Goal: Task Accomplishment & Management: Complete application form

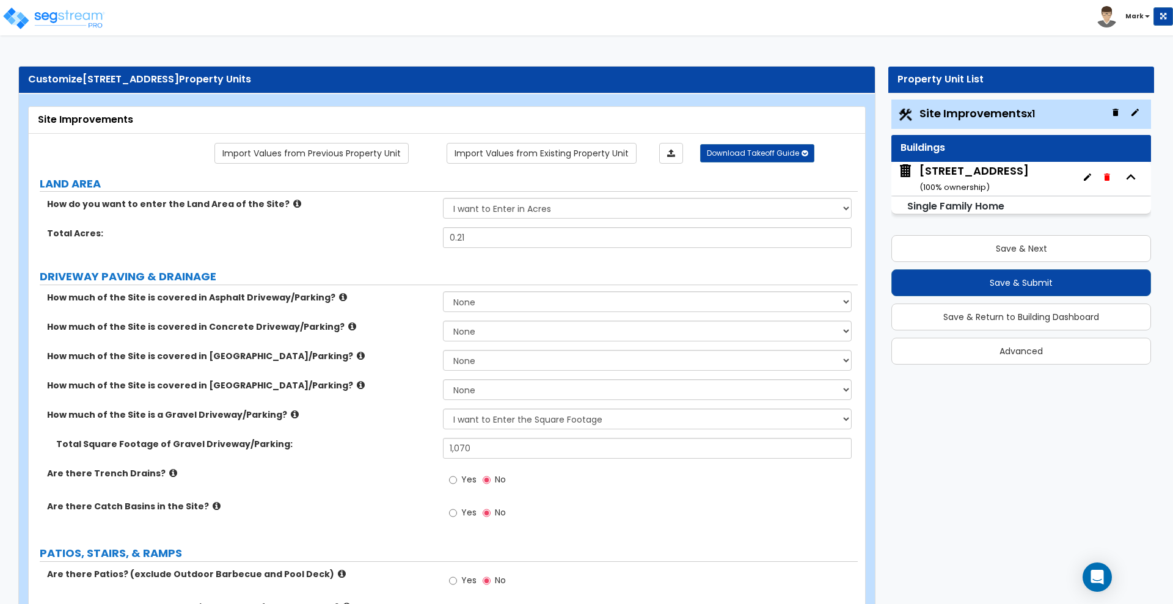
select select "2"
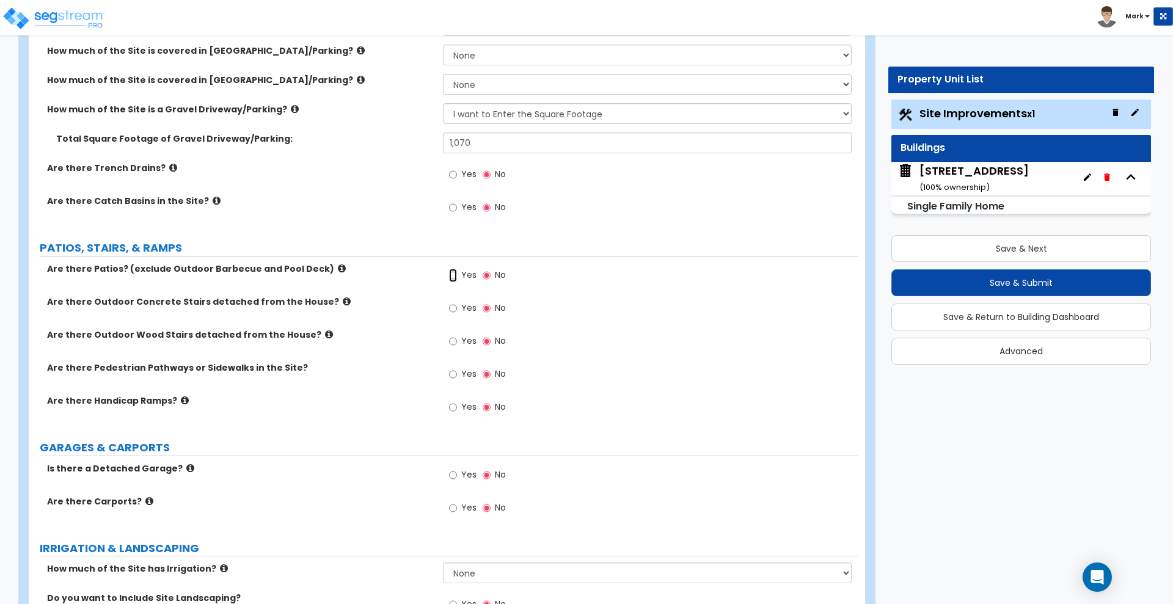
click at [456, 275] on input "Yes" at bounding box center [453, 275] width 8 height 13
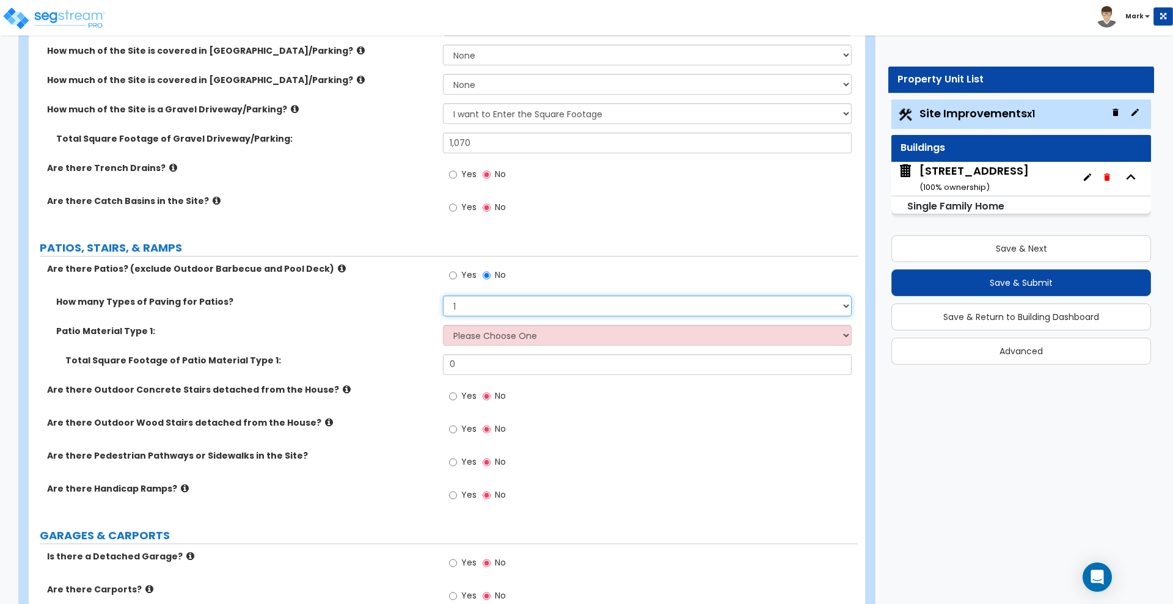
click at [467, 310] on select "1 2 3 4" at bounding box center [647, 306] width 408 height 21
click at [443, 296] on select "1 2 3 4" at bounding box center [647, 306] width 408 height 21
click at [478, 332] on select "Please Choose One Bare Concrete Stamped Concrete Brick Pavers Stone Pavers Tile…" at bounding box center [647, 335] width 408 height 21
click at [395, 314] on div "How many Types of Paving for Patios? 1 2 3 4" at bounding box center [443, 310] width 829 height 29
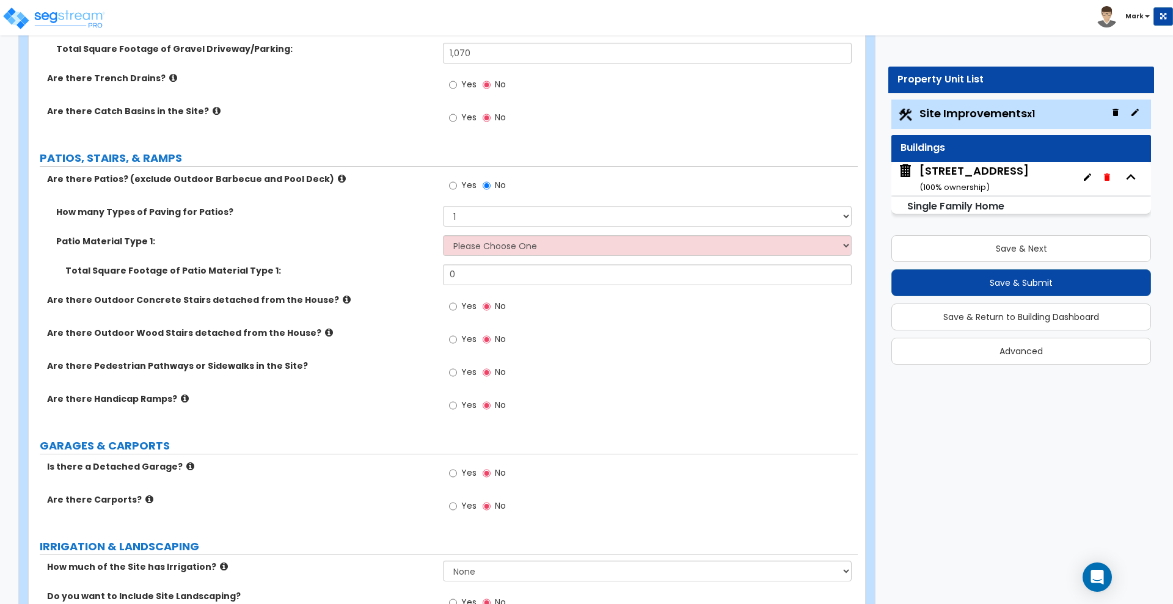
scroll to position [382, 0]
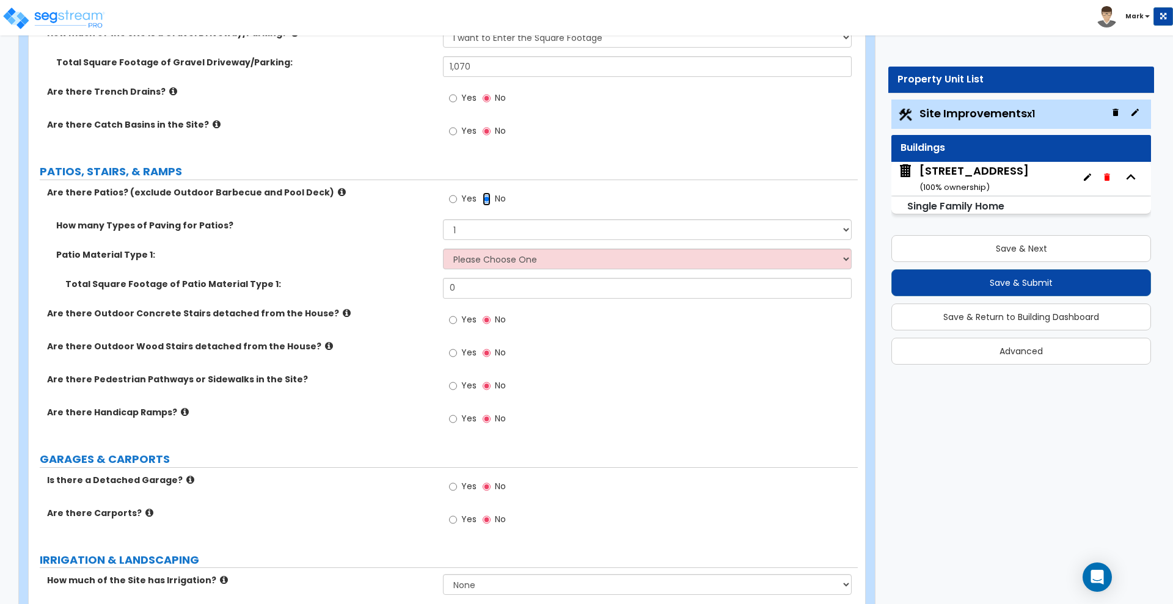
click at [486, 198] on input "No" at bounding box center [486, 198] width 8 height 13
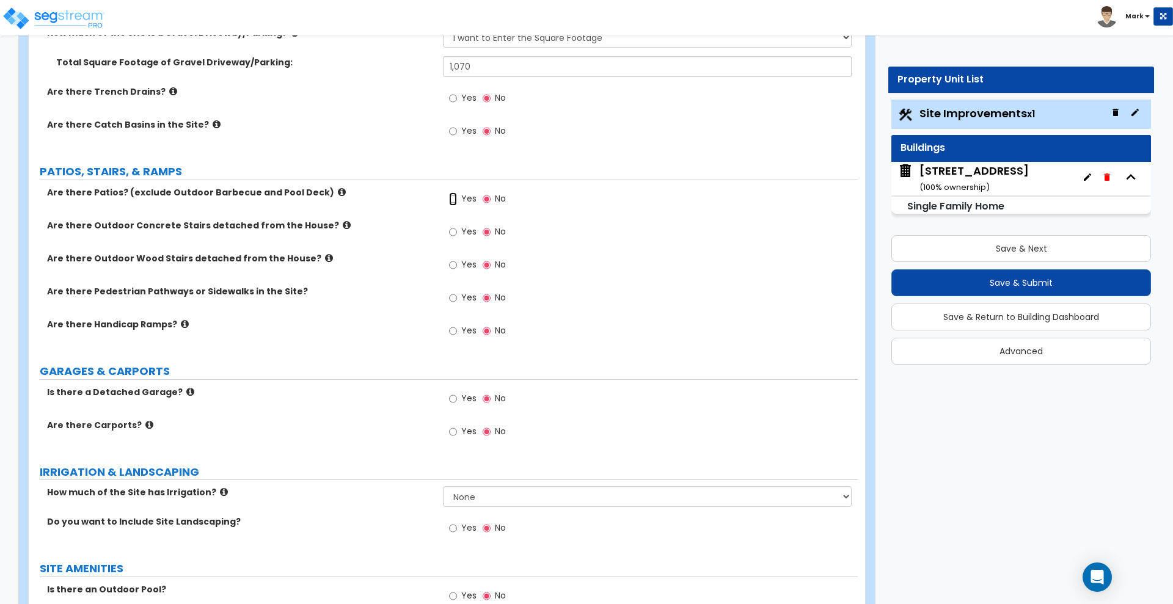
click at [457, 198] on input "Yes" at bounding box center [453, 198] width 8 height 13
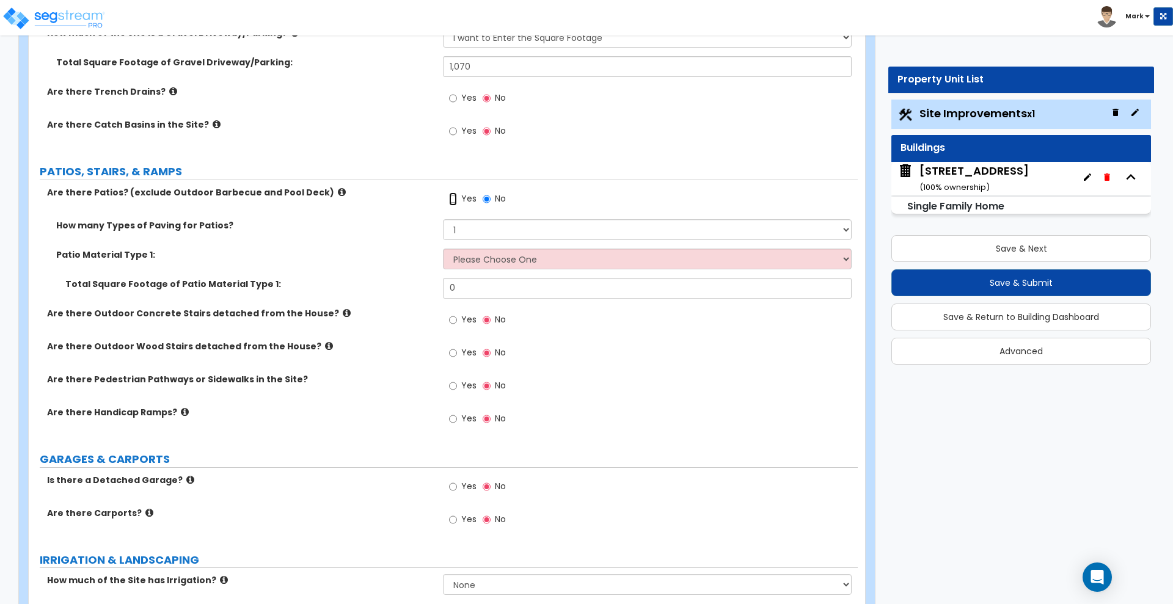
radio input "true"
click at [493, 258] on select "Please Choose One Bare Concrete Stamped Concrete Brick Pavers Stone Pavers Tile…" at bounding box center [647, 259] width 408 height 21
select select "1"
click at [443, 249] on select "Please Choose One Bare Concrete Stamped Concrete Brick Pavers Stone Pavers Tile…" at bounding box center [647, 259] width 408 height 21
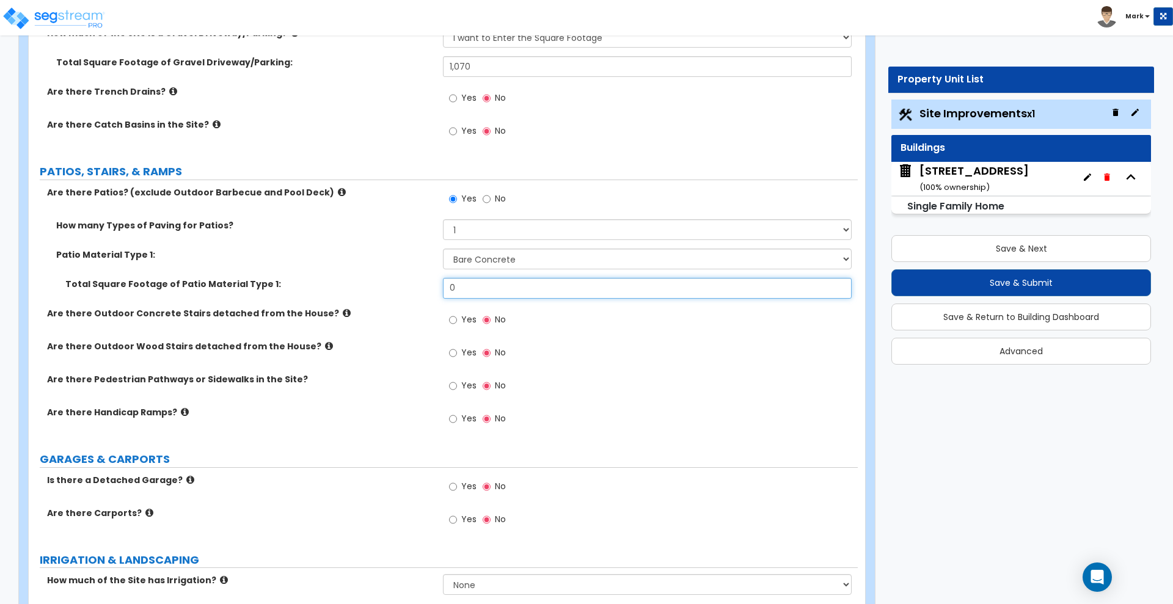
drag, startPoint x: 473, startPoint y: 286, endPoint x: 386, endPoint y: 293, distance: 87.0
click at [386, 293] on div "Total Square Footage of Patio Material Type 1: 0" at bounding box center [443, 292] width 829 height 29
type input "175"
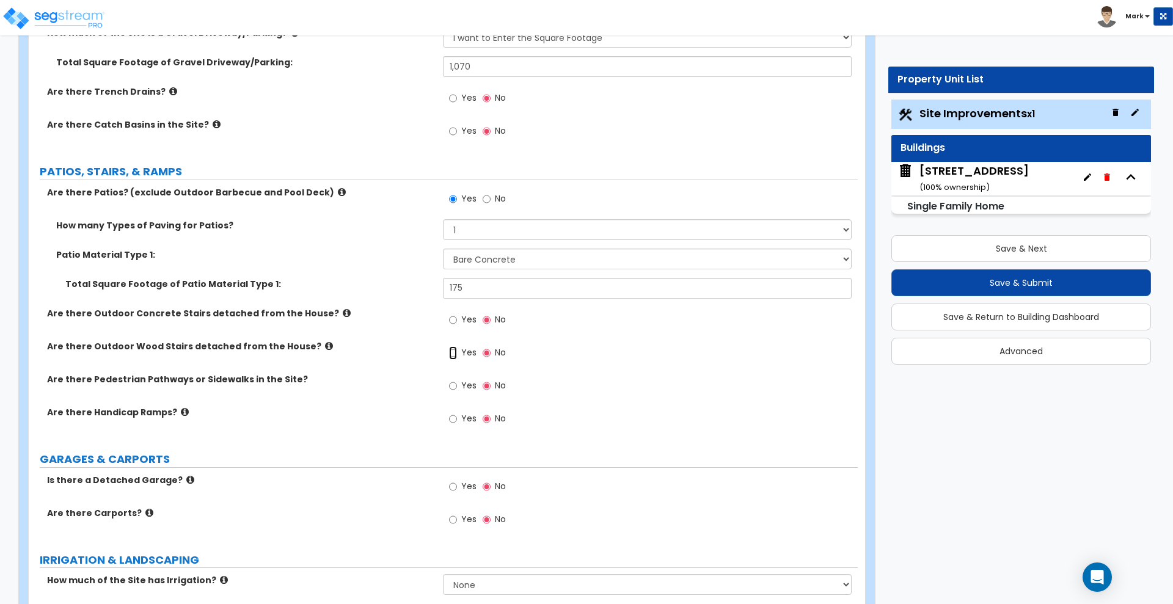
click at [451, 355] on input "Yes" at bounding box center [453, 352] width 8 height 13
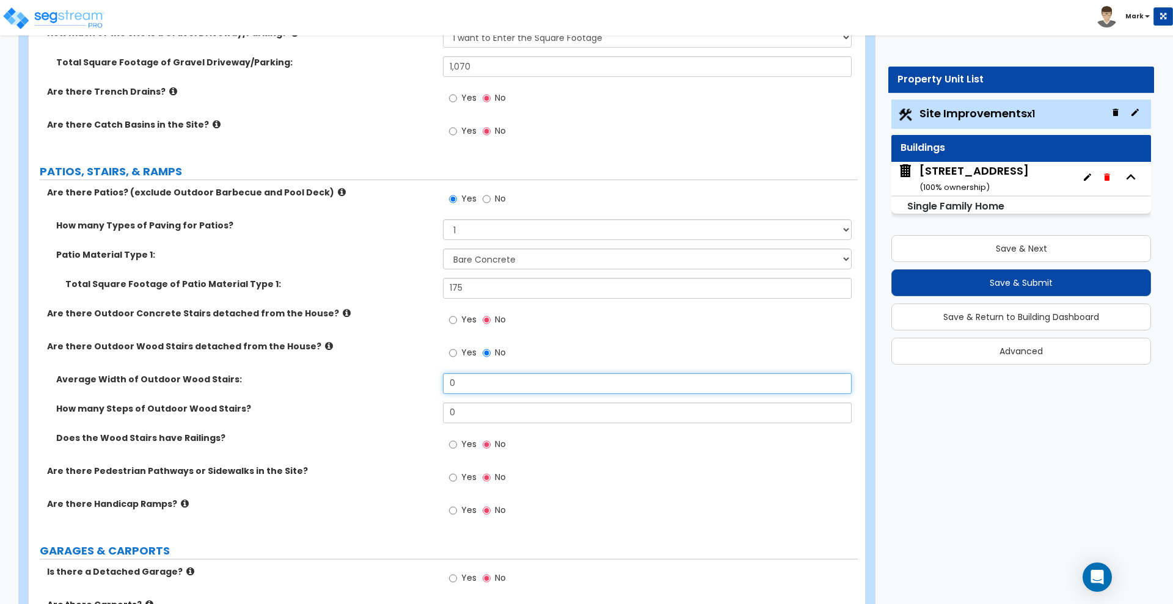
drag, startPoint x: 472, startPoint y: 385, endPoint x: 392, endPoint y: 382, distance: 79.5
click at [392, 383] on div "Average Width of Outdoor Wood Stairs: 0" at bounding box center [443, 387] width 829 height 29
type input "4"
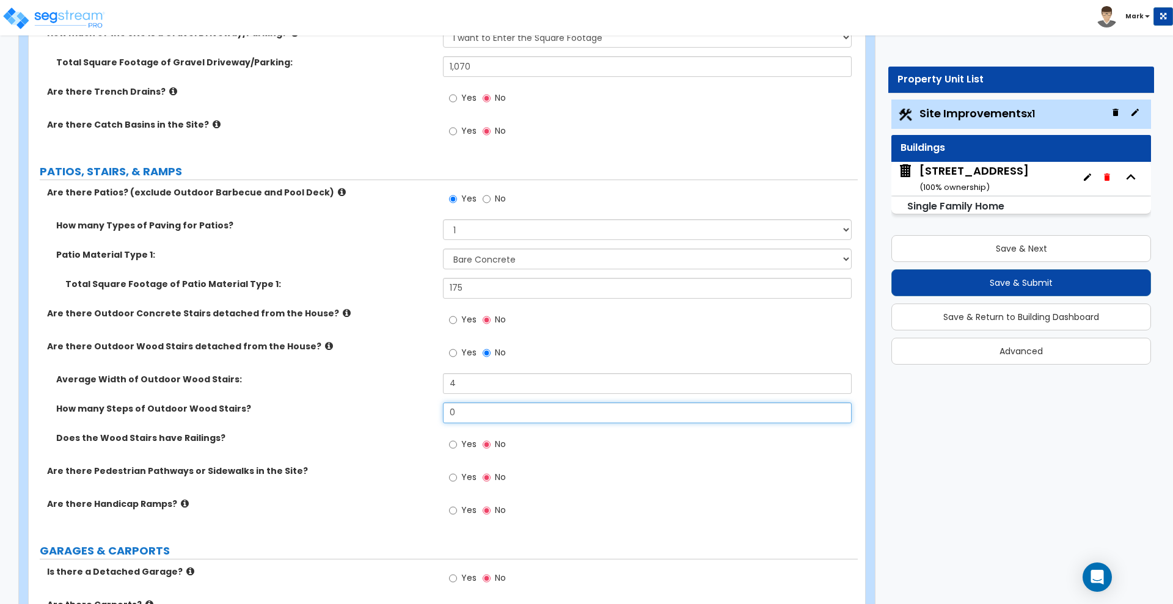
drag, startPoint x: 431, startPoint y: 417, endPoint x: 387, endPoint y: 414, distance: 43.4
click at [394, 414] on div "How many Steps of Outdoor Wood Stairs? 0" at bounding box center [443, 416] width 829 height 29
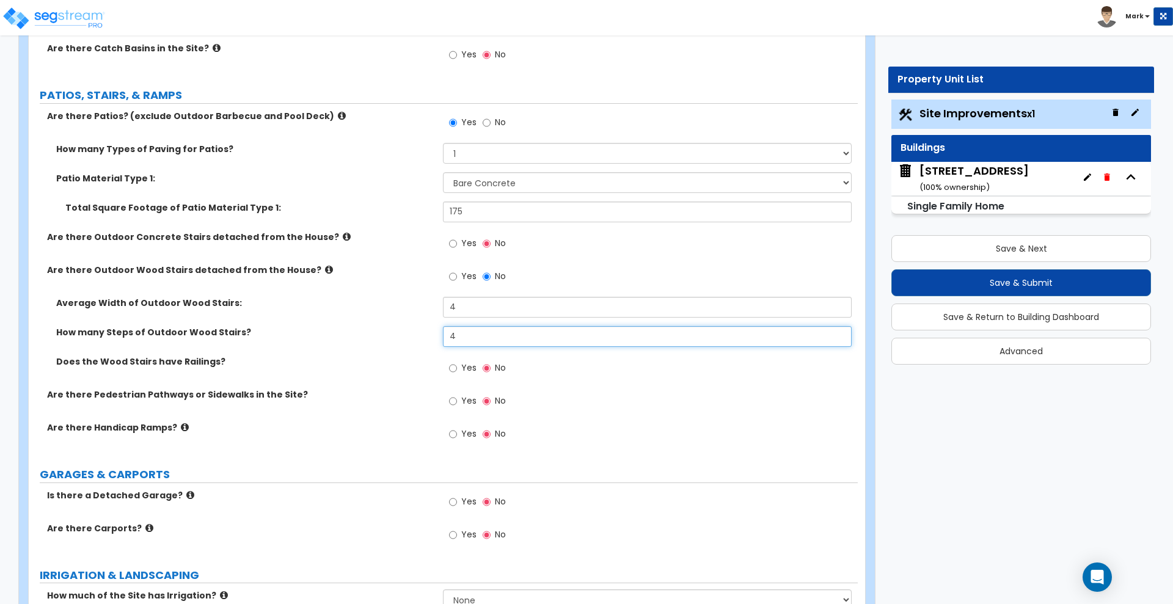
type input "4"
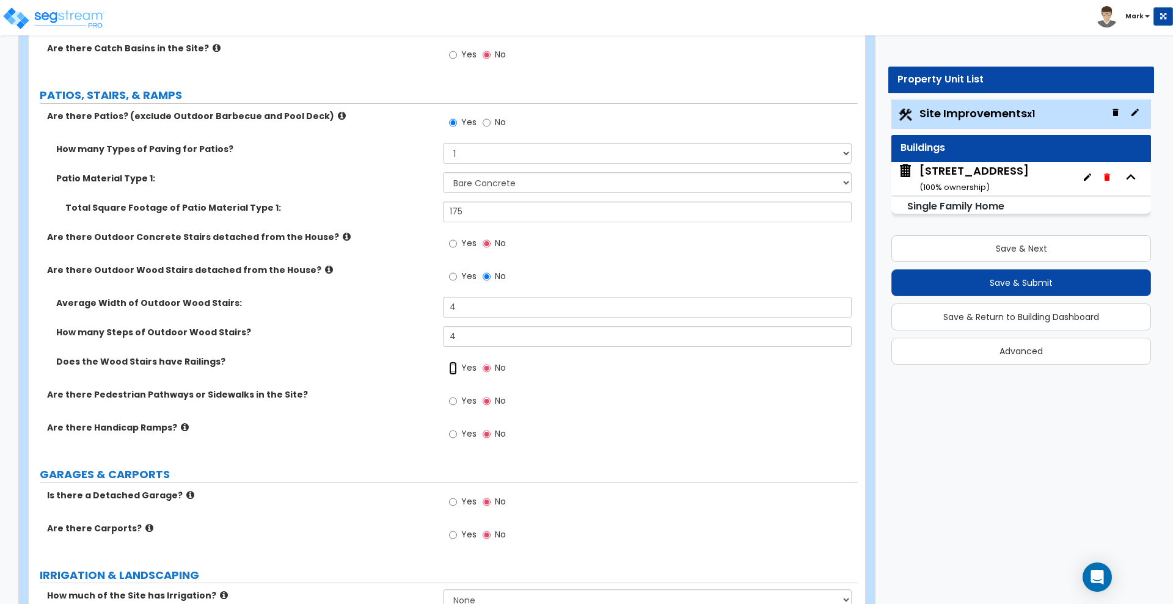
click at [454, 368] on input "Yes" at bounding box center [453, 368] width 8 height 13
radio input "true"
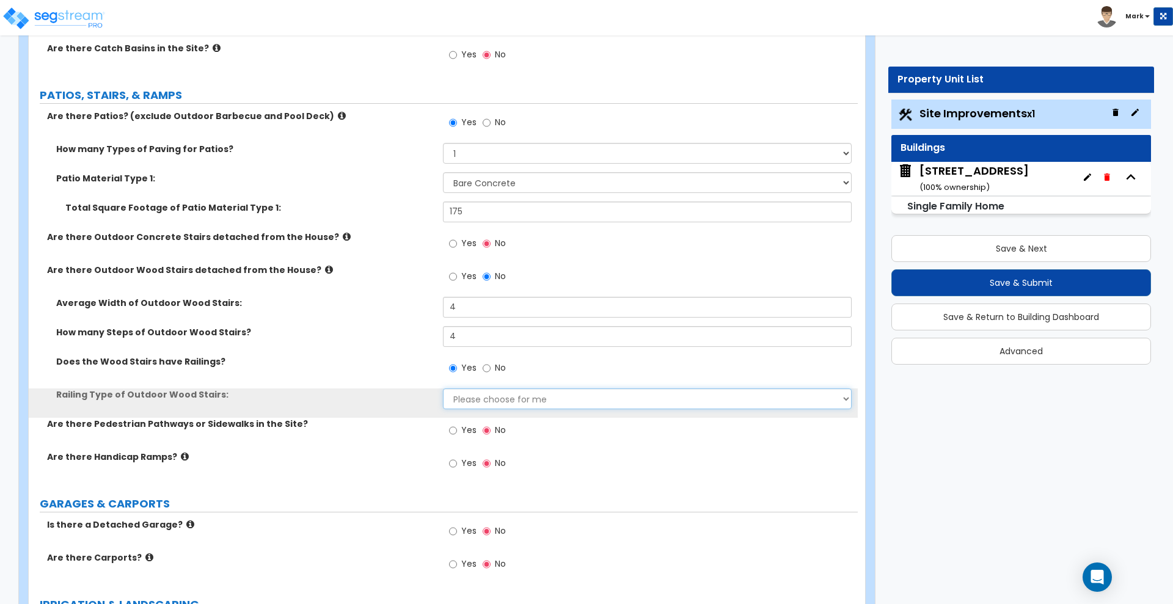
click at [472, 397] on select "Please choose for me Steel Aluminum Wood" at bounding box center [647, 398] width 408 height 21
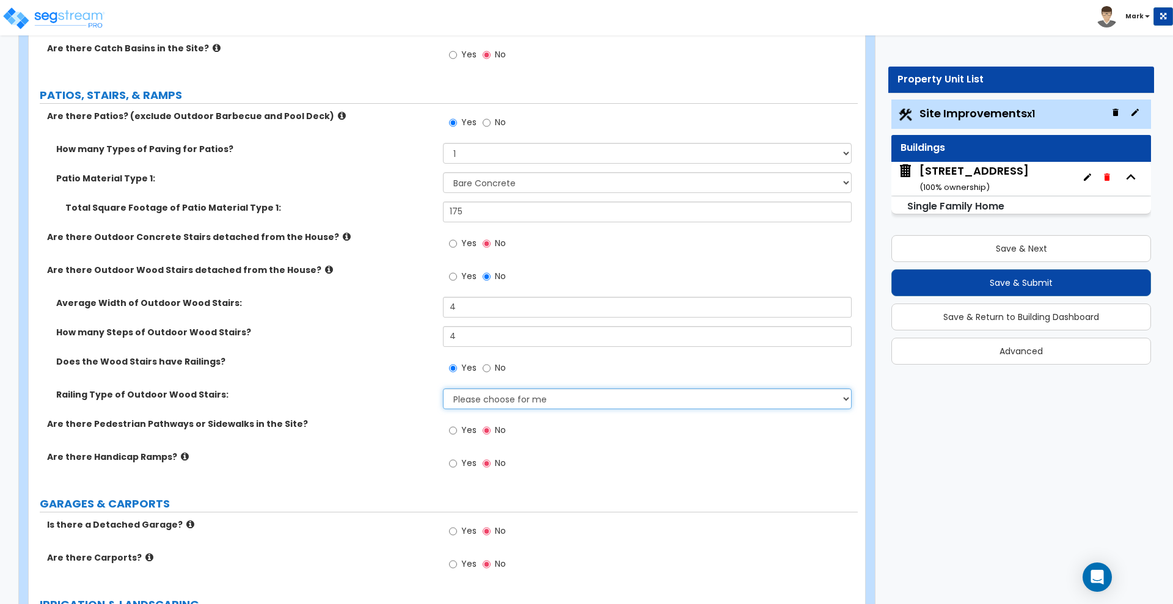
select select "3"
click at [443, 388] on select "Please choose for me Steel Aluminum Wood" at bounding box center [647, 398] width 408 height 21
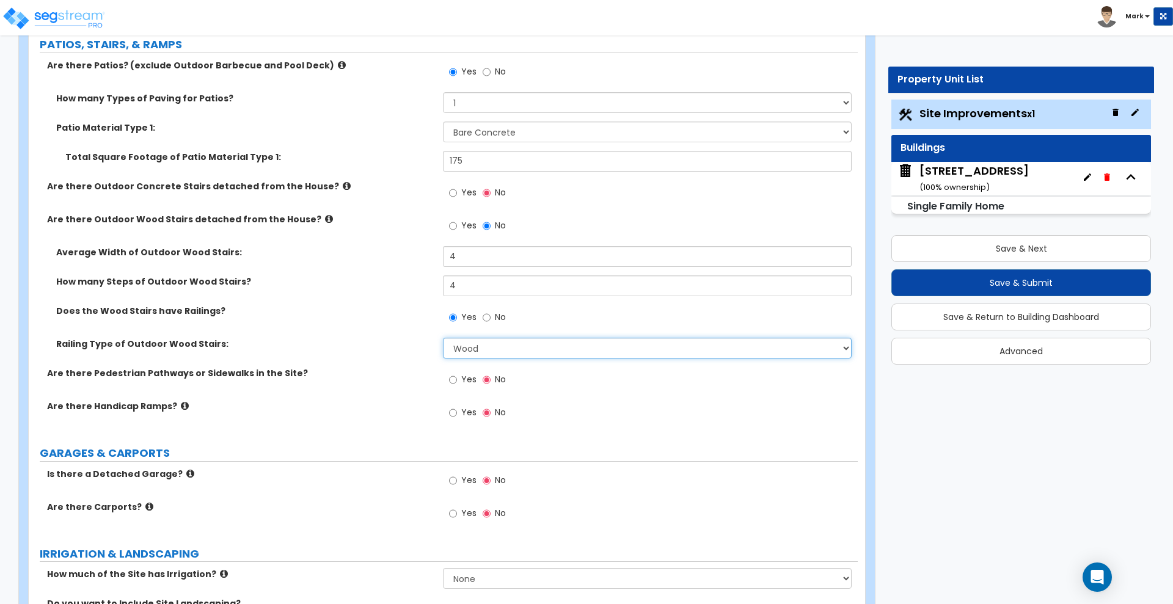
scroll to position [534, 0]
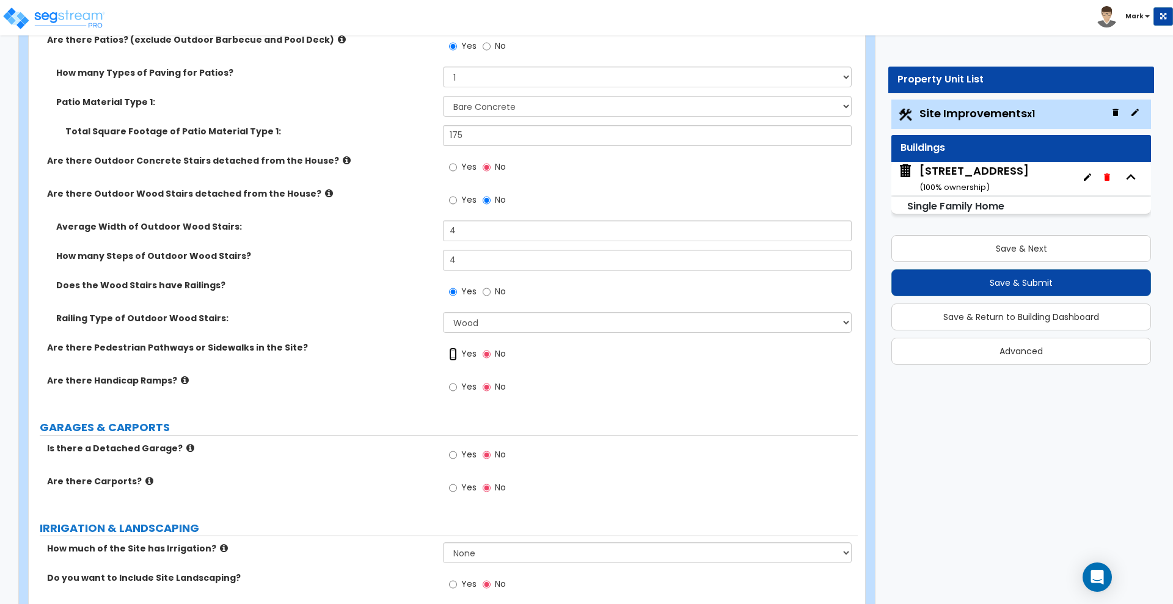
click at [451, 349] on input "Yes" at bounding box center [453, 354] width 8 height 13
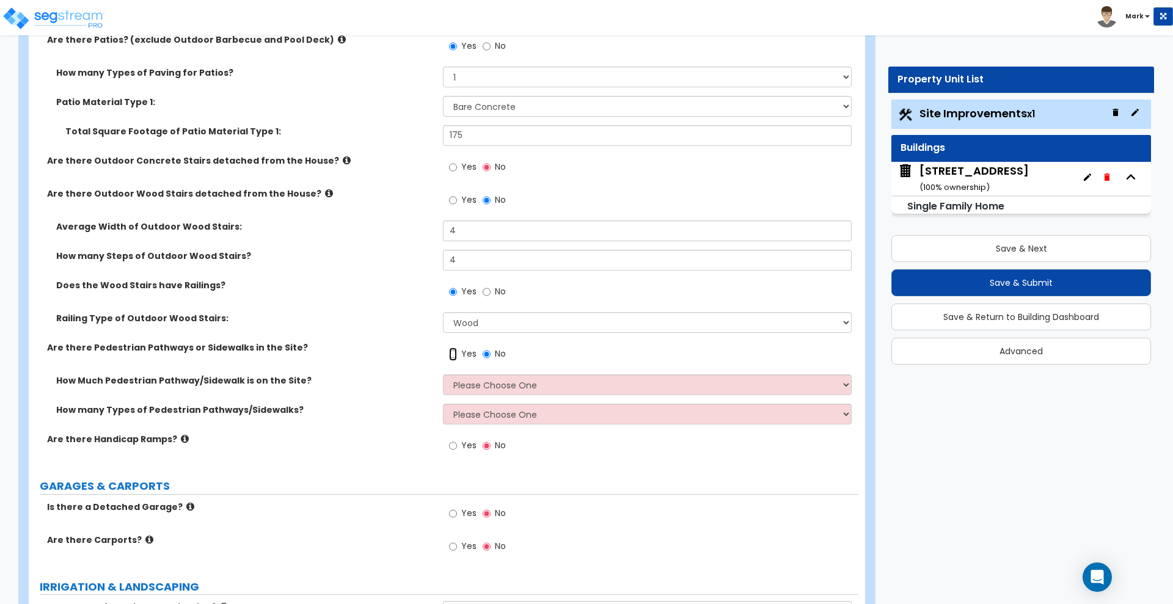
radio input "true"
click at [482, 387] on select "Please Choose One I Don't Know, Please Estimate For Me Enter Linear Footage" at bounding box center [647, 384] width 408 height 21
select select "2"
click at [443, 374] on select "Please Choose One I Don't Know, Please Estimate For Me Enter Linear Footage" at bounding box center [647, 384] width 408 height 21
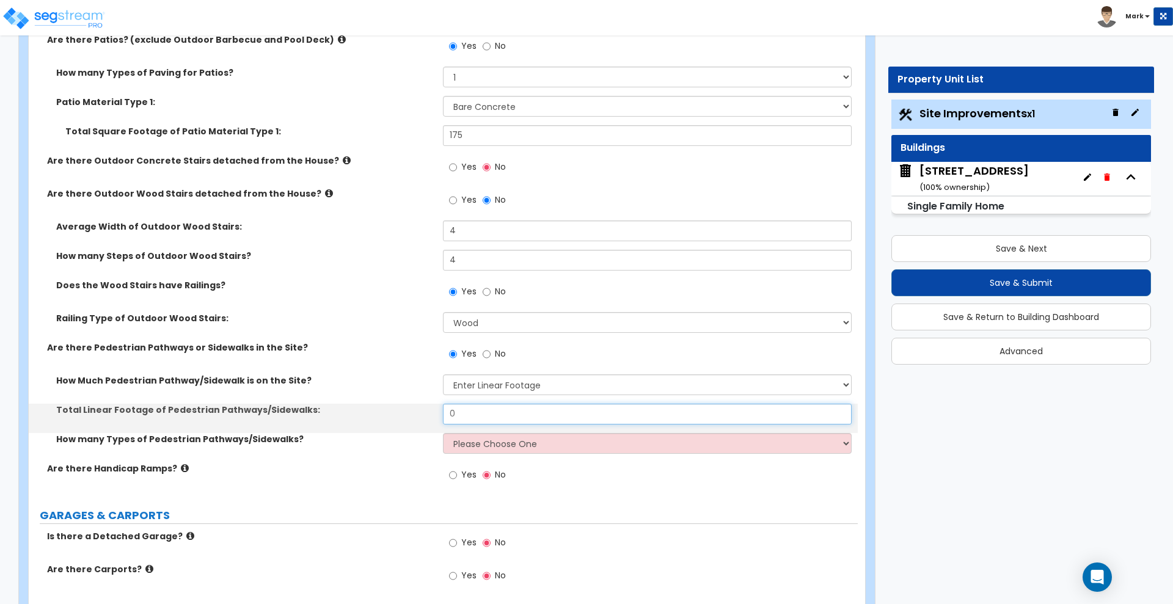
drag, startPoint x: 484, startPoint y: 412, endPoint x: 429, endPoint y: 413, distance: 55.0
click at [429, 413] on div "Total Linear Footage of Pedestrian Pathways/Sidewalks: 0" at bounding box center [443, 418] width 829 height 29
type input "35"
click at [462, 441] on select "Please Choose One 1 2 3" at bounding box center [647, 443] width 408 height 21
select select "1"
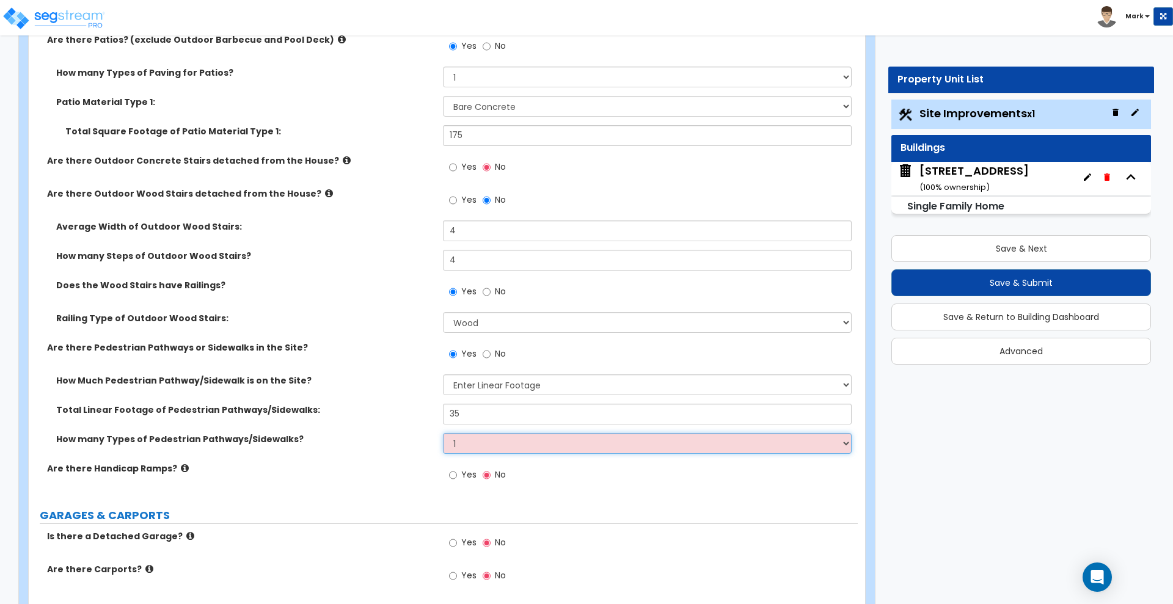
click at [443, 433] on select "Please Choose One 1 2 3" at bounding box center [647, 443] width 408 height 21
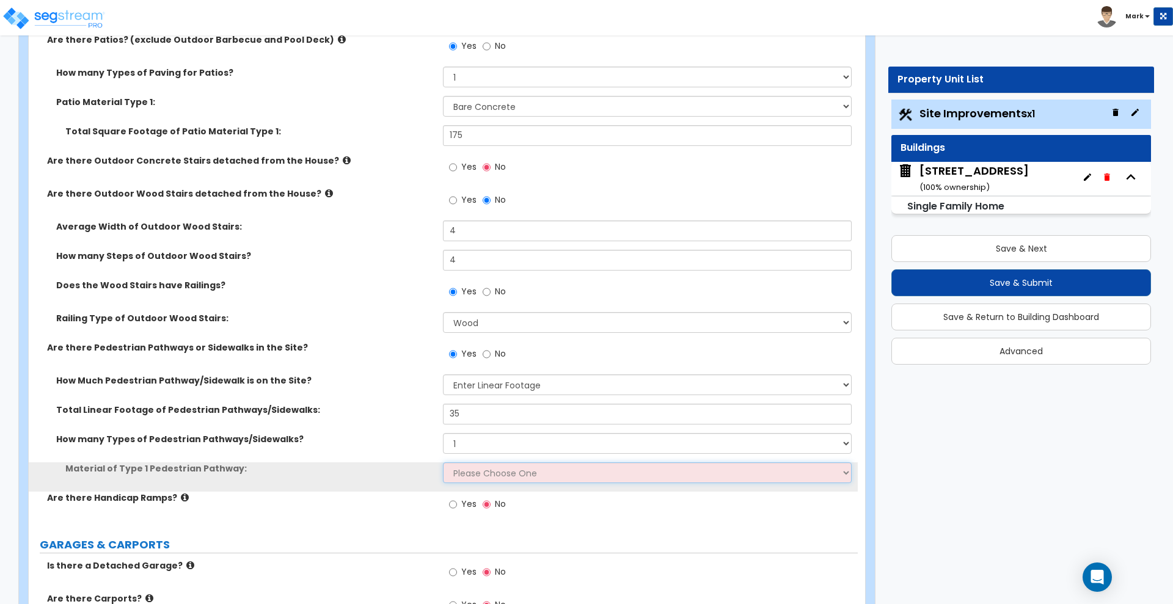
click at [480, 480] on select "Please Choose One Bare Concrete Stamped Concrete Brick Pavers Stone Pavers Wood…" at bounding box center [647, 472] width 408 height 21
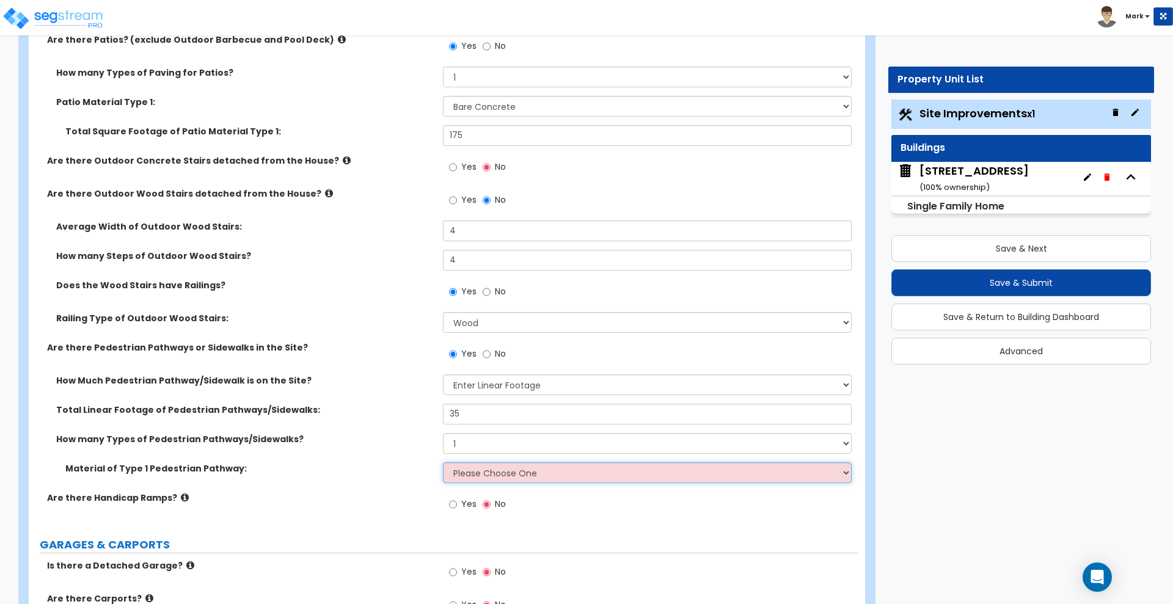
select select "1"
click at [443, 462] on select "Please Choose One Bare Concrete Stamped Concrete Brick Pavers Stone Pavers Wood…" at bounding box center [647, 472] width 408 height 21
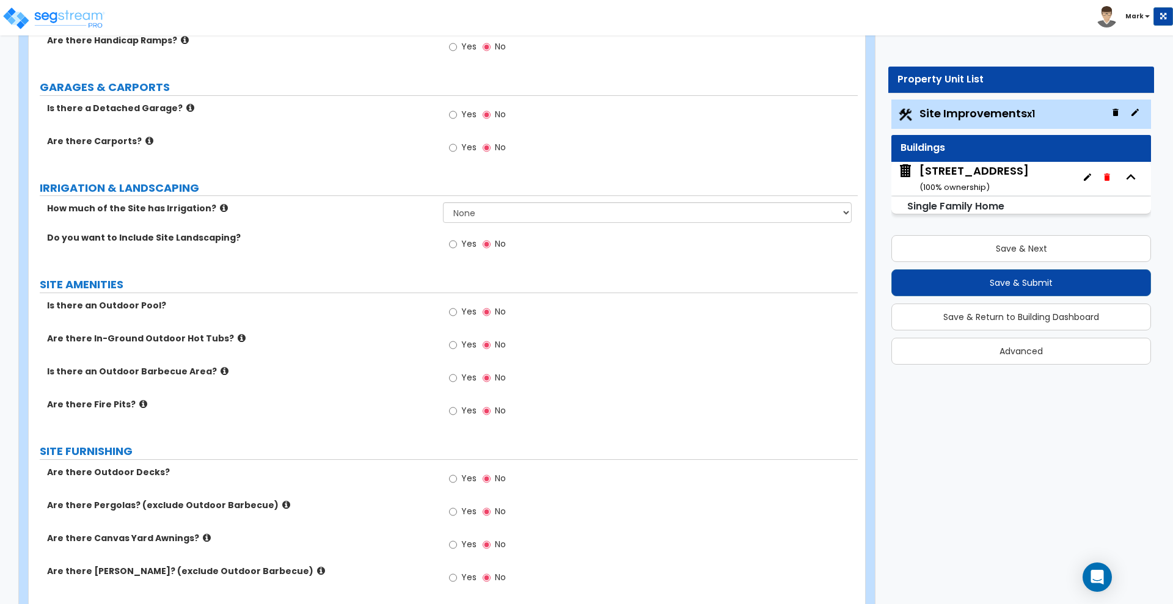
scroll to position [992, 0]
click at [455, 246] on input "Yes" at bounding box center [453, 243] width 8 height 13
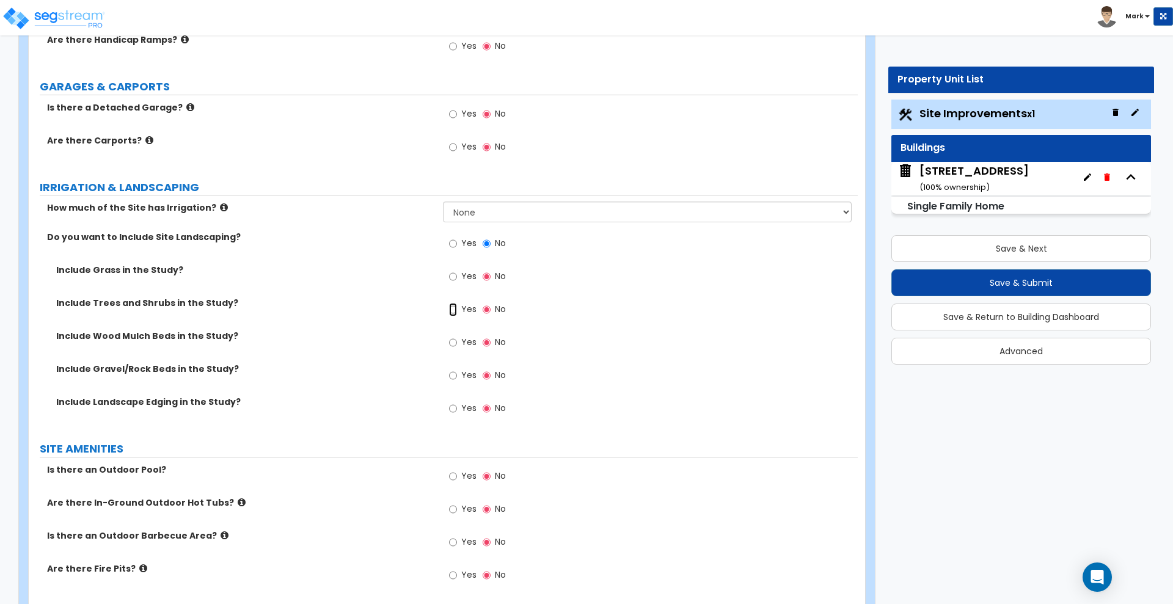
click at [454, 310] on input "Yes" at bounding box center [453, 309] width 8 height 13
radio input "true"
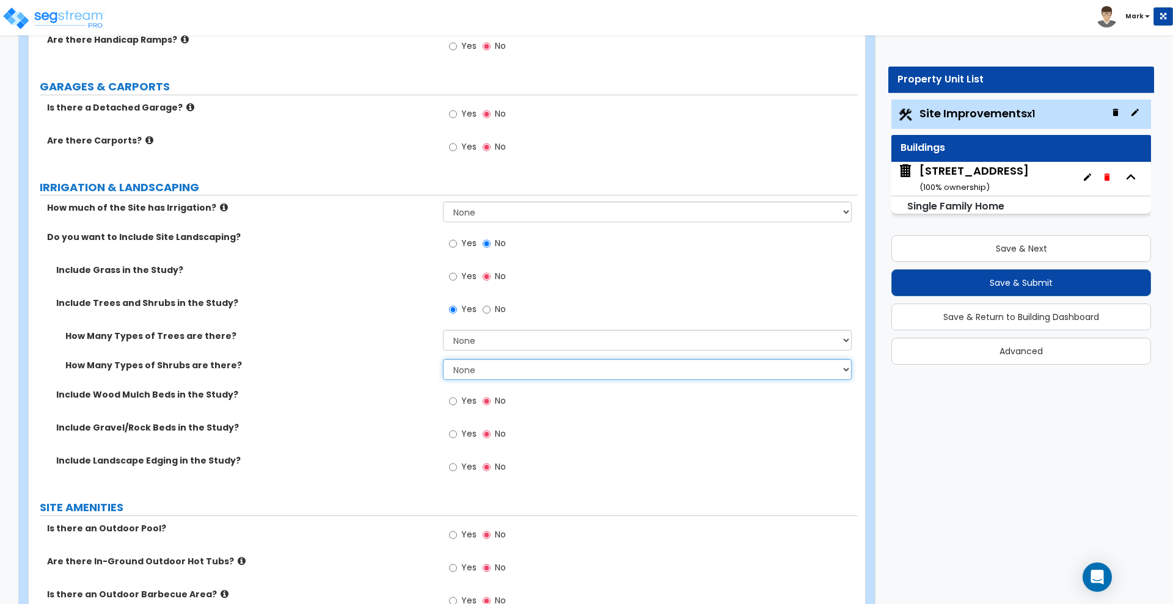
click at [523, 373] on select "None 1 2 3" at bounding box center [647, 369] width 408 height 21
select select "1"
click at [443, 359] on select "None 1 2 3" at bounding box center [647, 369] width 408 height 21
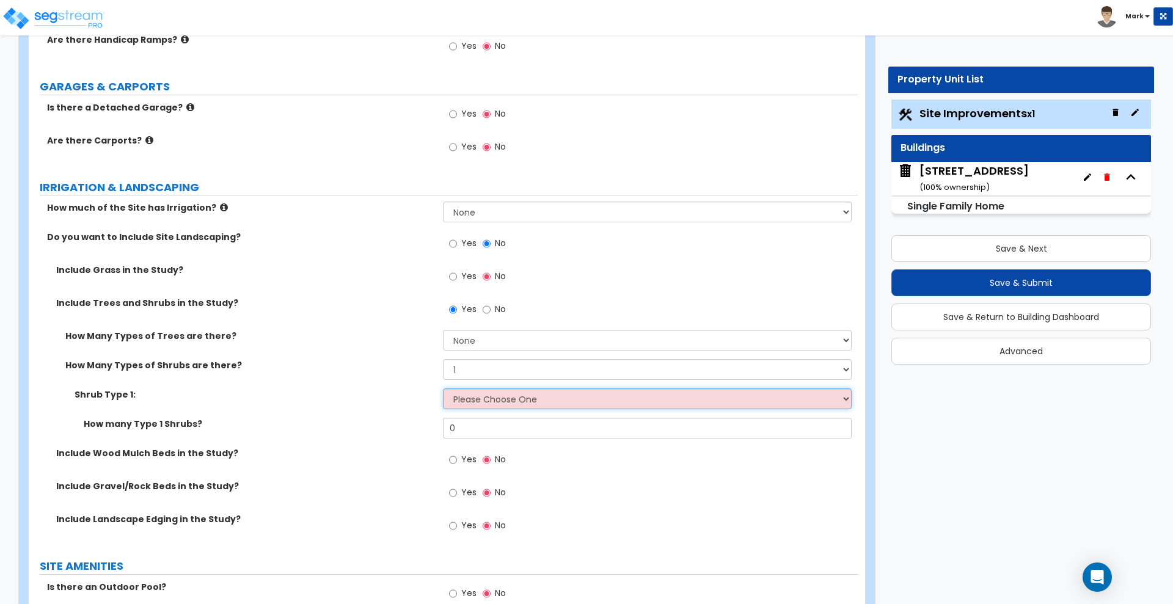
click at [497, 401] on select "Please Choose One Arborvitae Azalea Yew Boxwood Juniper Holly Cotoneaster Euony…" at bounding box center [647, 398] width 408 height 21
select select "4"
click at [443, 388] on select "Please Choose One Arborvitae Azalea Yew Boxwood Juniper Holly Cotoneaster Euony…" at bounding box center [647, 398] width 408 height 21
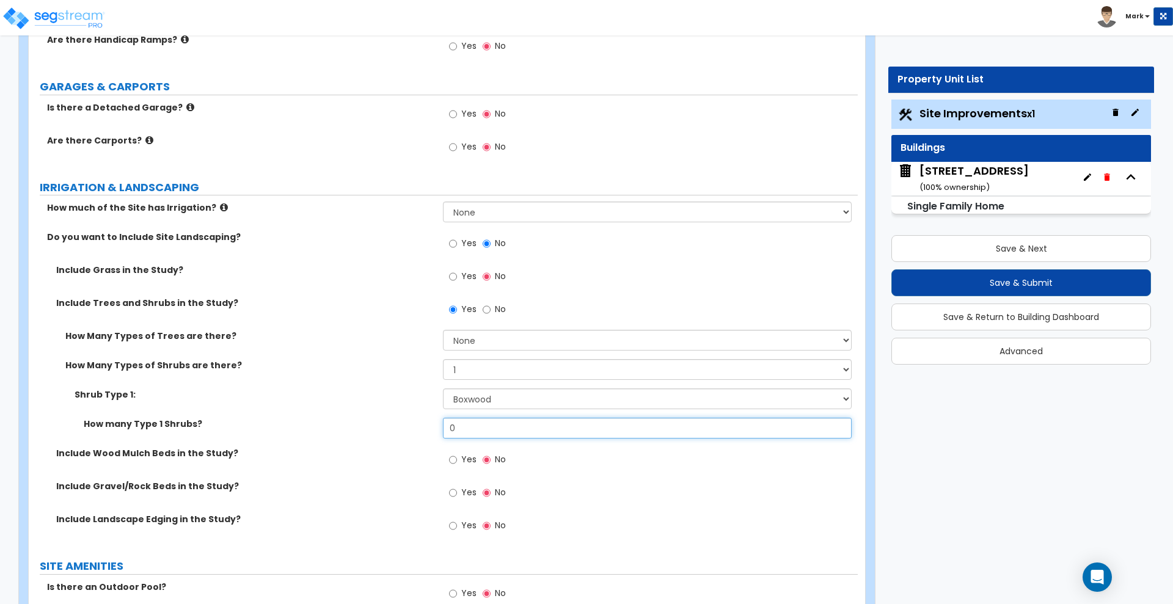
drag, startPoint x: 407, startPoint y: 427, endPoint x: 380, endPoint y: 427, distance: 26.9
click at [380, 427] on div "How many Type 1 Shrubs? 0" at bounding box center [443, 432] width 829 height 29
drag, startPoint x: 466, startPoint y: 432, endPoint x: 376, endPoint y: 432, distance: 89.8
click at [376, 432] on div "How many Type 1 Shrubs? 12" at bounding box center [443, 432] width 829 height 29
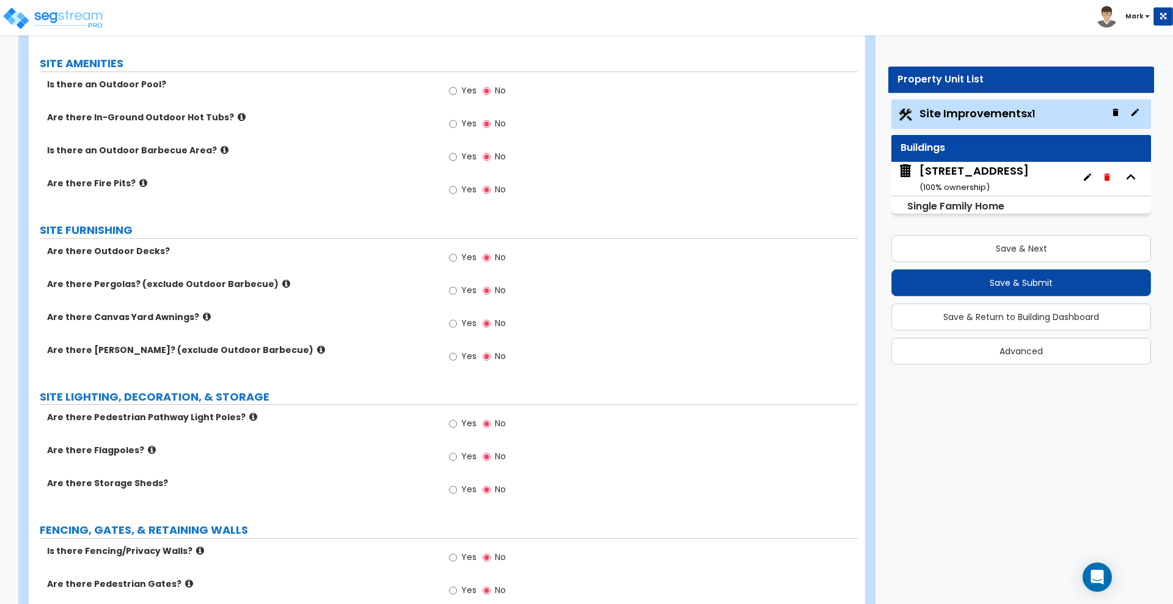
scroll to position [1527, 0]
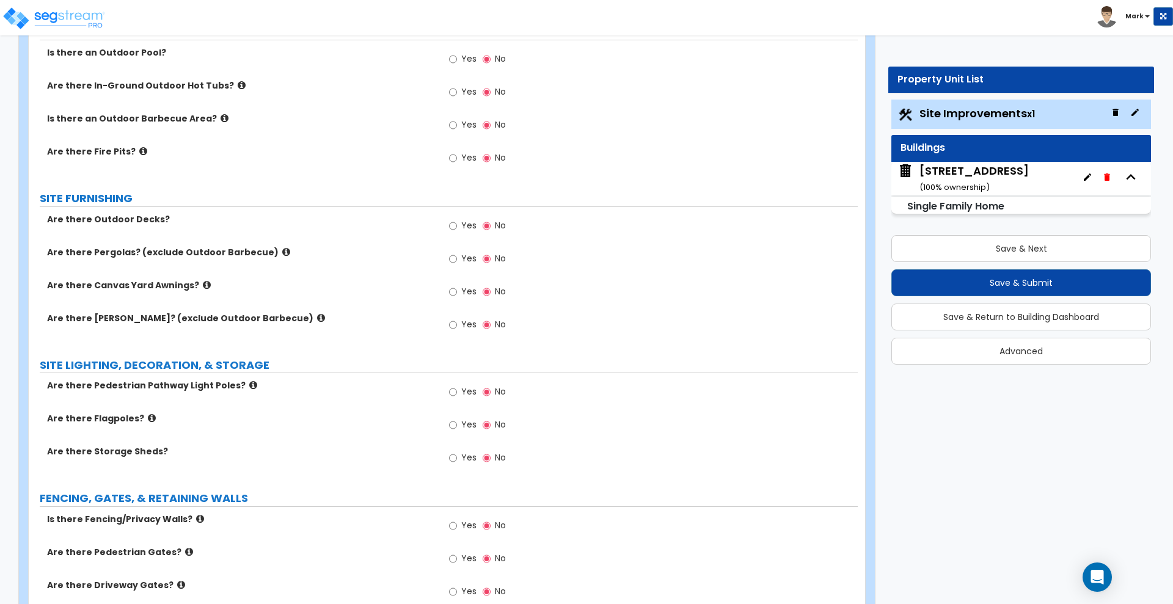
type input "9"
click at [454, 227] on input "Yes" at bounding box center [453, 225] width 8 height 13
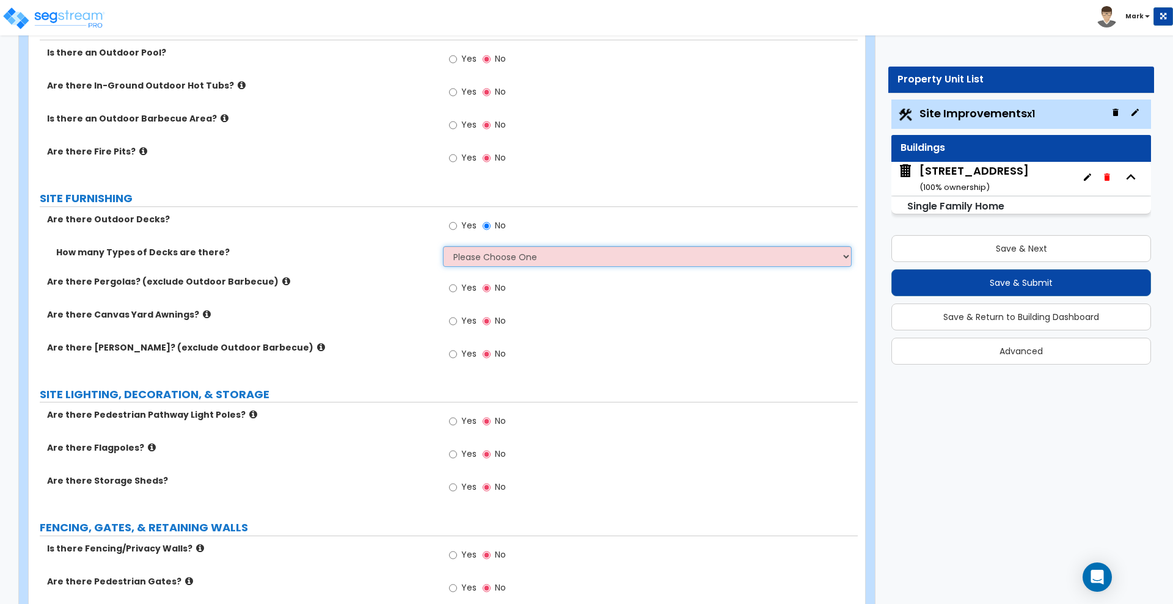
click at [468, 256] on select "Please Choose One 1 2 3 4" at bounding box center [647, 256] width 408 height 21
select select "1"
click at [443, 246] on select "Please Choose One 1 2 3 4" at bounding box center [647, 256] width 408 height 21
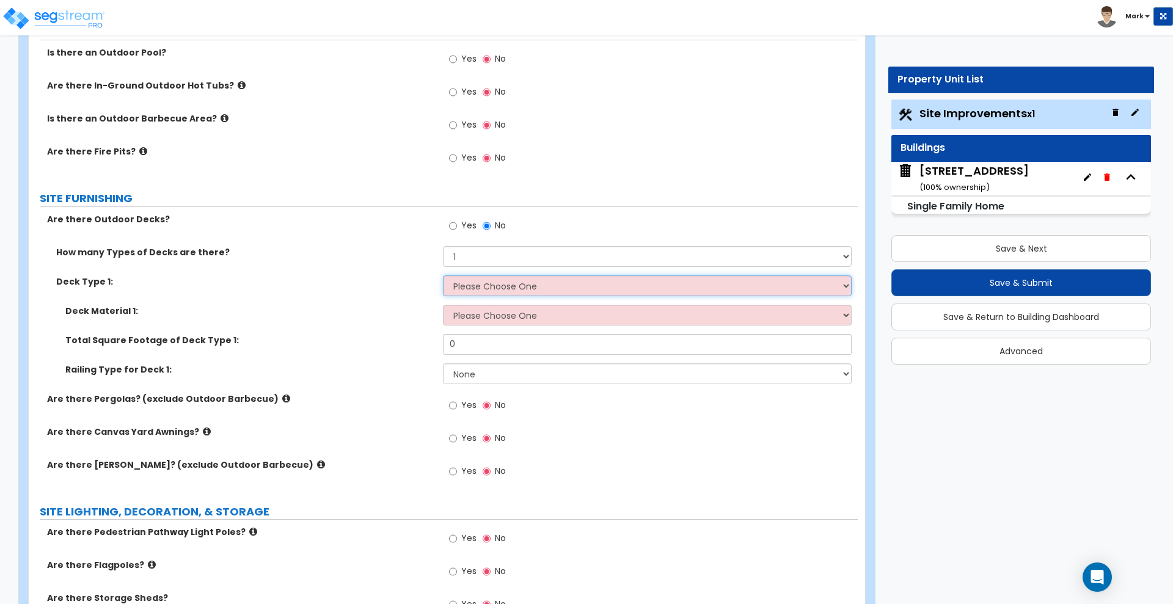
click at [469, 282] on select "Please Choose One Attached to Structure Detached from Structure" at bounding box center [647, 285] width 408 height 21
click at [443, 275] on select "Please Choose One Attached to Structure Detached from Structure" at bounding box center [647, 285] width 408 height 21
click at [528, 282] on select "Please Choose One Attached to Structure Detached from Structure" at bounding box center [647, 285] width 408 height 21
select select "1"
click at [443, 275] on select "Please Choose One Attached to Structure Detached from Structure" at bounding box center [647, 285] width 408 height 21
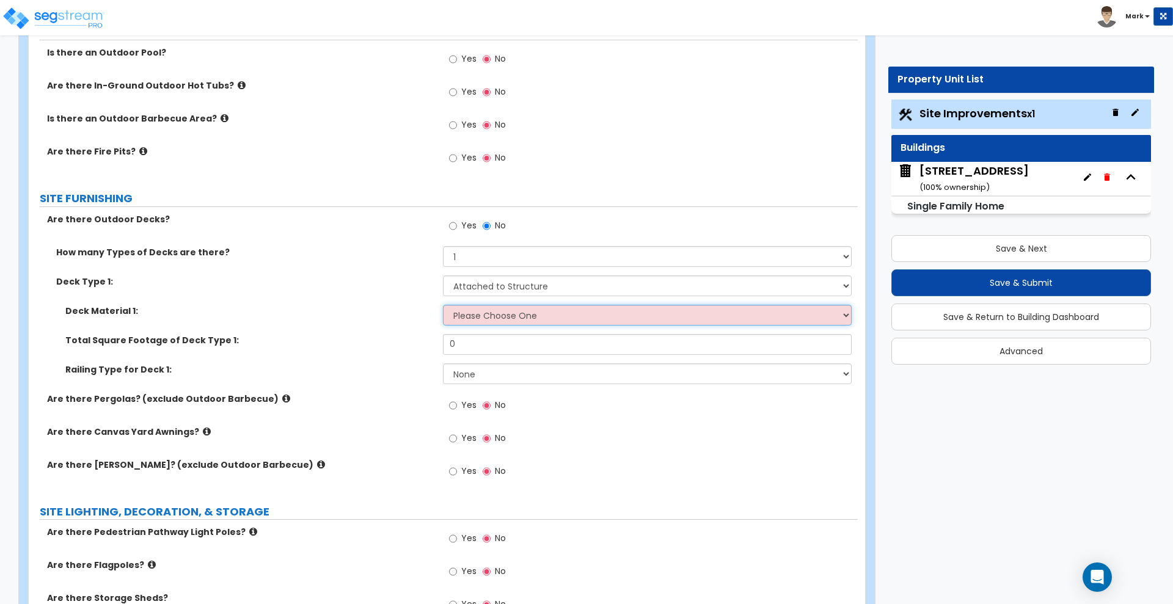
click at [507, 317] on select "Please Choose One Wood Plastic/PVC" at bounding box center [647, 315] width 408 height 21
select select "1"
click at [443, 305] on select "Please Choose One Wood Plastic/PVC" at bounding box center [647, 315] width 408 height 21
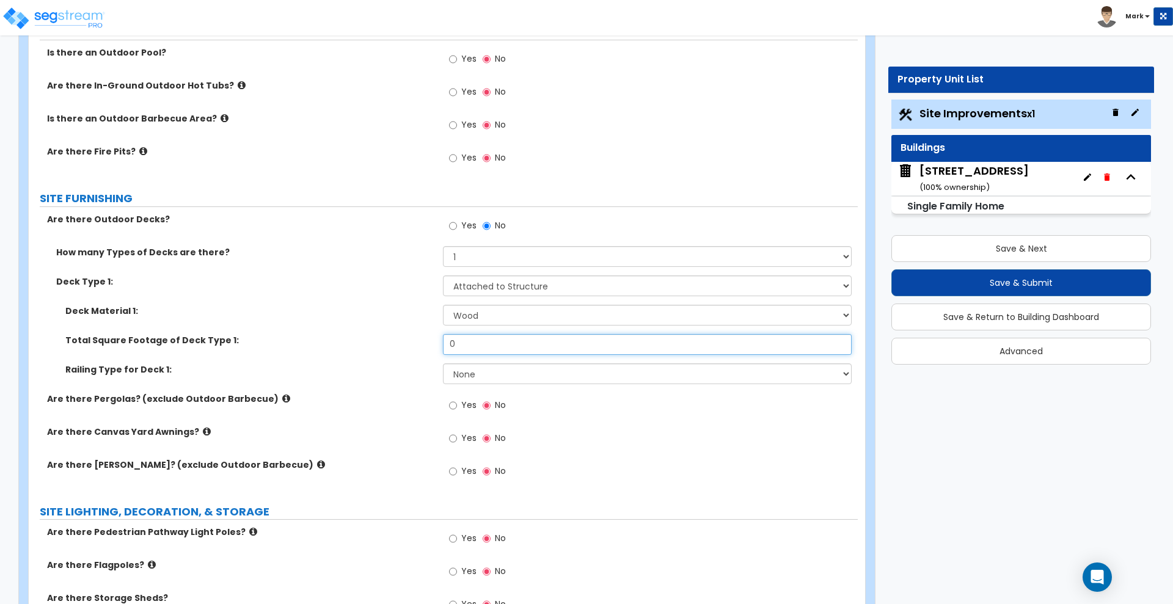
drag, startPoint x: 483, startPoint y: 343, endPoint x: 433, endPoint y: 344, distance: 50.1
click at [433, 344] on div "Total Square Footage of Deck Type 1: 0" at bounding box center [443, 348] width 829 height 29
click at [566, 402] on div "Yes No" at bounding box center [650, 409] width 414 height 33
drag, startPoint x: 434, startPoint y: 348, endPoint x: 358, endPoint y: 348, distance: 75.7
click at [358, 349] on div "Total Square Footage of Deck Type 1: 0" at bounding box center [443, 348] width 829 height 29
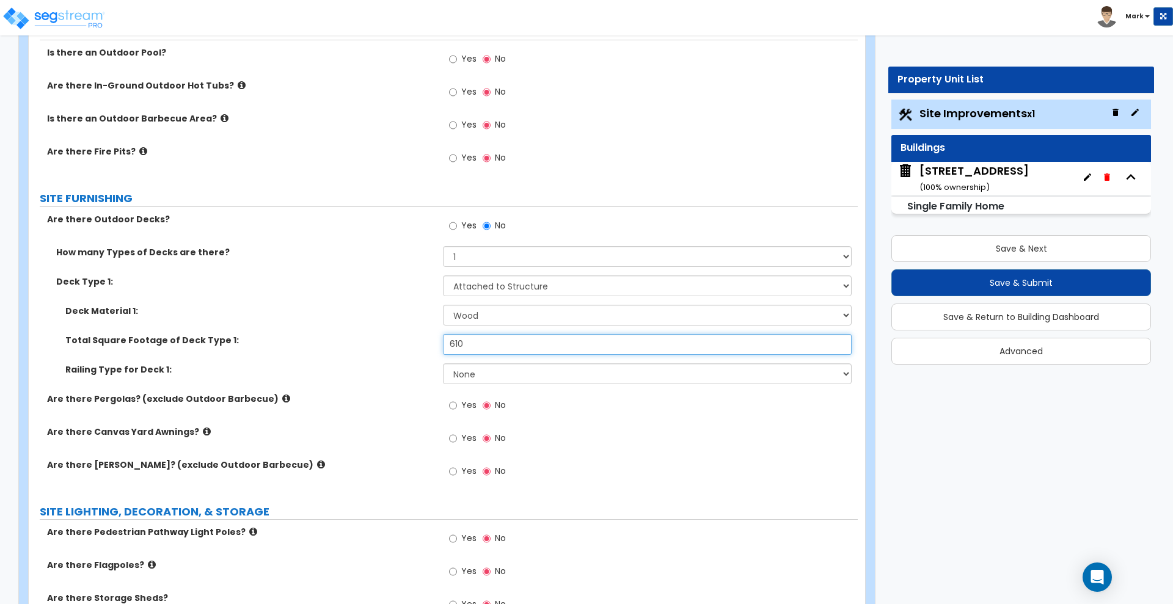
type input "610"
click at [525, 366] on select "None Wood Plastic" at bounding box center [647, 373] width 408 height 21
click at [443, 363] on select "None Wood Plastic" at bounding box center [647, 373] width 408 height 21
click at [506, 373] on select "None Wood Plastic" at bounding box center [647, 373] width 408 height 21
select select "1"
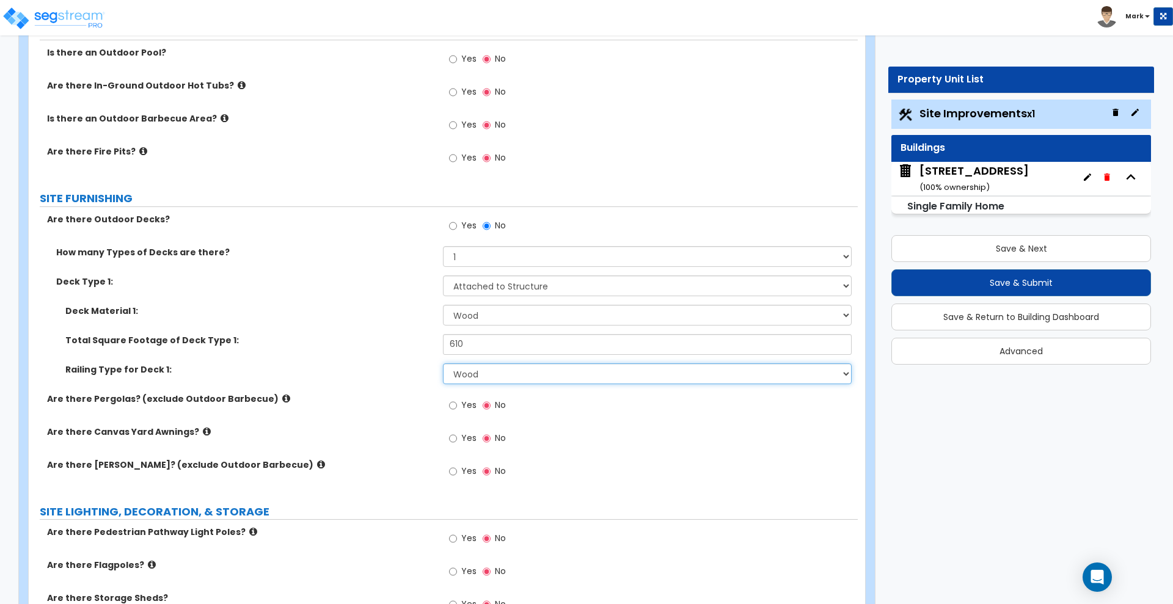
click at [443, 363] on select "None Wood Plastic" at bounding box center [647, 373] width 408 height 21
click at [572, 447] on div "Yes No" at bounding box center [650, 442] width 414 height 33
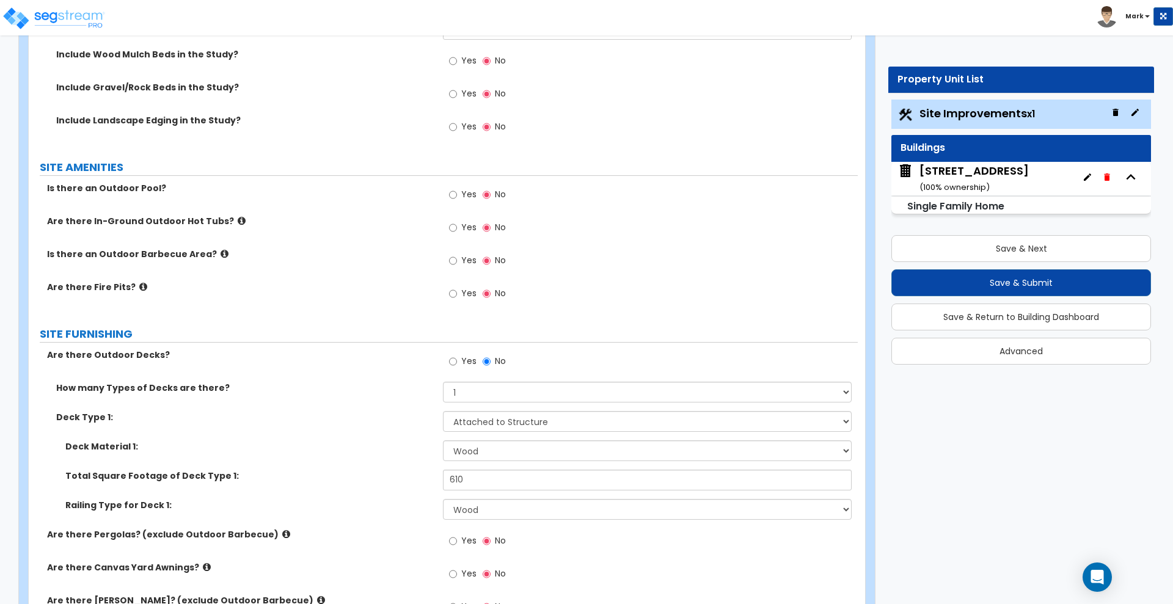
scroll to position [1298, 0]
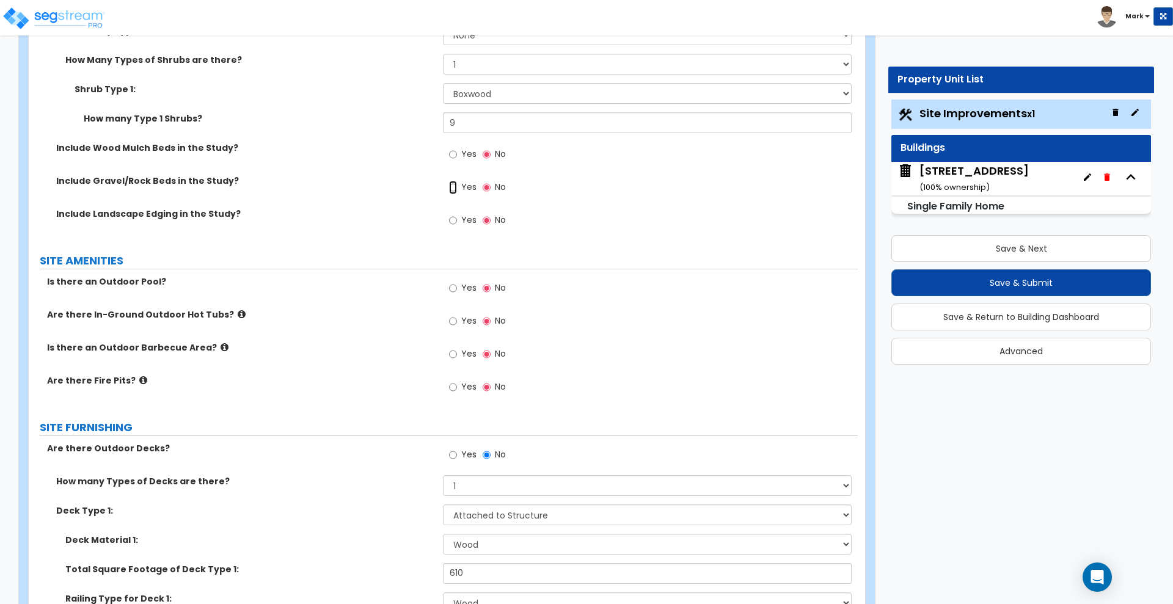
click at [451, 185] on input "Yes" at bounding box center [453, 187] width 8 height 13
radio input "true"
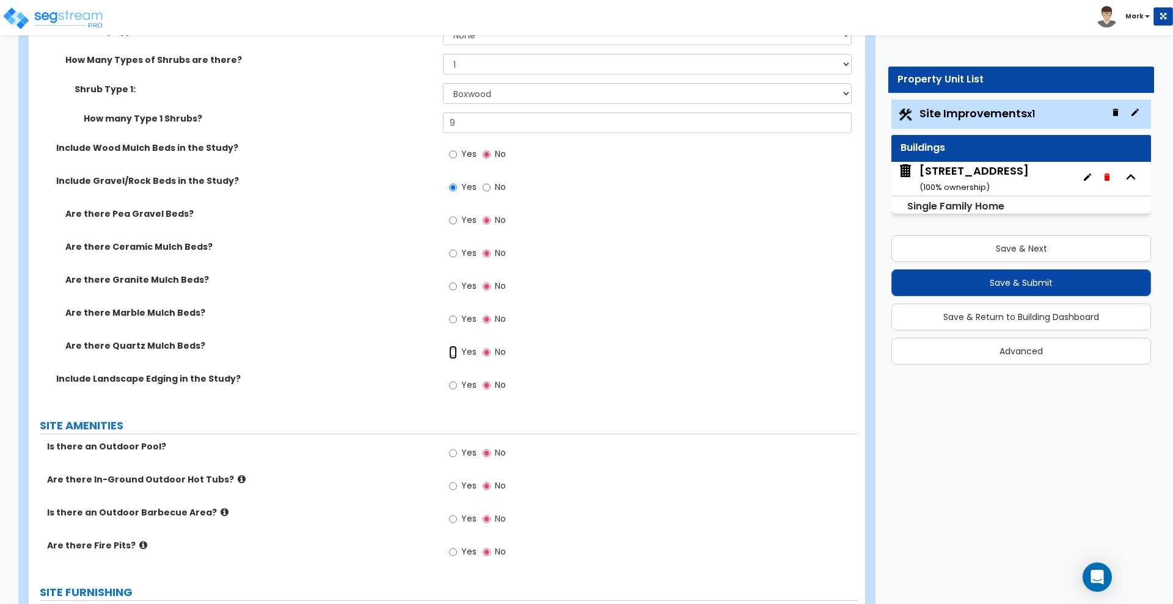
click at [452, 351] on input "Yes" at bounding box center [453, 352] width 8 height 13
radio input "true"
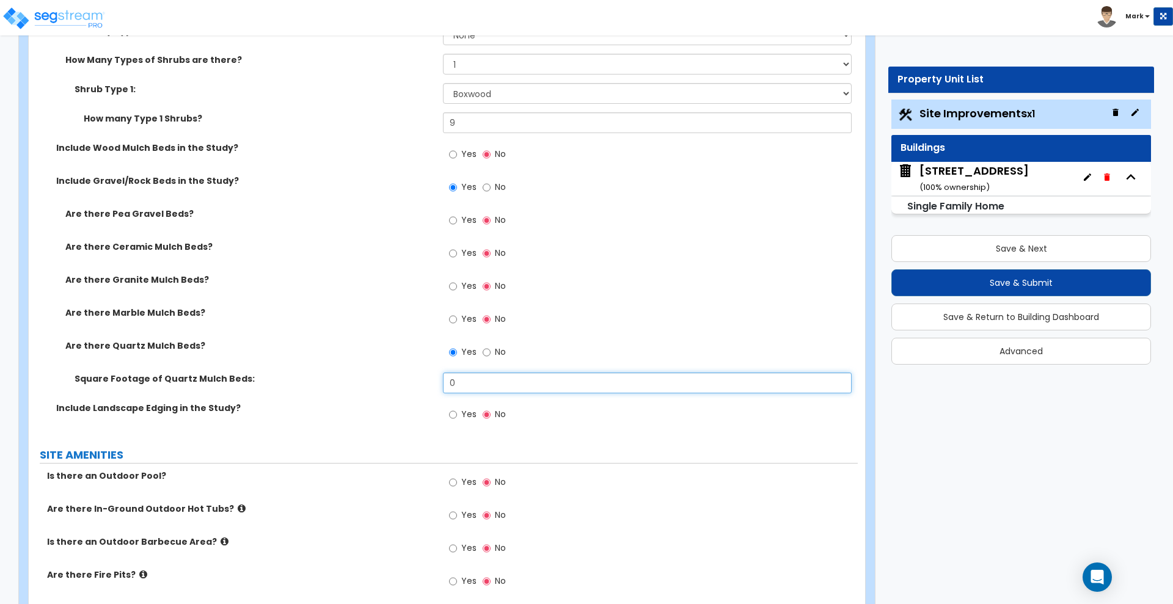
drag, startPoint x: 476, startPoint y: 383, endPoint x: 441, endPoint y: 384, distance: 34.8
click at [441, 384] on div "Square Footage of Quartz Mulch Beds: 0" at bounding box center [443, 387] width 829 height 29
type input "120"
click at [654, 241] on div "Yes No" at bounding box center [650, 257] width 414 height 33
click at [451, 155] on input "Yes" at bounding box center [453, 154] width 8 height 13
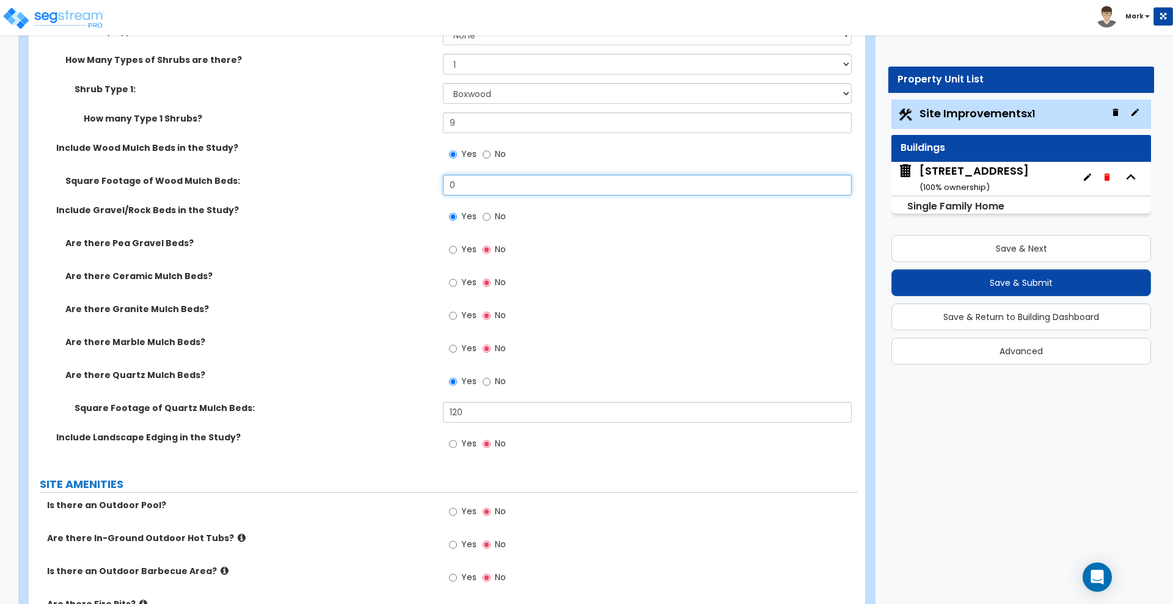
click at [484, 184] on input "0" at bounding box center [647, 185] width 408 height 21
click at [485, 153] on input "No" at bounding box center [486, 154] width 8 height 13
radio input "false"
radio input "true"
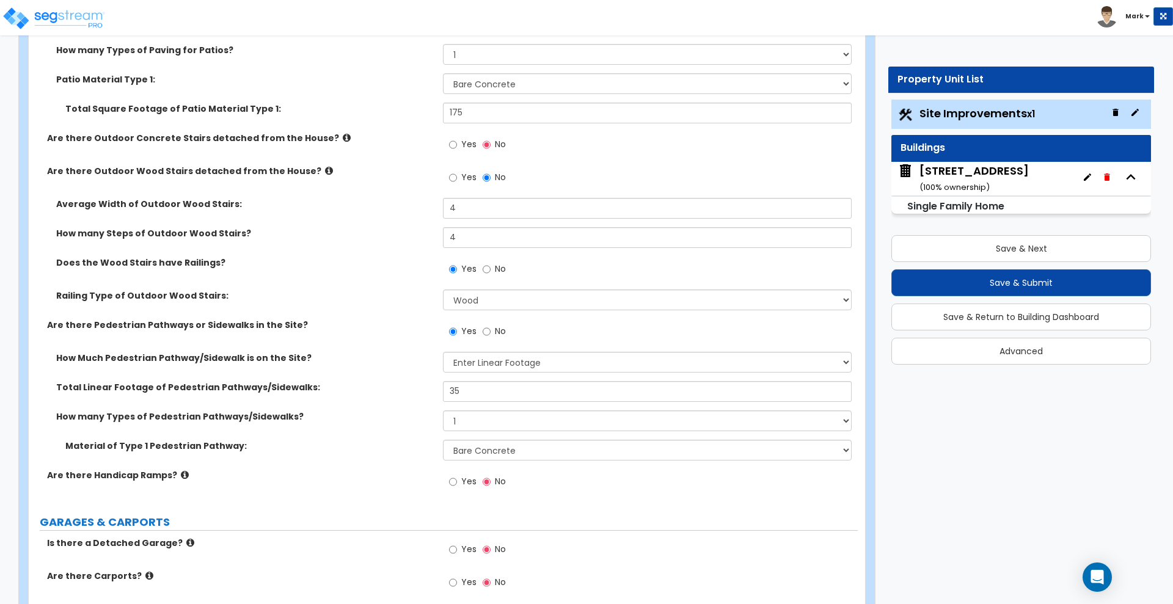
scroll to position [611, 0]
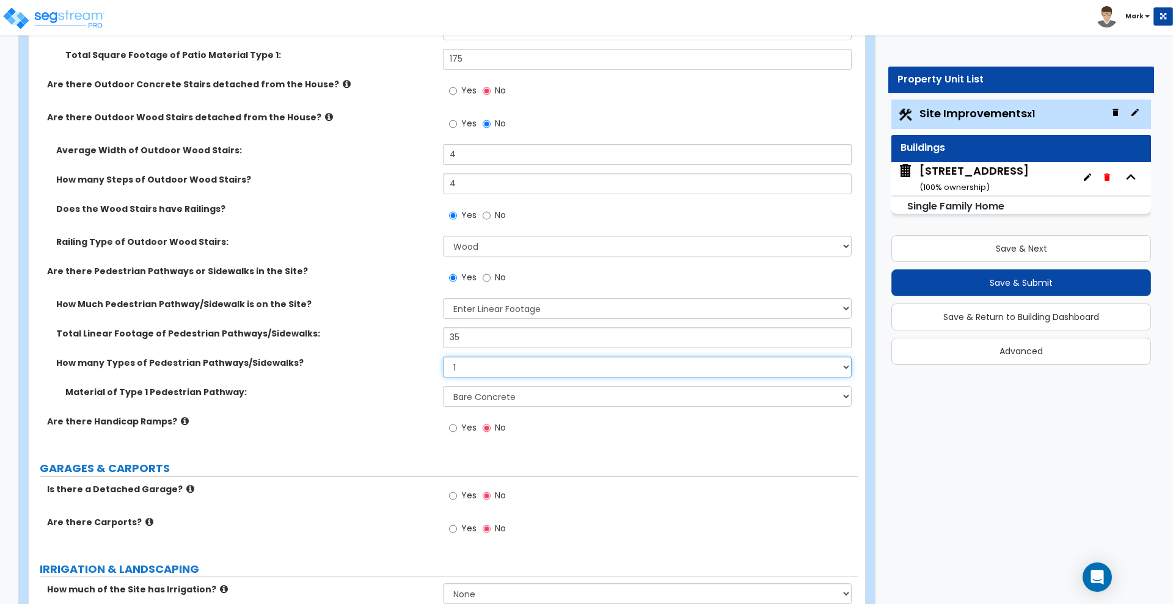
click at [483, 365] on select "Please Choose One 1 2 3" at bounding box center [647, 367] width 408 height 21
click at [443, 357] on select "Please Choose One 1 2 3" at bounding box center [647, 367] width 408 height 21
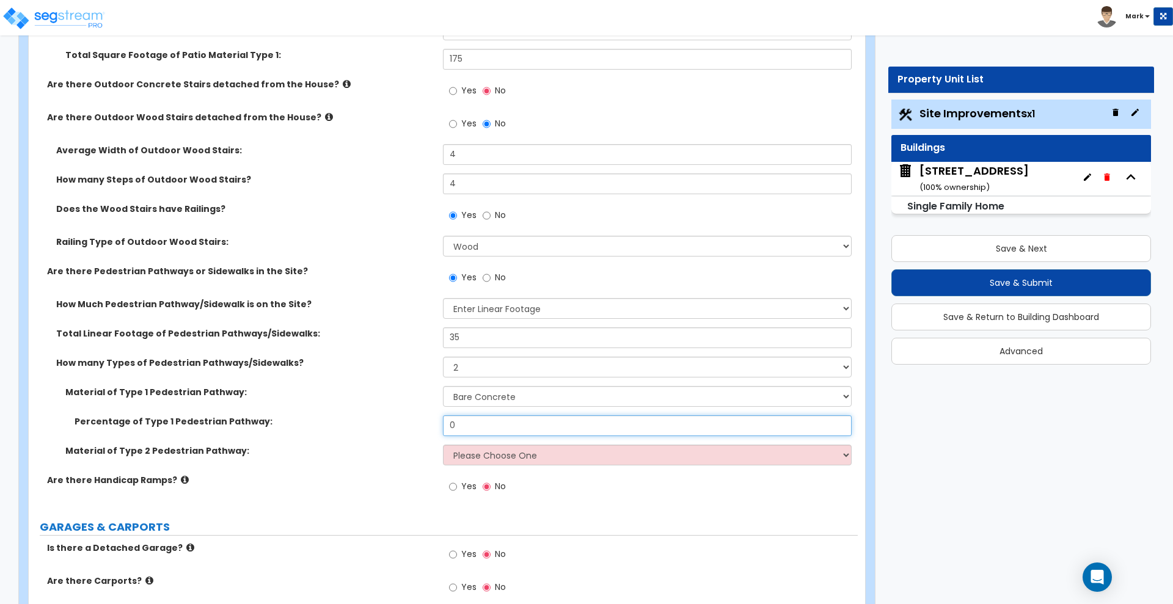
click at [465, 423] on input "0" at bounding box center [647, 425] width 408 height 21
click at [500, 454] on select "Please Choose One Bare Concrete Stamped Concrete Brick Pavers Stone Pavers Wood…" at bounding box center [647, 455] width 408 height 21
click at [407, 211] on label "Does the Wood Stairs have Railings?" at bounding box center [244, 209] width 377 height 12
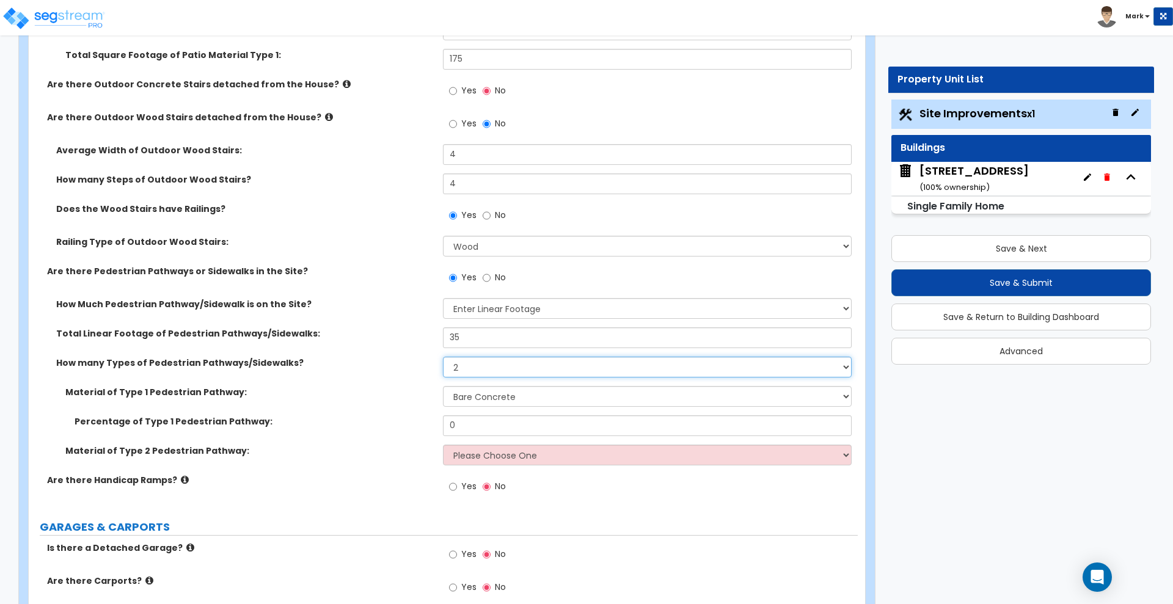
click at [476, 363] on select "Please Choose One 1 2 3" at bounding box center [647, 367] width 408 height 21
click at [443, 357] on select "Please Choose One 1 2 3" at bounding box center [647, 367] width 408 height 21
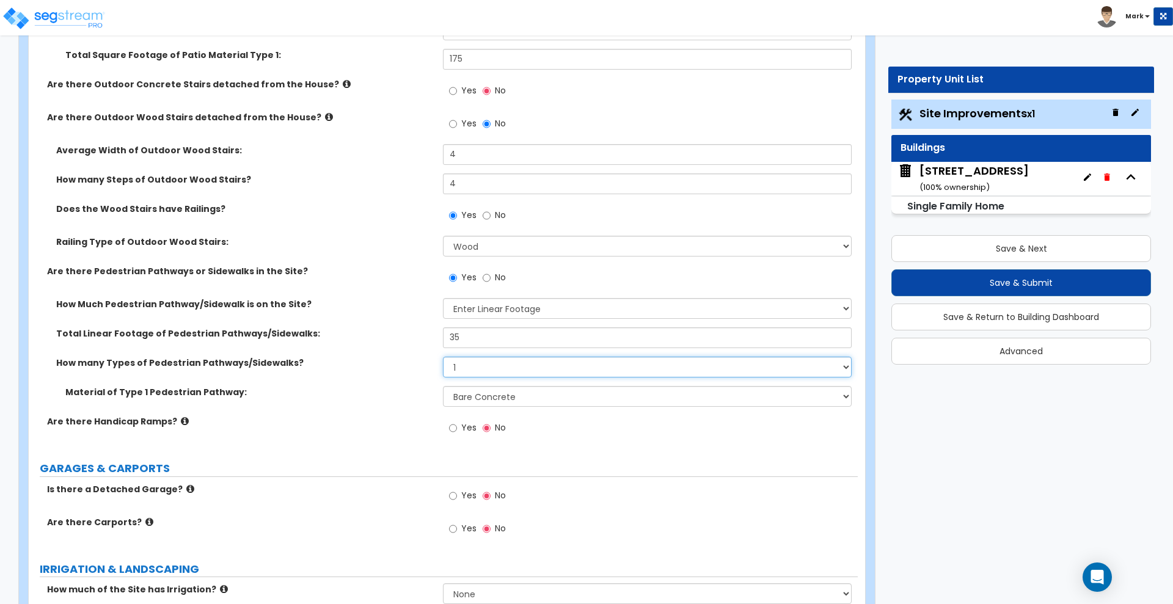
click at [487, 370] on select "Please Choose One 1 2 3" at bounding box center [647, 367] width 408 height 21
select select "2"
click at [443, 357] on select "Please Choose One 1 2 3" at bounding box center [647, 367] width 408 height 21
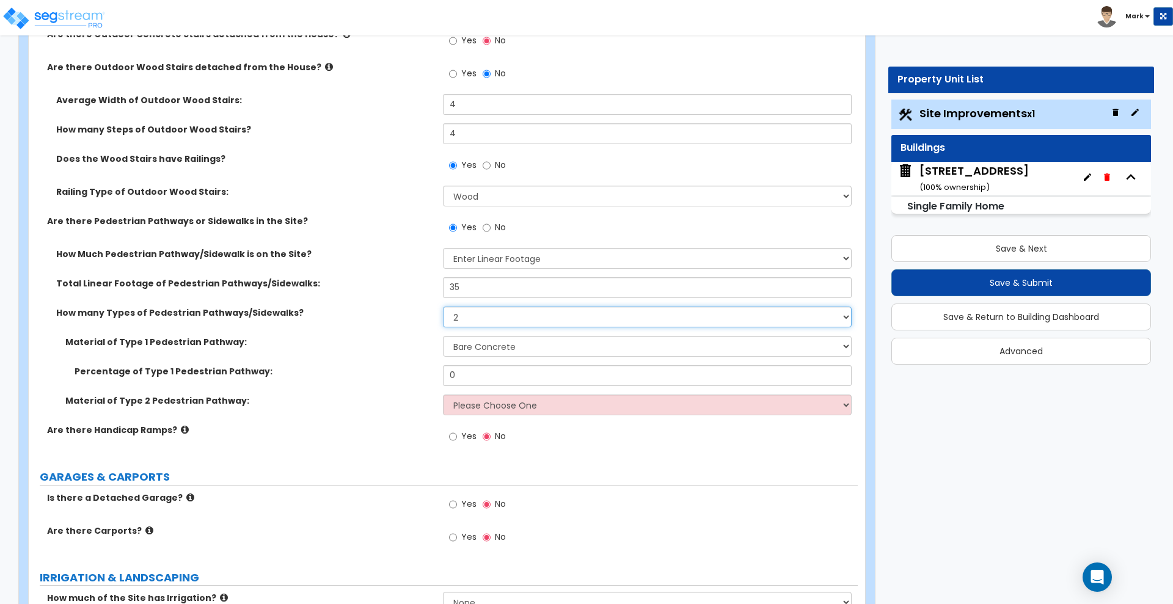
scroll to position [687, 0]
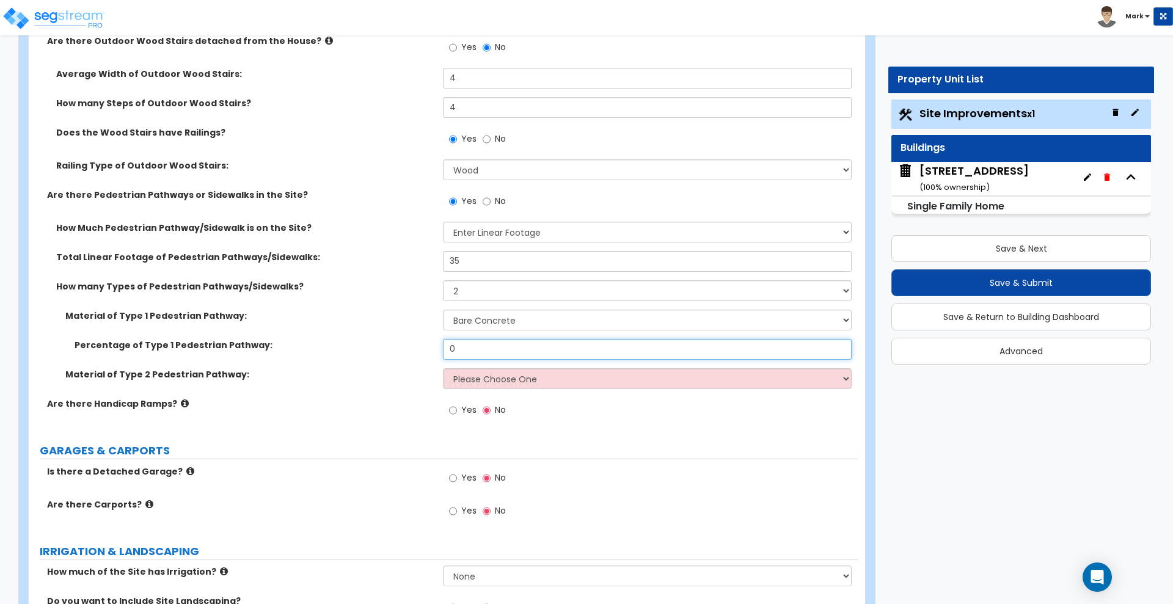
drag, startPoint x: 462, startPoint y: 348, endPoint x: 392, endPoint y: 351, distance: 70.3
click at [392, 351] on div "Percentage of Type 1 Pedestrian Pathway: 0" at bounding box center [443, 353] width 829 height 29
type input "80"
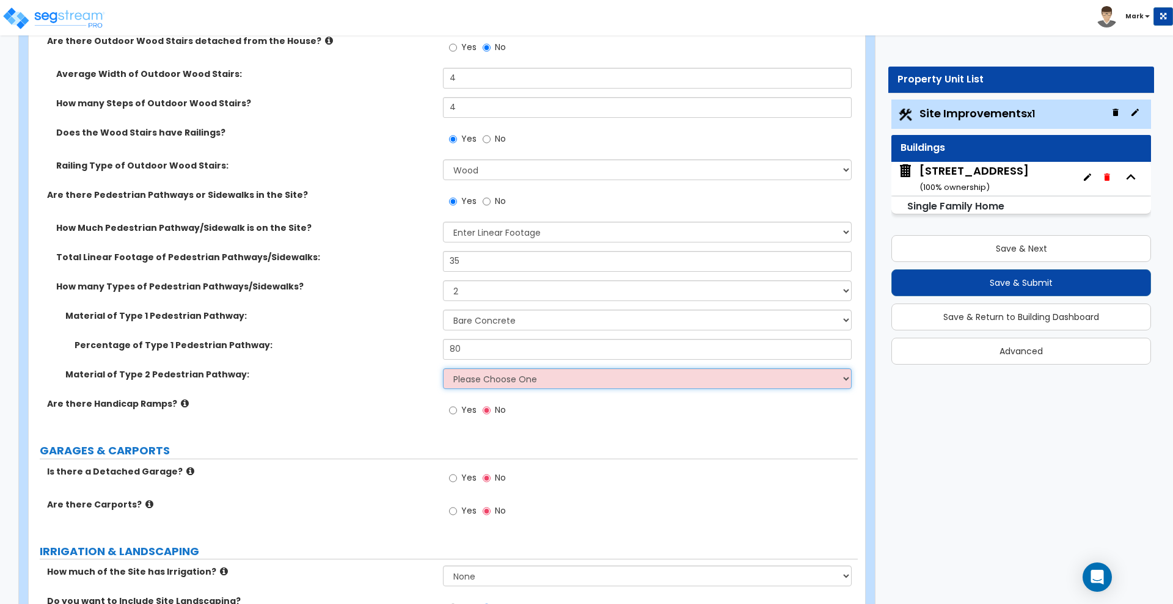
click at [494, 380] on select "Please Choose One Bare Concrete Stamped Concrete Brick Pavers Stone Pavers Wood…" at bounding box center [647, 378] width 408 height 21
click at [395, 374] on label "Material of Type 2 Pedestrian Pathway:" at bounding box center [249, 374] width 368 height 12
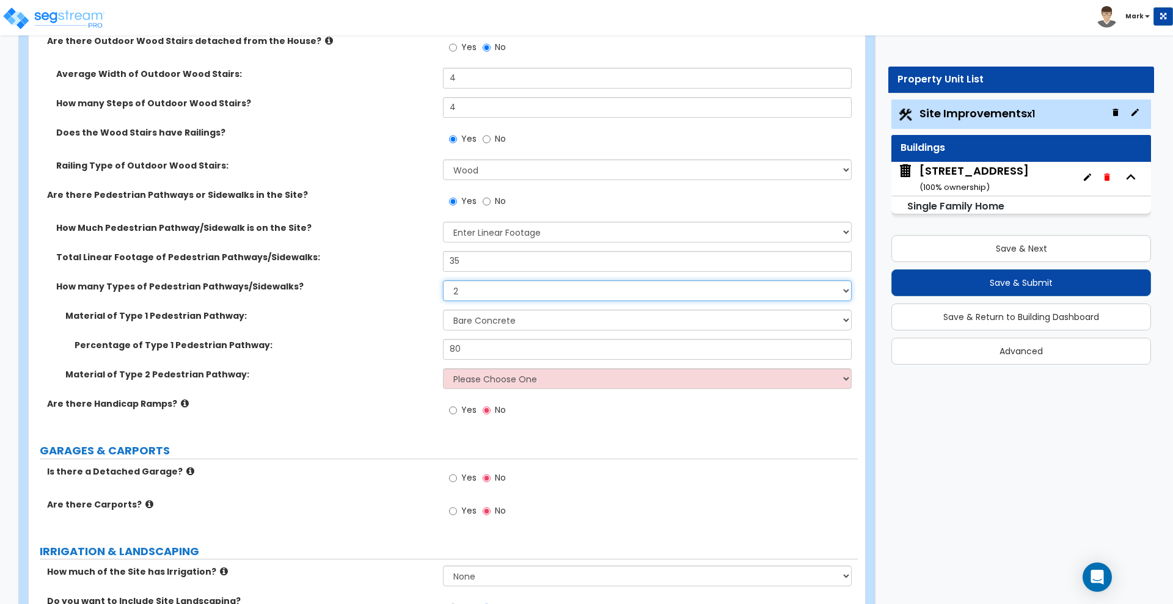
click at [481, 288] on select "Please Choose One 1 2 3" at bounding box center [647, 290] width 408 height 21
select select "1"
click at [443, 280] on select "Please Choose One 1 2 3" at bounding box center [647, 290] width 408 height 21
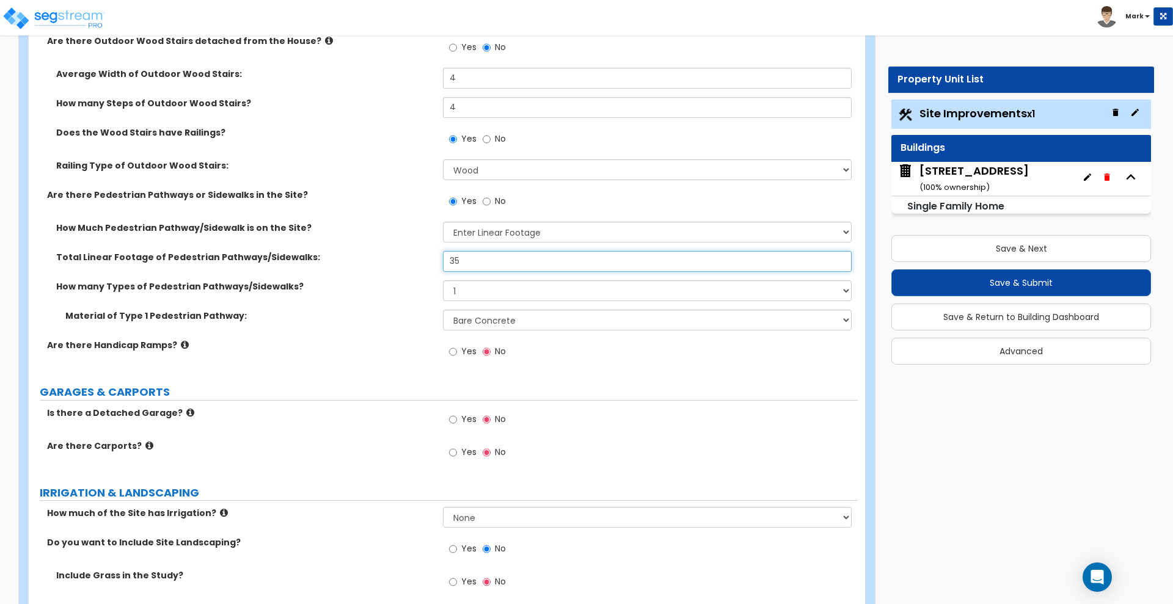
click at [373, 249] on div "How Much Pedestrian Pathway/Sidewalk is on the Site? Please Choose One I Don't …" at bounding box center [443, 280] width 810 height 117
type input "55"
click at [384, 292] on label "How many Types of Pedestrian Pathways/Sidewalks?" at bounding box center [244, 286] width 377 height 12
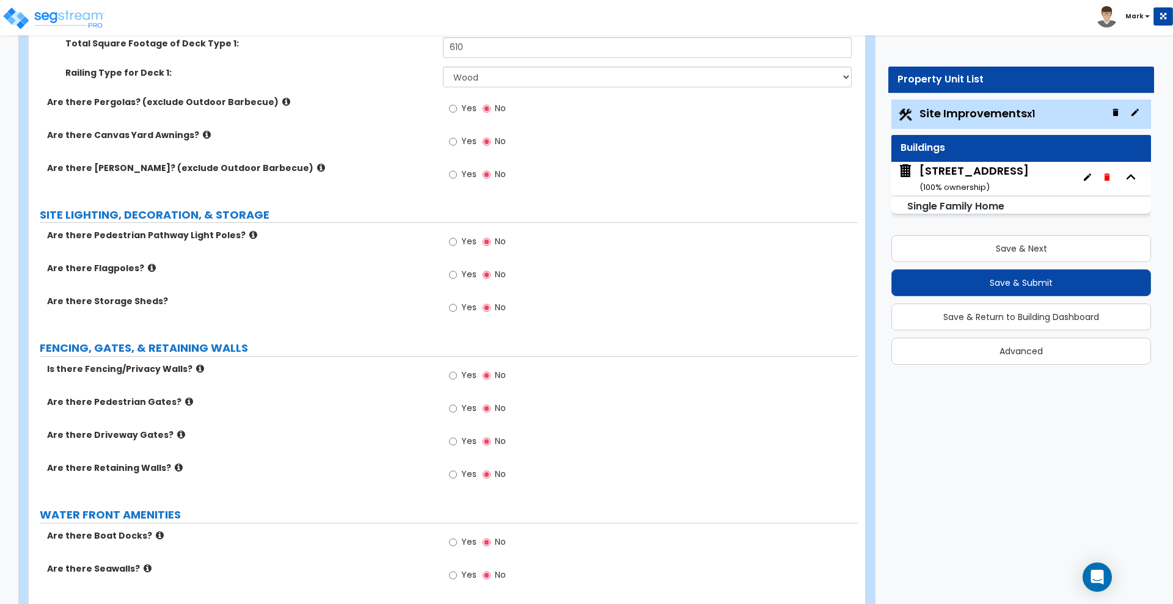
scroll to position [2061, 0]
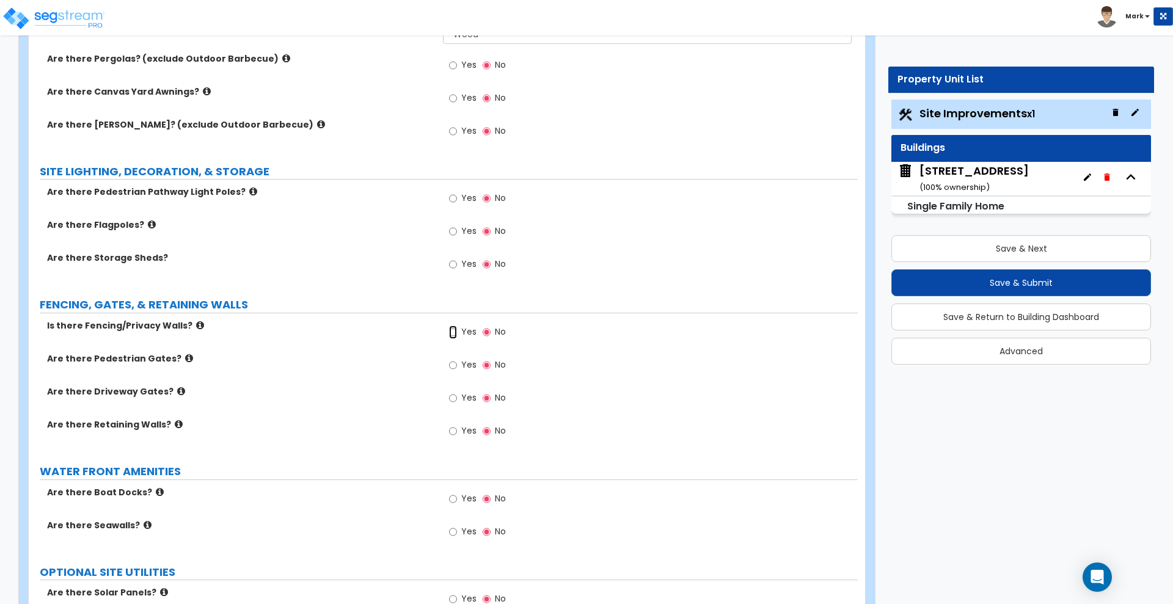
click at [455, 332] on input "Yes" at bounding box center [453, 332] width 8 height 13
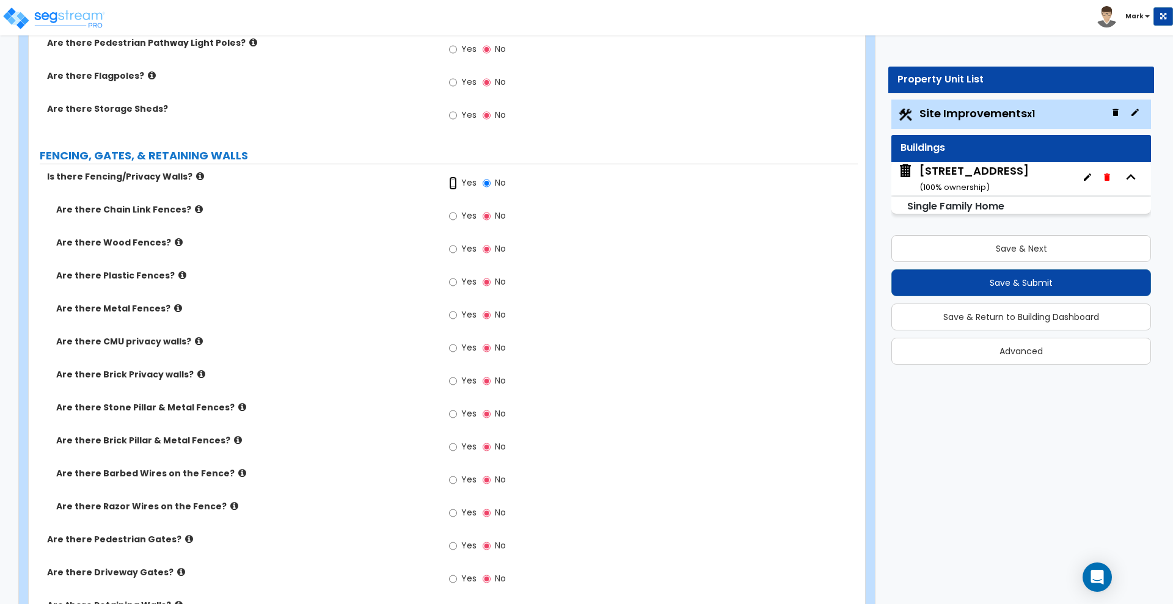
scroll to position [2214, 0]
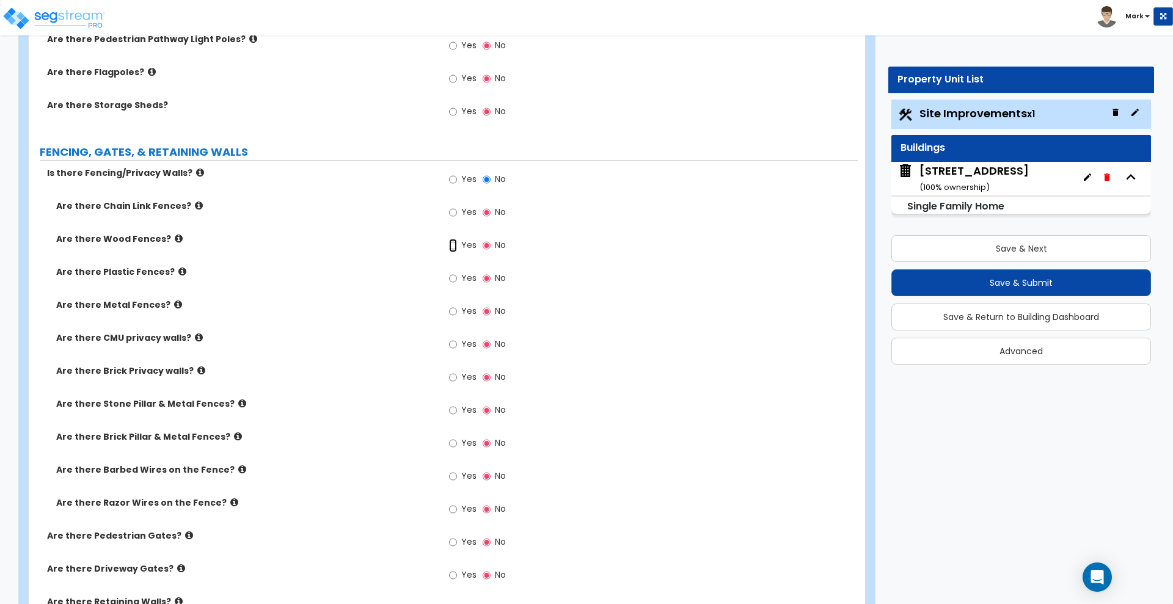
click at [453, 245] on input "Yes" at bounding box center [453, 245] width 8 height 13
radio input "true"
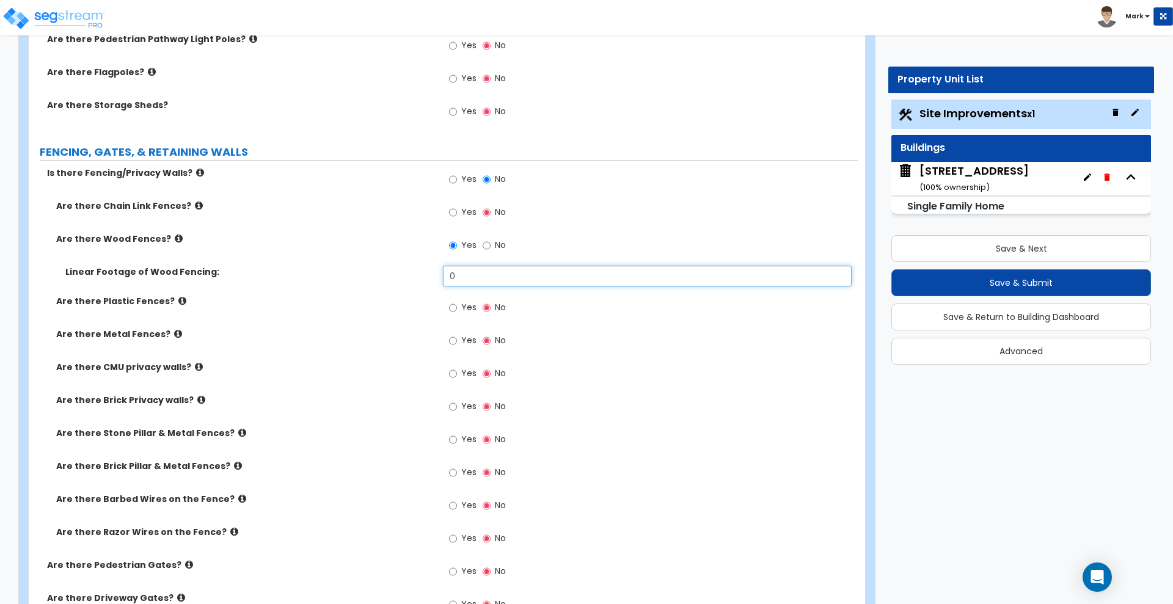
drag, startPoint x: 494, startPoint y: 283, endPoint x: 383, endPoint y: 282, distance: 111.2
click at [383, 282] on div "Linear Footage of Wood Fencing: 0" at bounding box center [443, 280] width 829 height 29
type input "345"
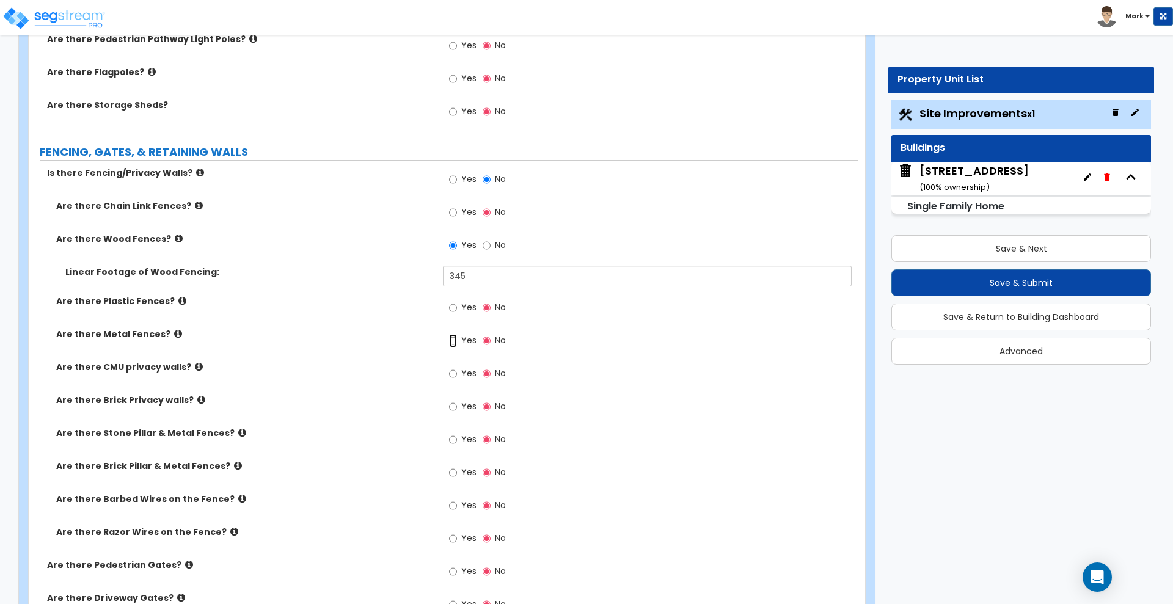
click at [453, 341] on input "Yes" at bounding box center [453, 340] width 8 height 13
radio input "true"
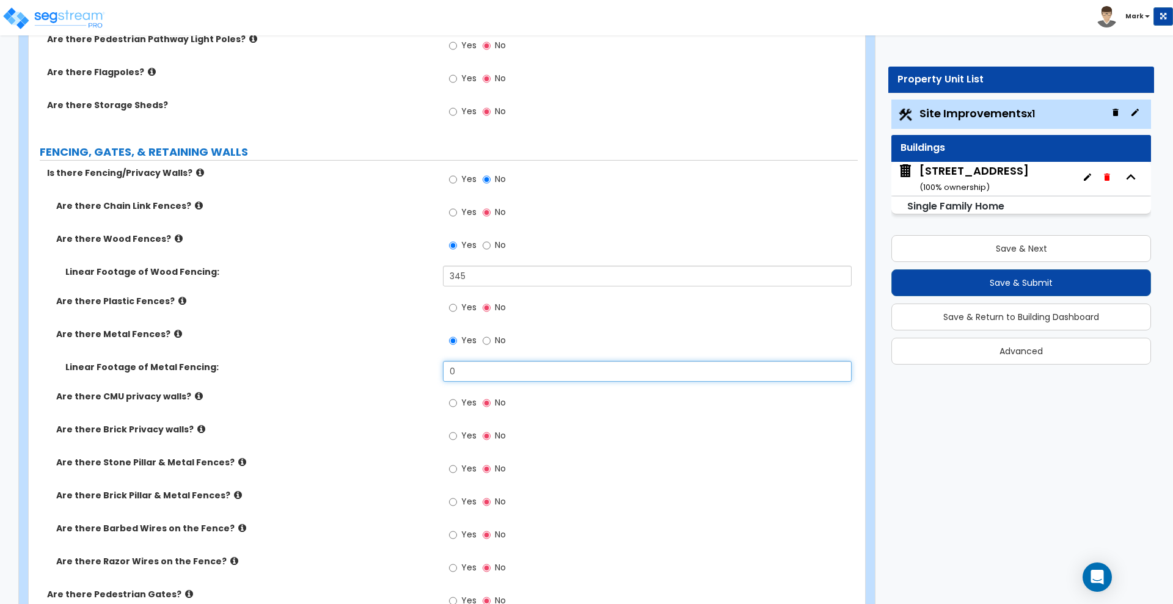
drag, startPoint x: 457, startPoint y: 372, endPoint x: 290, endPoint y: 374, distance: 166.8
click at [354, 372] on div "Linear Footage of Metal Fencing: 0" at bounding box center [443, 375] width 829 height 29
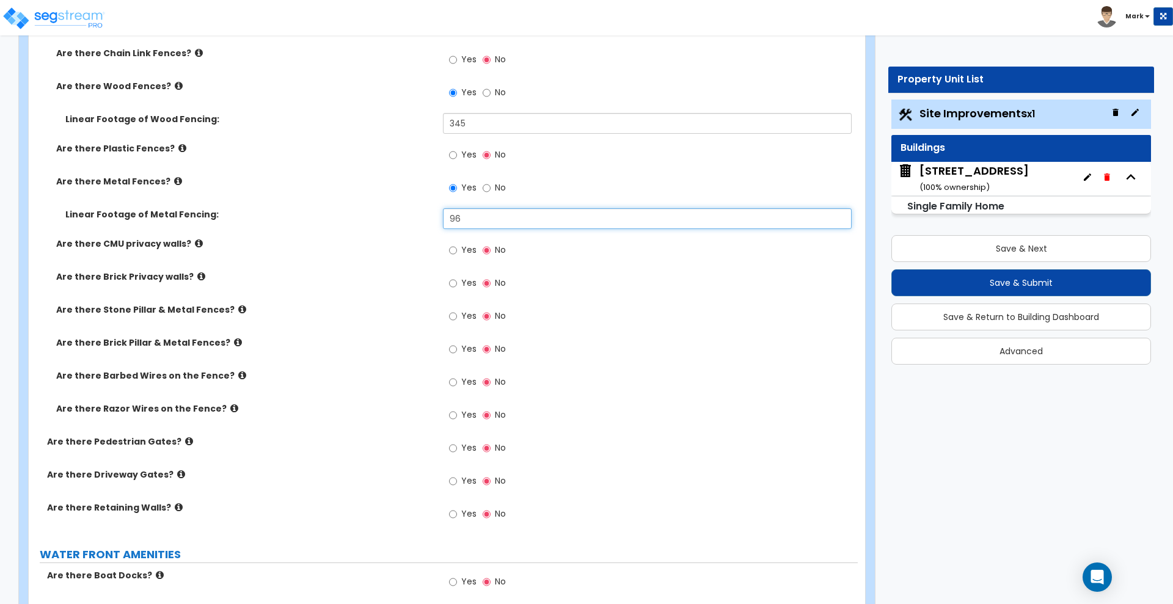
scroll to position [2443, 0]
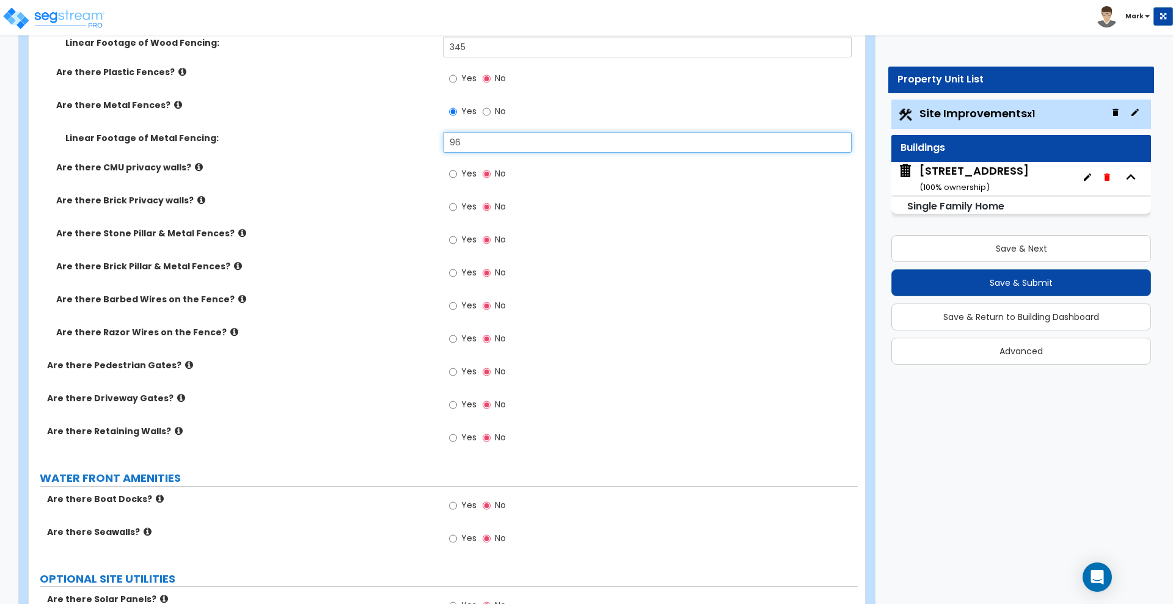
type input "96"
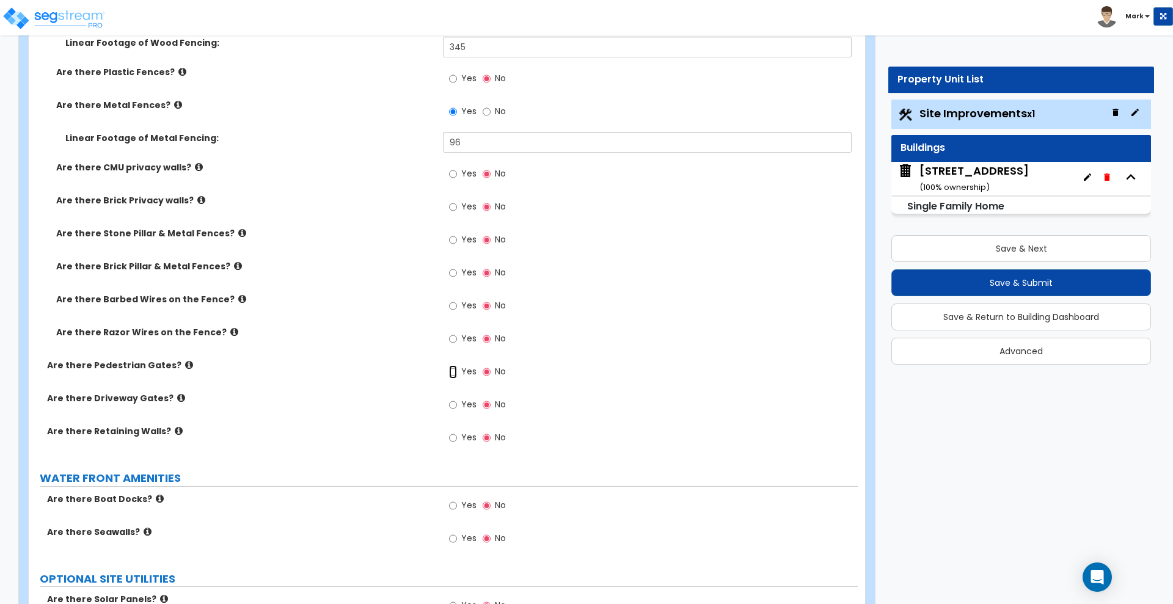
click at [454, 370] on input "Yes" at bounding box center [453, 371] width 8 height 13
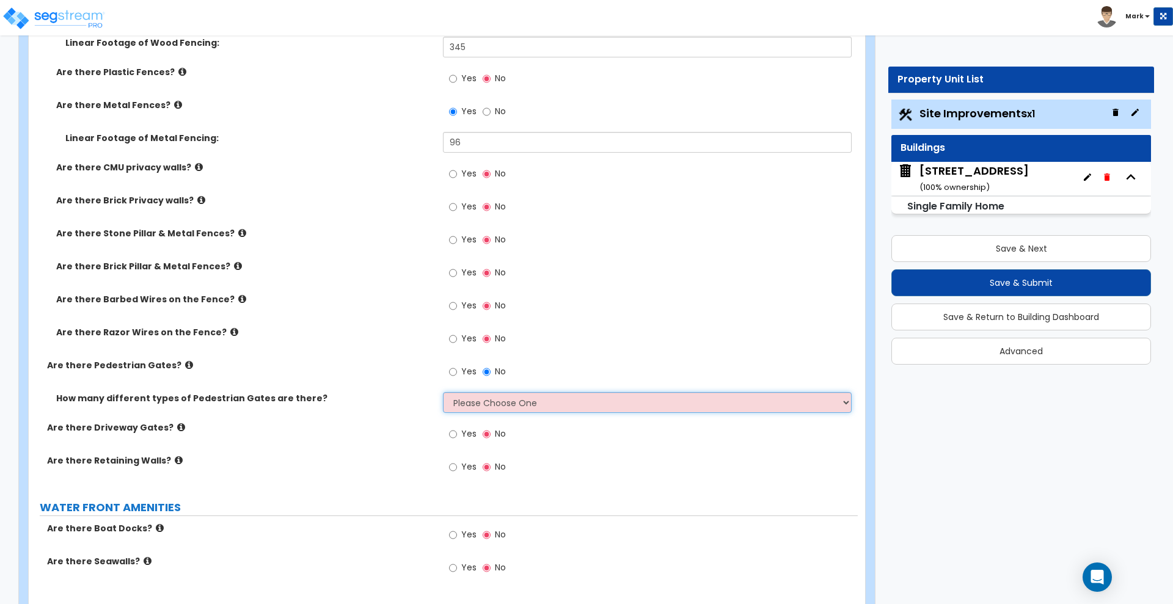
click at [521, 404] on select "Please Choose One 1 2 3" at bounding box center [647, 402] width 408 height 21
click at [575, 401] on select "Please Choose One 1 2 3" at bounding box center [647, 402] width 408 height 21
select select "2"
click at [443, 392] on select "Please Choose One 1 2 3" at bounding box center [647, 402] width 408 height 21
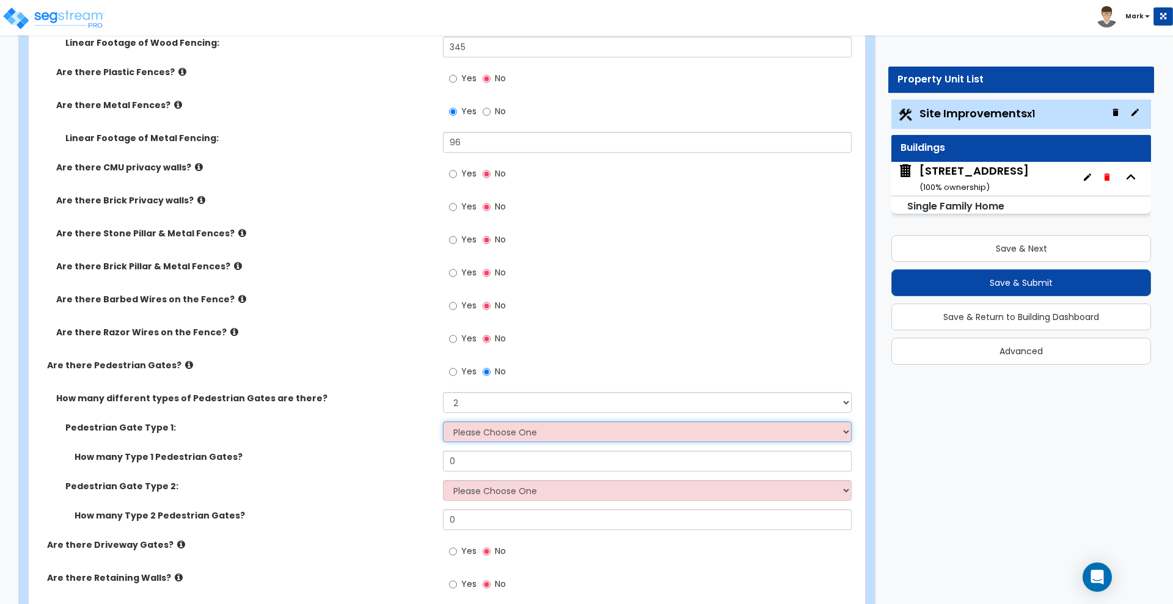
click at [497, 431] on select "Please Choose One Chain Link, 3 ft Height Chain Link, 4 ft Height Chain Link, 6…" at bounding box center [647, 431] width 408 height 21
select select "4"
click at [443, 421] on select "Please Choose One Chain Link, 3 ft Height Chain Link, 4 ft Height Chain Link, 6…" at bounding box center [647, 431] width 408 height 21
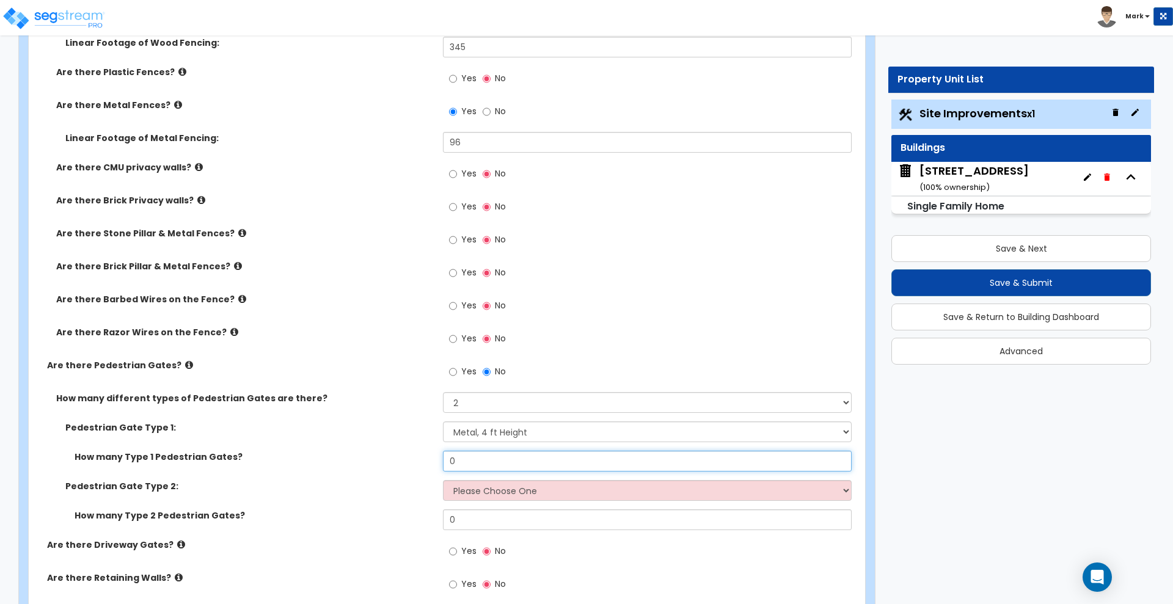
drag, startPoint x: 465, startPoint y: 456, endPoint x: 371, endPoint y: 460, distance: 94.7
click at [371, 460] on div "How many Type 1 Pedestrian Gates? 0" at bounding box center [443, 465] width 829 height 29
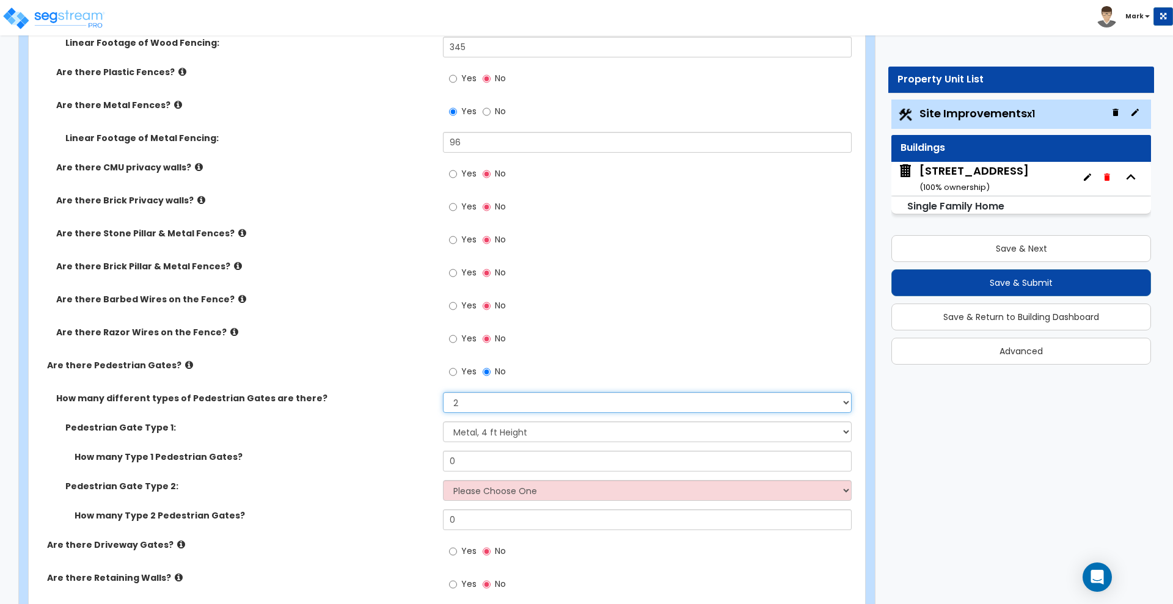
click at [475, 405] on select "Please Choose One 1 2 3" at bounding box center [647, 402] width 408 height 21
select select "1"
click at [443, 392] on select "Please Choose One 1 2 3" at bounding box center [647, 402] width 408 height 21
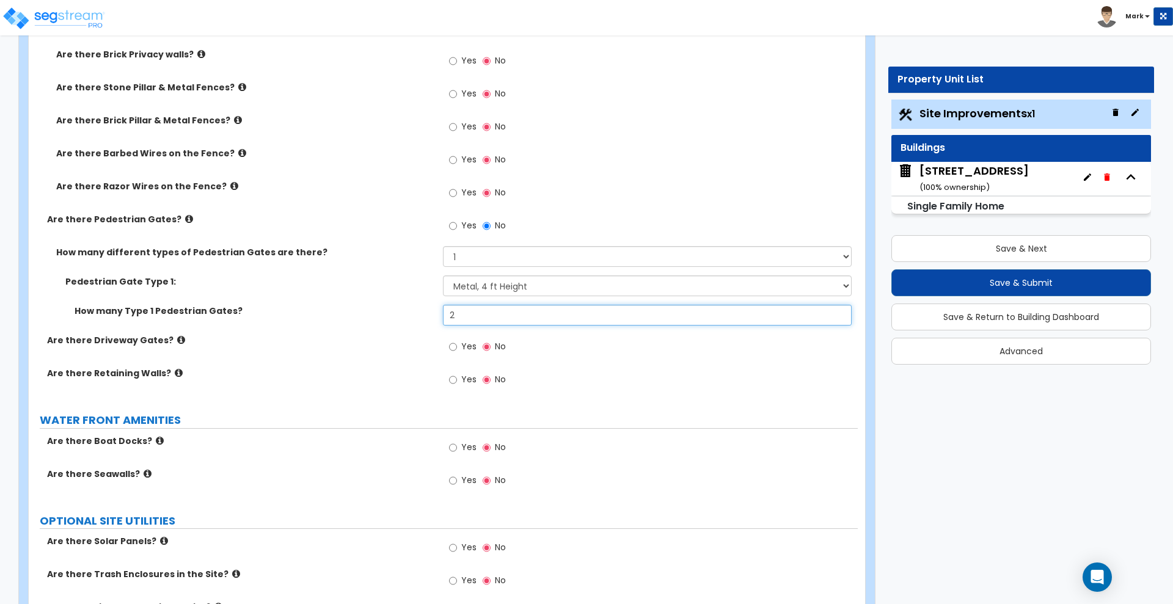
scroll to position [2596, 0]
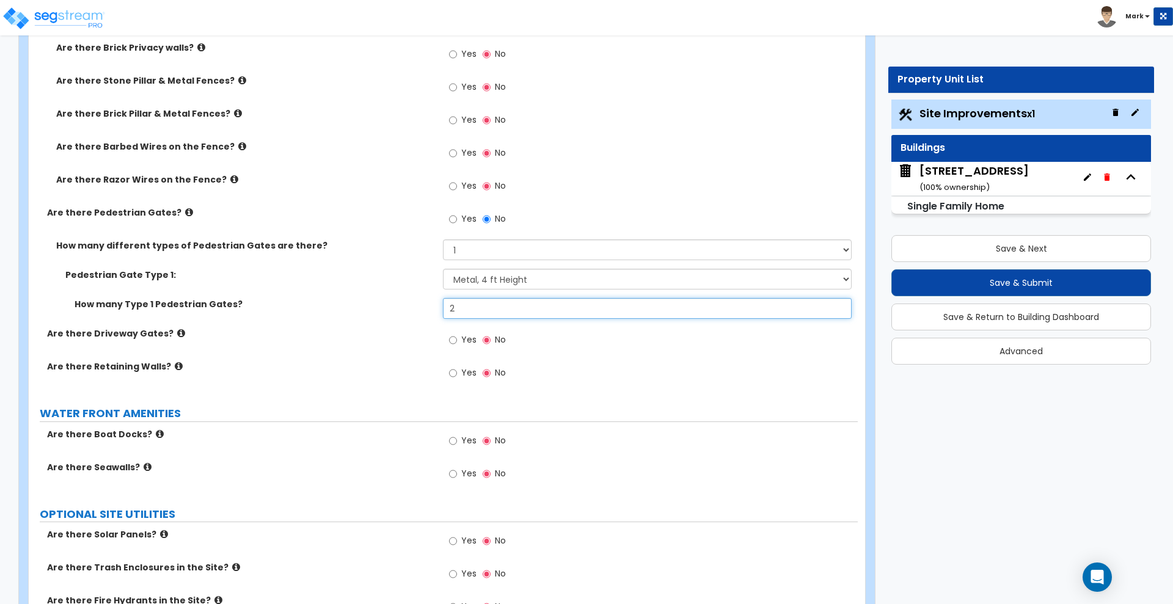
type input "2"
click at [456, 340] on input "Yes" at bounding box center [453, 339] width 8 height 13
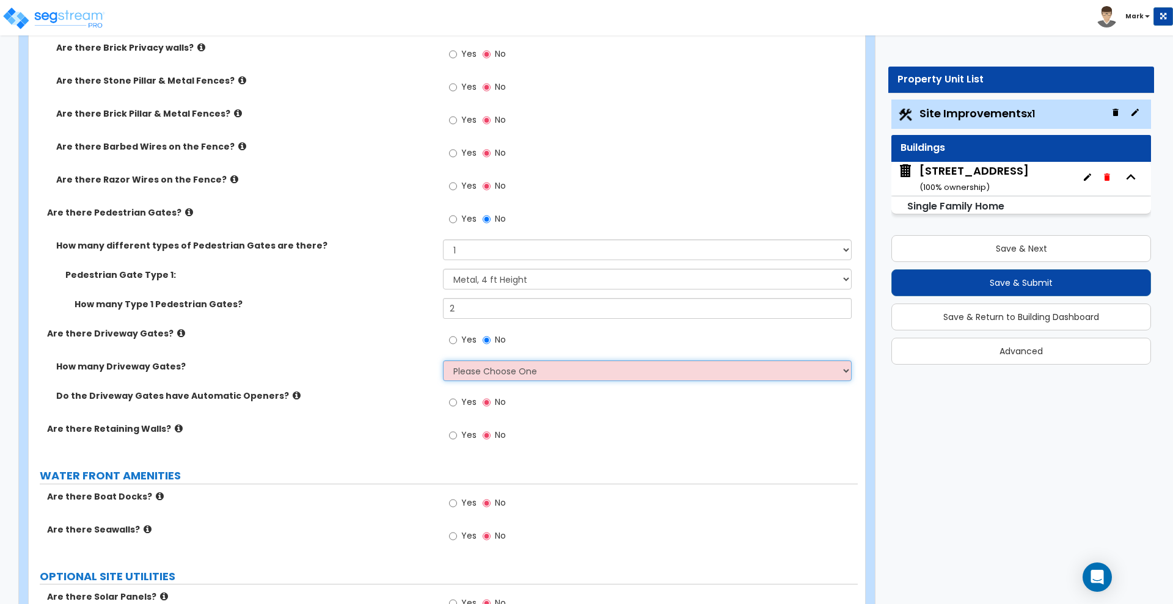
click at [519, 371] on select "Please Choose One 1 2 3" at bounding box center [647, 370] width 408 height 21
select select "1"
click at [443, 360] on select "Please Choose One 1 2 3" at bounding box center [647, 370] width 408 height 21
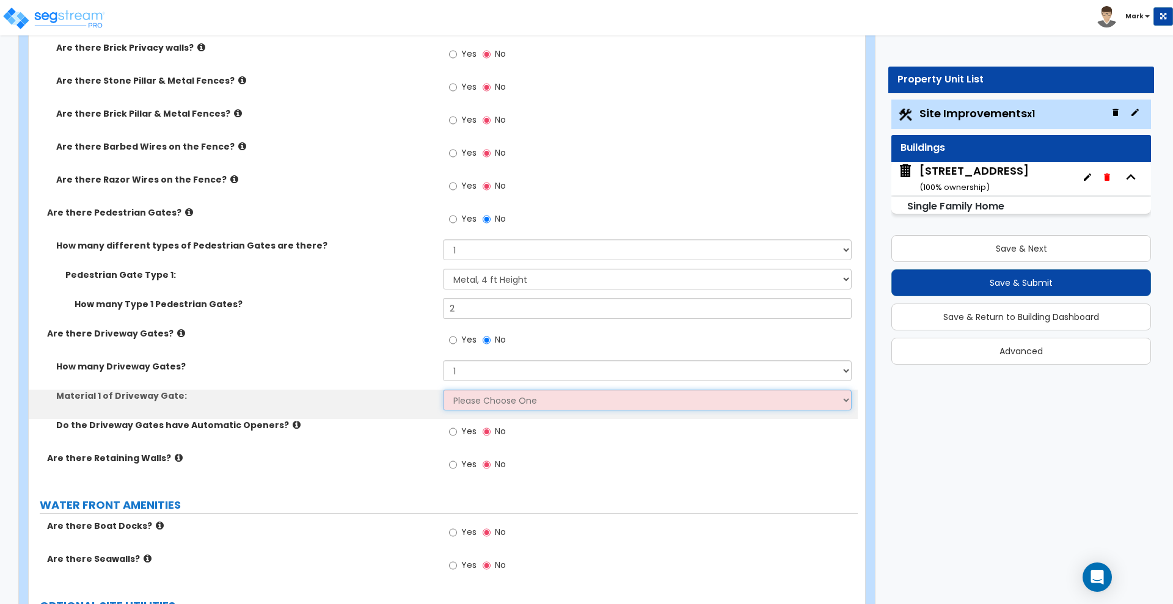
click at [480, 395] on select "Please Choose One Wood Steel" at bounding box center [647, 400] width 408 height 21
select select "2"
click at [443, 390] on select "Please Choose One Wood Steel" at bounding box center [647, 400] width 408 height 21
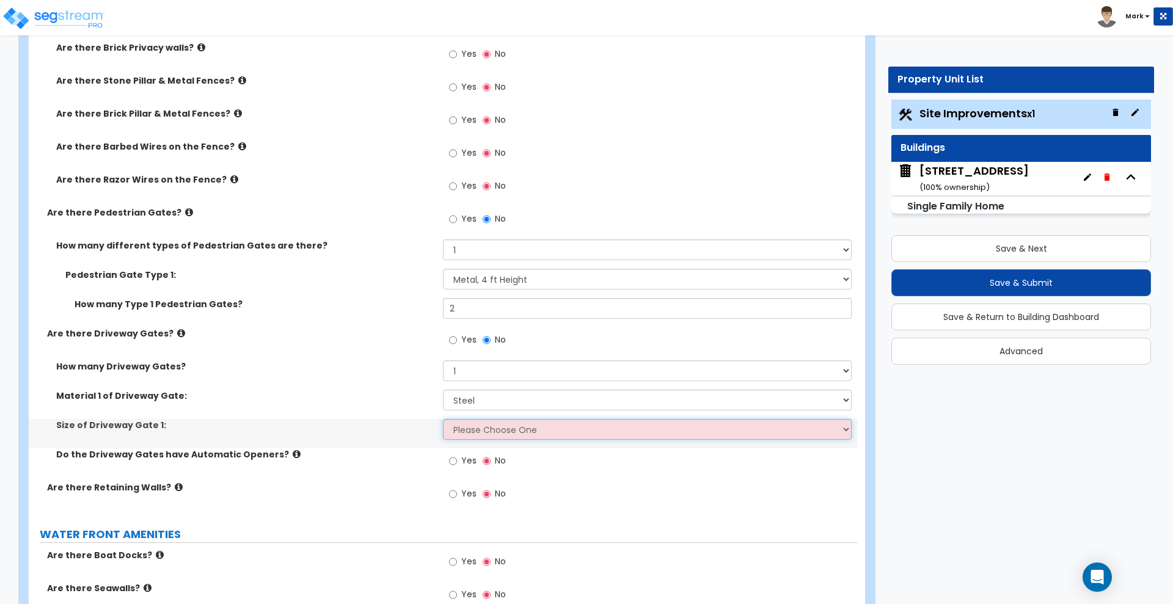
click at [490, 428] on select "Please Choose One 12 feet wide 14 feet wide 16 feet wide" at bounding box center [647, 429] width 408 height 21
click at [443, 419] on select "Please Choose One 12 feet wide 14 feet wide 16 feet wide" at bounding box center [647, 429] width 408 height 21
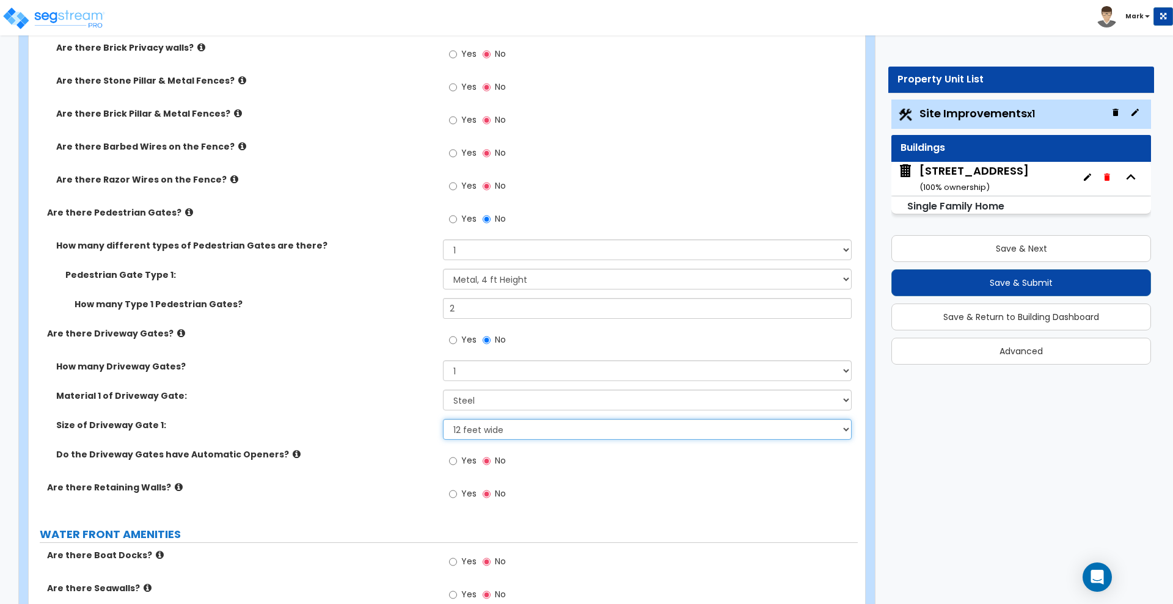
click at [599, 432] on select "Please Choose One 12 feet wide 14 feet wide 16 feet wide" at bounding box center [647, 429] width 408 height 21
select select "2"
click at [443, 419] on select "Please Choose One 12 feet wide 14 feet wide 16 feet wide" at bounding box center [647, 429] width 408 height 21
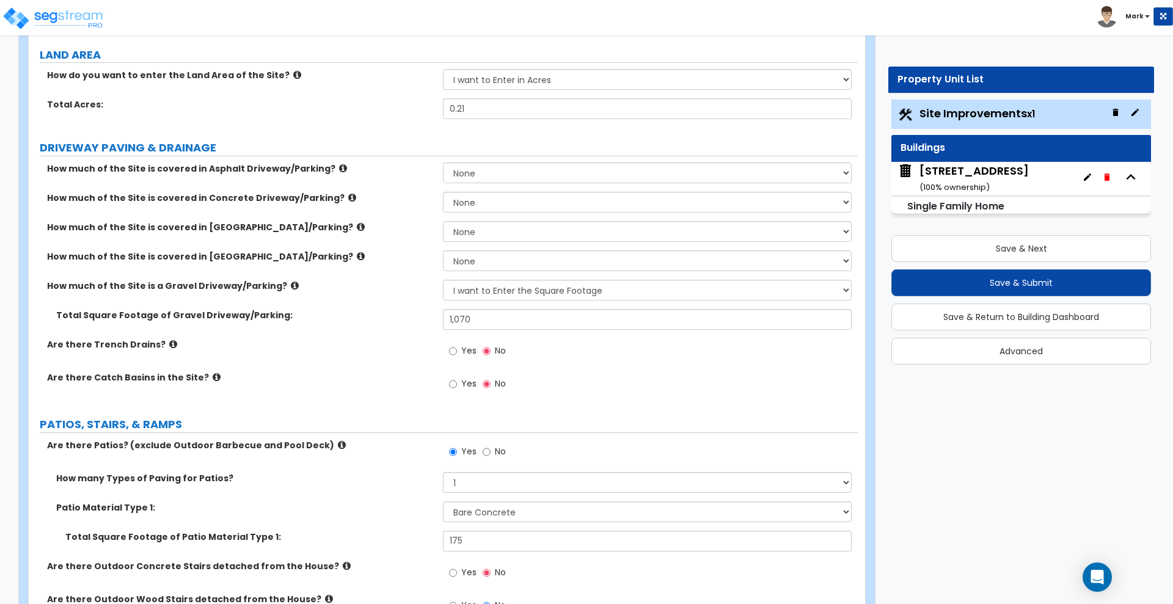
scroll to position [103, 0]
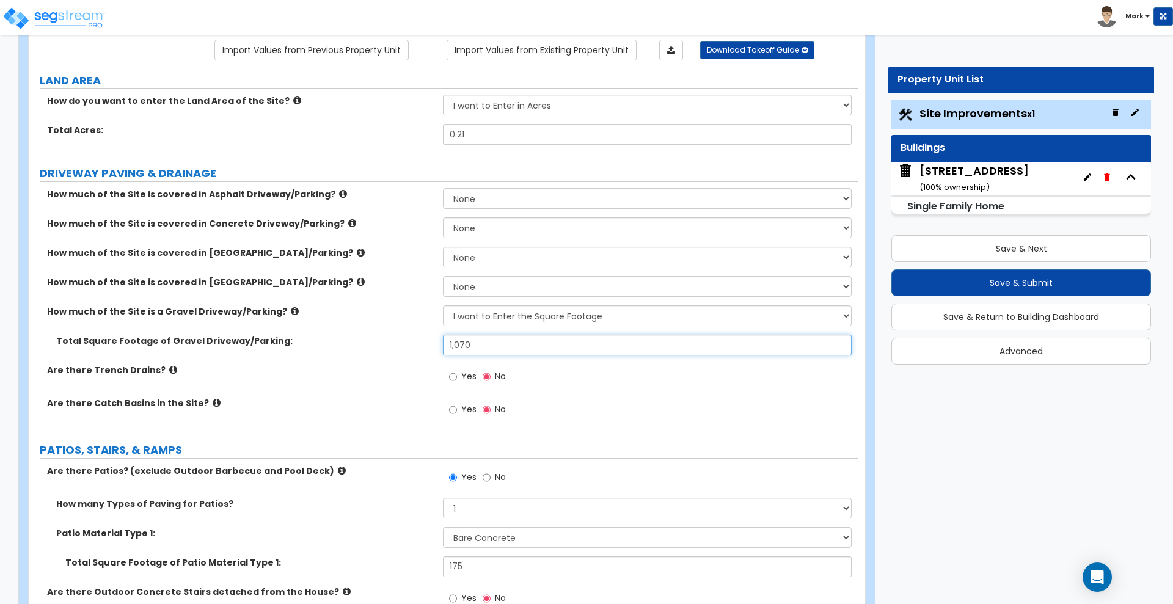
drag, startPoint x: 484, startPoint y: 345, endPoint x: 349, endPoint y: 358, distance: 135.6
click at [363, 352] on div "Total Square Footage of Gravel Driveway/Parking: 1,070" at bounding box center [443, 349] width 829 height 29
type input "1,215"
click at [677, 311] on select "None I want to Enter an Approximate Percentage I want to Enter the Square Foota…" at bounding box center [647, 315] width 408 height 21
click at [712, 420] on div "Yes No" at bounding box center [650, 413] width 414 height 33
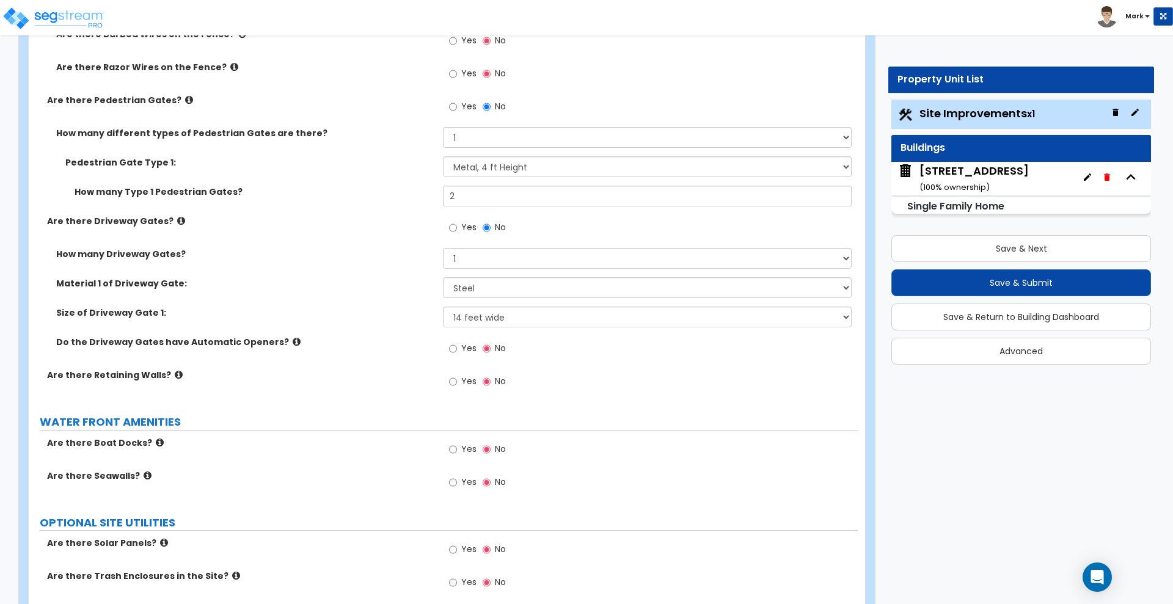
scroll to position [2699, 0]
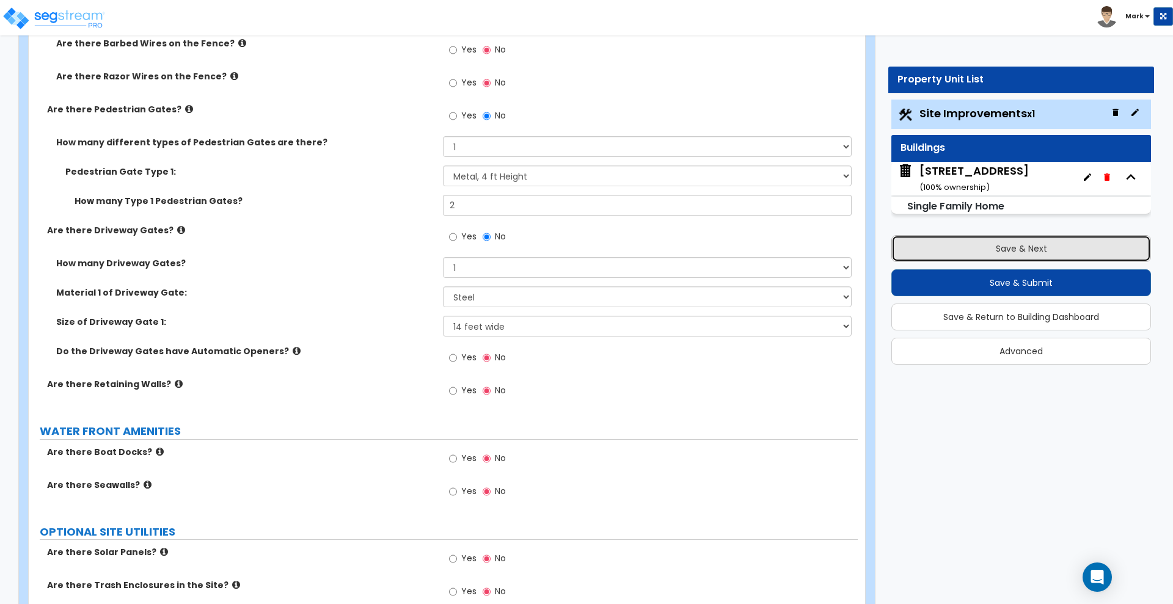
click at [1071, 247] on button "Save & Next" at bounding box center [1021, 248] width 260 height 27
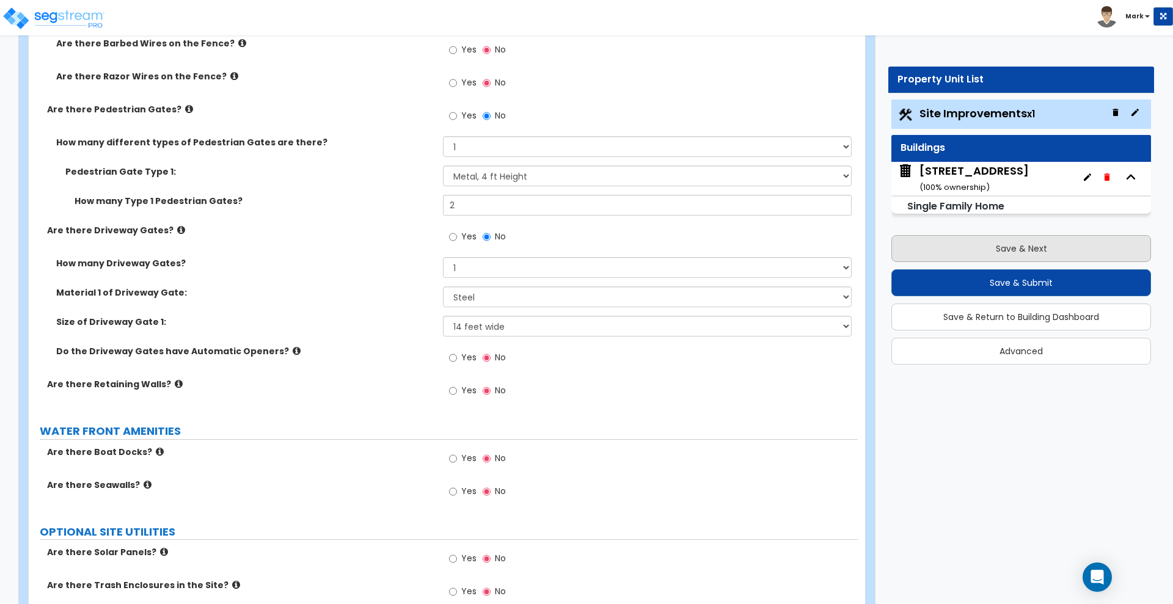
scroll to position [0, 0]
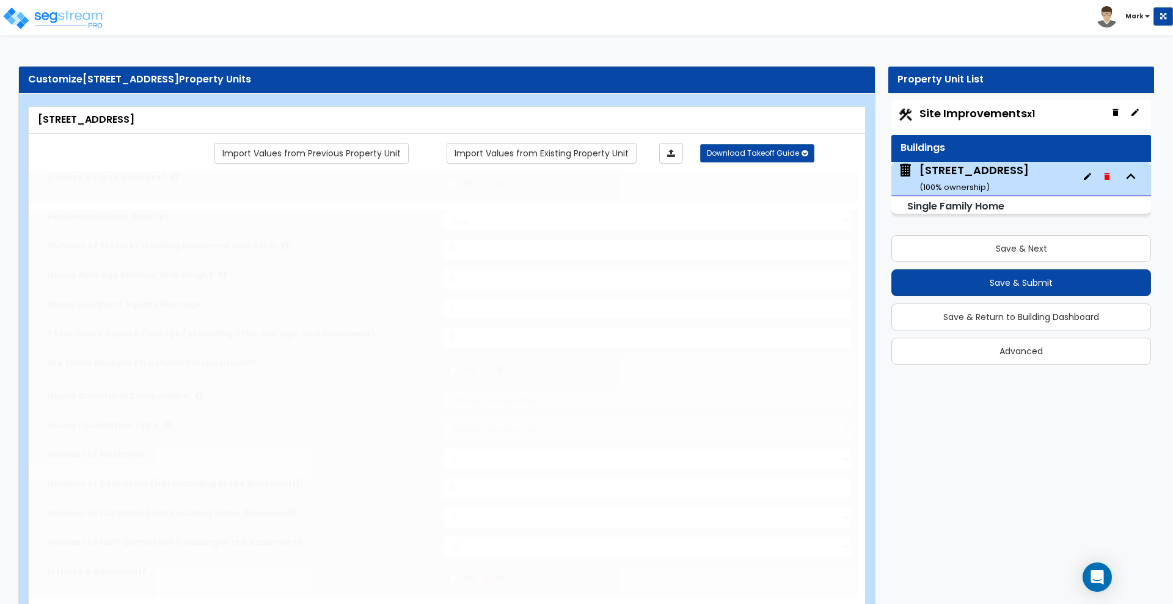
type input "1"
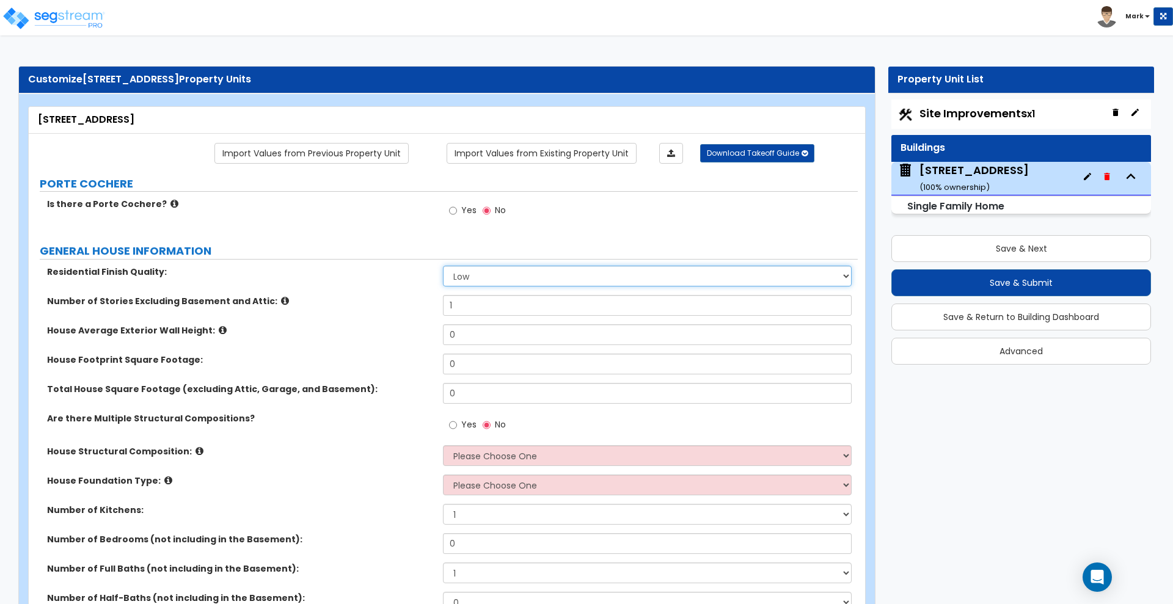
click at [511, 275] on select "Low Average High" at bounding box center [647, 276] width 408 height 21
select select "1"
click at [443, 266] on select "Low Average High" at bounding box center [647, 276] width 408 height 21
click at [509, 277] on select "Low Average High" at bounding box center [647, 276] width 408 height 21
click at [443, 266] on select "Low Average High" at bounding box center [647, 276] width 408 height 21
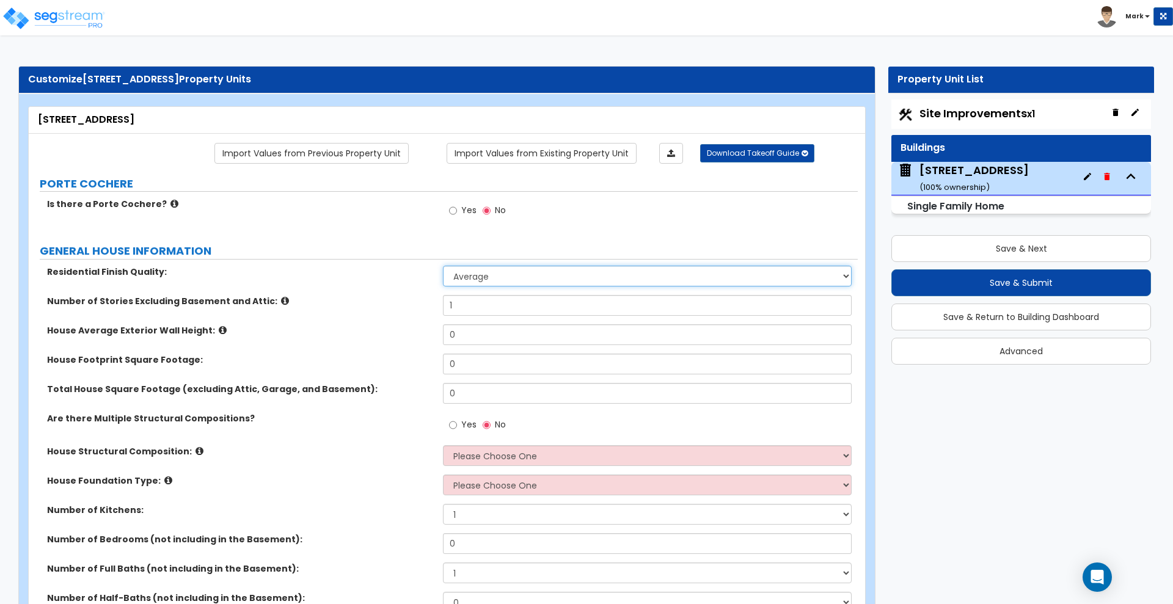
click at [521, 281] on select "Low Average High" at bounding box center [647, 276] width 408 height 21
click at [443, 266] on select "Low Average High" at bounding box center [647, 276] width 408 height 21
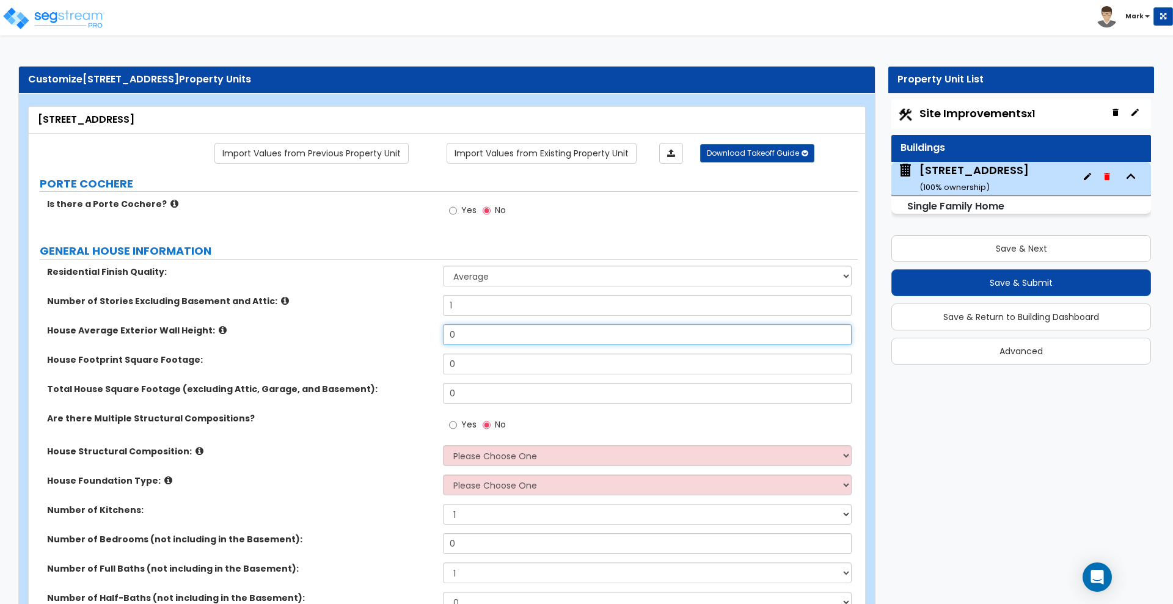
drag, startPoint x: 459, startPoint y: 329, endPoint x: 357, endPoint y: 332, distance: 102.1
click at [357, 332] on div "House Average Exterior Wall Height: 0" at bounding box center [443, 338] width 829 height 29
type input "12"
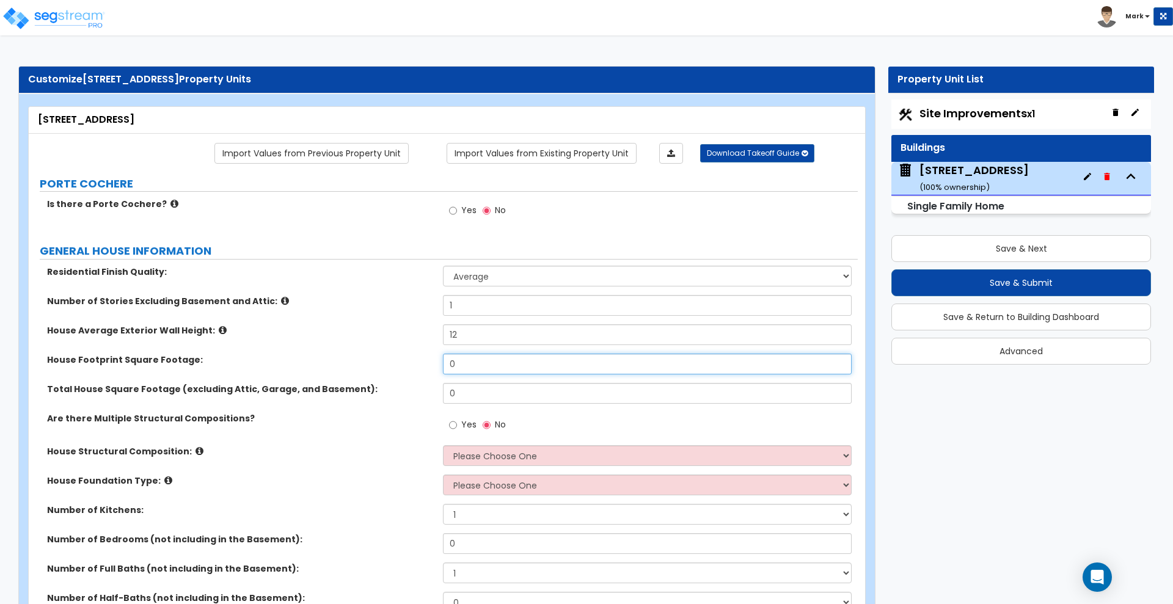
drag, startPoint x: 470, startPoint y: 363, endPoint x: 417, endPoint y: 362, distance: 52.5
click at [417, 362] on div "House Footprint Square Footage: 0" at bounding box center [443, 368] width 829 height 29
type input "1,718"
click at [404, 394] on div "Total House Square Footage (excluding Attic, Garage, and Basement): 0" at bounding box center [443, 397] width 829 height 29
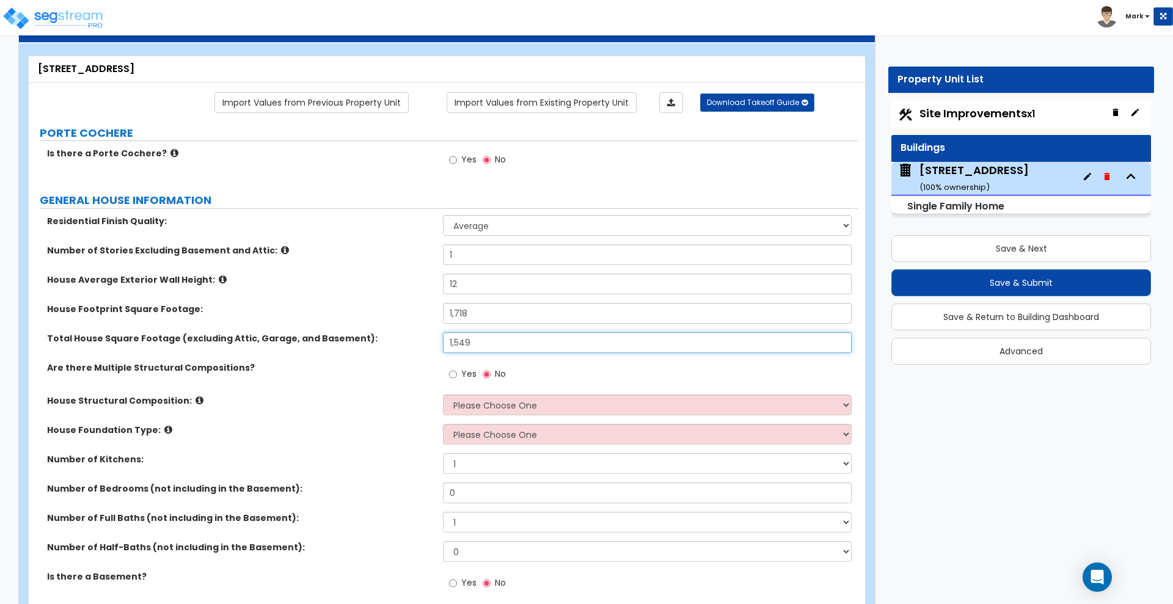
scroll to position [76, 0]
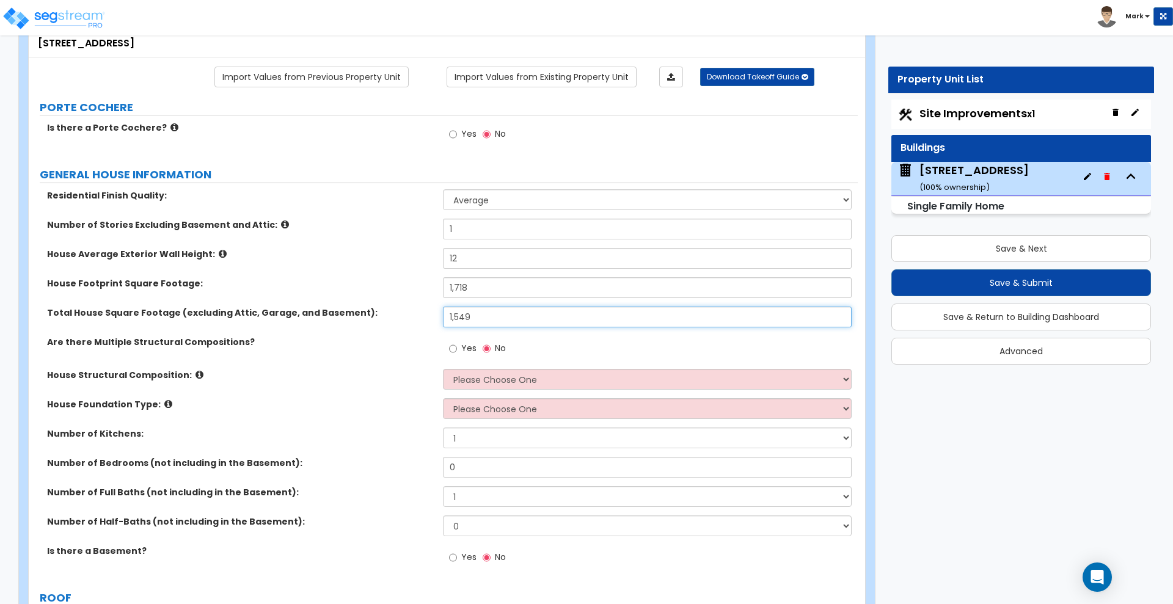
type input "1,549"
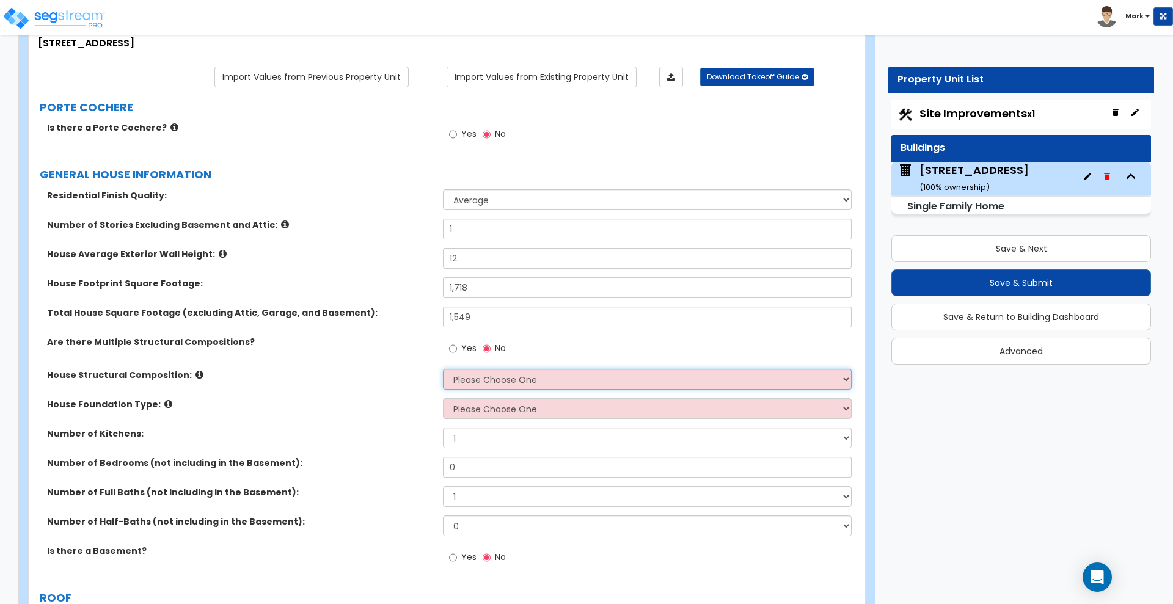
click at [487, 383] on select "Please Choose One Reinforced Concrete Structural Steel Brick Masonry CMU Masonr…" at bounding box center [647, 379] width 408 height 21
select select "7"
click at [443, 369] on select "Please Choose One Reinforced Concrete Structural Steel Brick Masonry CMU Masonr…" at bounding box center [647, 379] width 408 height 21
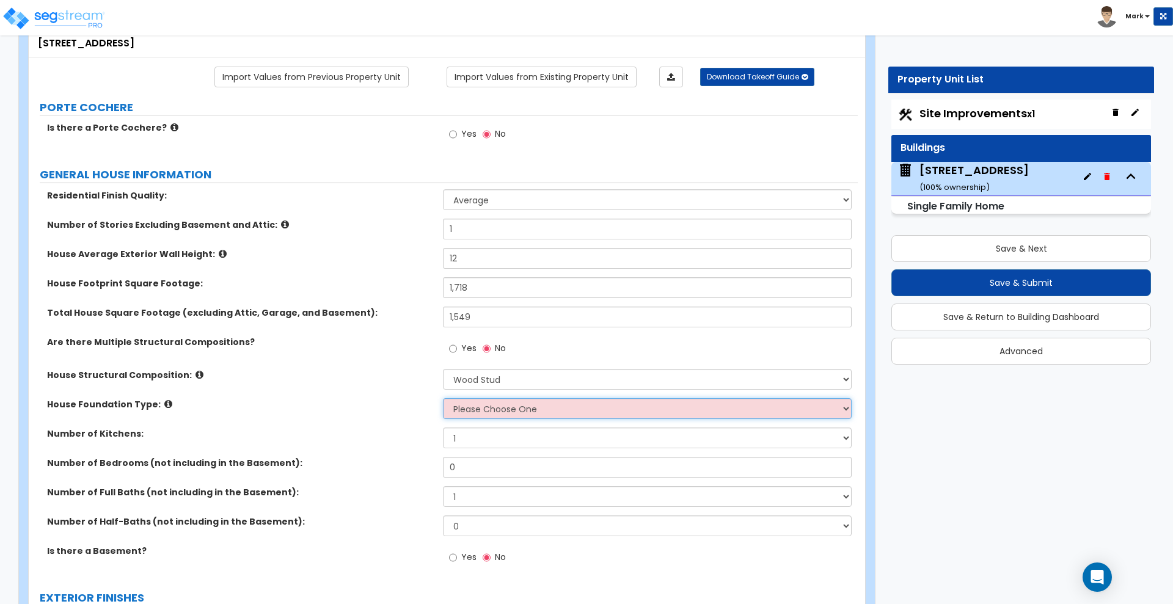
click at [475, 415] on select "Please Choose One Crawl Space Pier-Elevated First floor Slab on Grade" at bounding box center [647, 408] width 408 height 21
select select "1"
click at [443, 398] on select "Please Choose One Crawl Space Pier-Elevated First floor Slab on Grade" at bounding box center [647, 408] width 408 height 21
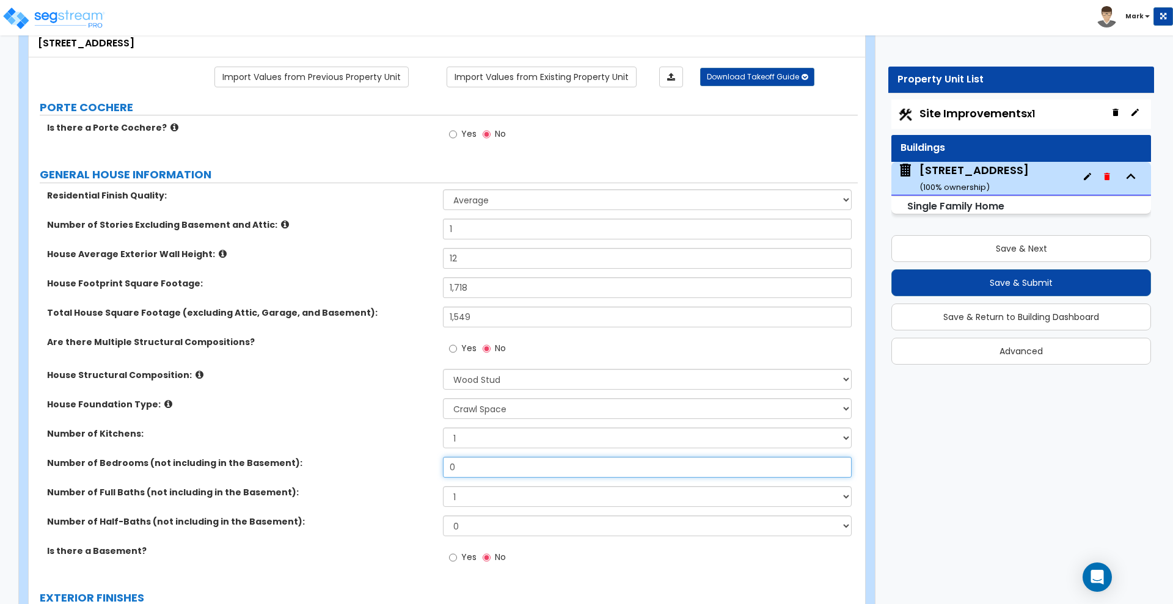
drag, startPoint x: 471, startPoint y: 462, endPoint x: 398, endPoint y: 464, distance: 72.7
click at [398, 464] on div "Number of Bedrooms (not including in the Basement): 0" at bounding box center [443, 471] width 829 height 29
type input "3"
drag, startPoint x: 432, startPoint y: 498, endPoint x: 379, endPoint y: 495, distance: 52.6
click at [395, 498] on div "Number of Full Baths (not including in the Basement): 1 2 3 4 5 6 7 8 9 10" at bounding box center [443, 500] width 829 height 29
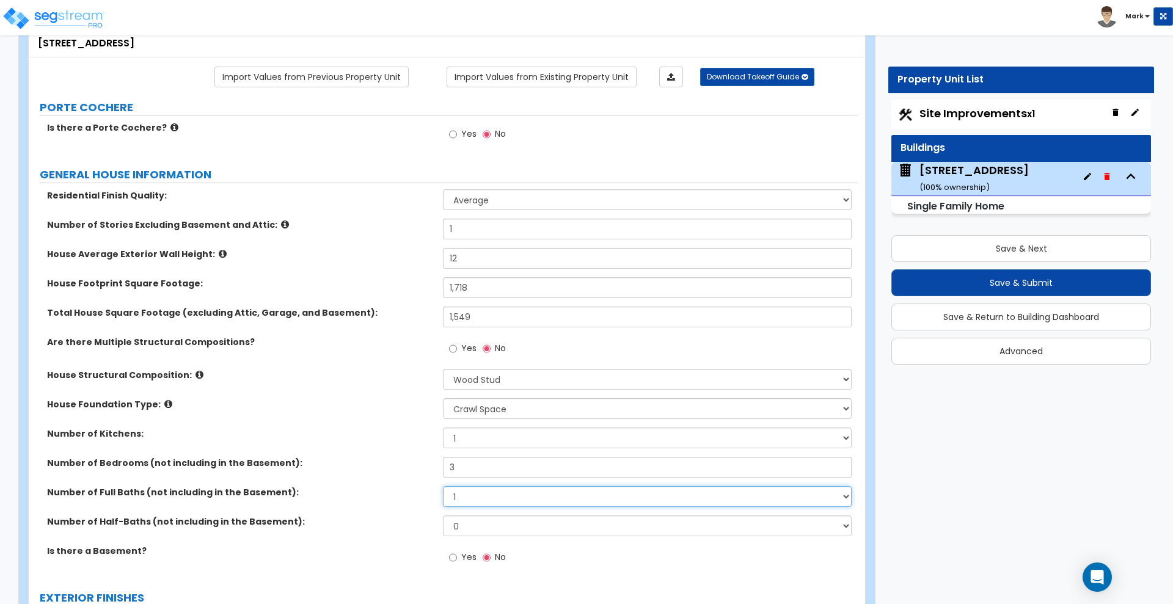
select select "2"
click at [443, 486] on select "1 2 3 4 5 6 7 8 9 10" at bounding box center [647, 496] width 408 height 21
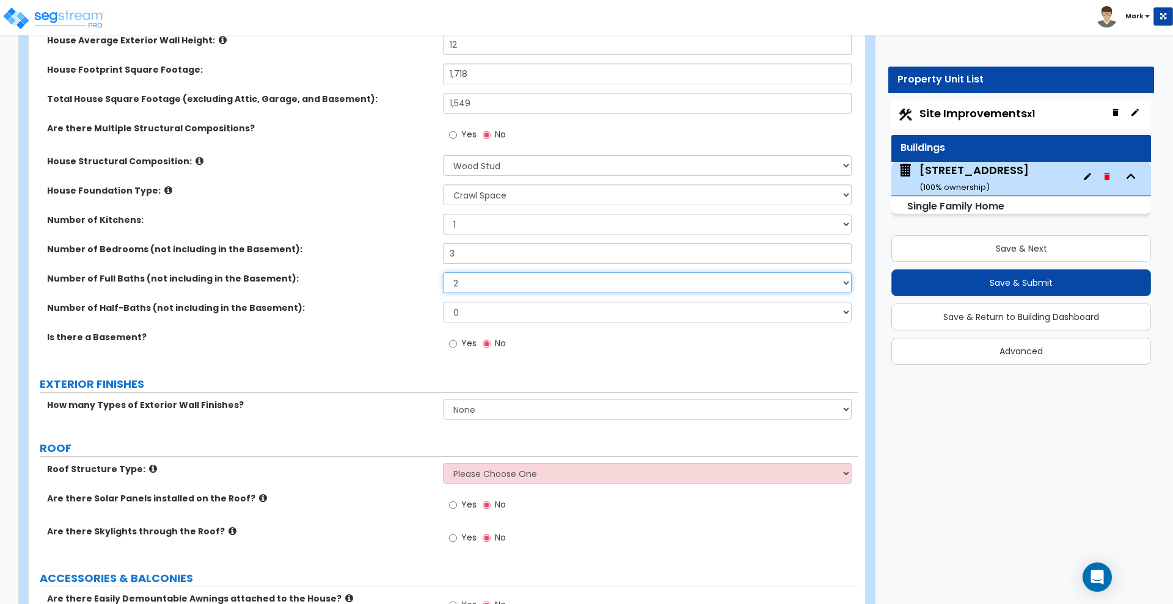
scroll to position [382, 0]
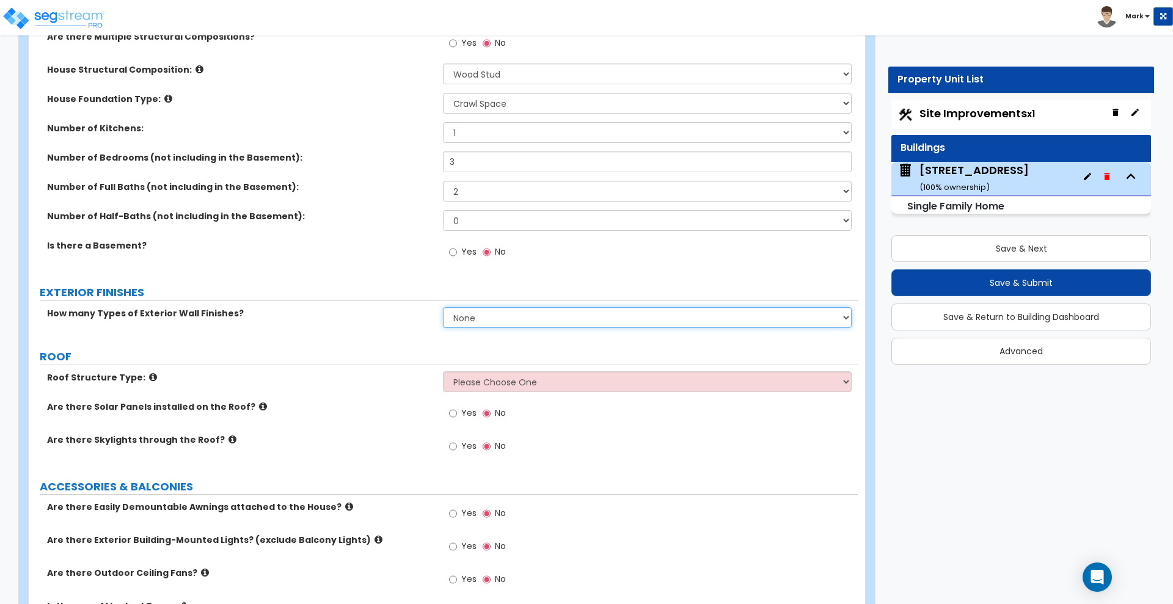
click at [523, 318] on select "None 1 2 3" at bounding box center [647, 317] width 408 height 21
select select "1"
click at [443, 307] on select "None 1 2 3" at bounding box center [647, 317] width 408 height 21
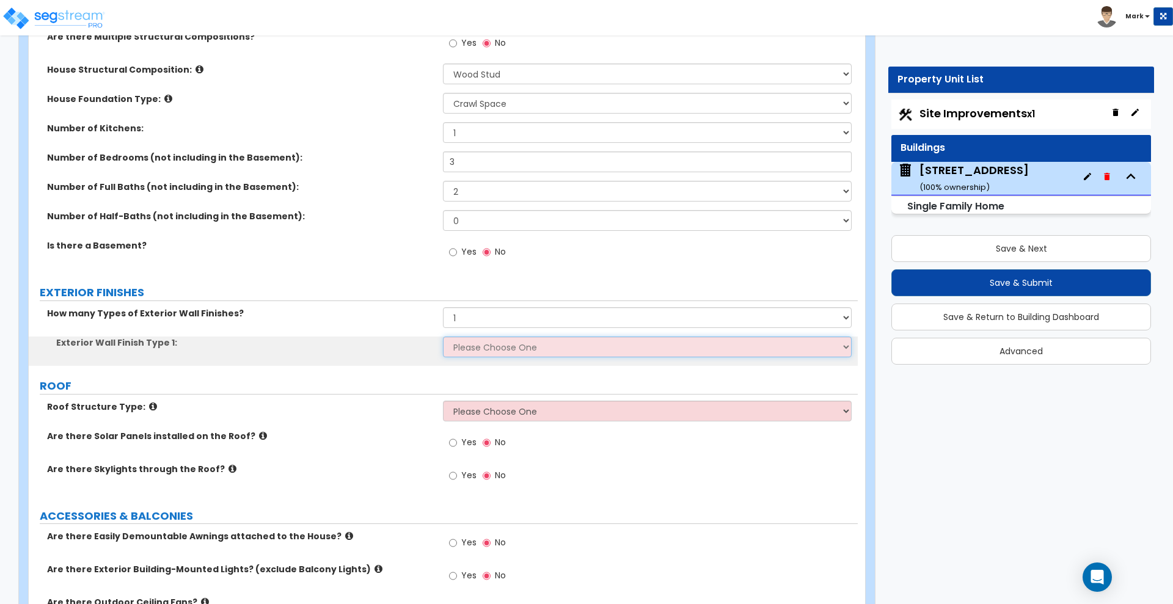
click at [489, 352] on select "Please Choose One No Finish/Shared Wall No Wall Brick Finish Stone Finish Wood …" at bounding box center [647, 347] width 408 height 21
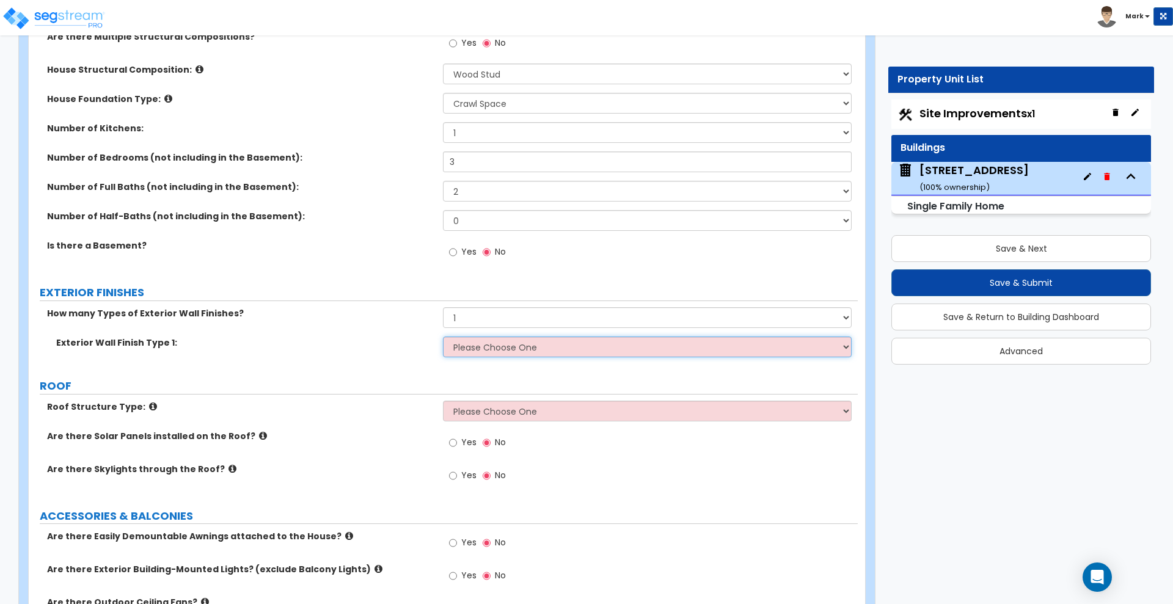
select select "4"
click at [443, 337] on select "Please Choose One No Finish/Shared Wall No Wall Brick Finish Stone Finish Wood …" at bounding box center [647, 347] width 408 height 21
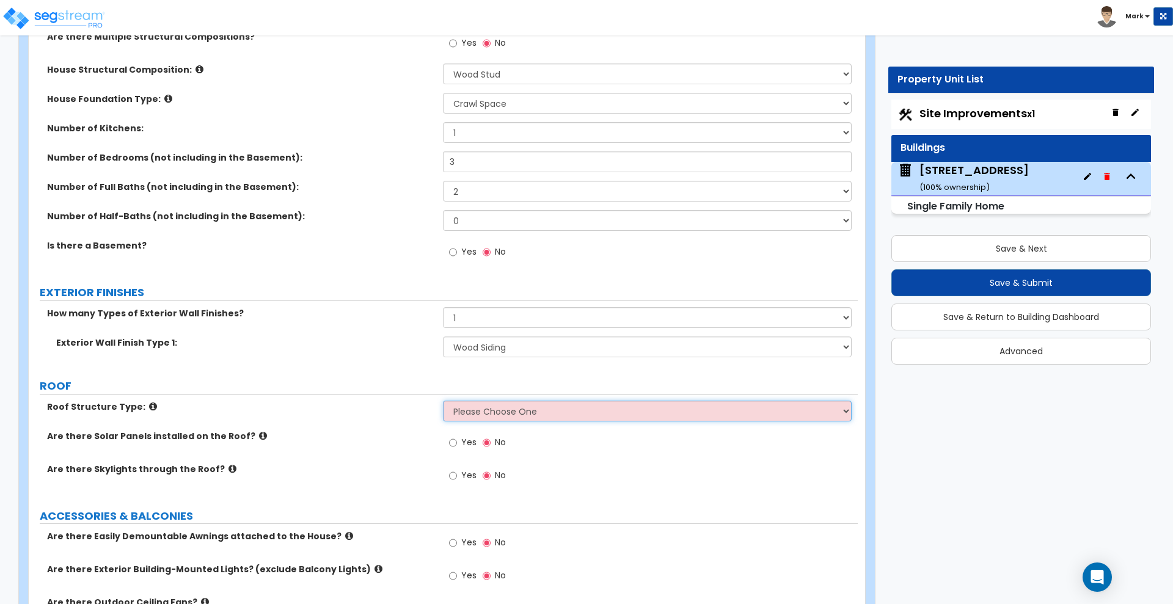
click at [520, 415] on select "Please Choose One Gable Roof Flat Roof Hybrid Gable & Flat Roof" at bounding box center [647, 411] width 408 height 21
select select "1"
click at [443, 401] on select "Please Choose One Gable Roof Flat Roof Hybrid Gable & Flat Roof" at bounding box center [647, 411] width 408 height 21
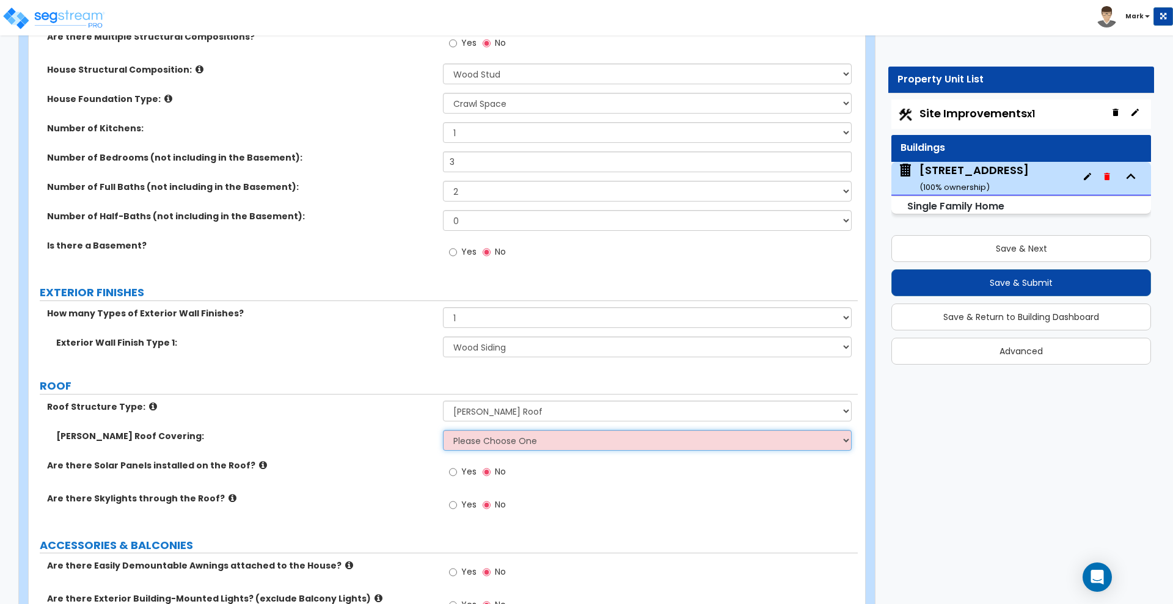
click at [506, 444] on select "Please Choose One Asphalt Shingle Clay Tile Wood Shingle Metal Shingle Standing…" at bounding box center [647, 440] width 408 height 21
select select "1"
click at [443, 430] on select "Please Choose One Asphalt Shingle Clay Tile Wood Shingle Metal Shingle Standing…" at bounding box center [647, 440] width 408 height 21
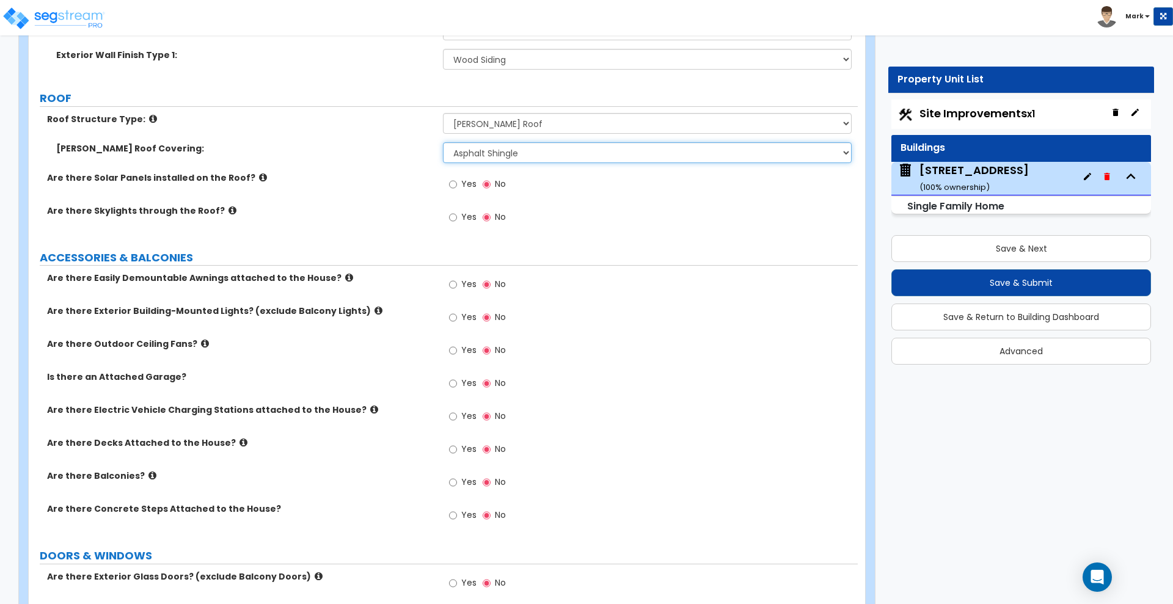
scroll to position [687, 0]
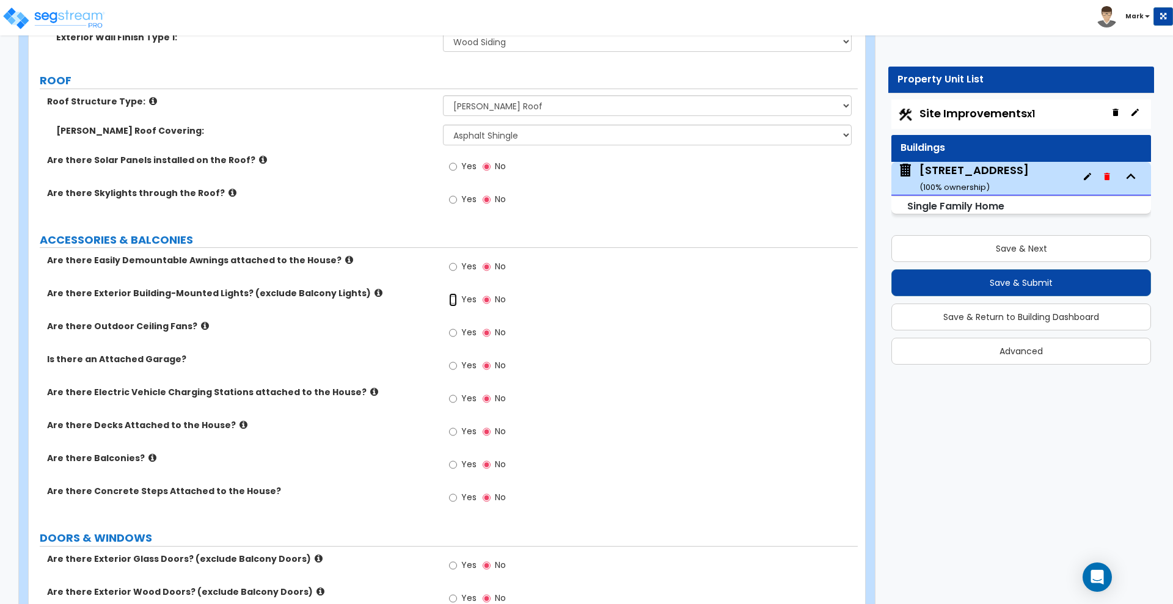
click at [454, 299] on input "Yes" at bounding box center [453, 299] width 8 height 13
radio input "true"
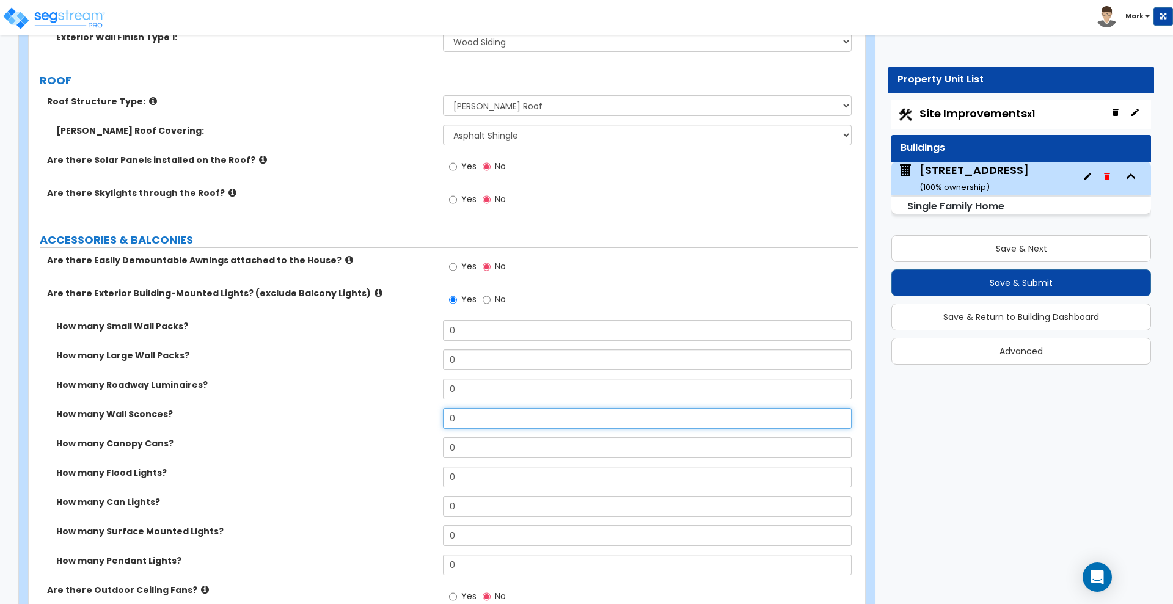
drag, startPoint x: 373, startPoint y: 407, endPoint x: 355, endPoint y: 404, distance: 17.9
click at [359, 406] on div "How many Small Wall Packs? 0 How many Large Wall Packs? 0 How many Roadway Lumi…" at bounding box center [443, 452] width 810 height 264
type input "2"
click at [406, 475] on div "How many Flood Lights? 0" at bounding box center [443, 481] width 829 height 29
type input "1"
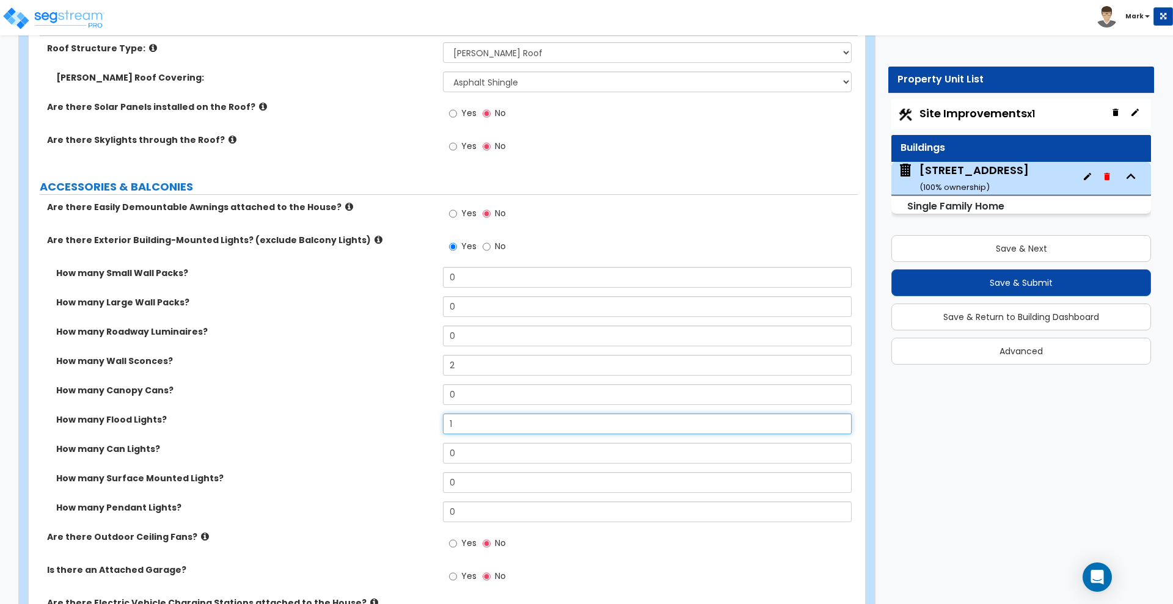
scroll to position [763, 0]
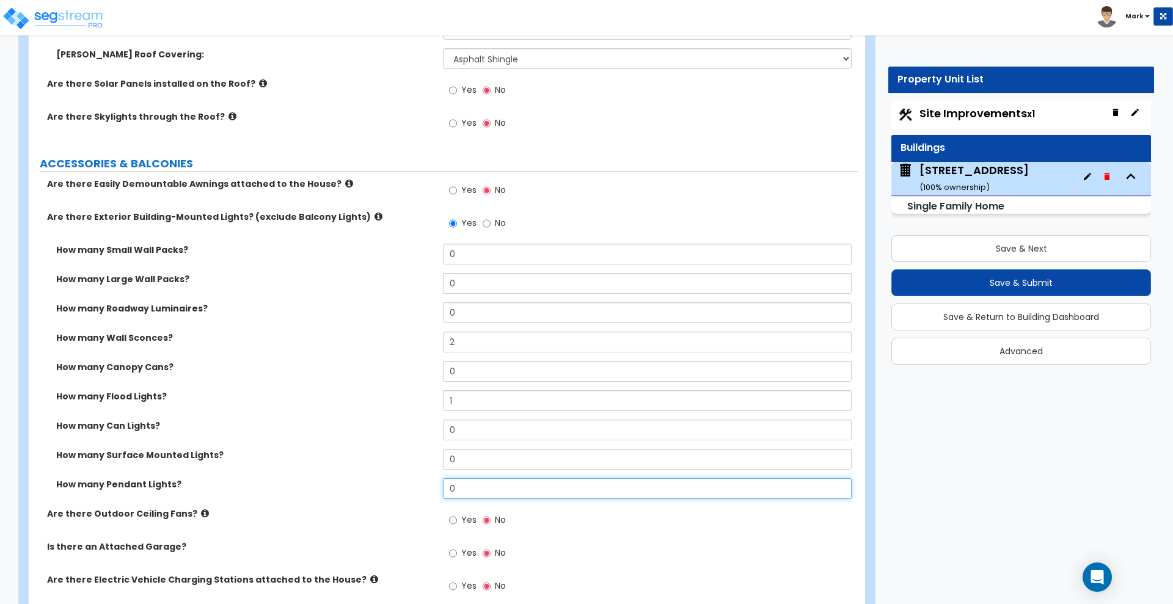
drag, startPoint x: 383, startPoint y: 488, endPoint x: 361, endPoint y: 488, distance: 22.0
click at [363, 488] on div "How many Pendant Lights? 0" at bounding box center [443, 492] width 829 height 29
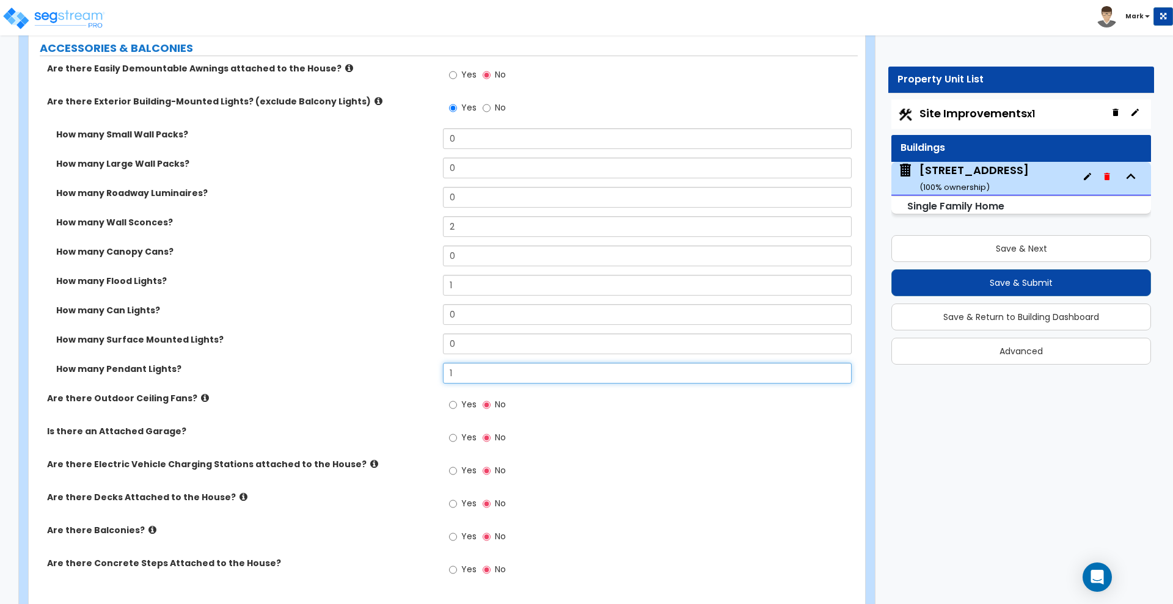
scroll to position [916, 0]
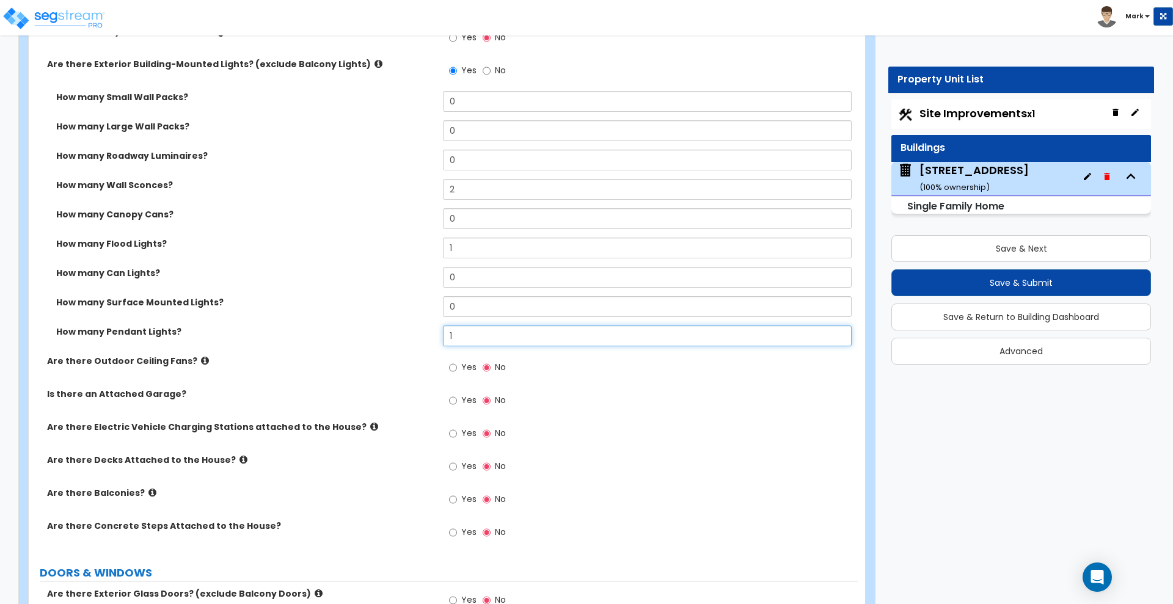
type input "1"
click at [453, 433] on input "Yes" at bounding box center [453, 433] width 8 height 13
radio input "true"
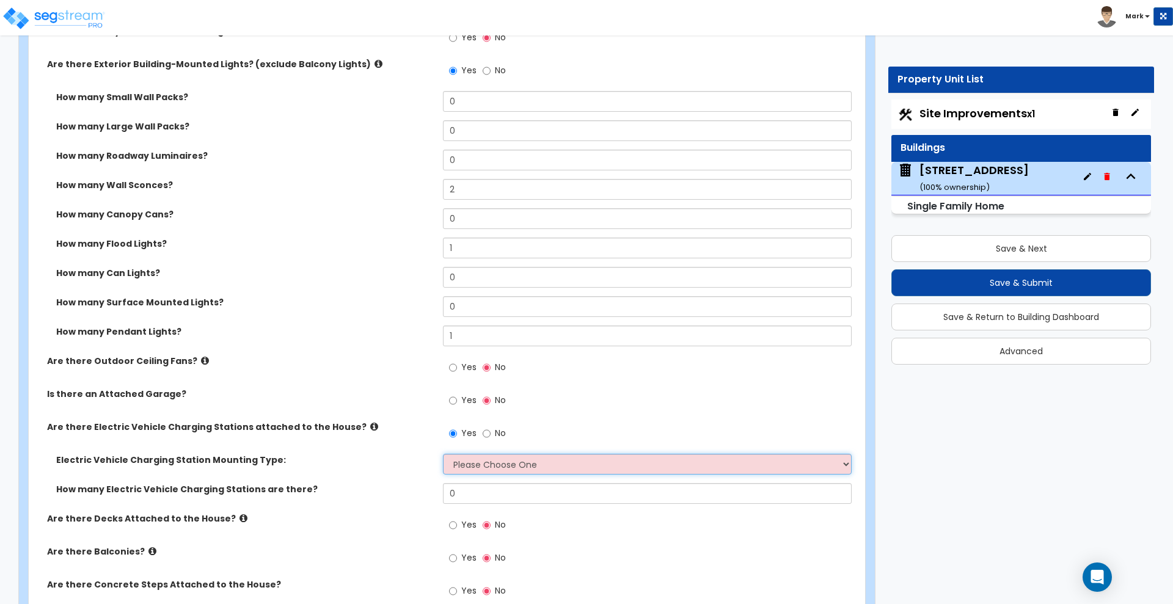
click at [495, 460] on select "Please Choose One Freestanding Wall-mounted" at bounding box center [647, 464] width 408 height 21
select select "1"
click at [443, 454] on select "Please Choose One Freestanding Wall-mounted" at bounding box center [647, 464] width 408 height 21
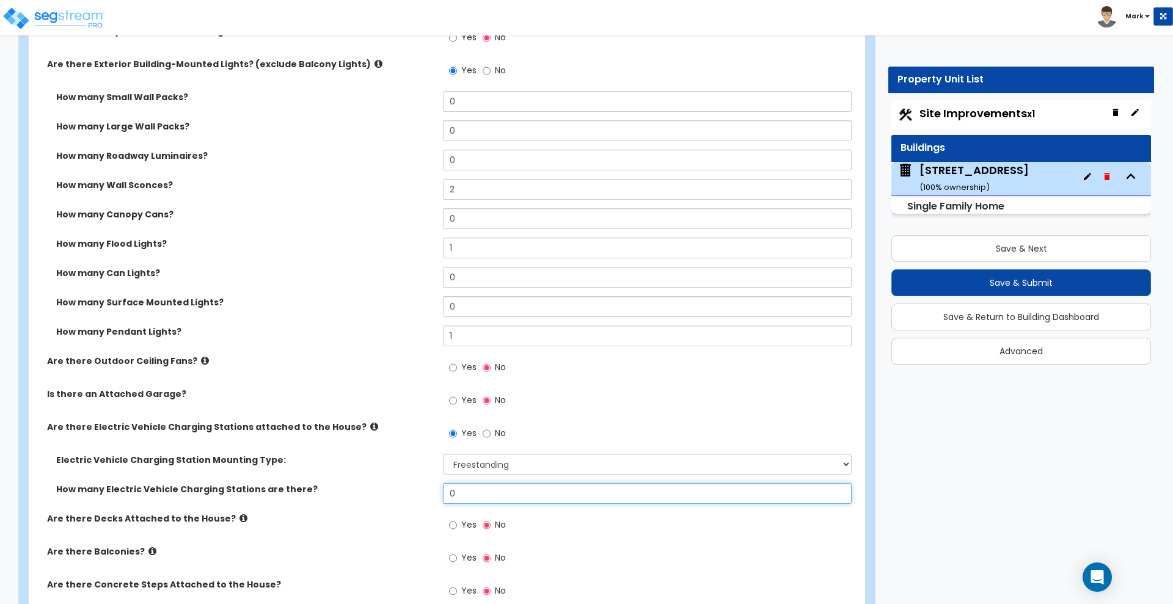
drag, startPoint x: 477, startPoint y: 492, endPoint x: 435, endPoint y: 489, distance: 41.6
click at [435, 489] on div "How many Electric Vehicle Charging Stations are there? 0" at bounding box center [443, 497] width 829 height 29
click at [370, 426] on icon at bounding box center [374, 426] width 8 height 9
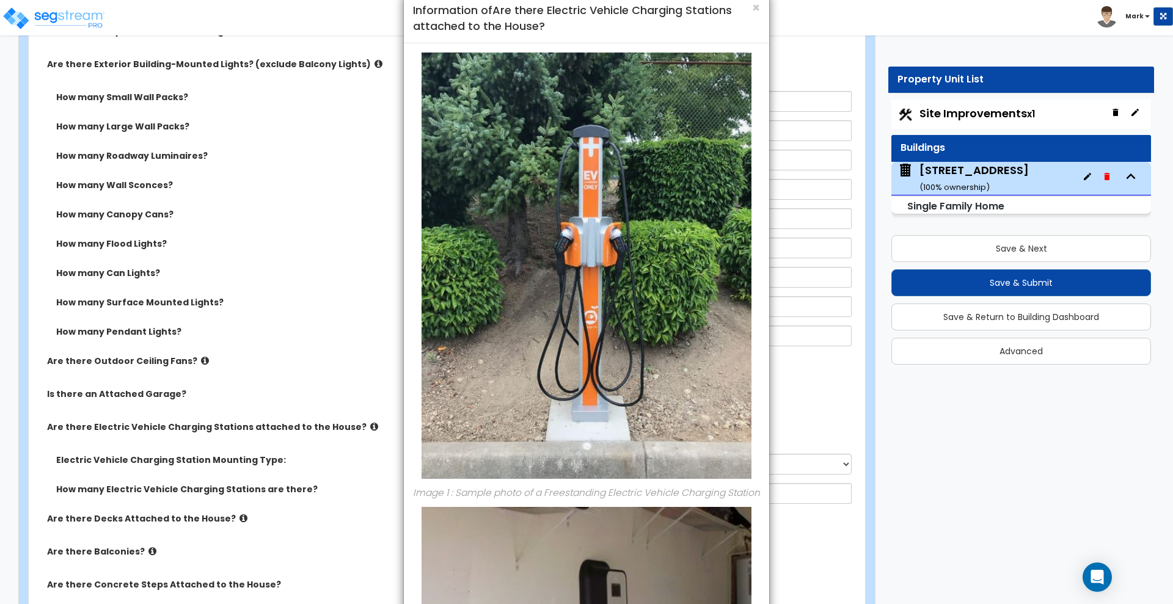
scroll to position [0, 0]
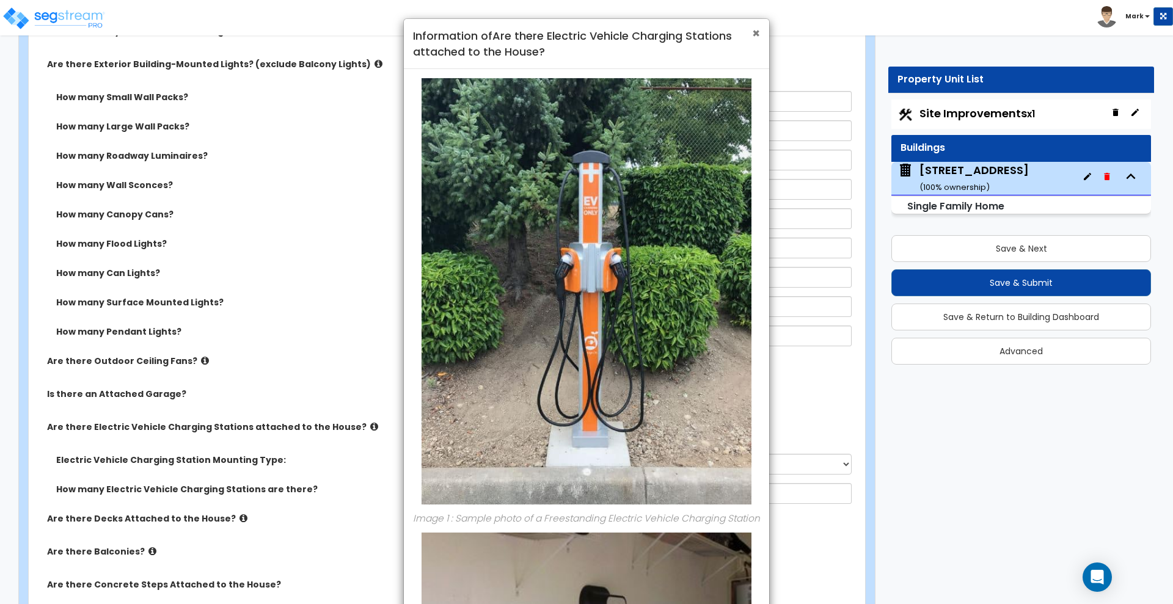
click at [756, 34] on span "×" at bounding box center [756, 33] width 8 height 18
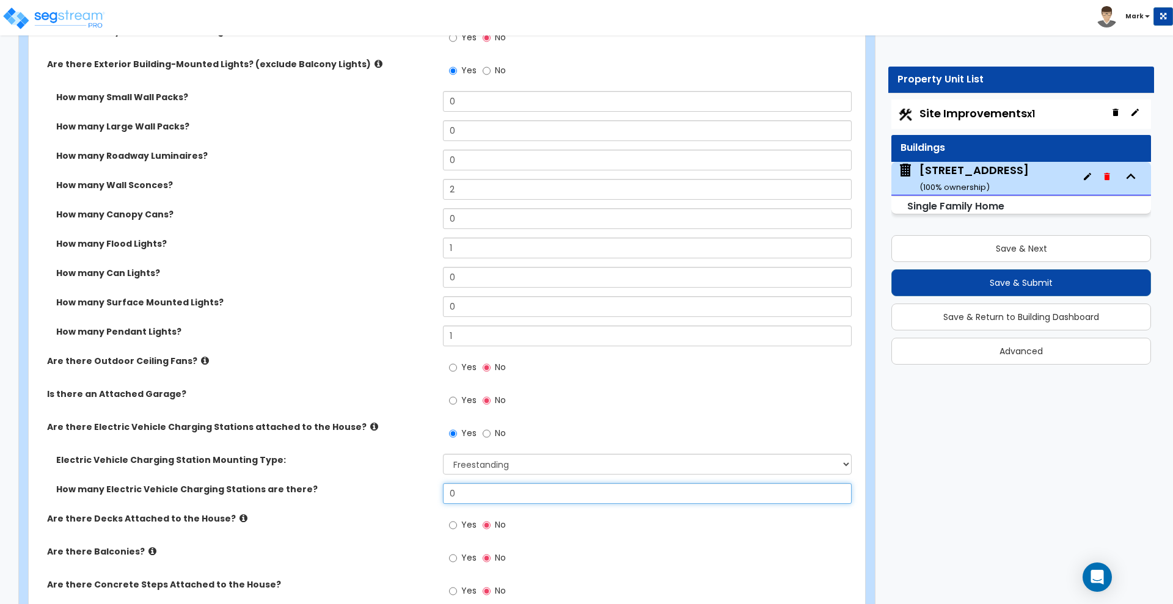
click at [384, 490] on div "How many Electric Vehicle Charging Stations are there? 0" at bounding box center [443, 497] width 829 height 29
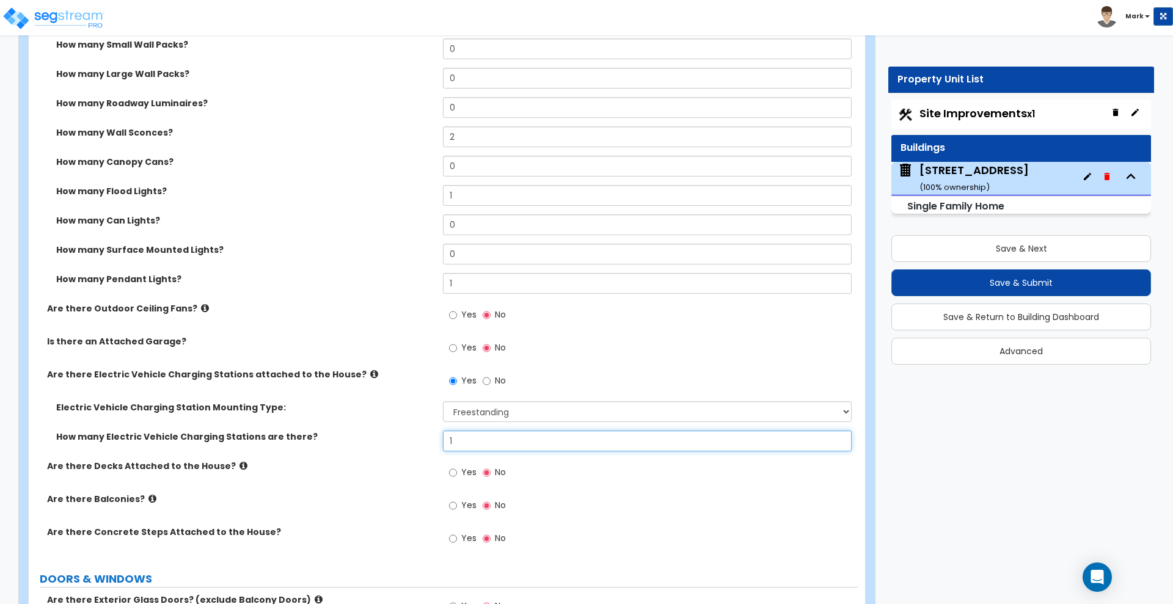
scroll to position [992, 0]
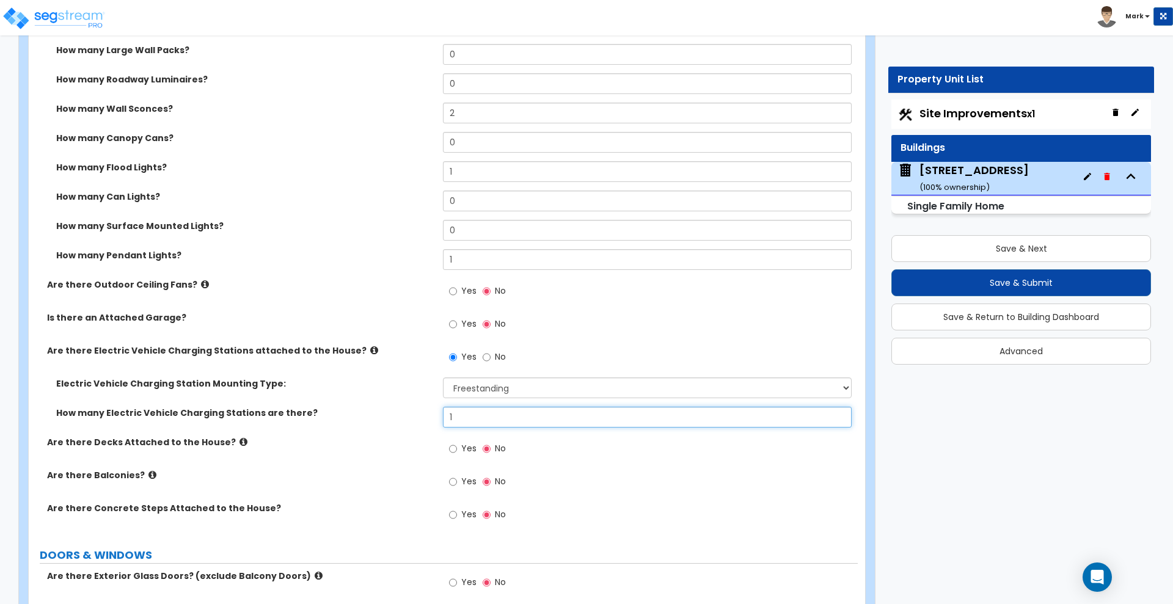
type input "1"
click at [453, 448] on input "Yes" at bounding box center [453, 448] width 8 height 13
radio input "true"
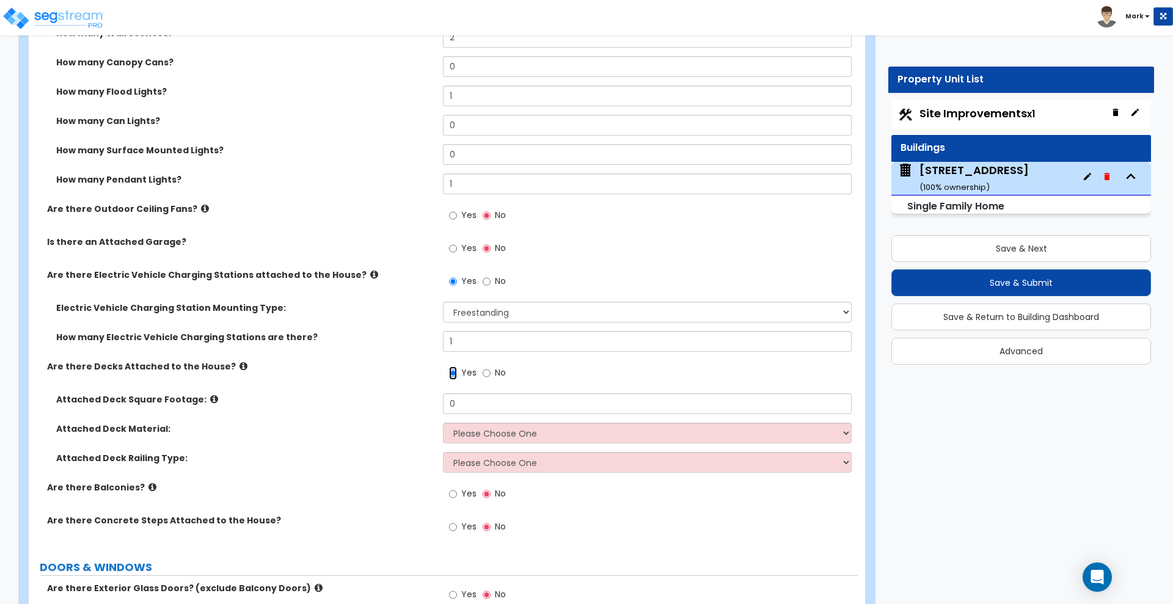
scroll to position [1069, 0]
click at [477, 405] on input "0" at bounding box center [647, 403] width 408 height 21
drag, startPoint x: 476, startPoint y: 402, endPoint x: 434, endPoint y: 400, distance: 42.2
click at [435, 401] on div "Attached Deck Square Footage: 0" at bounding box center [443, 407] width 829 height 29
click at [1064, 112] on div "Site Improvements x1" at bounding box center [1021, 114] width 260 height 29
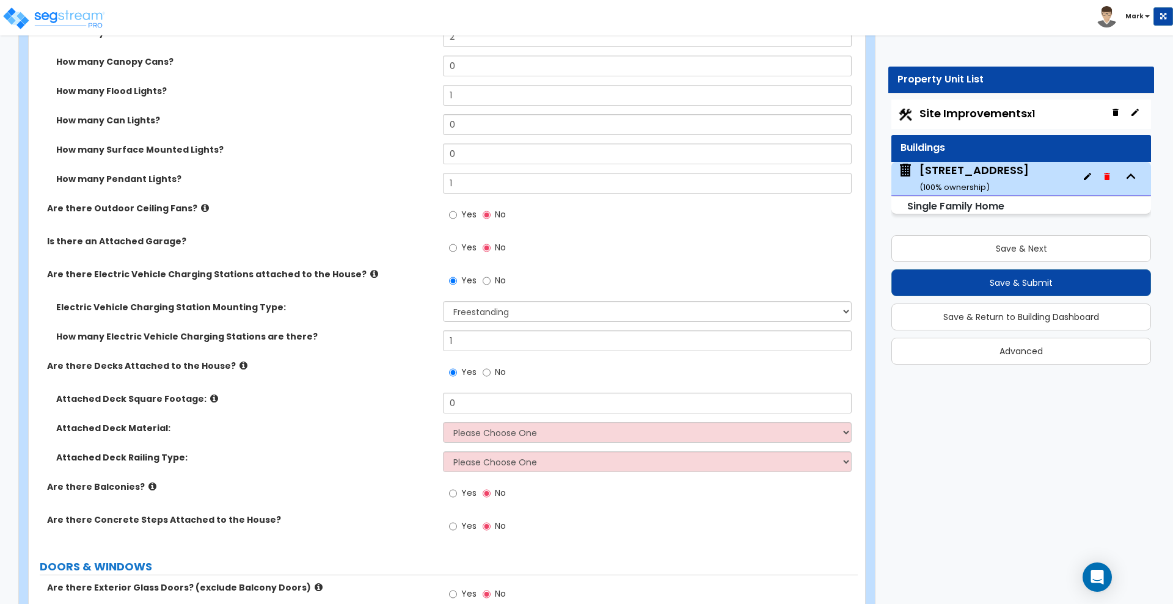
click at [964, 113] on span "Site Improvements x1" at bounding box center [976, 113] width 115 height 15
select select "2"
select select "1"
select select "3"
select select "2"
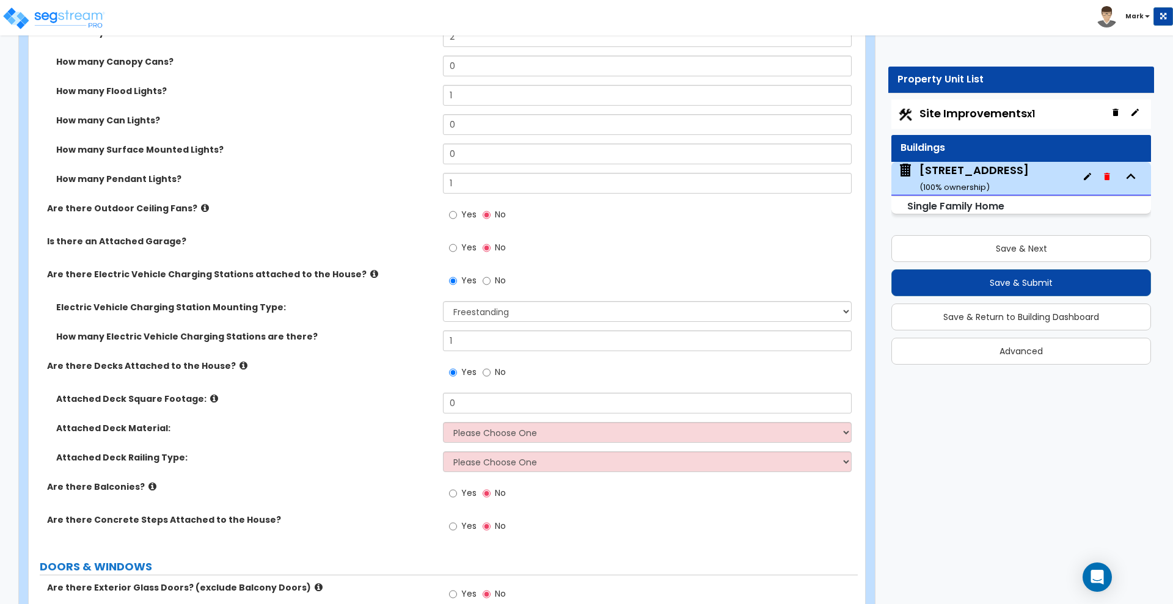
select select "1"
select select "4"
select select "1"
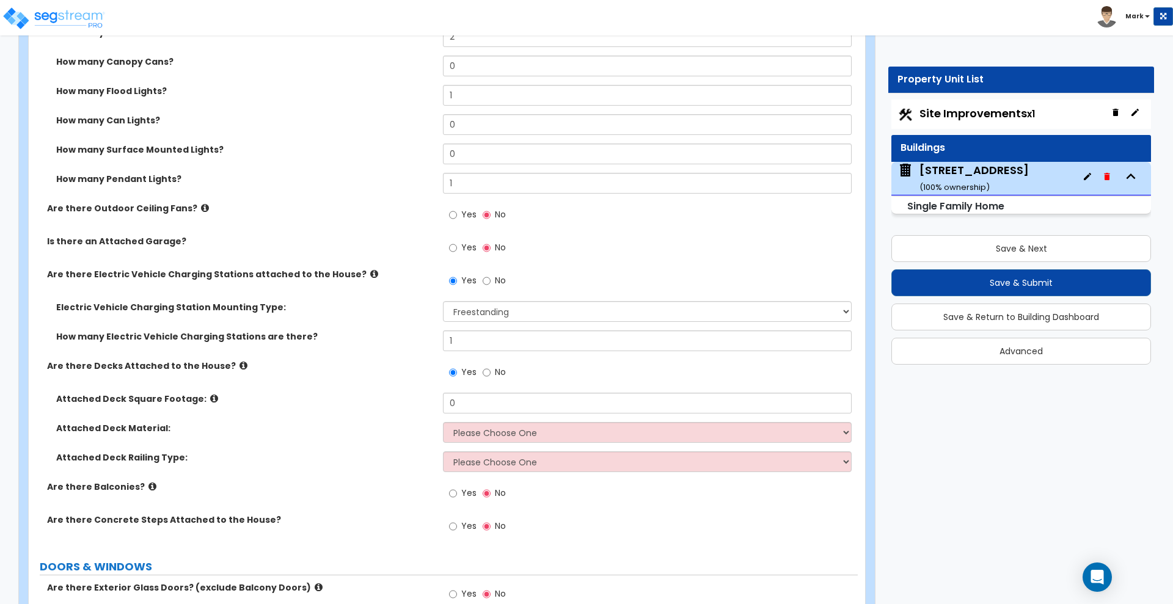
select select "1"
select select "4"
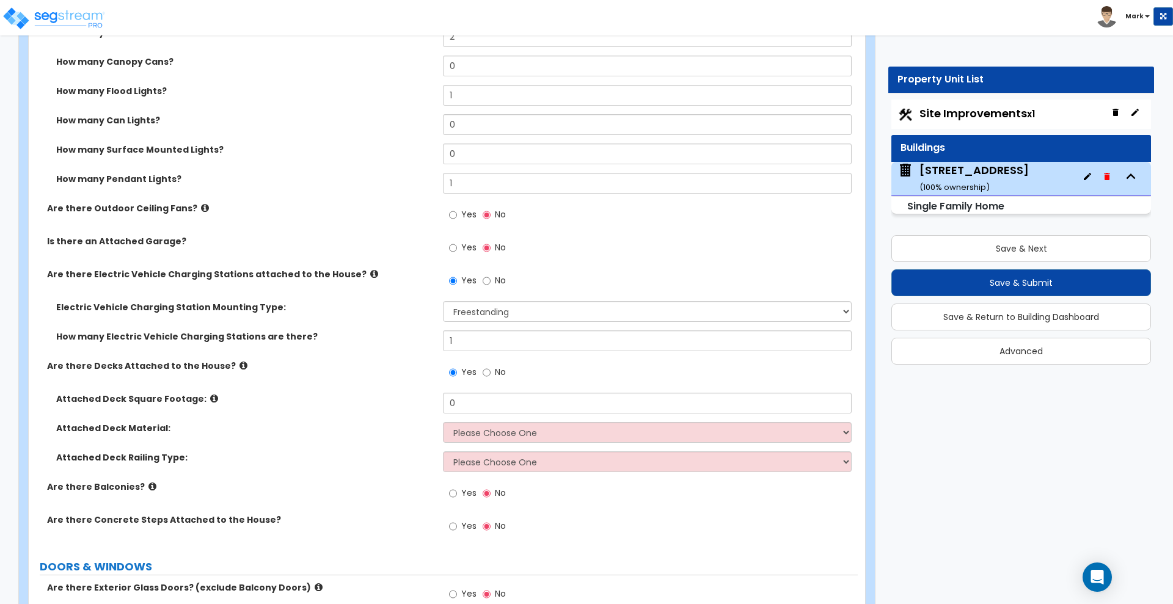
select select "1"
select select "2"
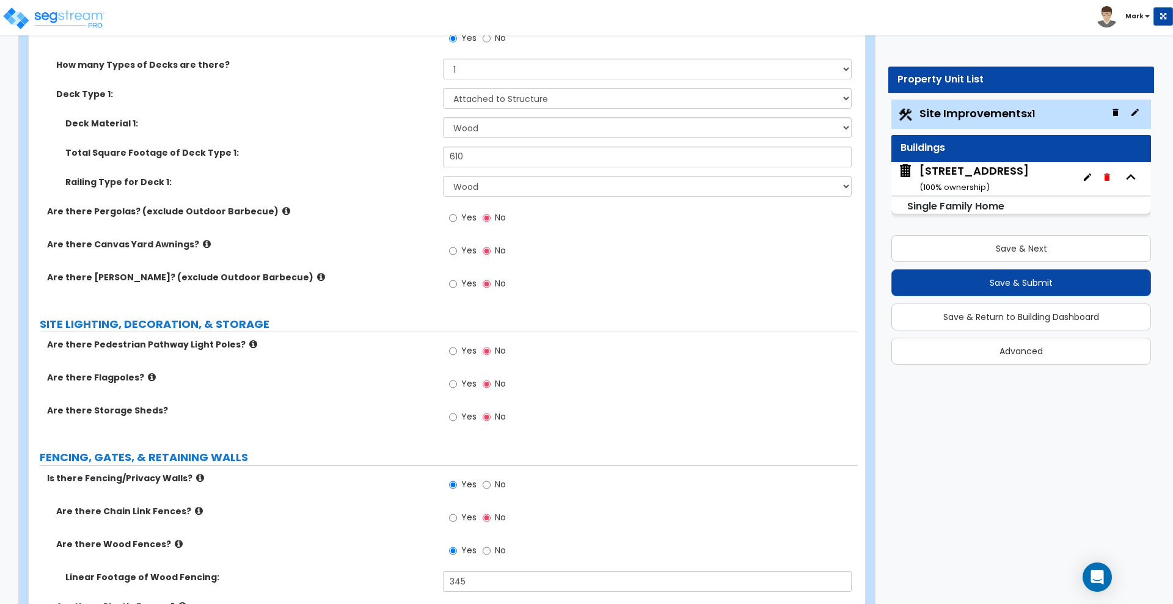
scroll to position [1756, 0]
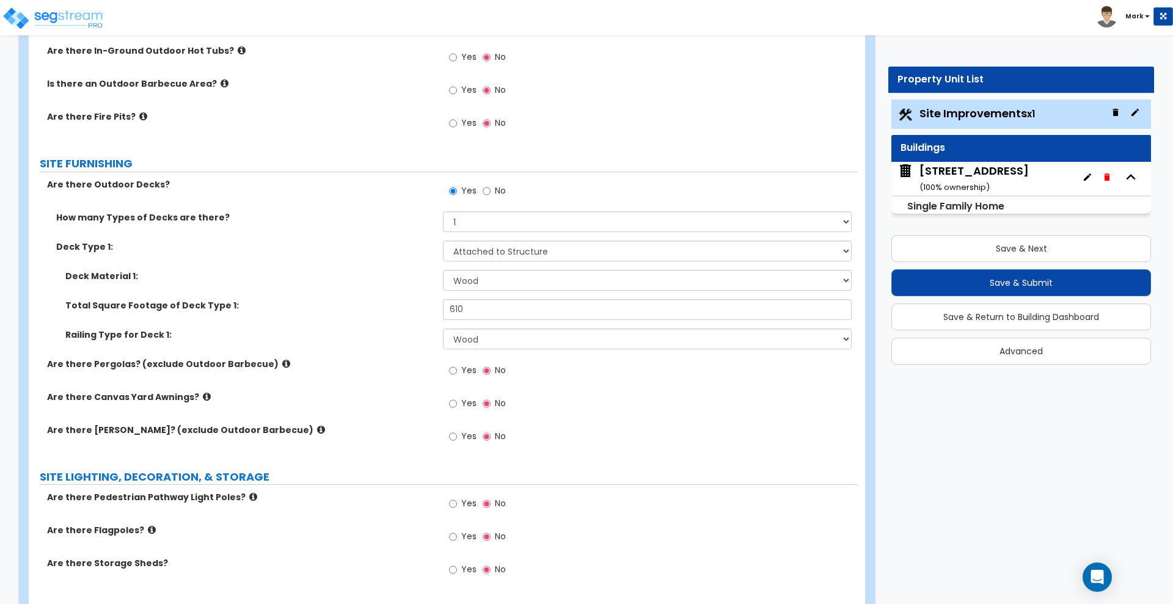
click at [971, 172] on div "1200 Meridian St ( 100 % ownership)" at bounding box center [973, 178] width 109 height 31
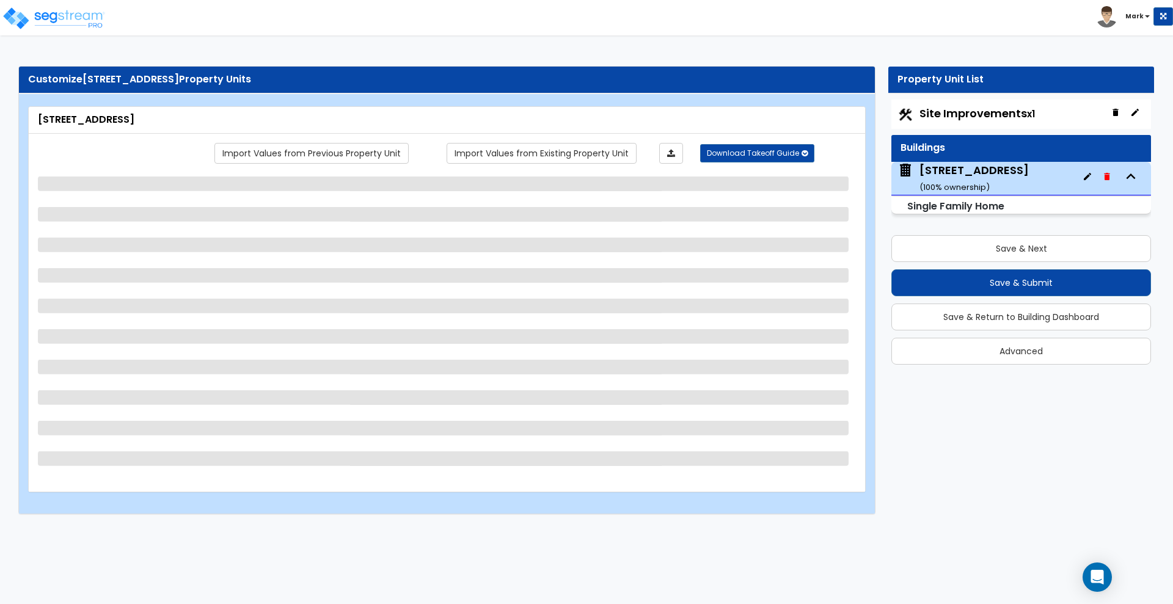
select select "1"
select select "7"
select select "1"
select select "2"
select select "1"
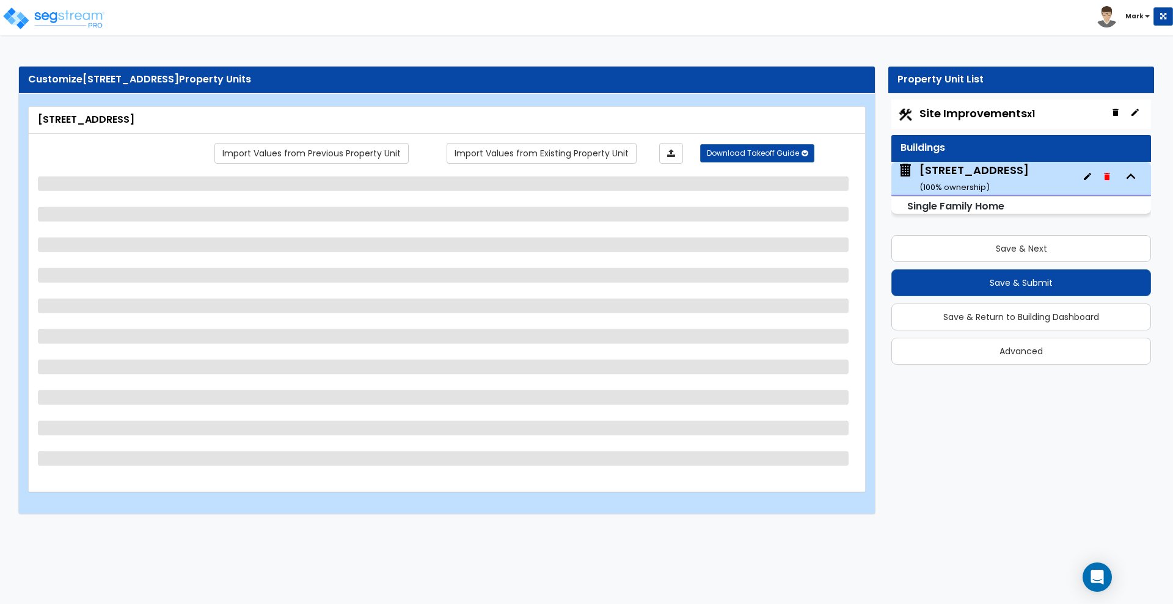
select select "4"
select select "1"
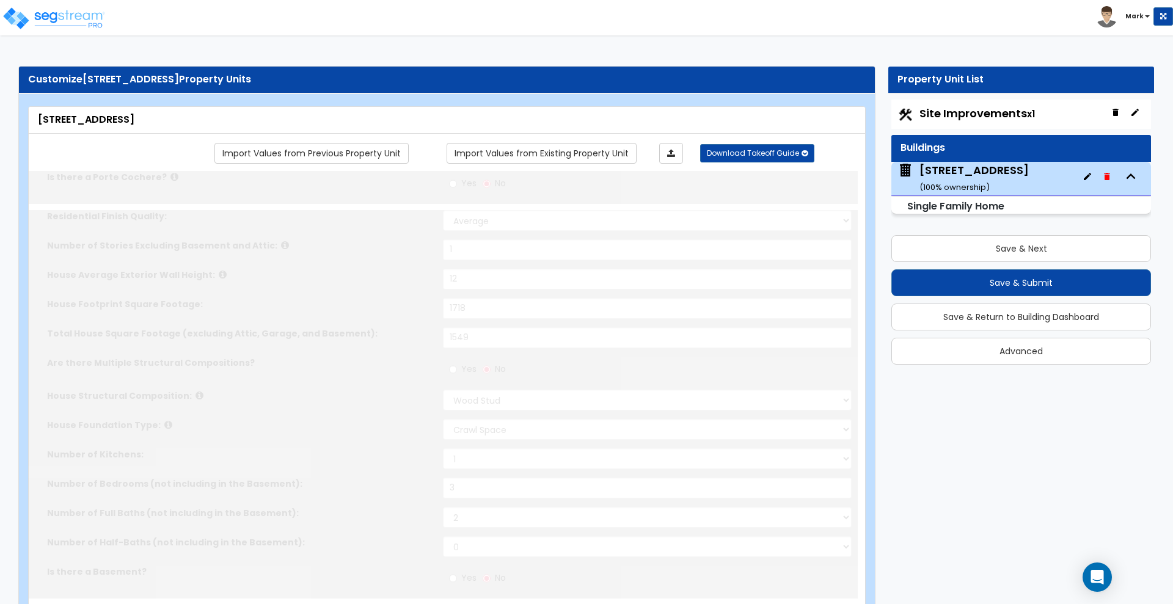
type input "2"
type input "1"
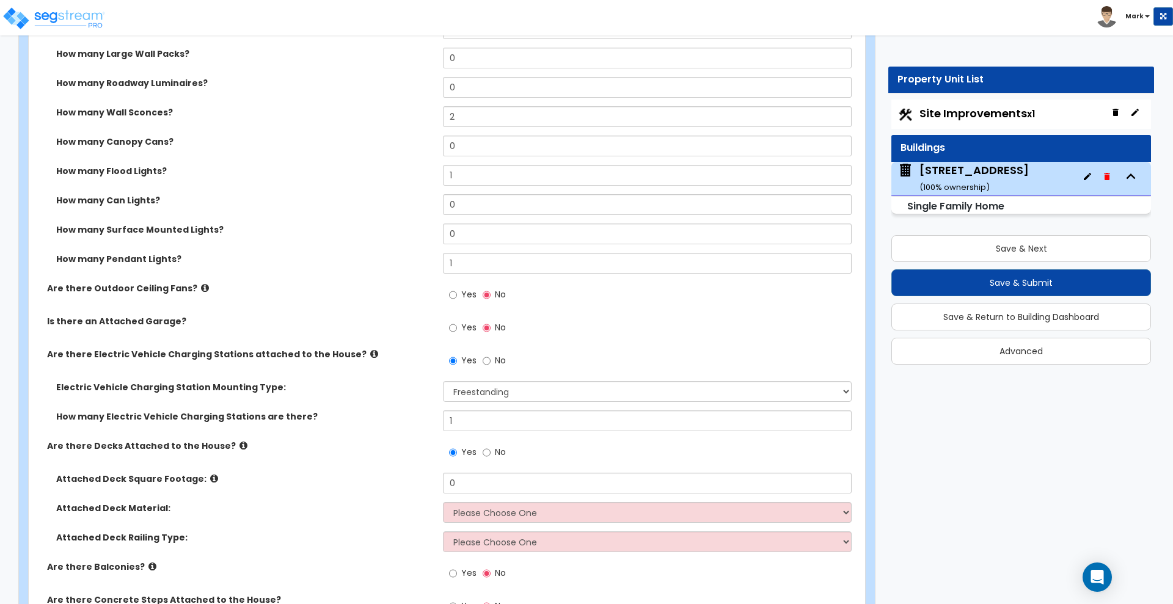
scroll to position [1145, 0]
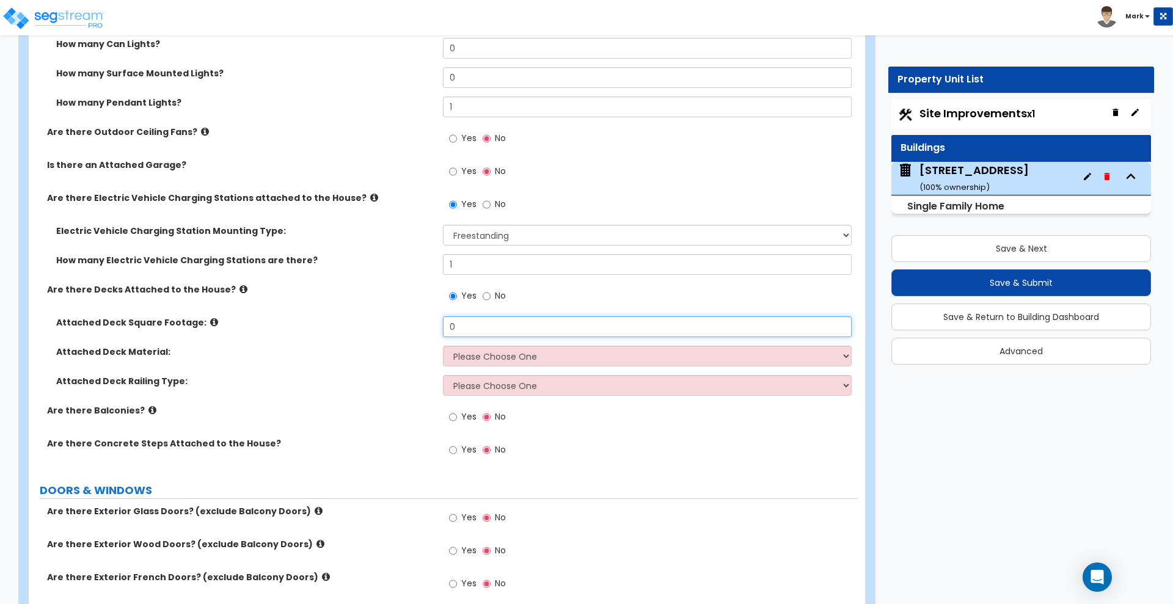
drag, startPoint x: 471, startPoint y: 326, endPoint x: 382, endPoint y: 330, distance: 89.3
click at [382, 330] on div "Attached Deck Square Footage: 0" at bounding box center [443, 330] width 829 height 29
type input "610"
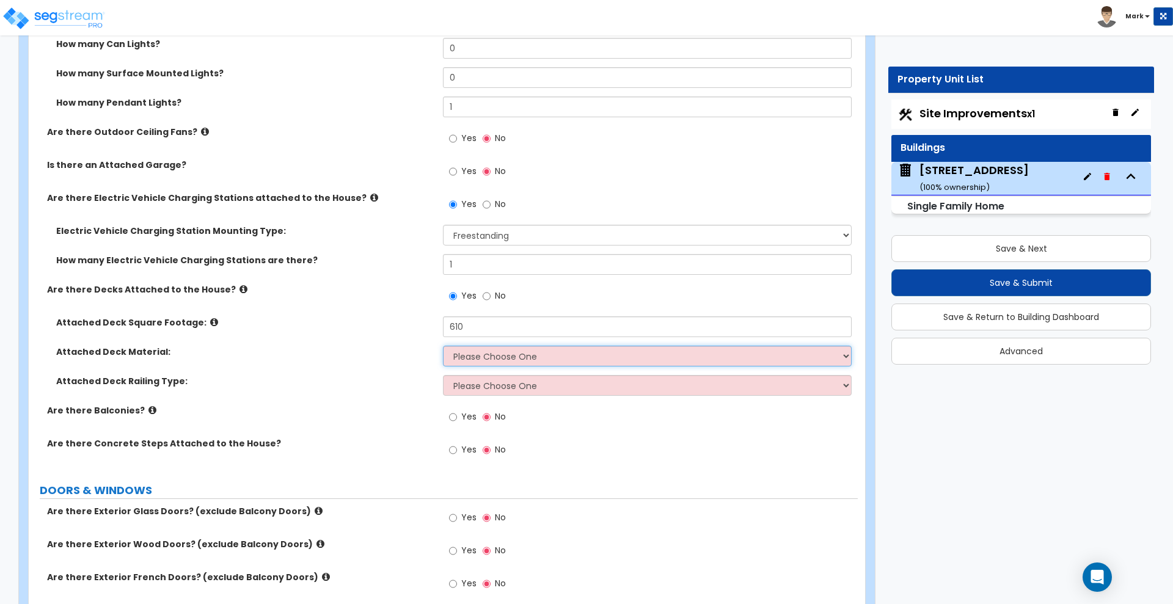
click at [508, 355] on select "Please Choose One Wood Plastic/PVC" at bounding box center [647, 356] width 408 height 21
select select "1"
click at [443, 346] on select "Please Choose One Wood Plastic/PVC" at bounding box center [647, 356] width 408 height 21
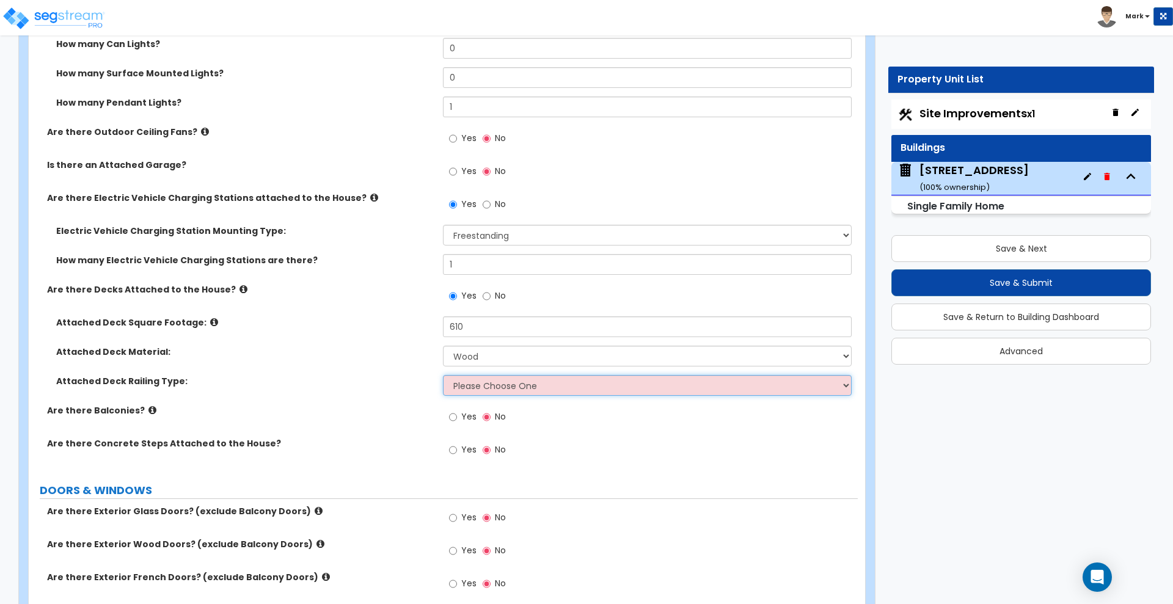
click at [476, 390] on select "Please Choose One Wood Plastic" at bounding box center [647, 385] width 408 height 21
select select "1"
click at [443, 375] on select "Please Choose One Wood Plastic" at bounding box center [647, 385] width 408 height 21
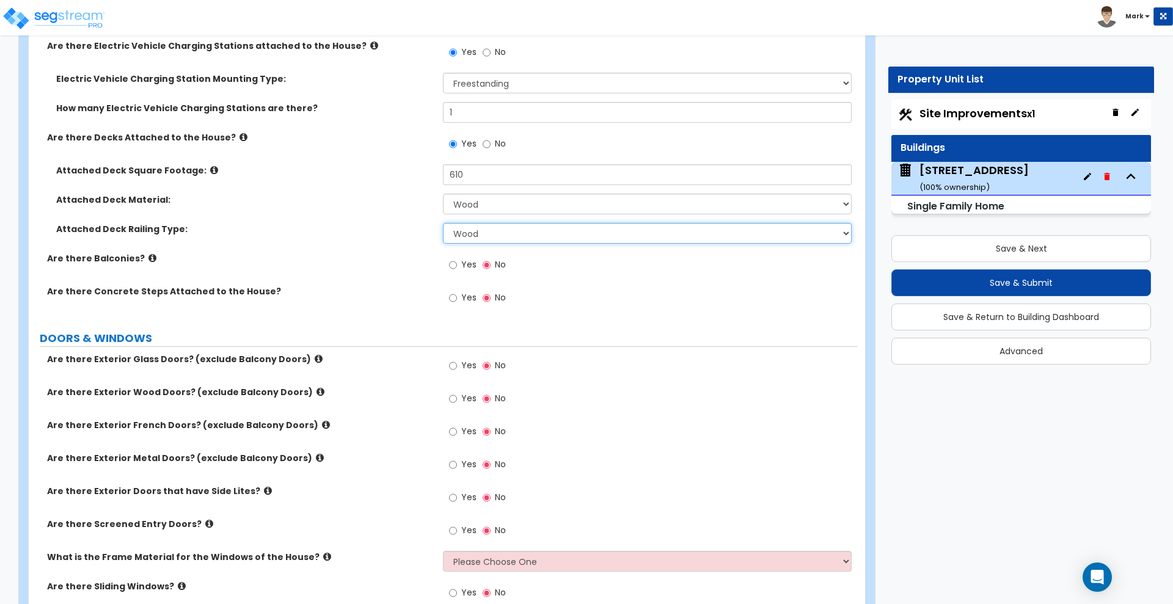
scroll to position [1298, 0]
click at [451, 296] on input "Yes" at bounding box center [453, 297] width 8 height 13
radio input "true"
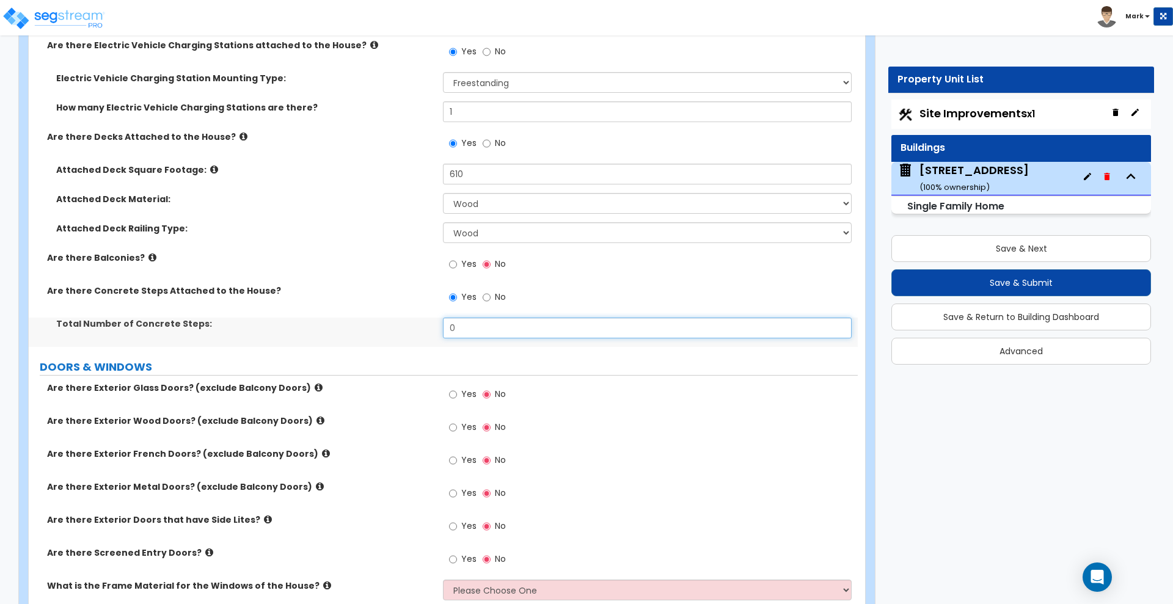
drag, startPoint x: 485, startPoint y: 330, endPoint x: 392, endPoint y: 327, distance: 92.9
click at [392, 327] on div "Total Number of Concrete Steps: 0" at bounding box center [443, 332] width 829 height 29
type input "4"
click at [504, 362] on label "DOORS & WINDOWS" at bounding box center [449, 367] width 818 height 16
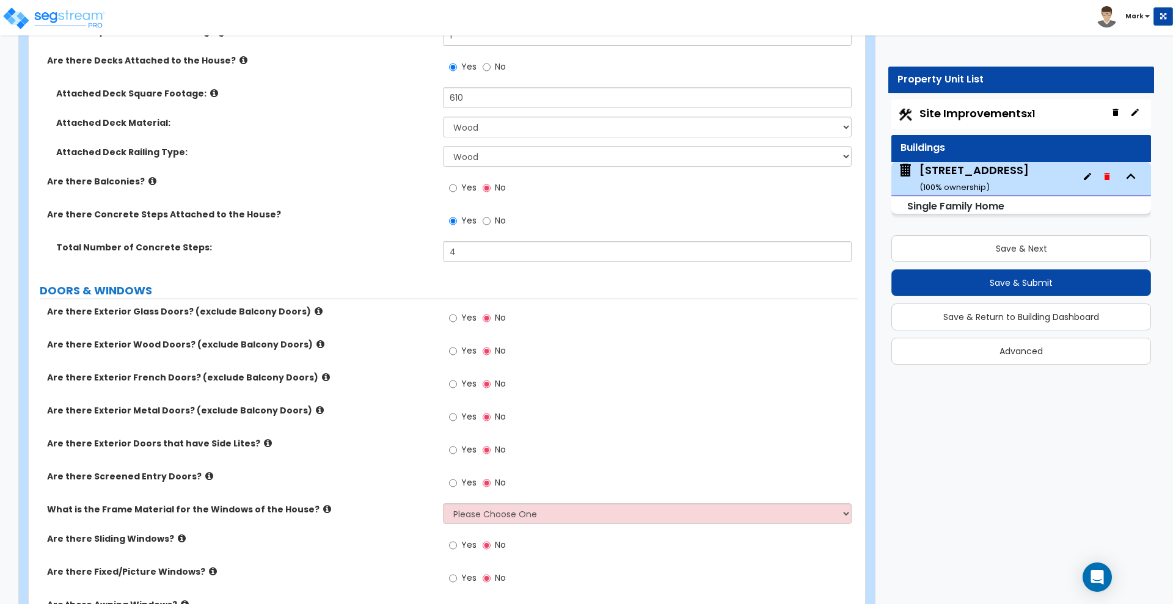
scroll to position [1451, 0]
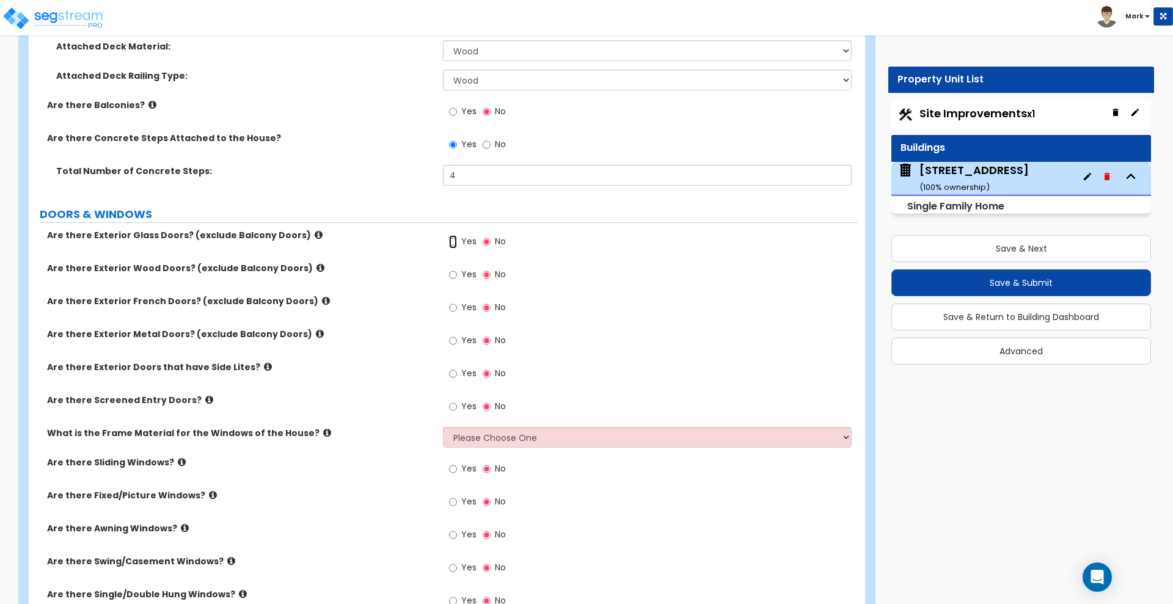
click at [451, 239] on input "Yes" at bounding box center [453, 241] width 8 height 13
radio input "true"
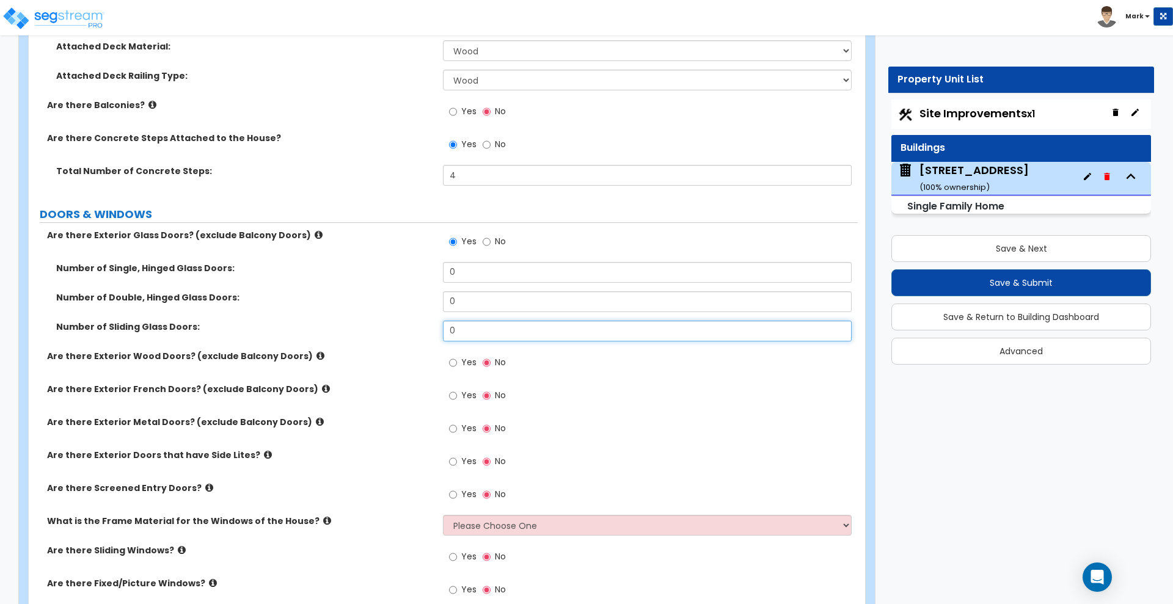
drag, startPoint x: 466, startPoint y: 330, endPoint x: 425, endPoint y: 327, distance: 41.0
click at [436, 330] on div "Number of Sliding Glass Doors: 0" at bounding box center [443, 335] width 829 height 29
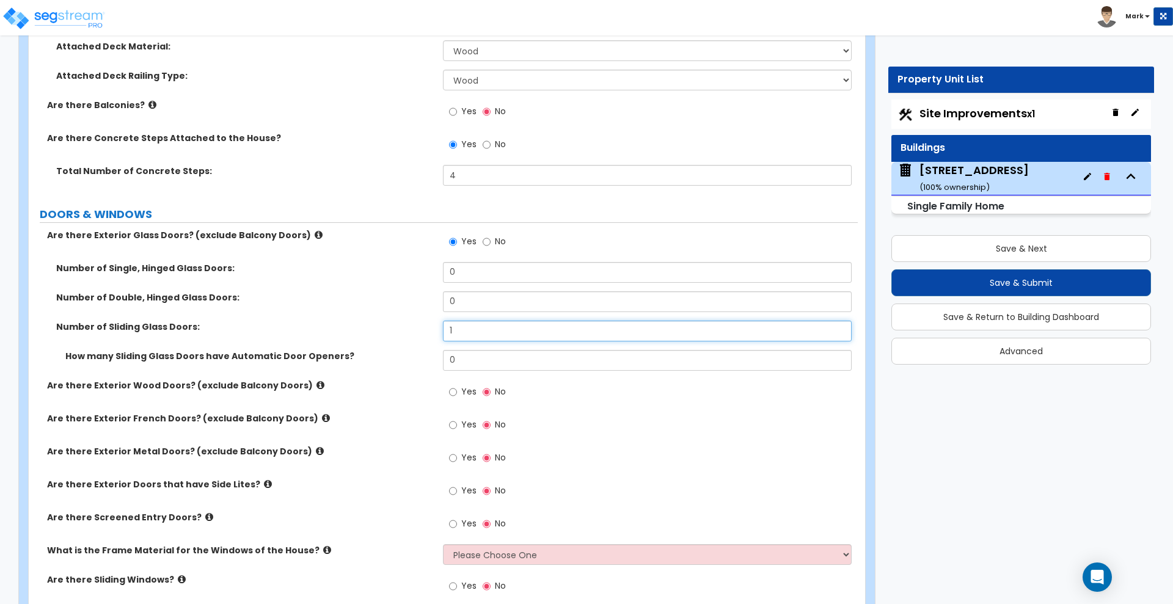
type input "1"
click at [451, 457] on input "Yes" at bounding box center [453, 457] width 8 height 13
radio input "true"
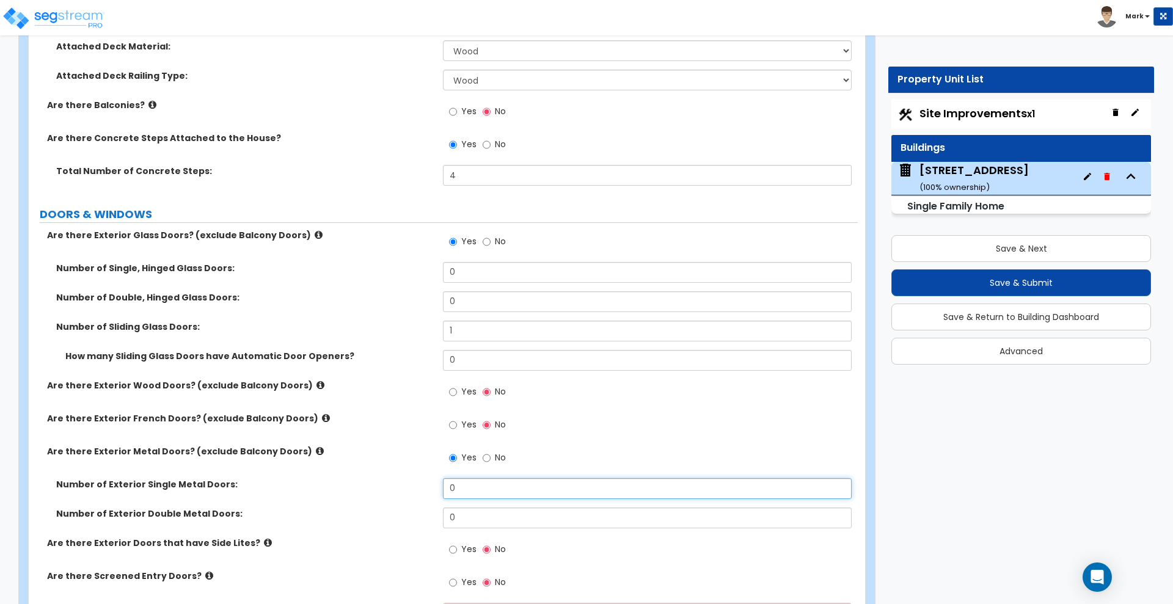
drag, startPoint x: 430, startPoint y: 481, endPoint x: 396, endPoint y: 479, distance: 34.3
click at [396, 479] on div "Number of Exterior Single Metal Doors: 0" at bounding box center [443, 492] width 829 height 29
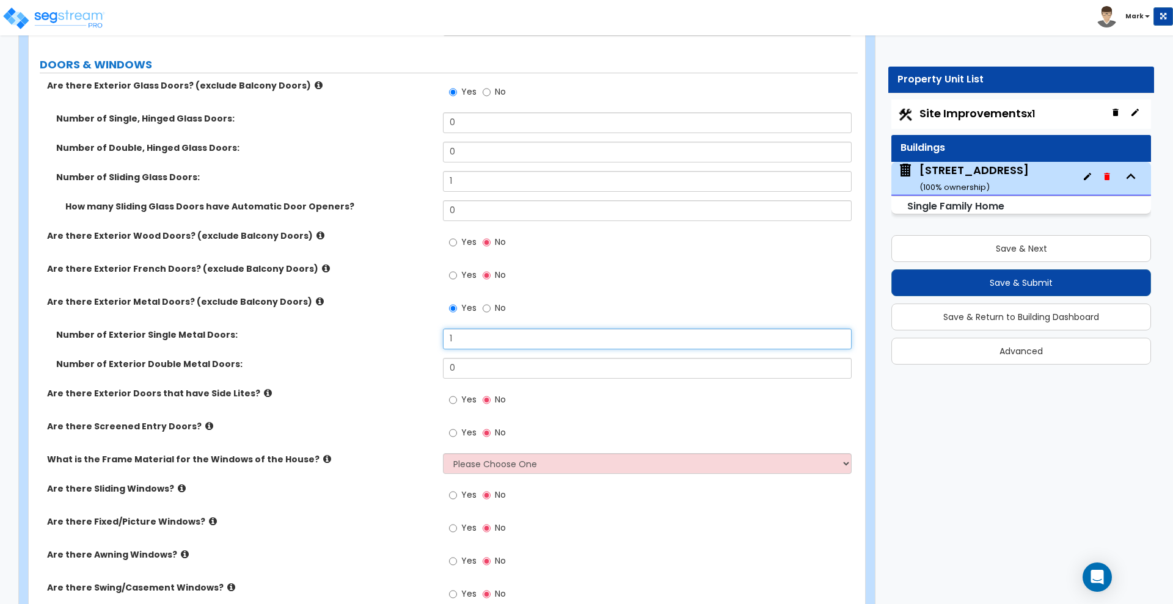
scroll to position [1603, 0]
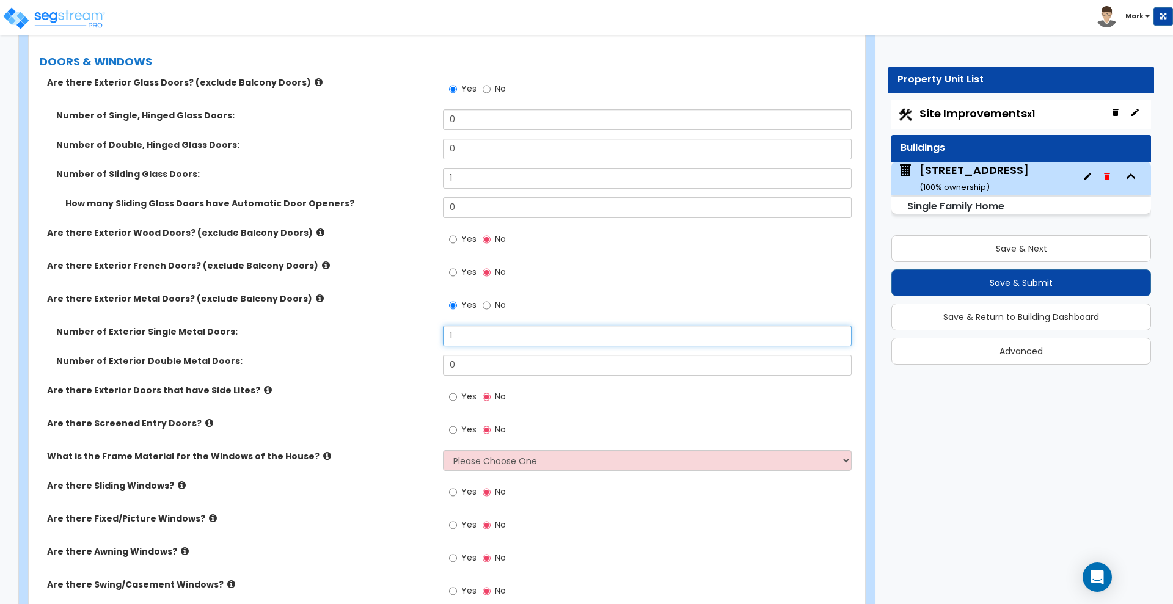
type input "1"
click at [453, 236] on input "Yes" at bounding box center [453, 239] width 8 height 13
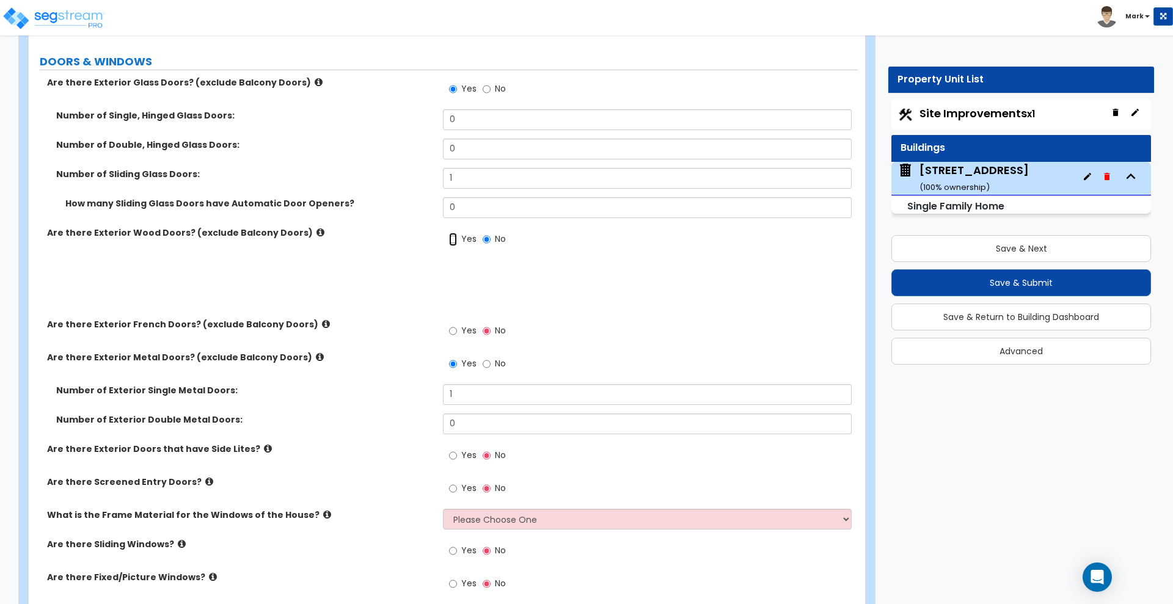
radio input "true"
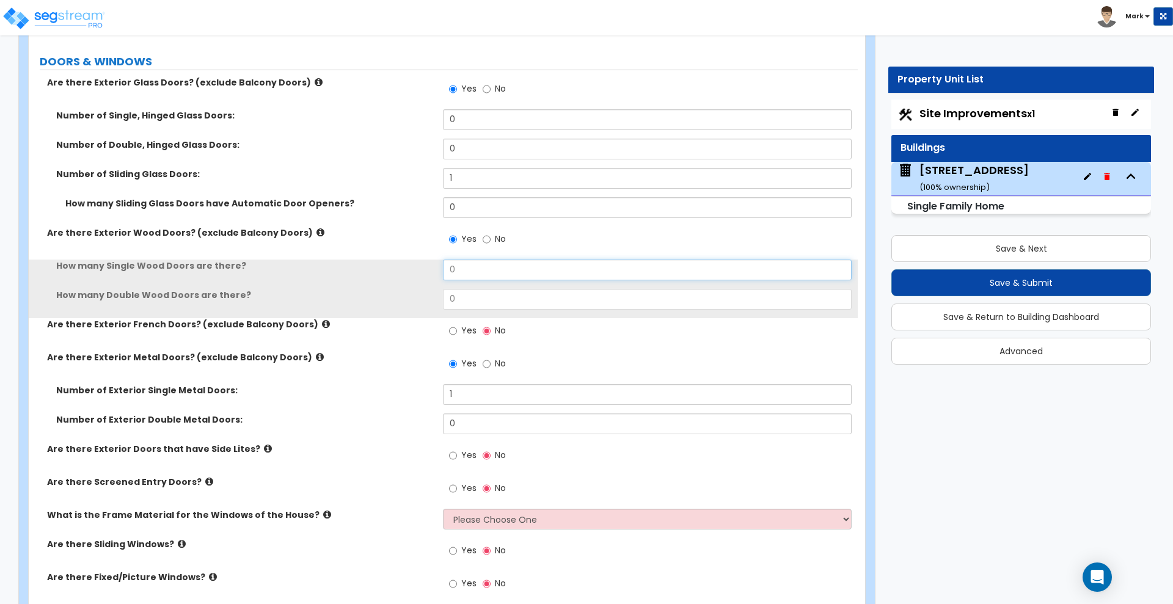
drag, startPoint x: 476, startPoint y: 271, endPoint x: 313, endPoint y: 272, distance: 163.1
click at [313, 272] on div "How many Single Wood Doors are there? 0" at bounding box center [443, 274] width 829 height 29
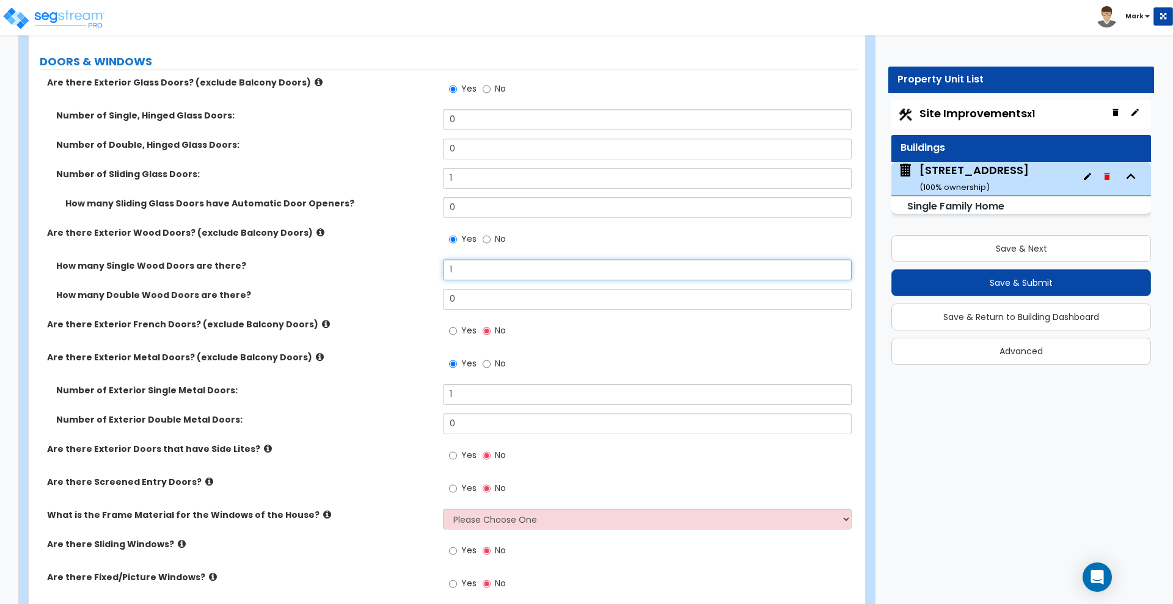
type input "1"
click at [453, 454] on input "Yes" at bounding box center [453, 455] width 8 height 13
radio input "true"
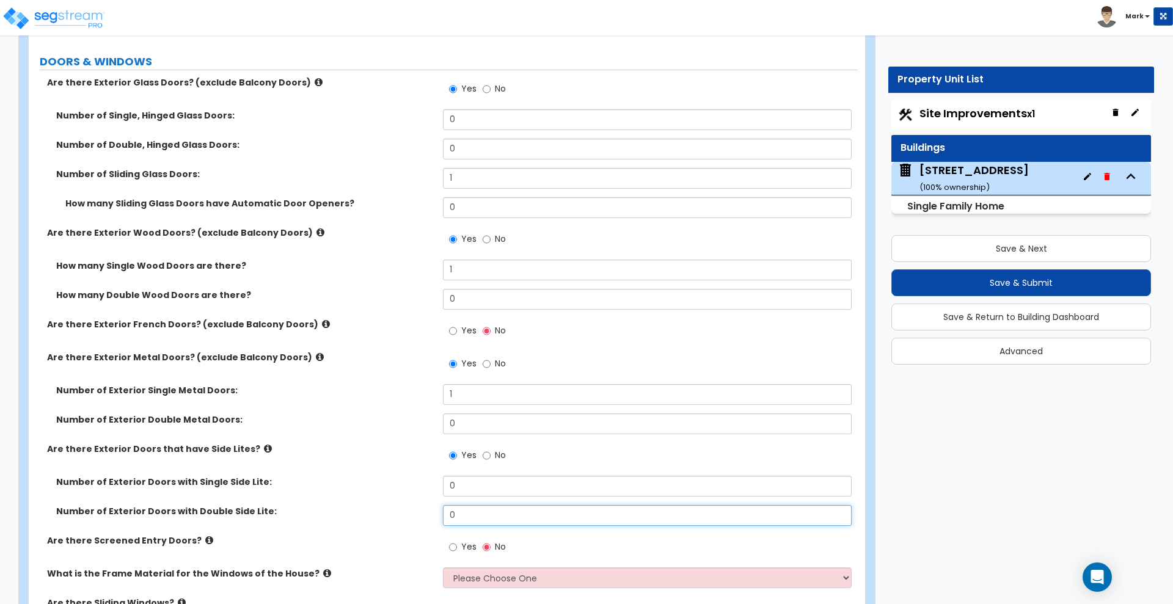
drag, startPoint x: 445, startPoint y: 515, endPoint x: 386, endPoint y: 514, distance: 58.7
click at [390, 515] on div "Number of Exterior Doors with Double Side Lite: 0" at bounding box center [443, 519] width 829 height 29
type input "1"
click at [264, 449] on icon at bounding box center [268, 448] width 8 height 9
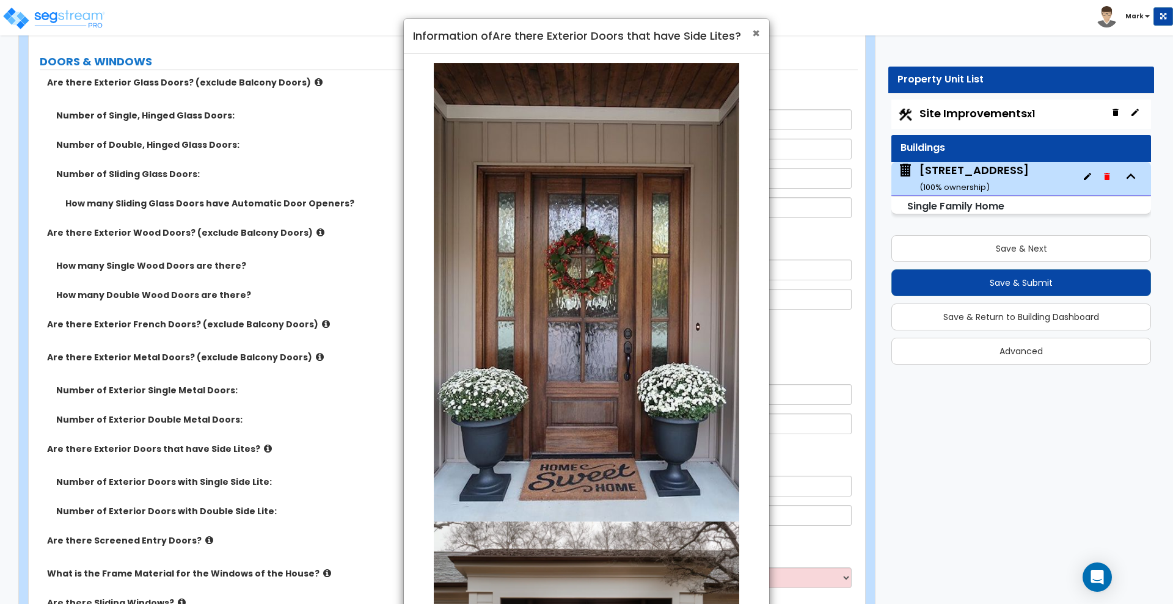
click at [757, 31] on span "×" at bounding box center [756, 33] width 8 height 18
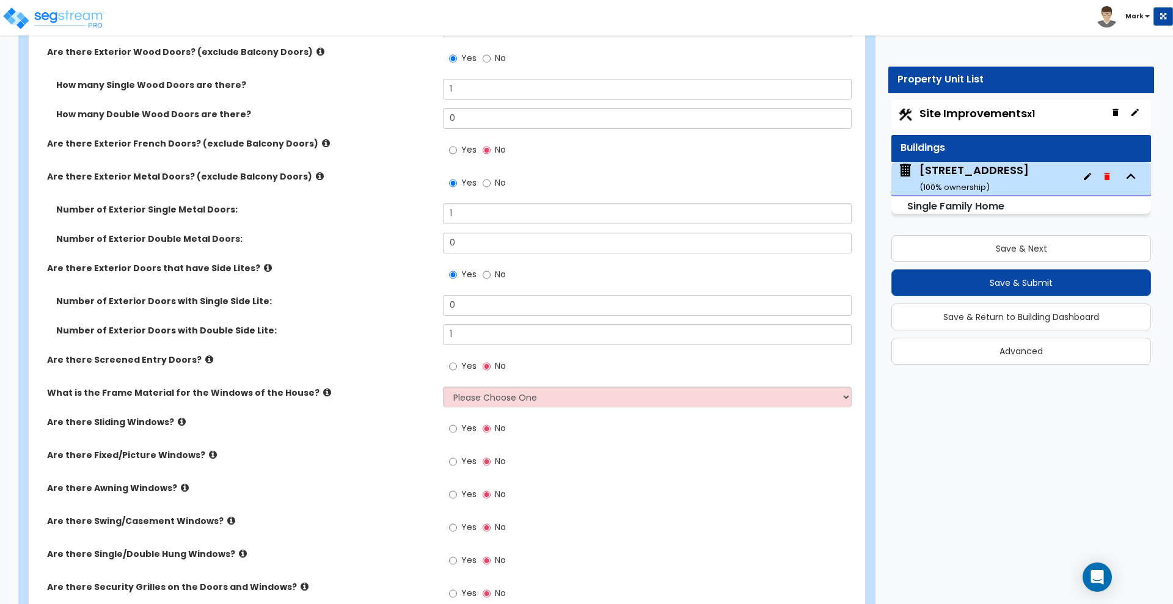
scroll to position [1832, 0]
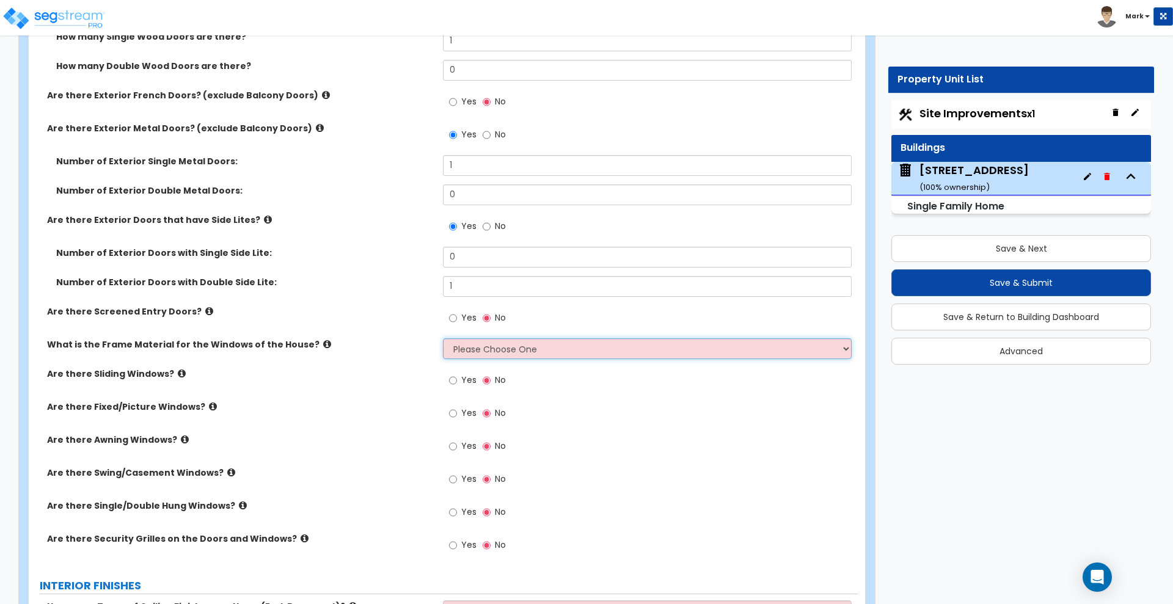
click at [530, 351] on select "Please Choose One Vinyl Aluminum Wood" at bounding box center [647, 348] width 408 height 21
select select "1"
click at [443, 338] on select "Please Choose One Vinyl Aluminum Wood" at bounding box center [647, 348] width 408 height 21
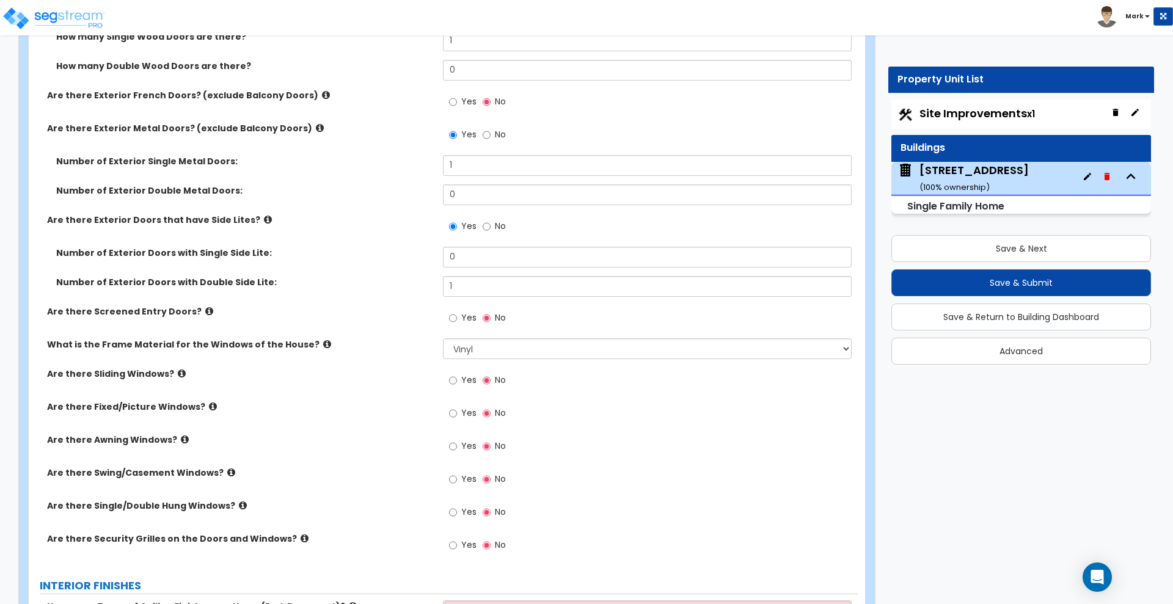
click at [461, 514] on label "Yes" at bounding box center [462, 513] width 27 height 21
click at [457, 514] on input "Yes" at bounding box center [453, 512] width 8 height 13
radio input "true"
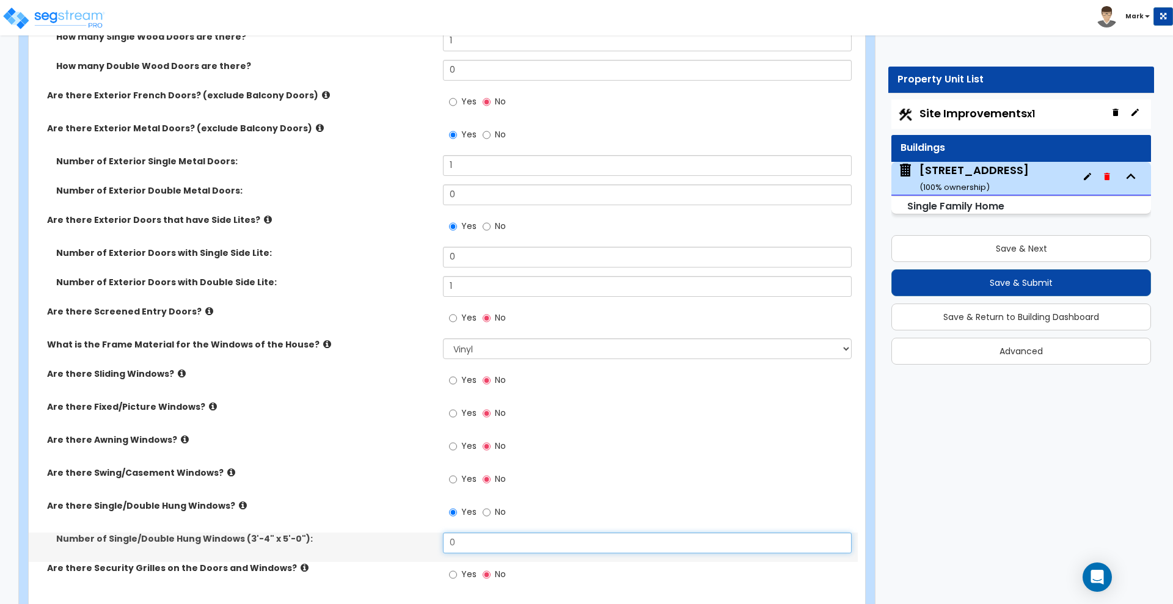
click at [429, 540] on div "Number of Single/Double Hung Windows (3'-4" x 5'-0"): 0" at bounding box center [443, 547] width 829 height 29
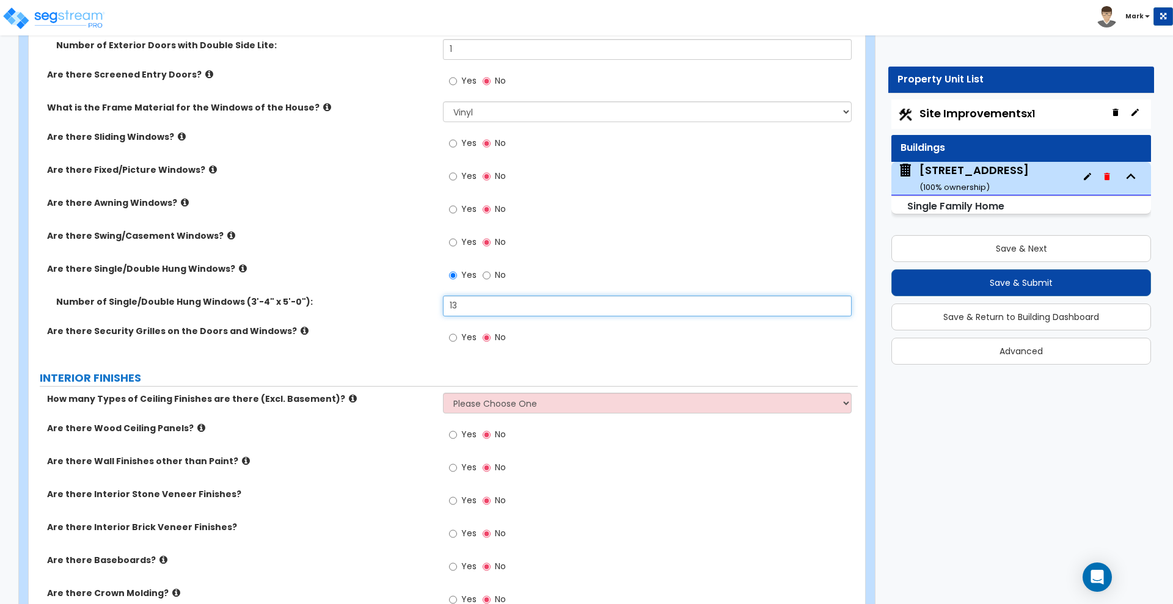
scroll to position [2138, 0]
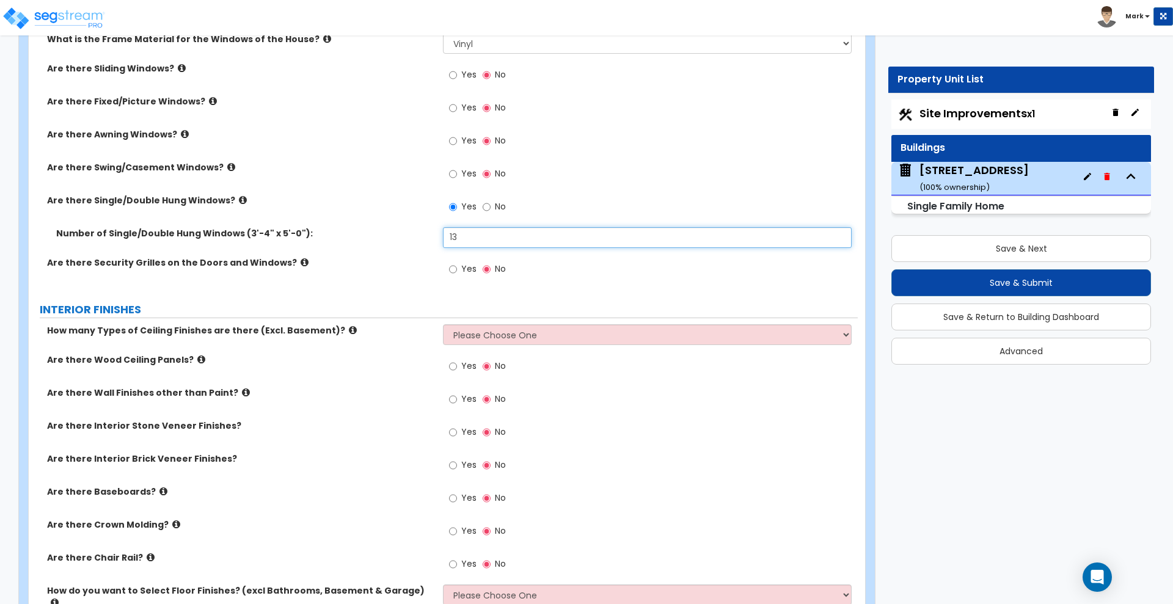
type input "13"
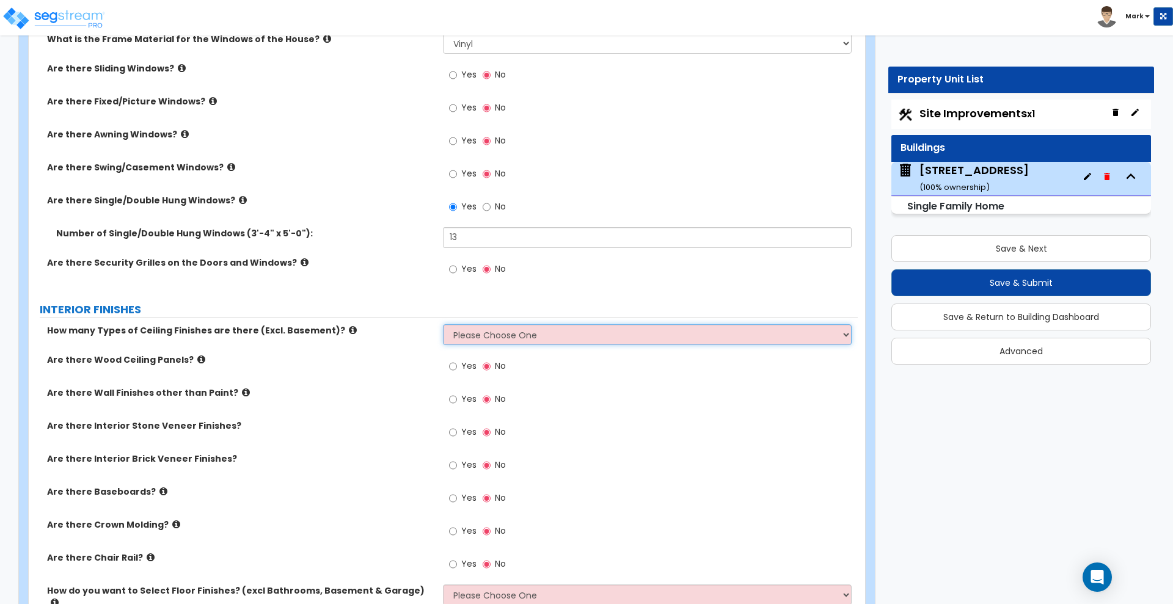
click at [517, 340] on select "Please Choose One 1 2 3" at bounding box center [647, 334] width 408 height 21
select select "1"
click at [443, 324] on select "Please Choose One 1 2 3" at bounding box center [647, 334] width 408 height 21
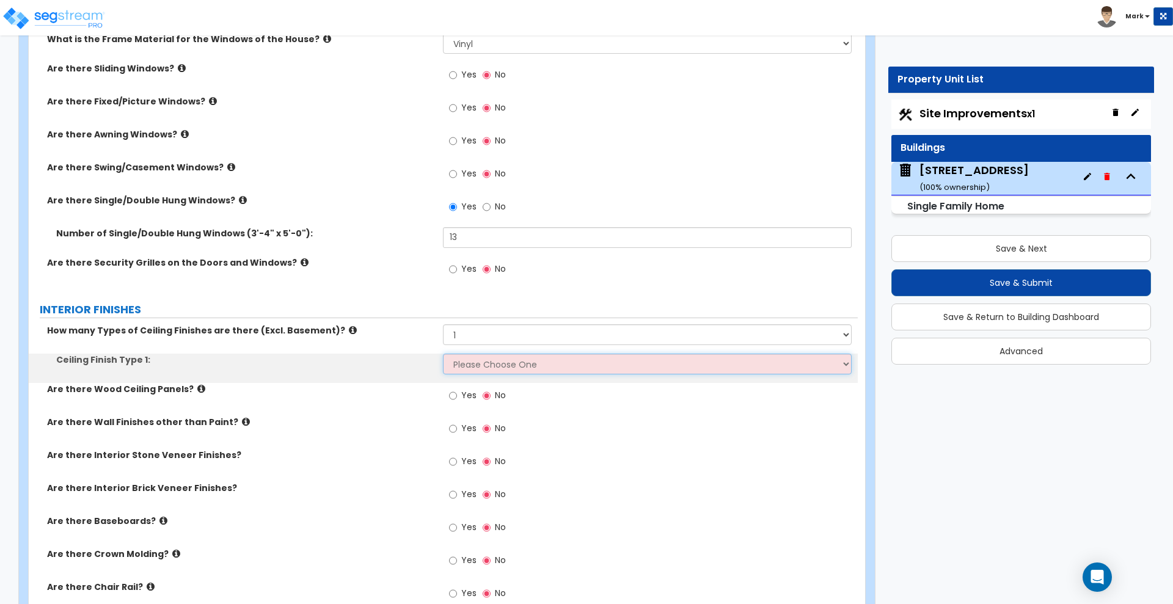
click at [487, 365] on select "Please Choose One Drop Ceiling Drywall Ceiling Open Ceiling" at bounding box center [647, 364] width 408 height 21
select select "2"
click at [443, 354] on select "Please Choose One Drop Ceiling Drywall Ceiling Open Ceiling" at bounding box center [647, 364] width 408 height 21
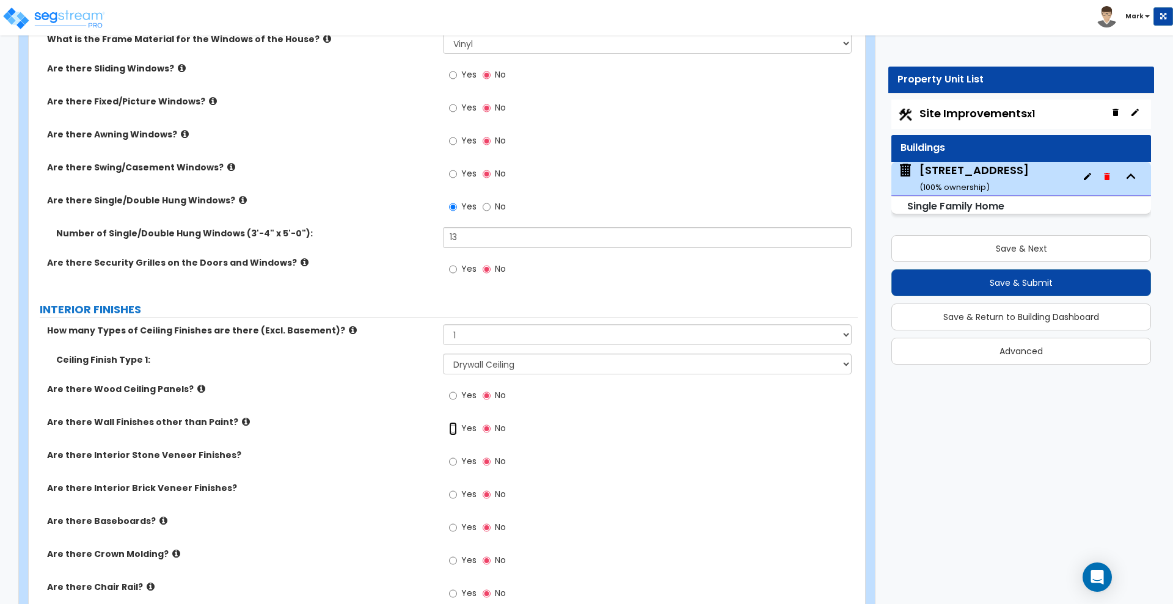
click at [451, 426] on input "Yes" at bounding box center [453, 428] width 8 height 13
radio input "true"
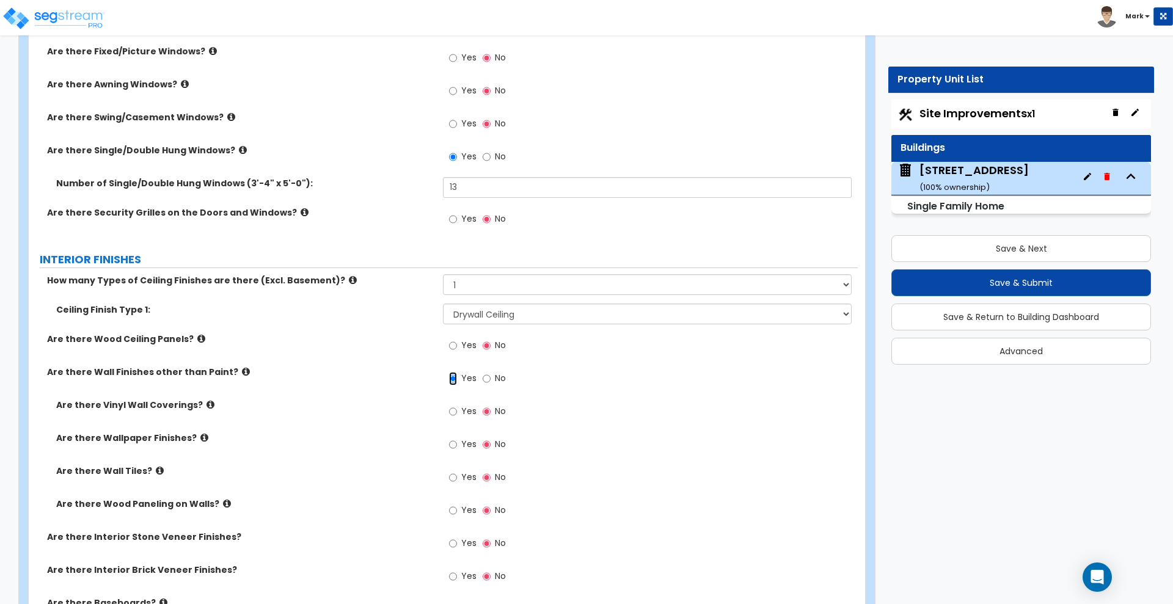
scroll to position [2214, 0]
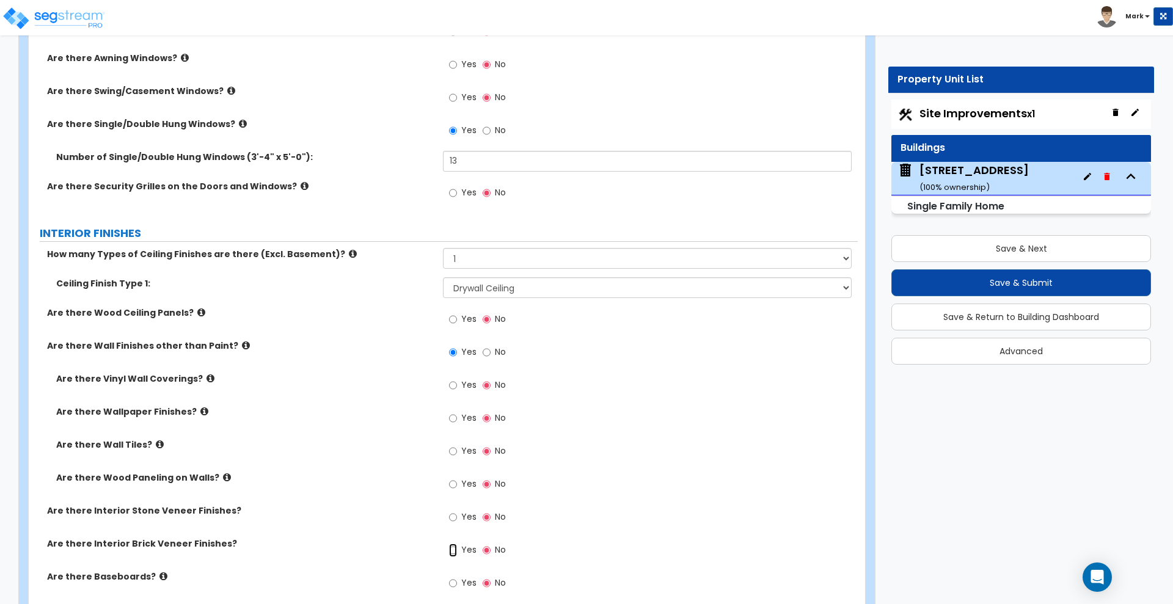
click at [454, 552] on input "Yes" at bounding box center [453, 550] width 8 height 13
radio input "true"
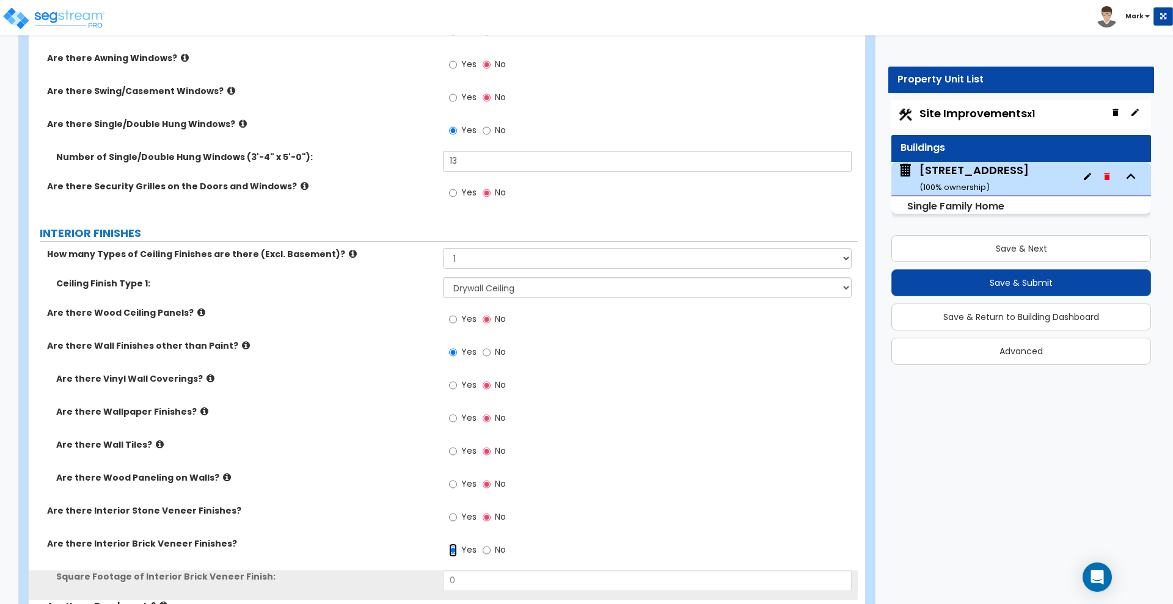
scroll to position [2290, 0]
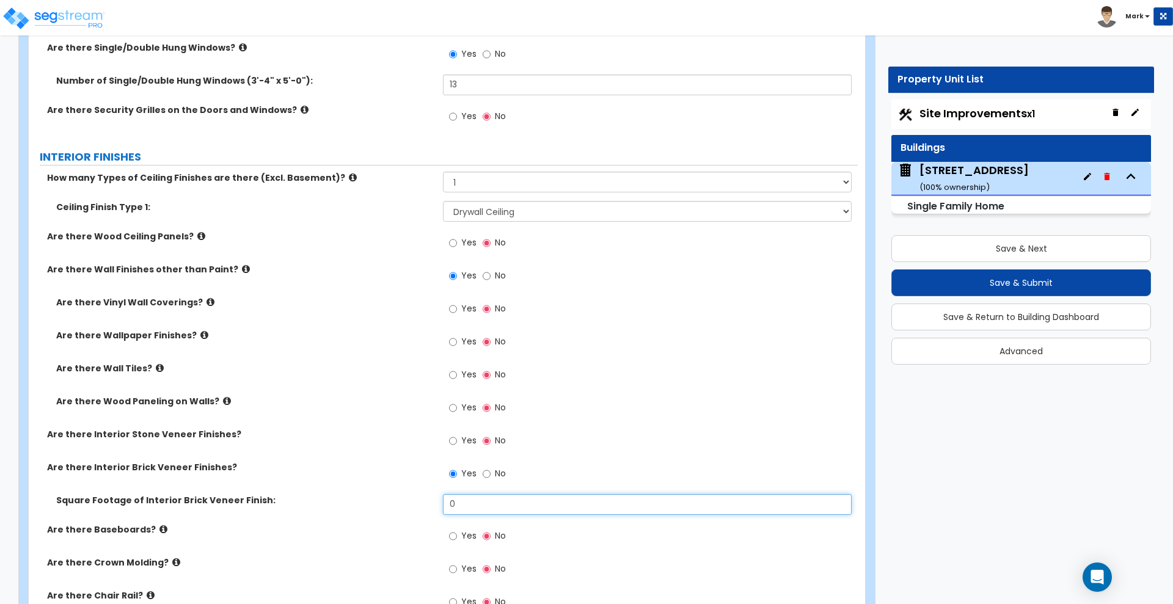
click at [391, 504] on div "Square Footage of Interior Brick Veneer Finish: 0" at bounding box center [443, 508] width 829 height 29
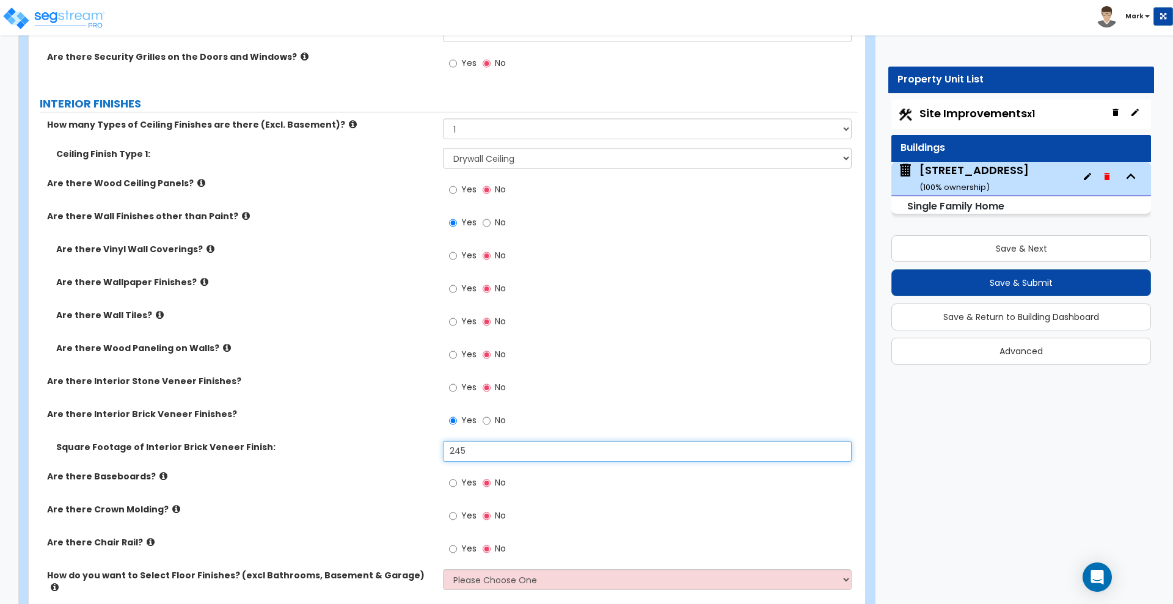
scroll to position [2367, 0]
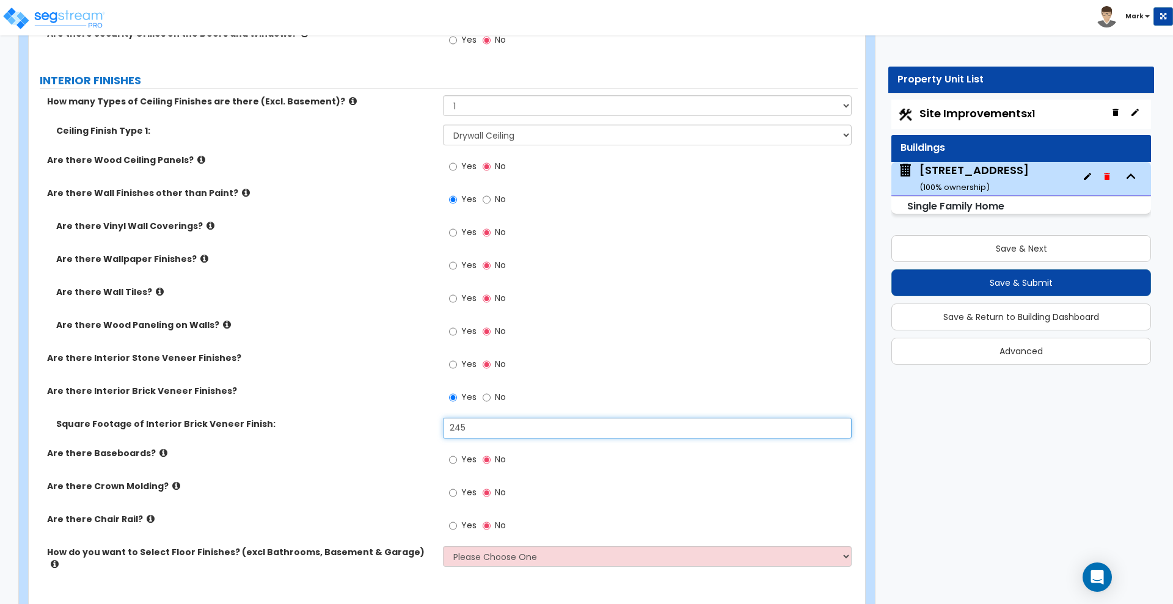
type input "245"
click at [452, 457] on input "Yes" at bounding box center [453, 459] width 8 height 13
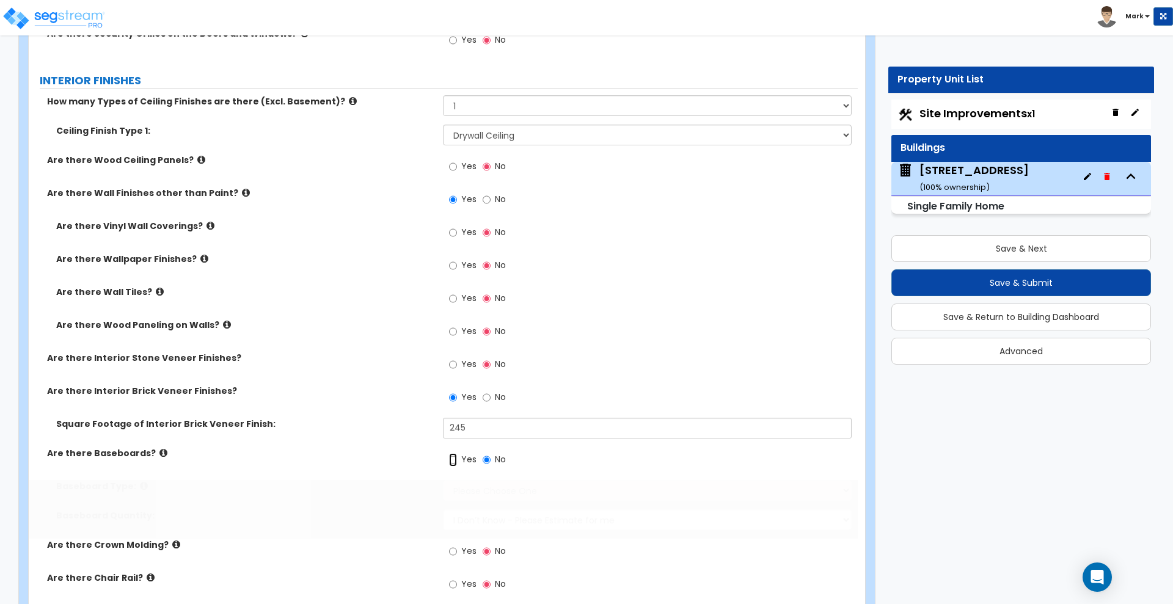
radio input "true"
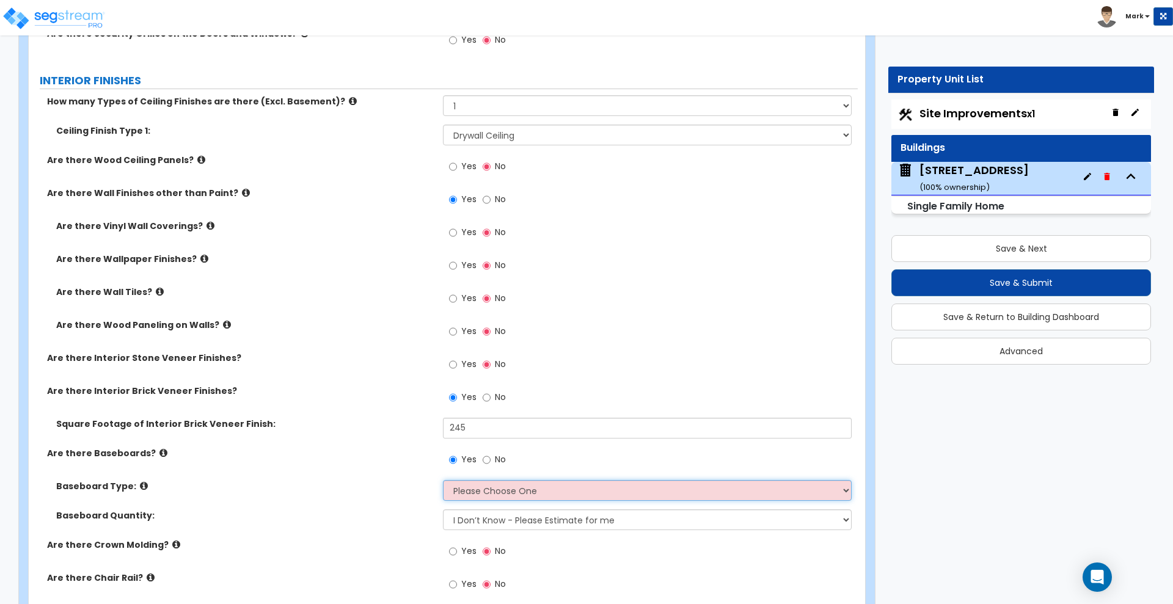
click at [517, 492] on select "Please Choose One Wood Vinyl Carpet Tile" at bounding box center [647, 490] width 408 height 21
select select "1"
click at [443, 480] on select "Please Choose One Wood Vinyl Carpet Tile" at bounding box center [647, 490] width 408 height 21
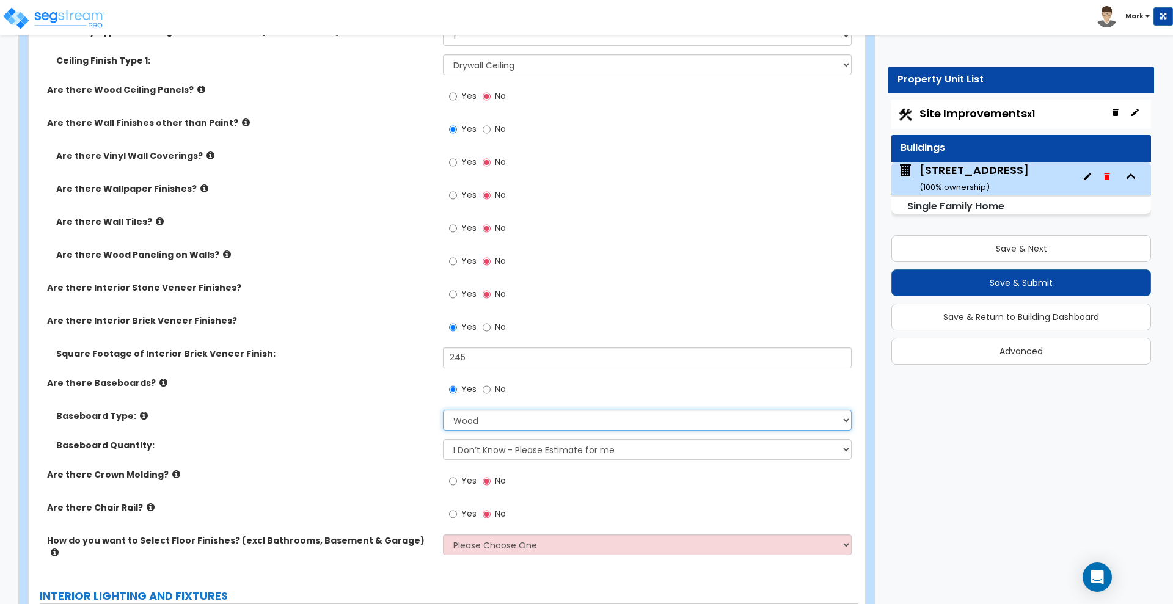
scroll to position [2519, 0]
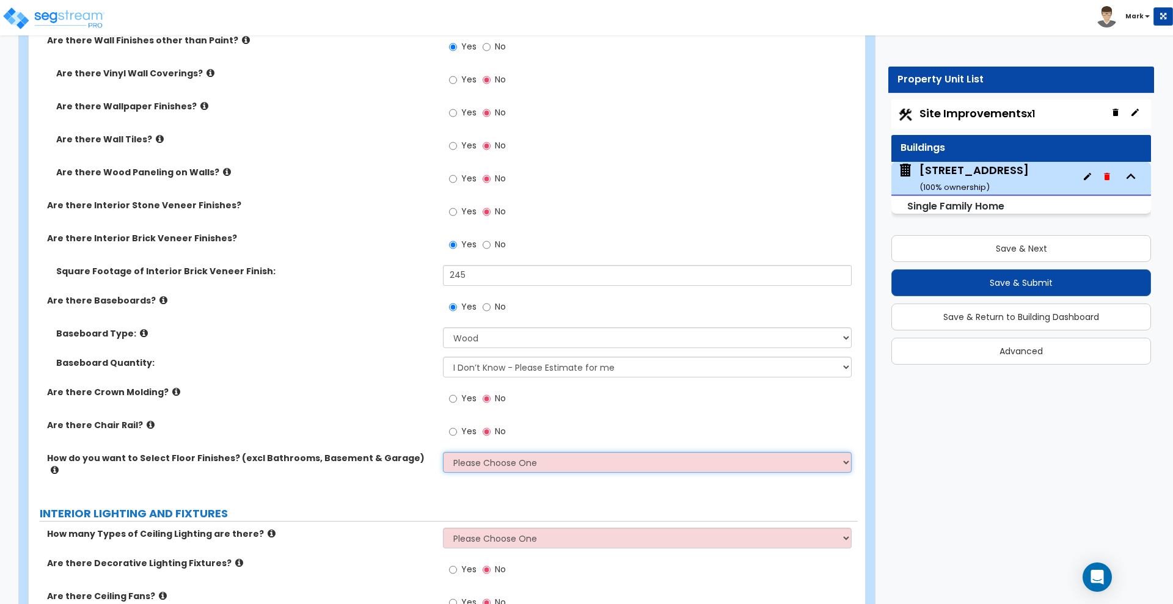
click at [512, 464] on select "Please Choose One I want to Select Floor Finishes for the Areas of the House I …" at bounding box center [647, 462] width 408 height 21
select select "2"
click at [443, 452] on select "Please Choose One I want to Select Floor Finishes for the Areas of the House I …" at bounding box center [647, 462] width 408 height 21
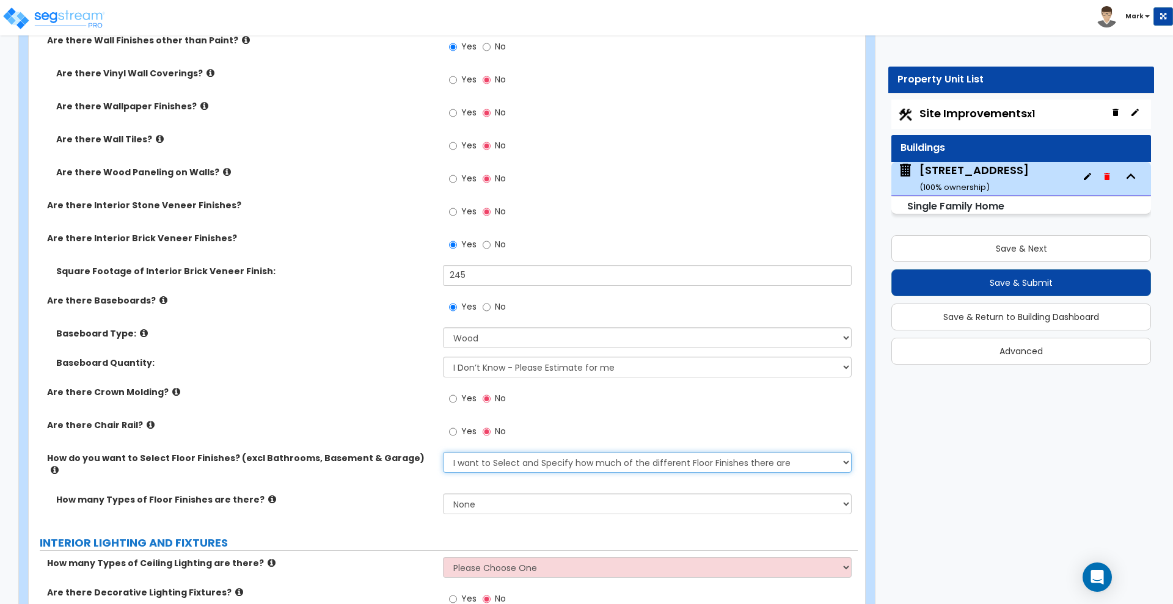
click at [522, 461] on select "Please Choose One I want to Select Floor Finishes for the Areas of the House I …" at bounding box center [647, 462] width 408 height 21
click at [400, 473] on div "How do you want to Select Floor Finishes? (excl Bathrooms, Basement & Garage) P…" at bounding box center [443, 473] width 829 height 42
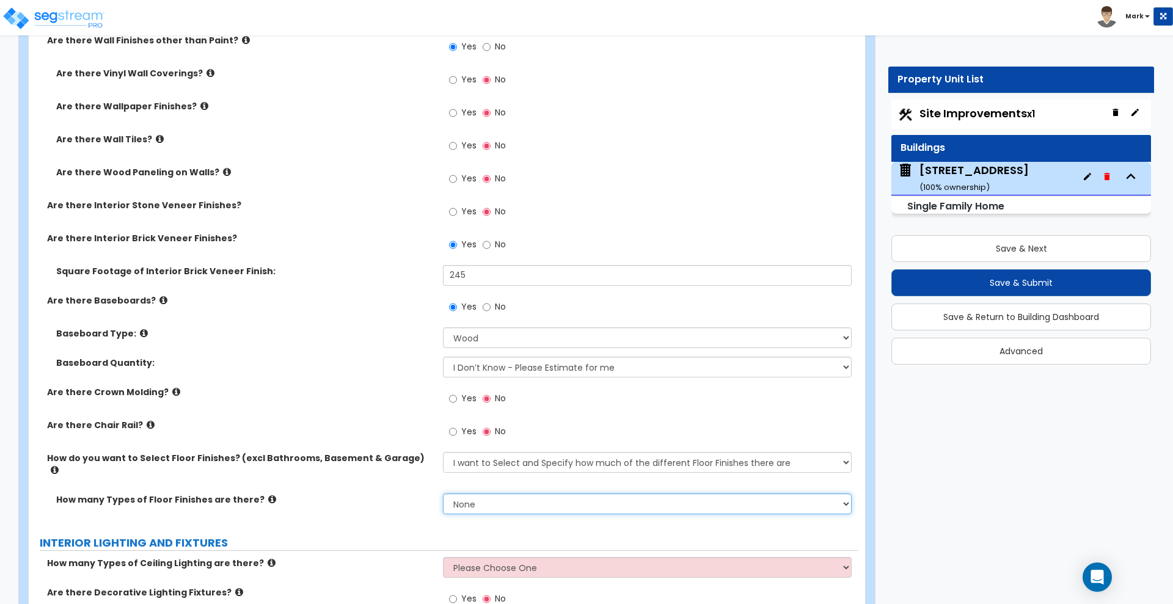
click at [509, 495] on select "None 1 2 3 4" at bounding box center [647, 503] width 408 height 21
select select "2"
click at [443, 493] on select "None 1 2 3 4" at bounding box center [647, 503] width 408 height 21
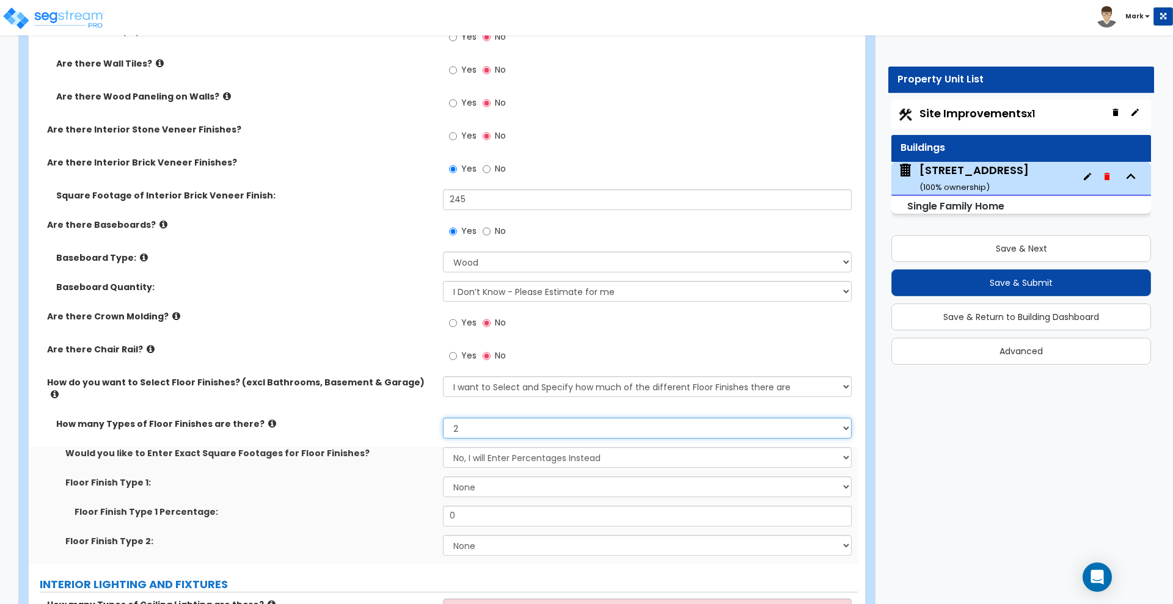
scroll to position [2596, 0]
click at [542, 476] on select "None Tile Flooring Hardwood Flooring Resilient Laminate Flooring VCT Flooring S…" at bounding box center [647, 486] width 408 height 21
select select "1"
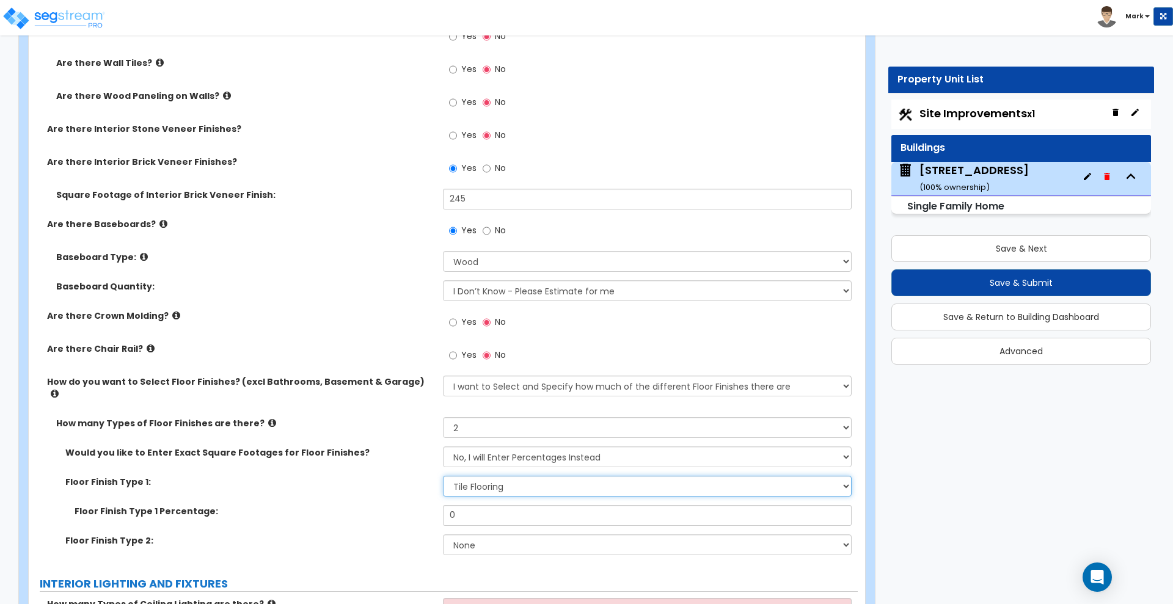
click at [443, 476] on select "None Tile Flooring Hardwood Flooring Resilient Laminate Flooring VCT Flooring S…" at bounding box center [647, 486] width 408 height 21
drag, startPoint x: 439, startPoint y: 504, endPoint x: 390, endPoint y: 504, distance: 48.3
click at [393, 508] on div "Floor Finish Type 1 Percentage: 0" at bounding box center [443, 519] width 829 height 29
type input "22"
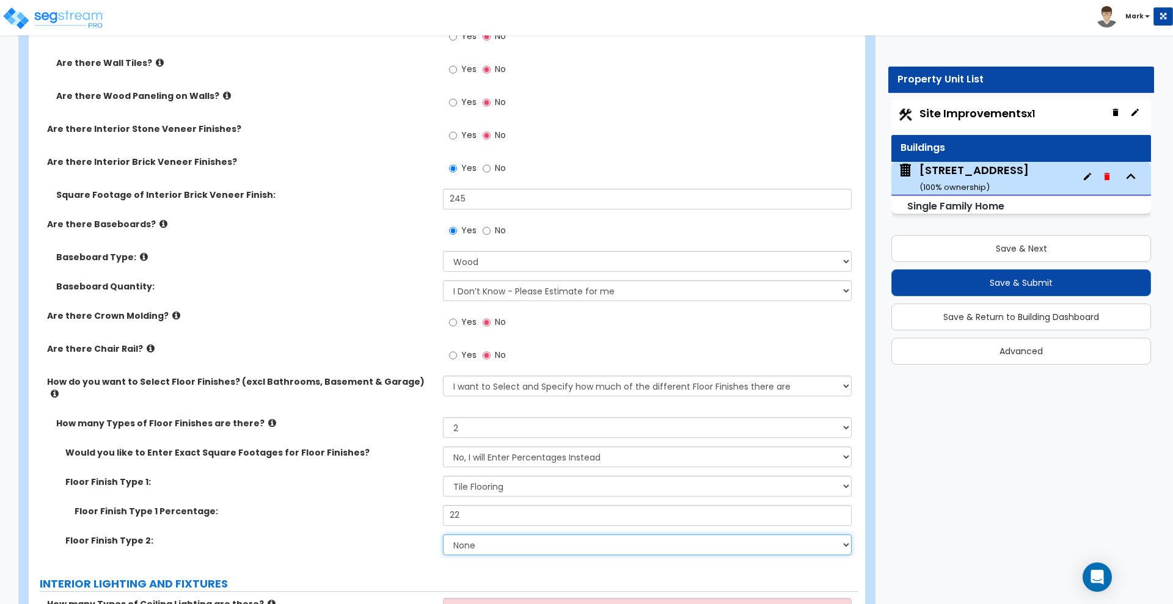
click at [502, 534] on select "None Tile Flooring Hardwood Flooring Resilient Laminate Flooring VCT Flooring S…" at bounding box center [647, 544] width 408 height 21
select select "2"
click at [443, 534] on select "None Tile Flooring Hardwood Flooring Resilient Laminate Flooring VCT Flooring S…" at bounding box center [647, 544] width 408 height 21
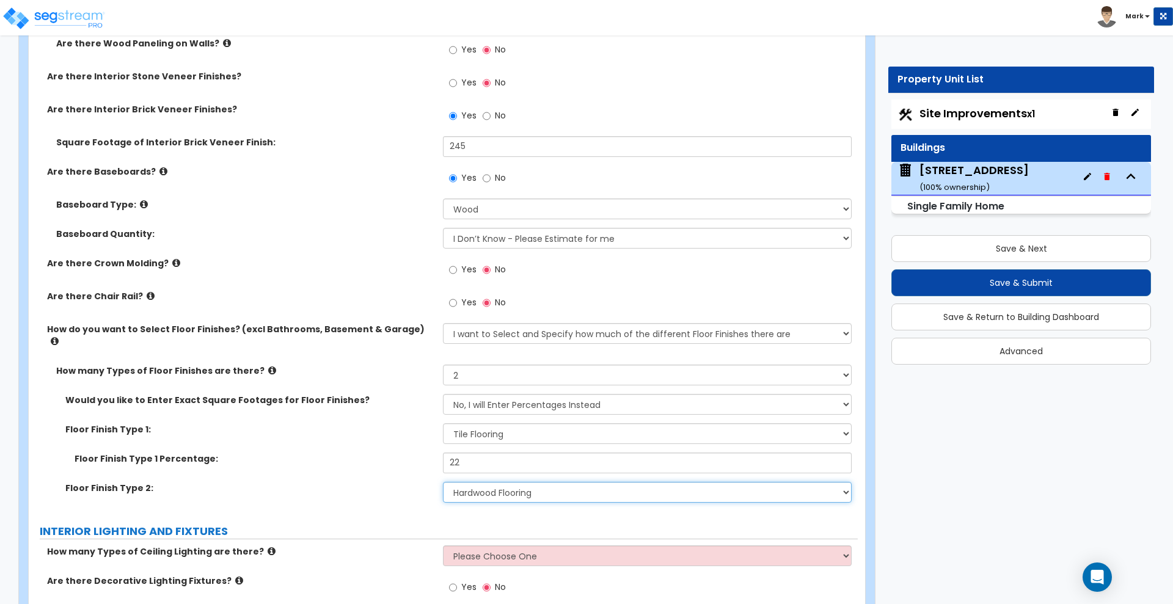
scroll to position [2748, 0]
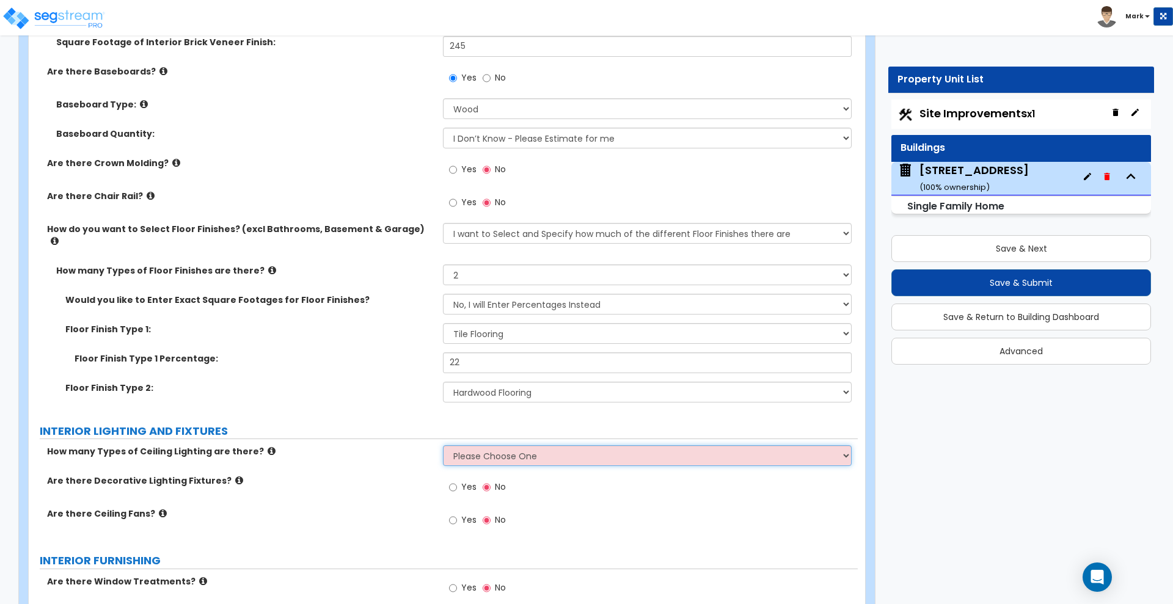
click at [549, 445] on select "Please Choose One 1 2 3" at bounding box center [647, 455] width 408 height 21
select select "1"
click at [443, 445] on select "Please Choose One 1 2 3" at bounding box center [647, 455] width 408 height 21
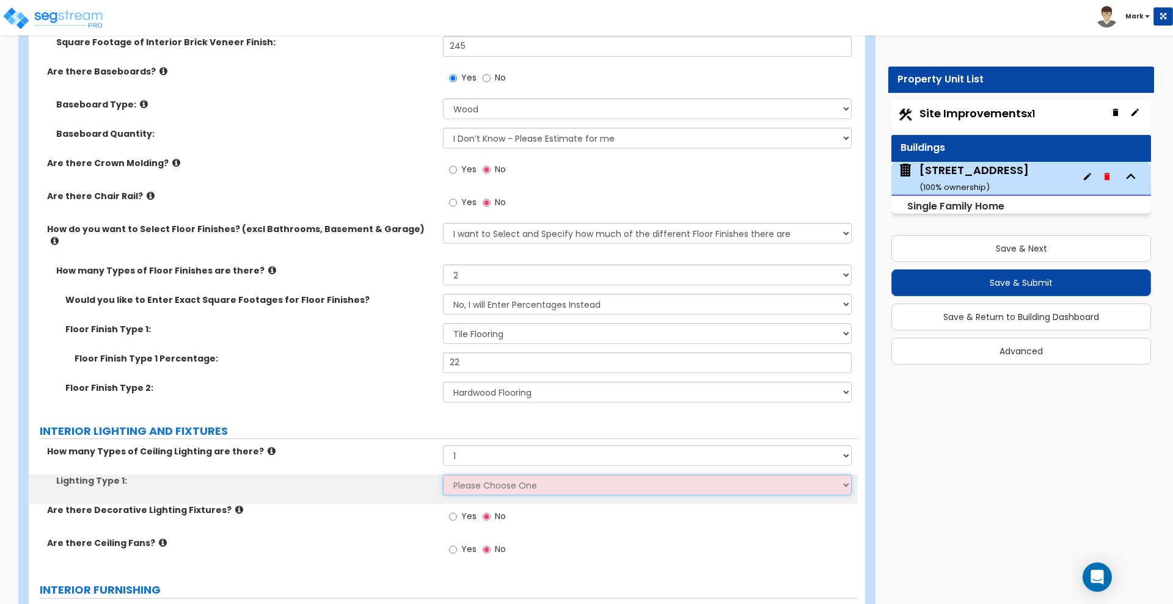
click at [498, 475] on select "Please Choose One LED Surface-Mounted LED Recessed Fluorescent Surface-Mounted …" at bounding box center [647, 485] width 408 height 21
select select "5"
click at [443, 475] on select "Please Choose One LED Surface-Mounted LED Recessed Fluorescent Surface-Mounted …" at bounding box center [647, 485] width 408 height 21
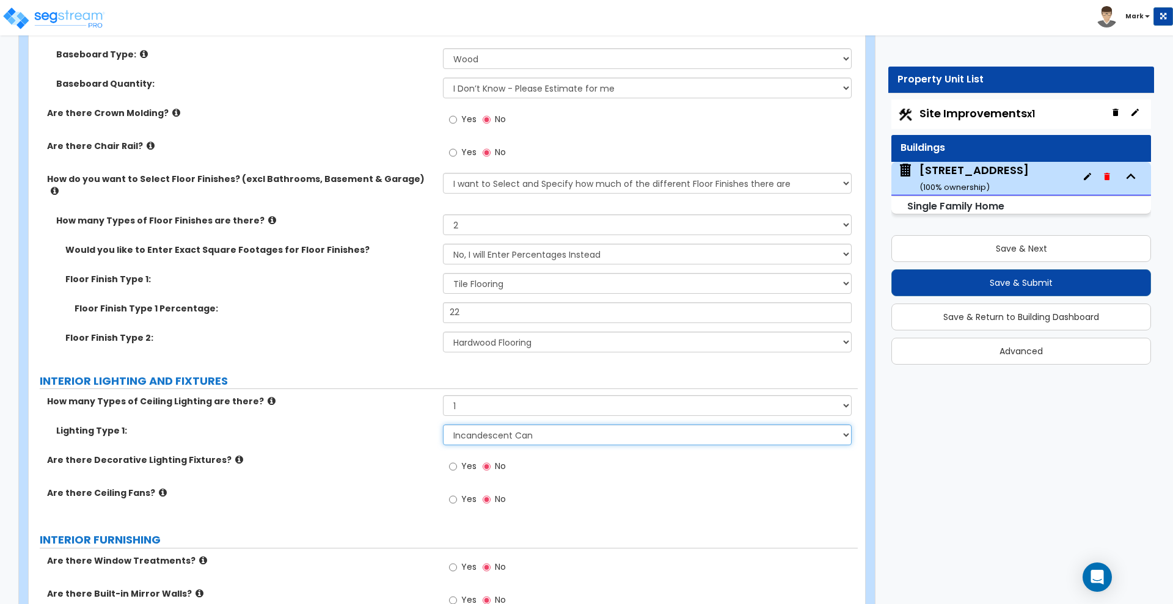
scroll to position [2825, 0]
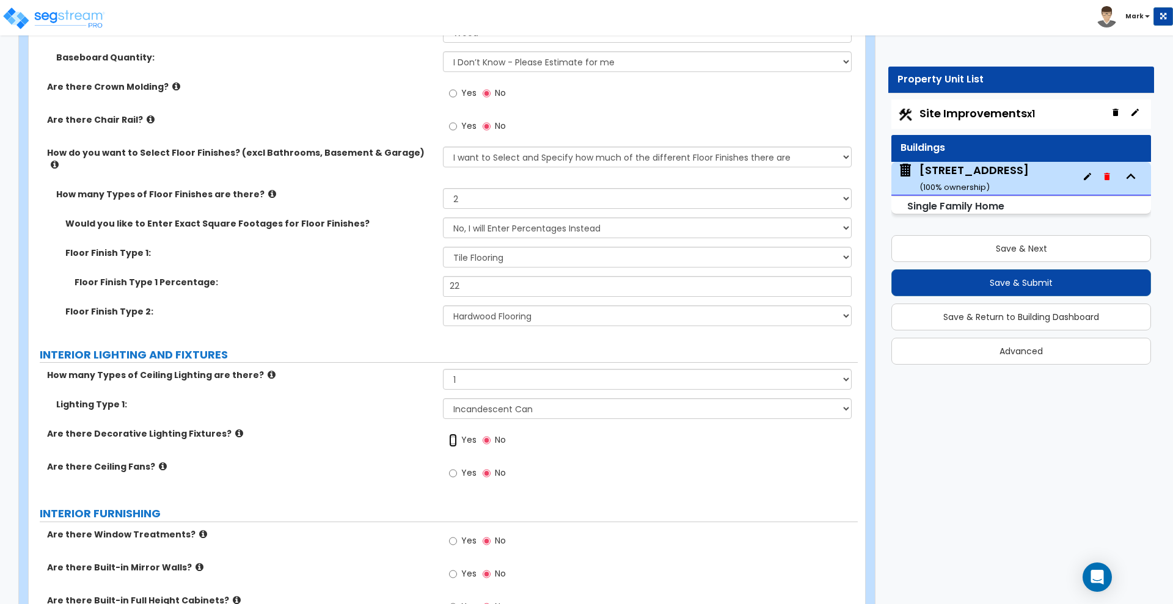
click at [450, 434] on input "Yes" at bounding box center [453, 440] width 8 height 13
radio input "true"
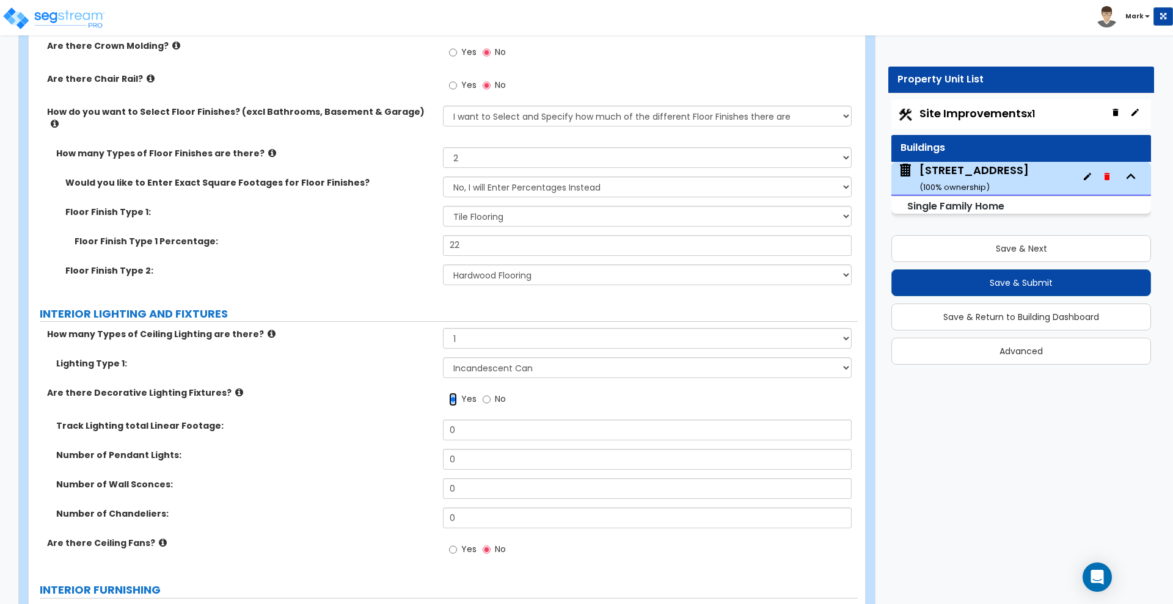
scroll to position [2901, 0]
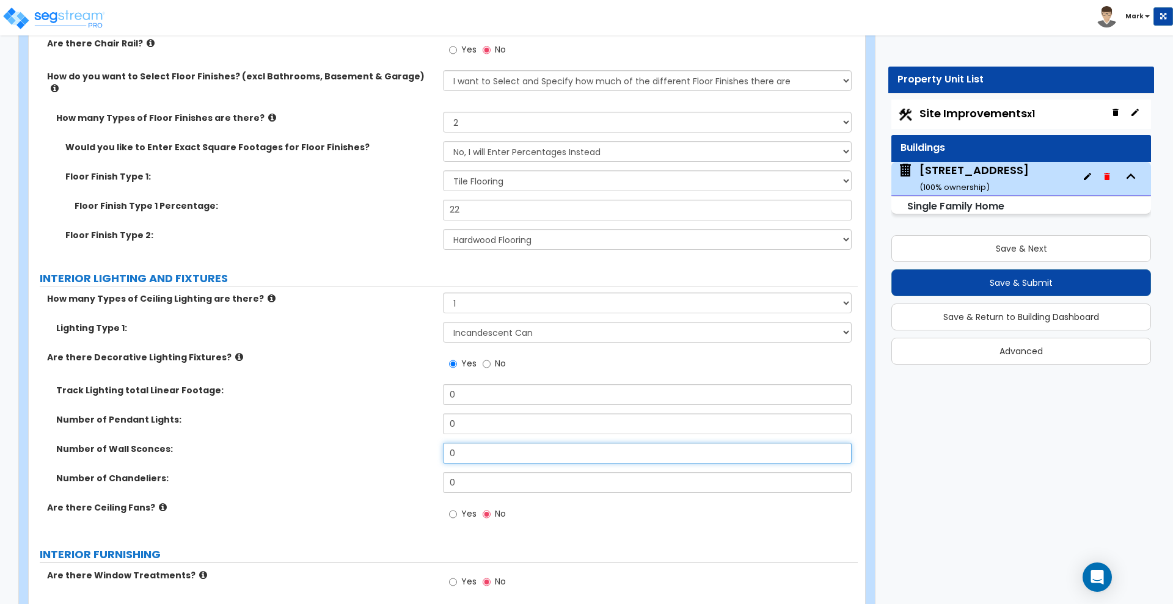
drag, startPoint x: 460, startPoint y: 440, endPoint x: 411, endPoint y: 435, distance: 49.0
click at [409, 443] on div "Number of Wall Sconces: 0" at bounding box center [443, 457] width 829 height 29
type input "2"
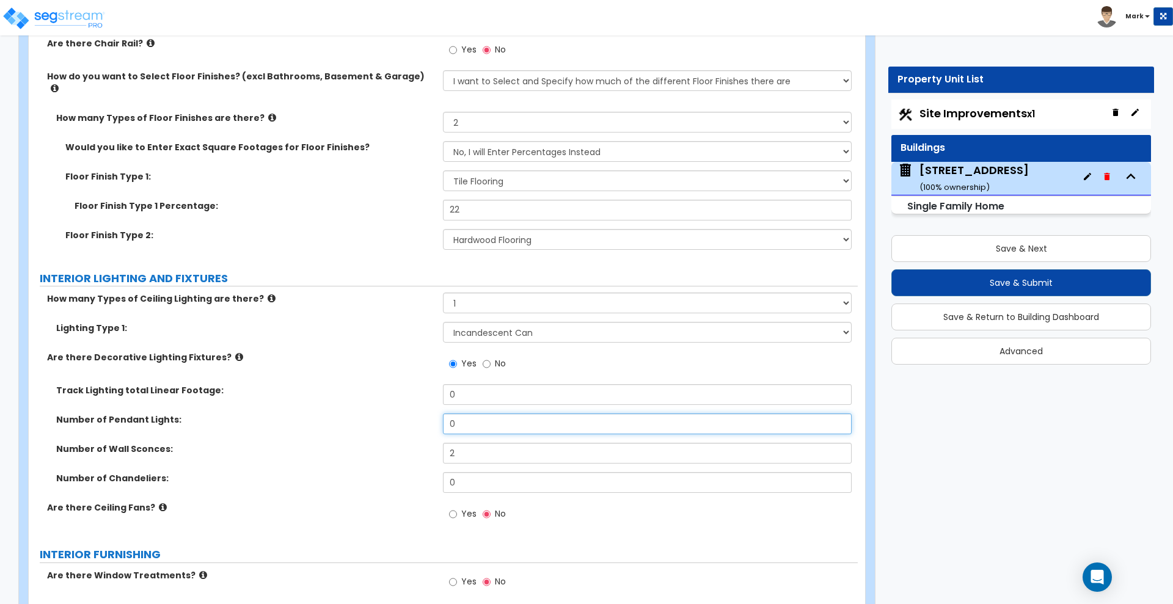
drag, startPoint x: 462, startPoint y: 415, endPoint x: 412, endPoint y: 415, distance: 50.7
click at [415, 415] on div "Number of Pendant Lights: 0" at bounding box center [443, 427] width 829 height 29
type input "1"
drag, startPoint x: 460, startPoint y: 384, endPoint x: 437, endPoint y: 383, distance: 22.6
click at [442, 384] on div "Track Lighting total Linear Footage: 0" at bounding box center [443, 398] width 829 height 29
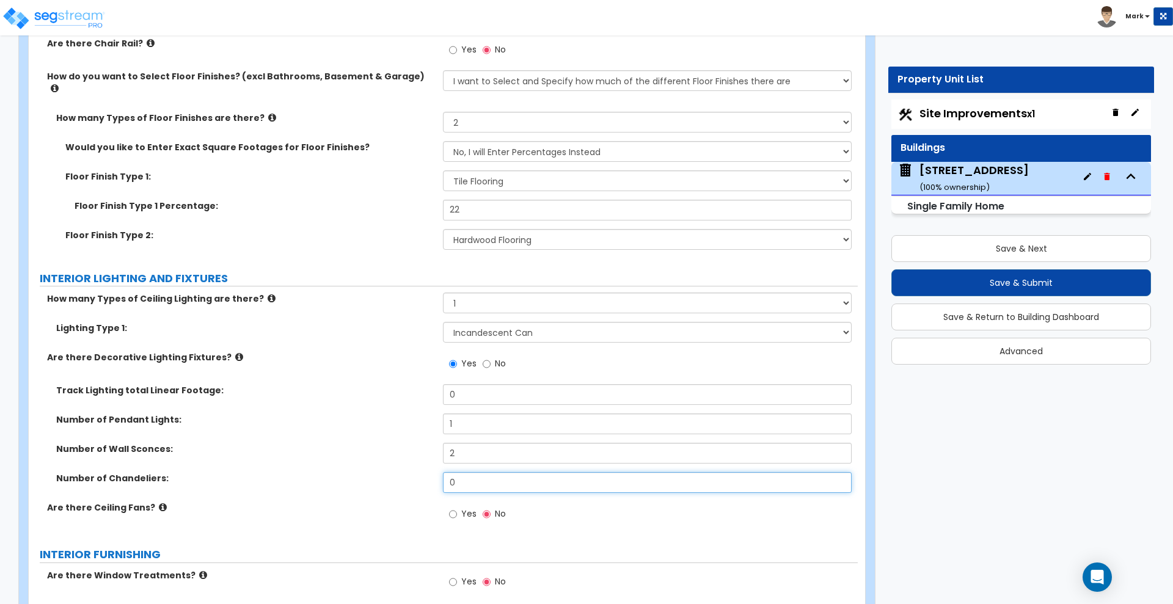
click at [396, 472] on div "Number of Chandeliers: 0" at bounding box center [443, 486] width 829 height 29
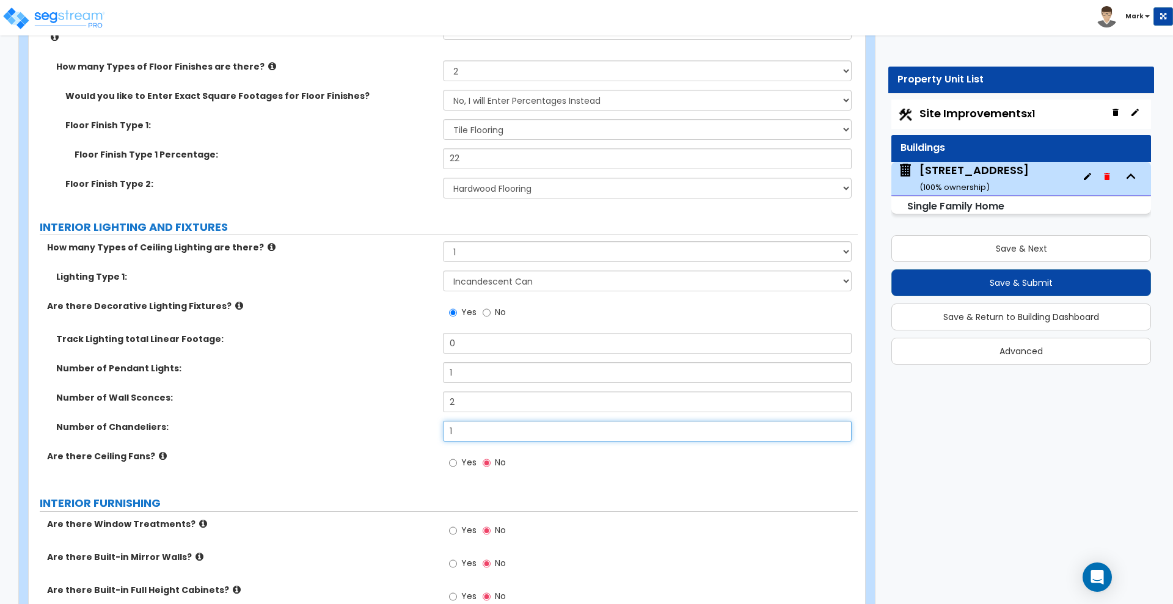
scroll to position [2977, 0]
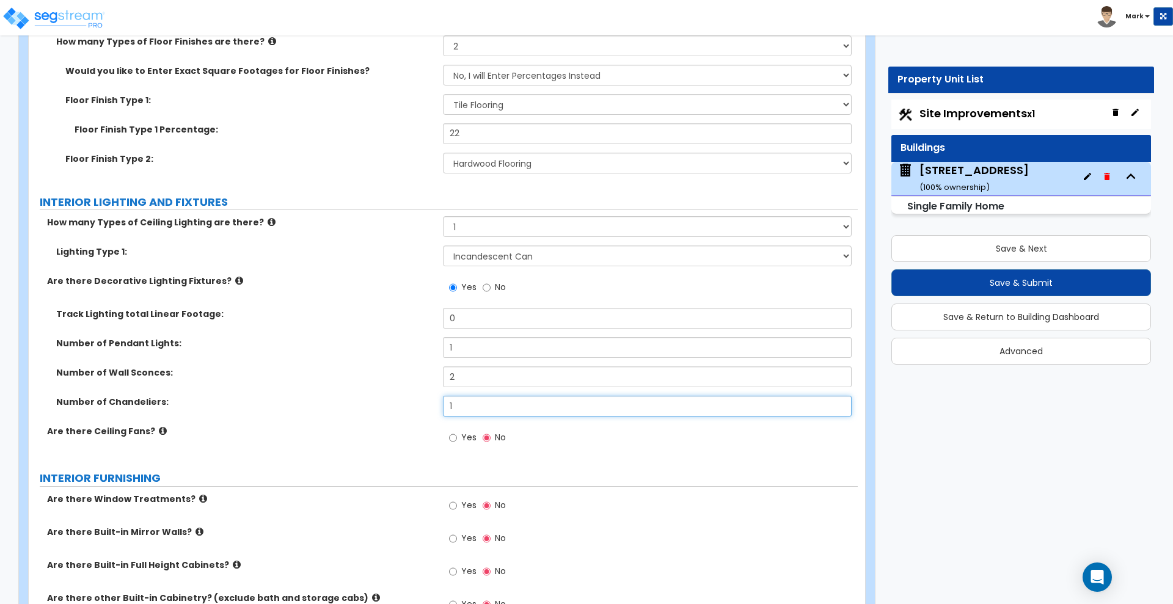
type input "1"
click at [450, 431] on input "Yes" at bounding box center [453, 437] width 8 height 13
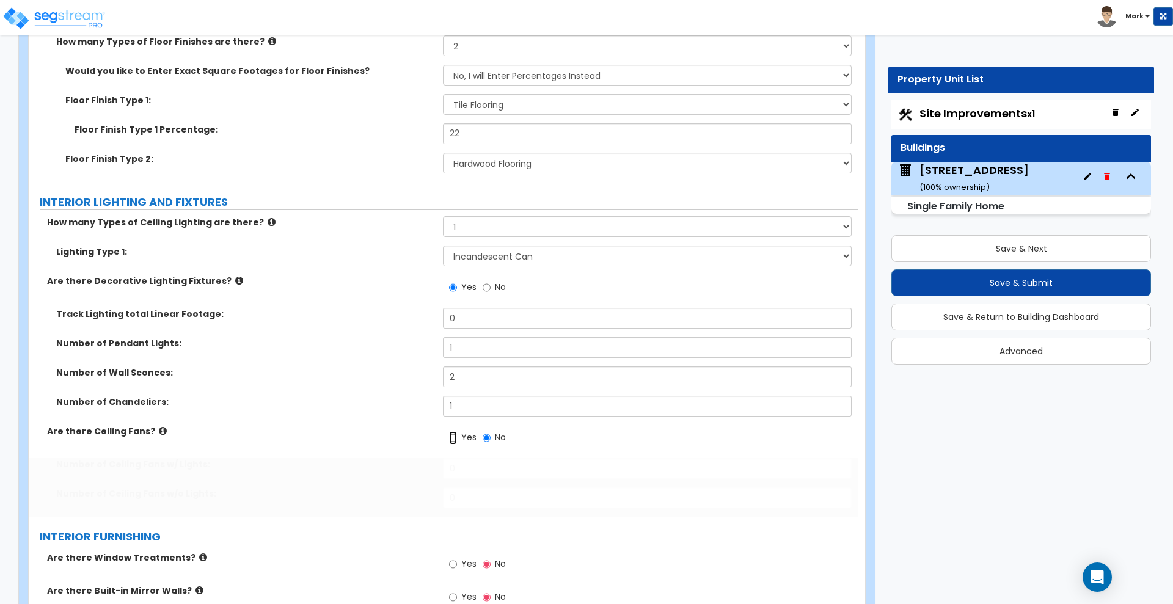
radio input "true"
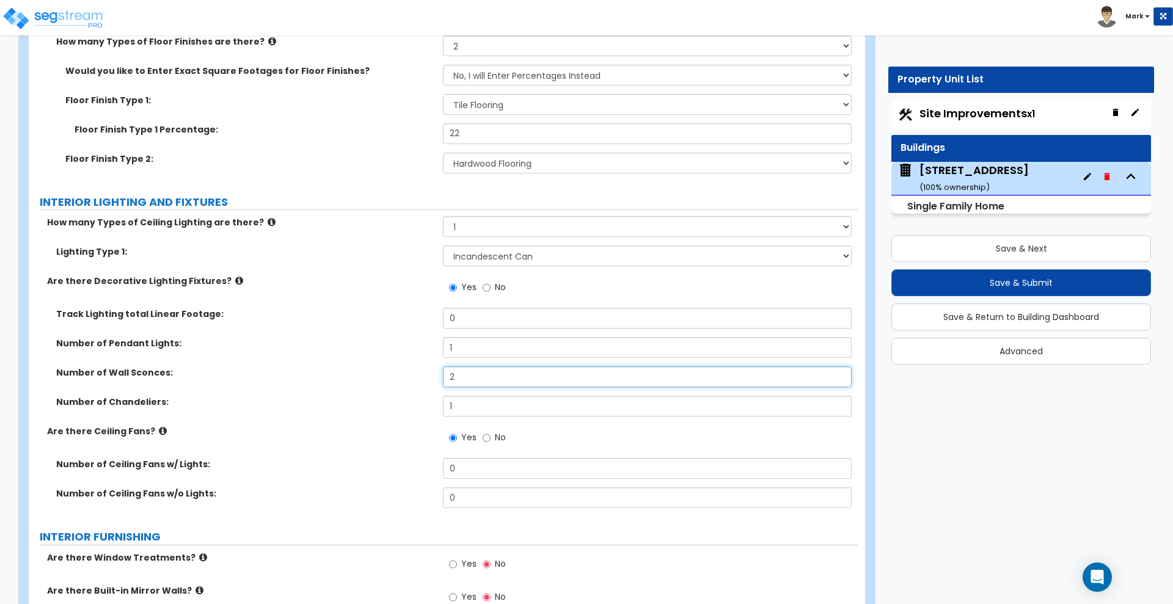
drag, startPoint x: 480, startPoint y: 365, endPoint x: 423, endPoint y: 358, distance: 57.2
click at [424, 366] on div "Number of Wall Sconces: 2" at bounding box center [443, 380] width 829 height 29
type input "5"
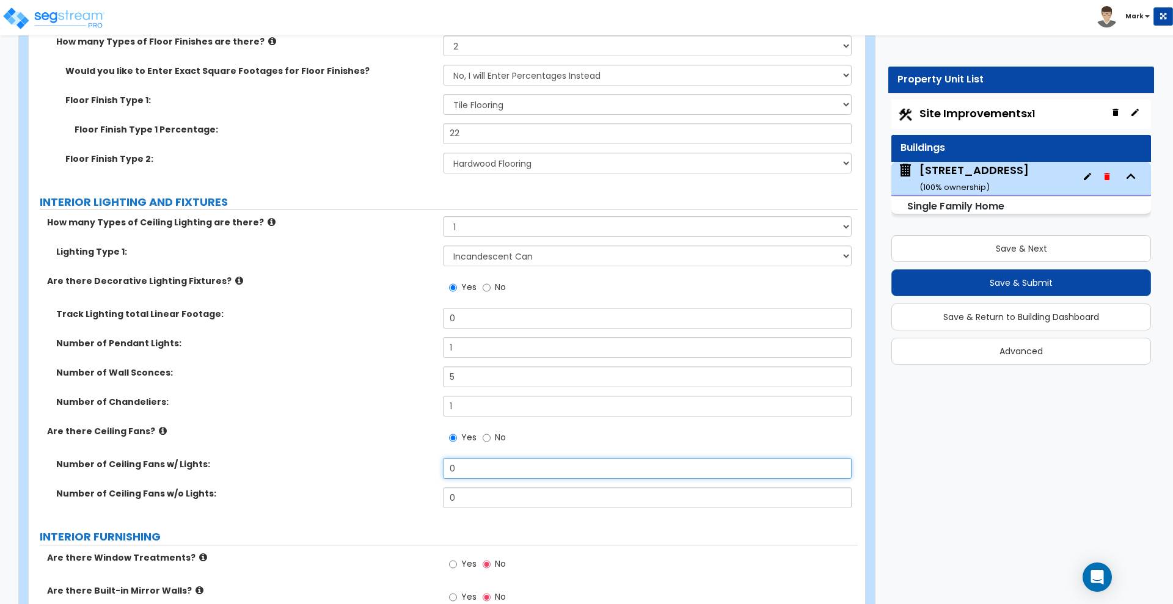
drag, startPoint x: 470, startPoint y: 451, endPoint x: 423, endPoint y: 450, distance: 46.4
click at [431, 458] on div "Number of Ceiling Fans w/ Lights: 0" at bounding box center [443, 472] width 829 height 29
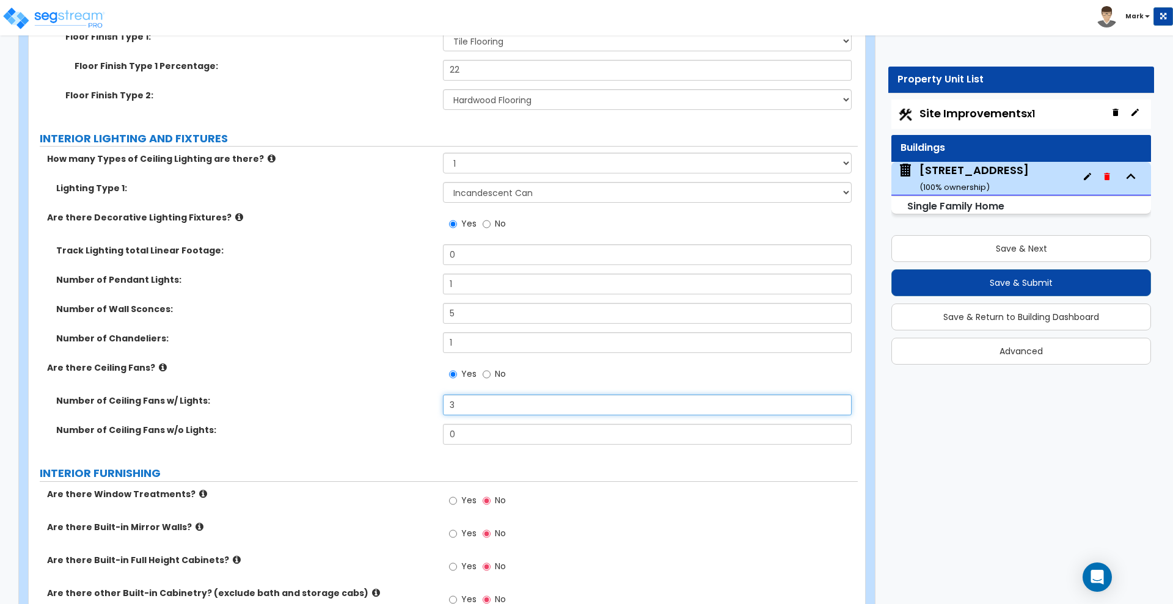
scroll to position [3130, 0]
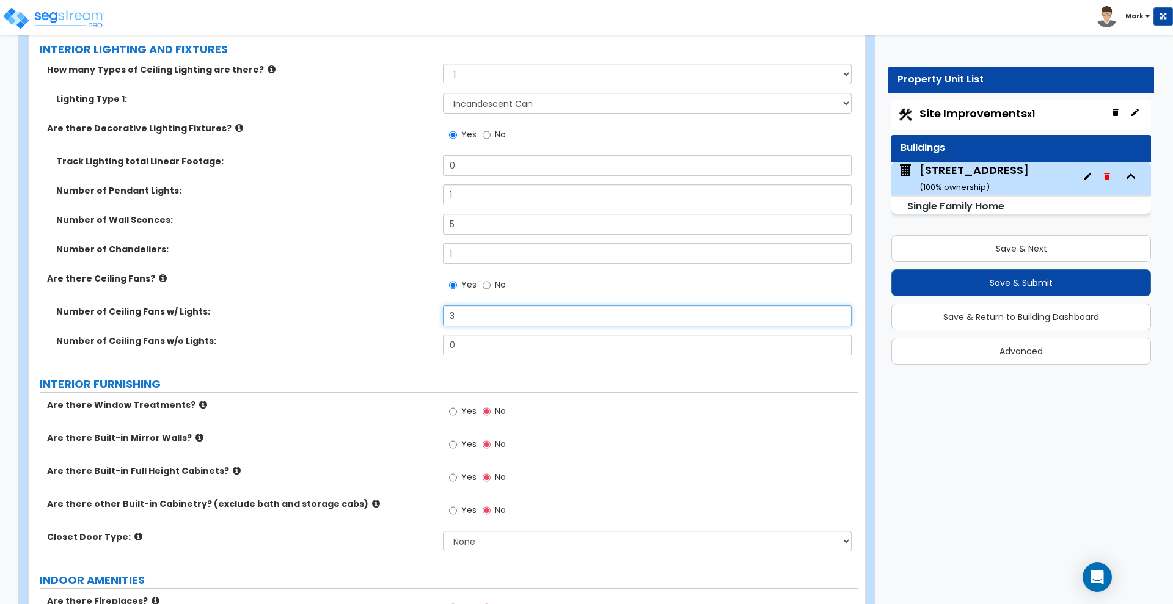
type input "3"
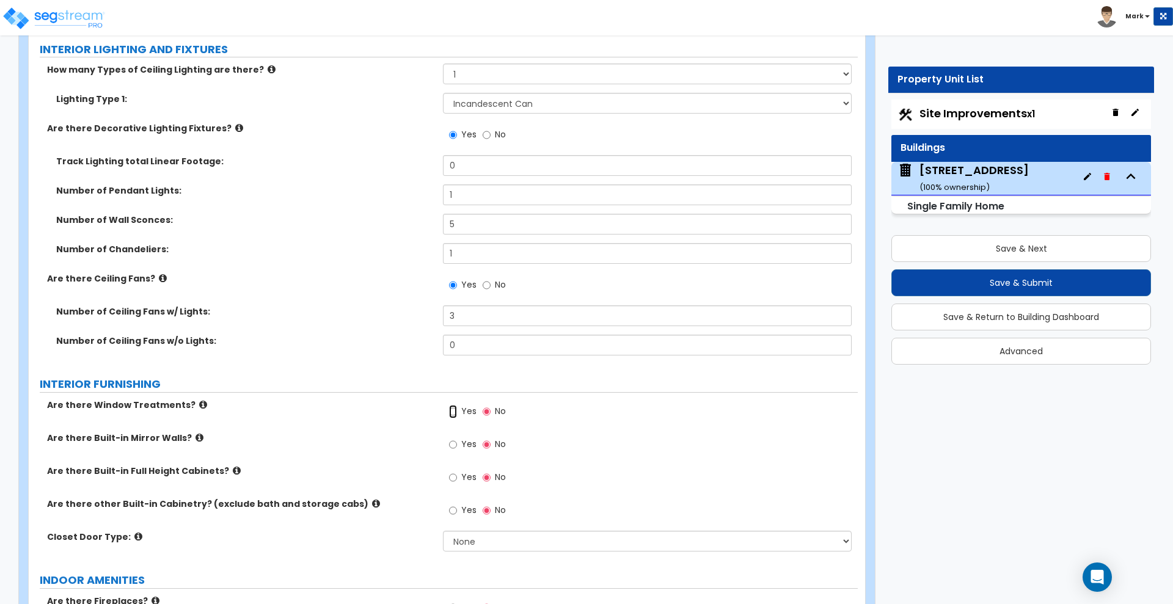
click at [454, 405] on input "Yes" at bounding box center [453, 411] width 8 height 13
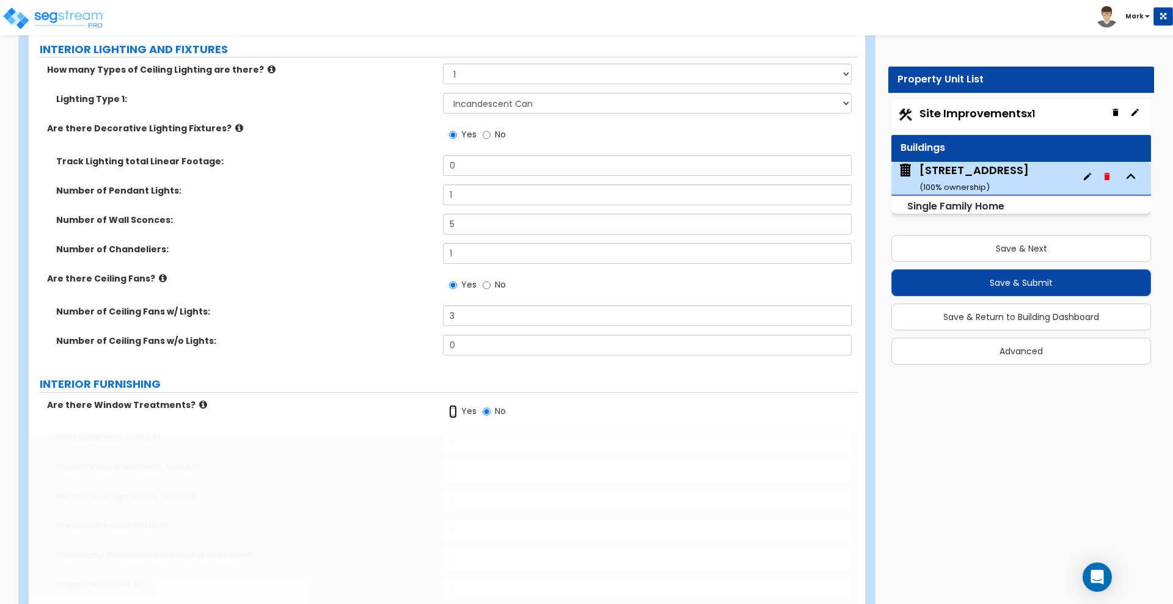
radio input "true"
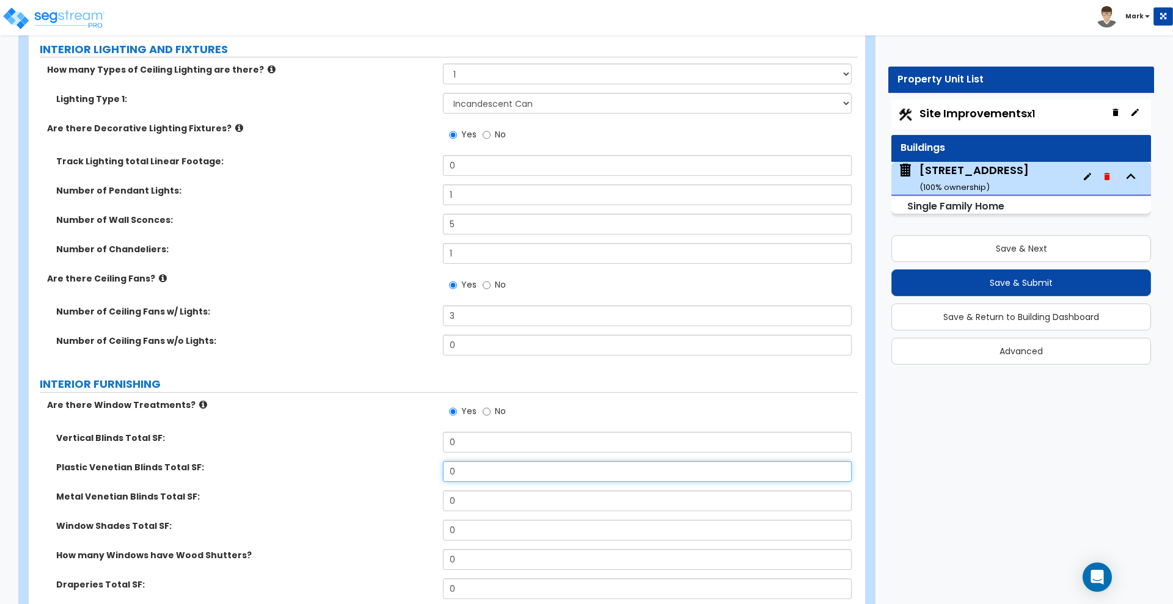
click at [481, 463] on input "0" at bounding box center [647, 471] width 408 height 21
drag, startPoint x: 478, startPoint y: 462, endPoint x: 384, endPoint y: 454, distance: 94.3
click at [390, 461] on div "Plastic Venetian Blinds Total SF: 0" at bounding box center [443, 475] width 829 height 29
click at [199, 400] on icon at bounding box center [203, 404] width 8 height 9
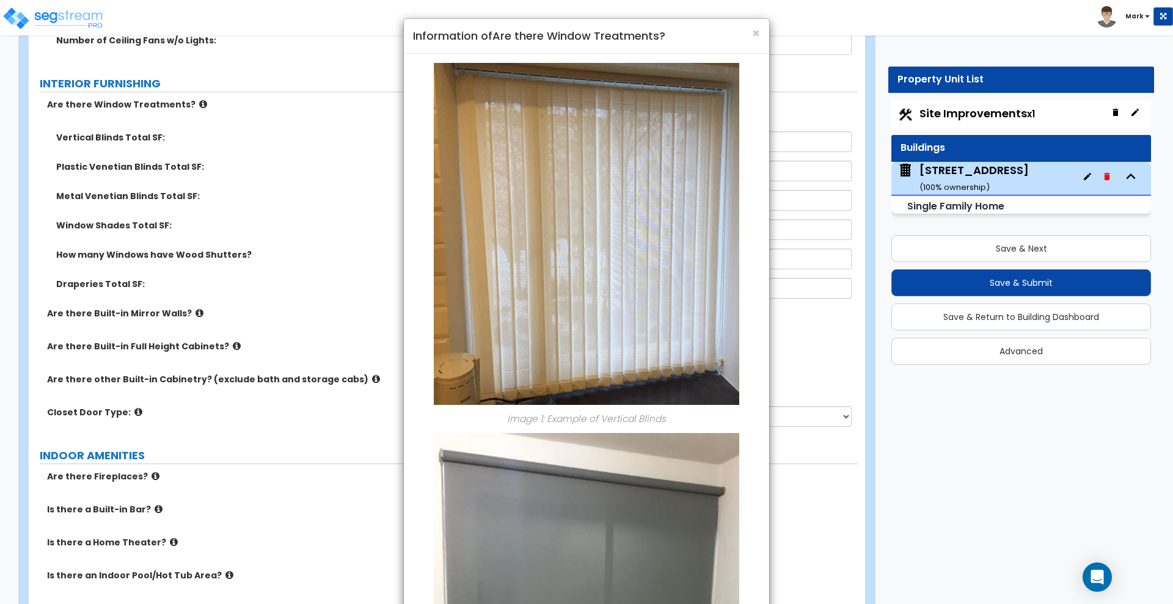
scroll to position [3283, 0]
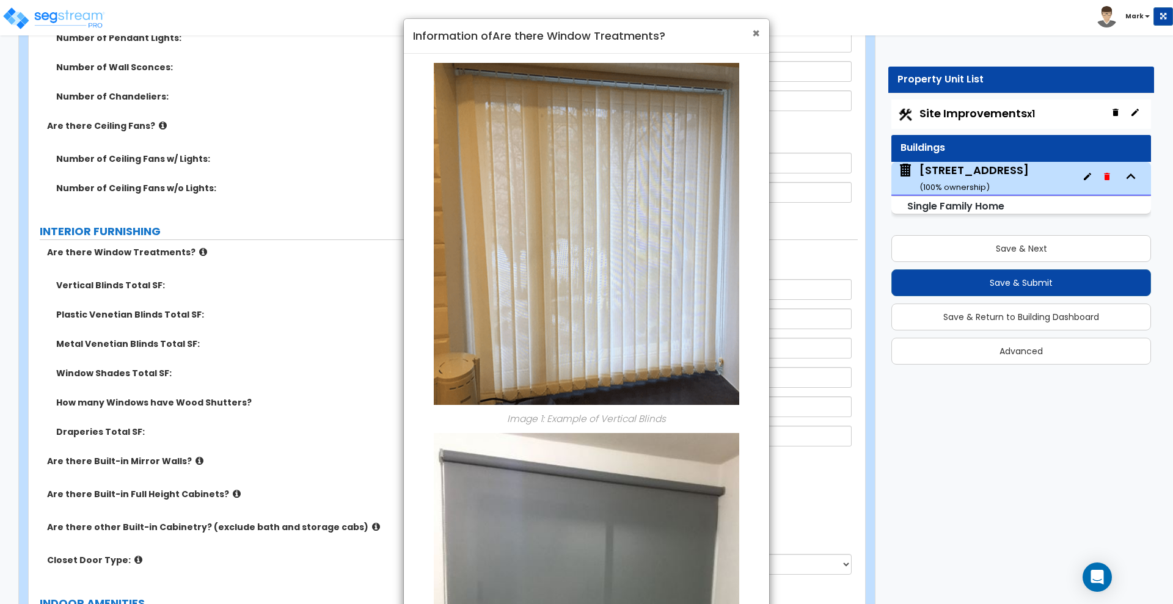
click at [758, 31] on span "×" at bounding box center [756, 33] width 8 height 18
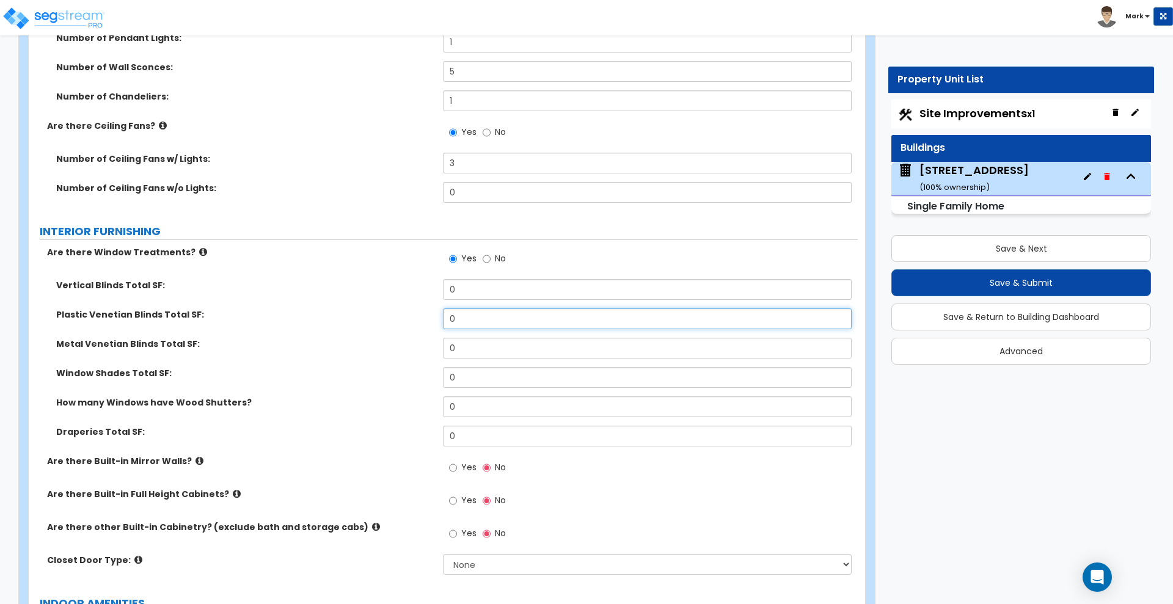
drag, startPoint x: 467, startPoint y: 307, endPoint x: 417, endPoint y: 309, distance: 50.7
click at [419, 309] on div "Plastic Venetian Blinds Total SF: 0" at bounding box center [443, 322] width 829 height 29
type input "195"
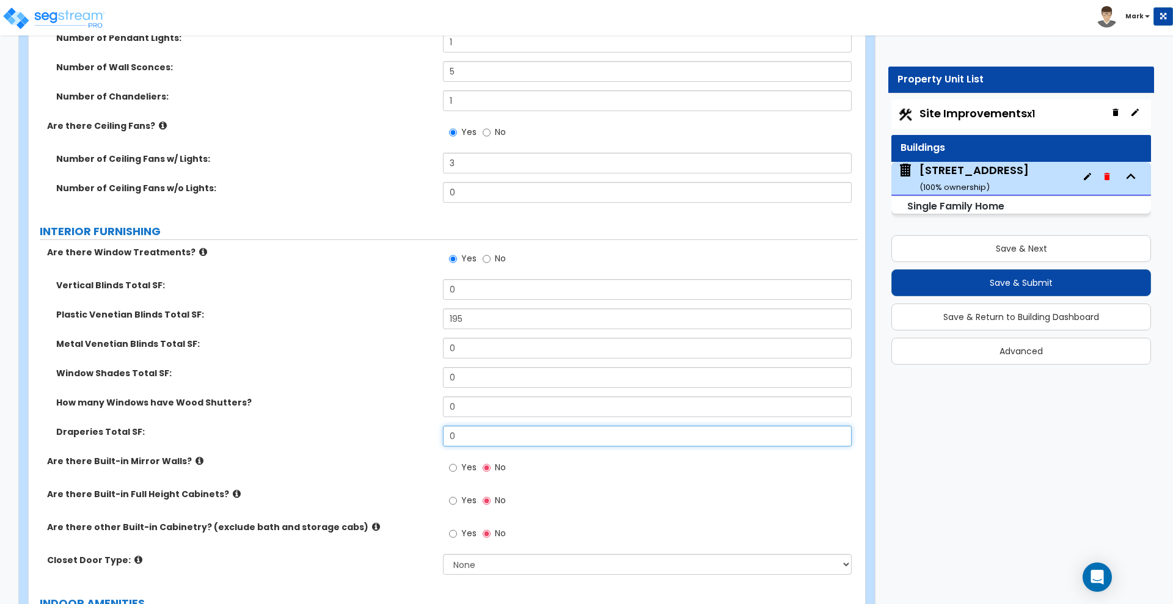
click at [363, 426] on div "Draperies Total SF: 0" at bounding box center [443, 440] width 829 height 29
type input "108"
drag, startPoint x: 455, startPoint y: 399, endPoint x: 396, endPoint y: 391, distance: 59.2
click at [399, 396] on div "How many Windows have Wood Shutters? 0" at bounding box center [443, 410] width 829 height 29
click at [199, 247] on icon at bounding box center [203, 251] width 8 height 9
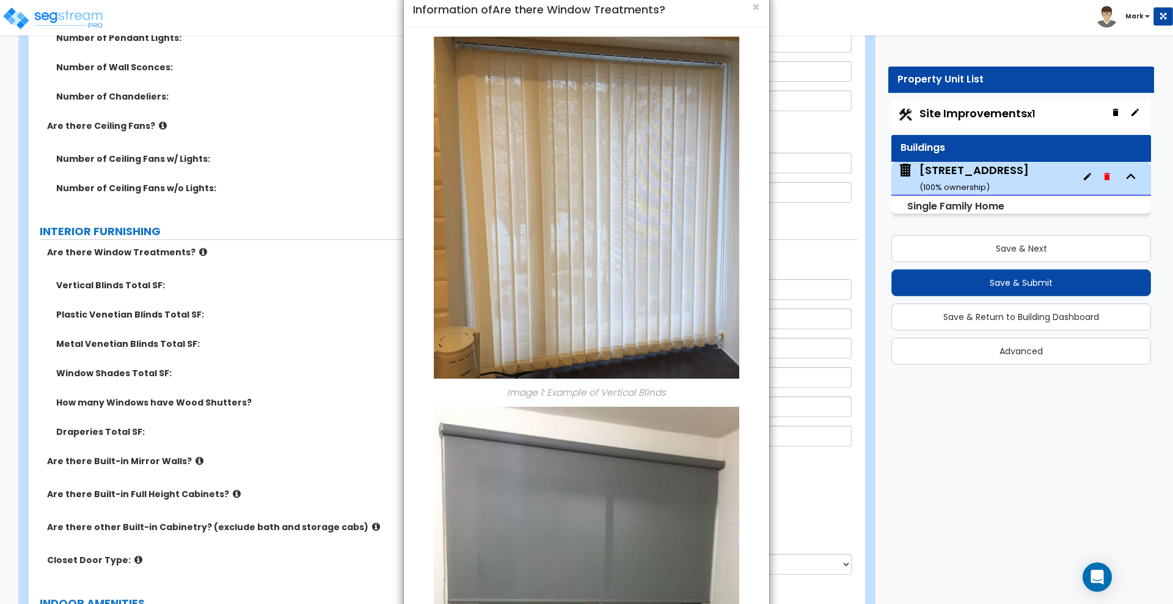
scroll to position [0, 0]
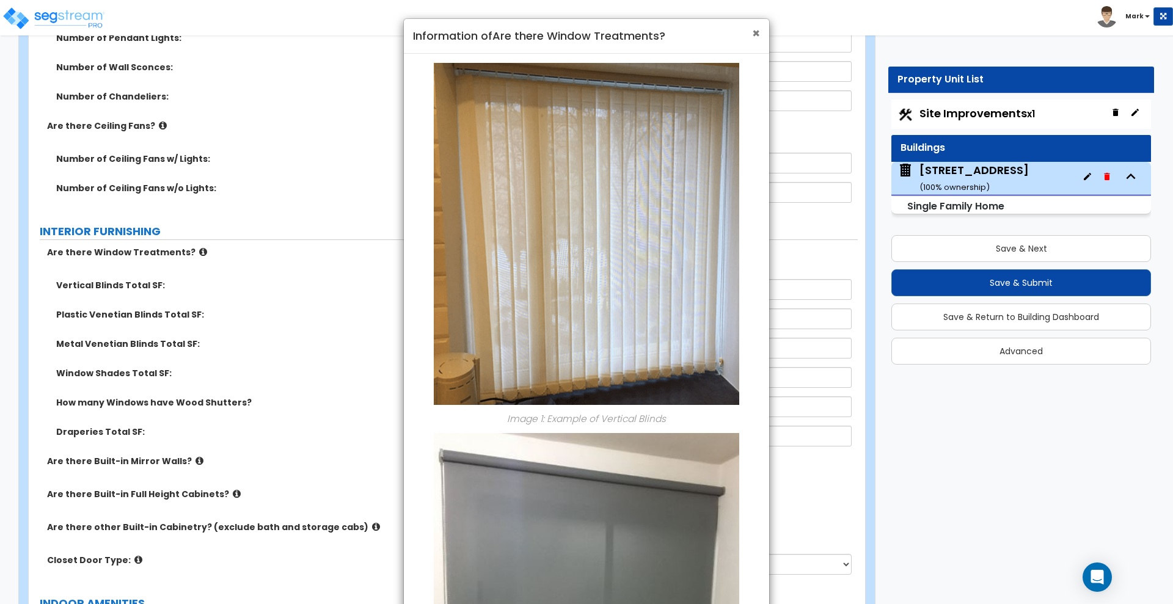
click at [754, 32] on span "×" at bounding box center [756, 33] width 8 height 18
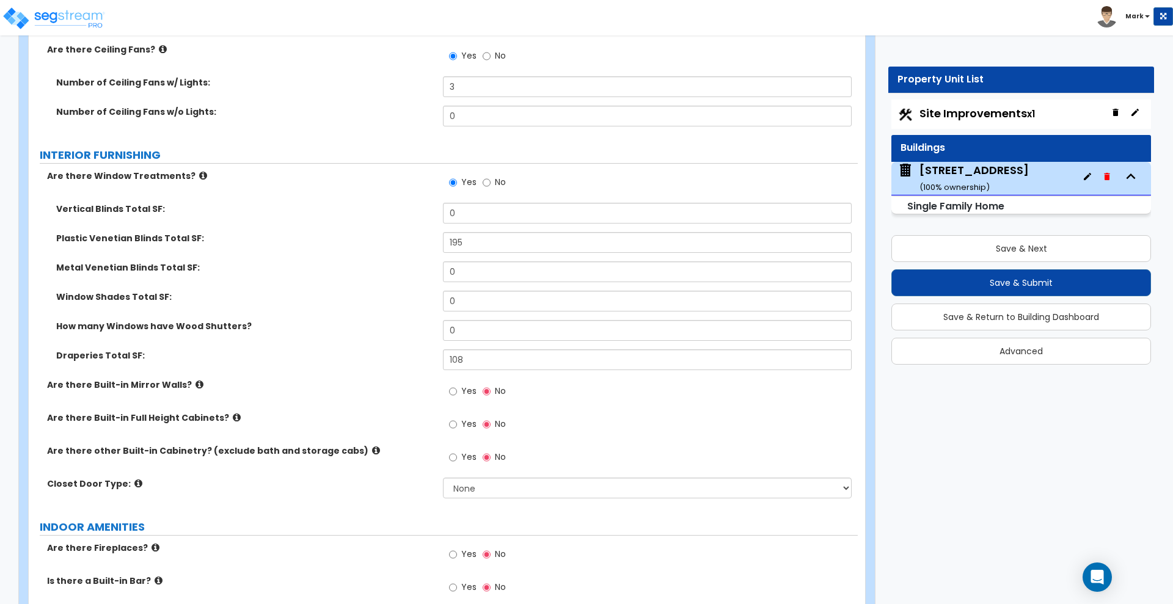
scroll to position [3435, 0]
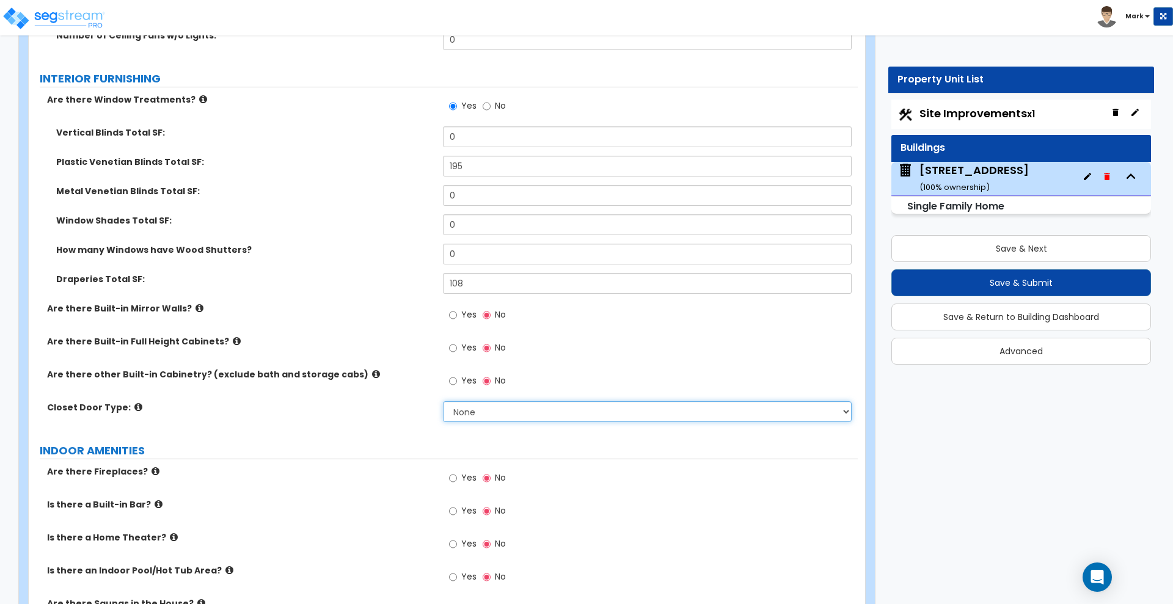
click at [475, 402] on select "None Bi-fold Louvered Doors Bi-fold Panel Doors Sliding Doors Hinged Wood Door" at bounding box center [647, 411] width 408 height 21
select select "3"
click at [443, 401] on select "None Bi-fold Louvered Doors Bi-fold Panel Doors Sliding Doors Hinged Wood Door" at bounding box center [647, 411] width 408 height 21
click at [515, 401] on select "None Bi-fold Louvered Doors Bi-fold Panel Doors Sliding Doors Hinged Wood Door" at bounding box center [647, 411] width 408 height 21
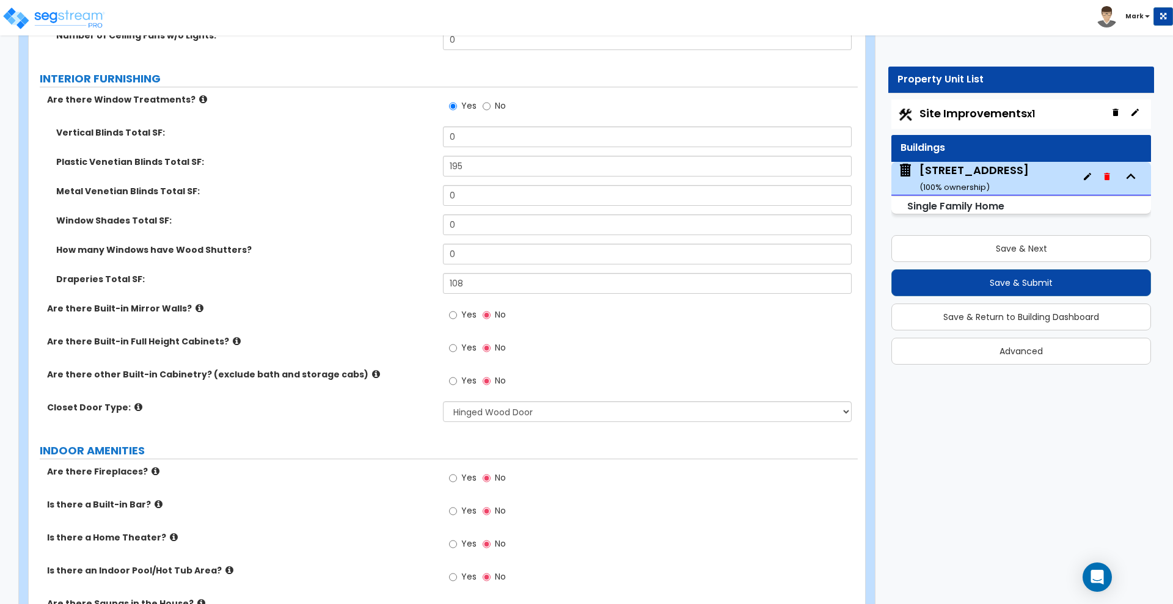
click at [376, 401] on label "Closet Door Type:" at bounding box center [240, 407] width 387 height 12
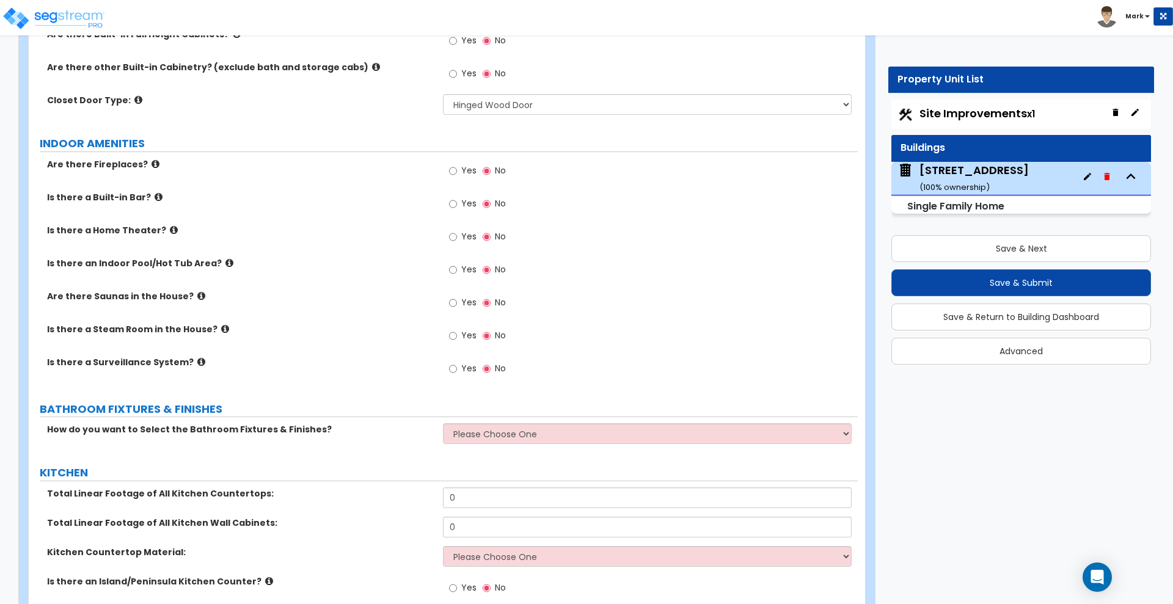
scroll to position [3817, 0]
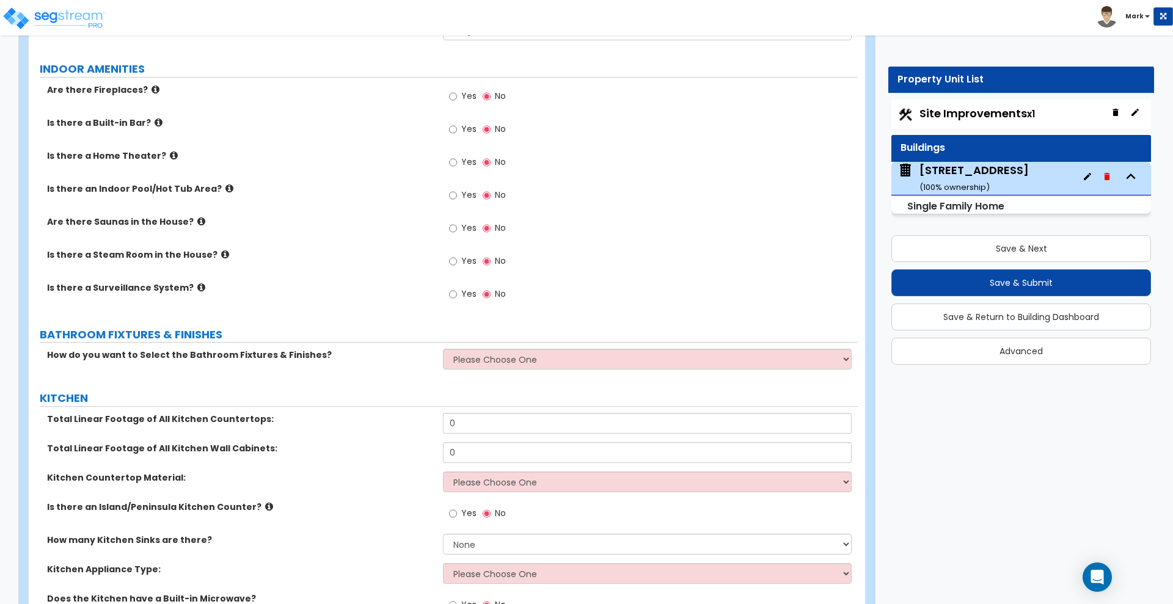
click at [197, 283] on icon at bounding box center [201, 287] width 8 height 9
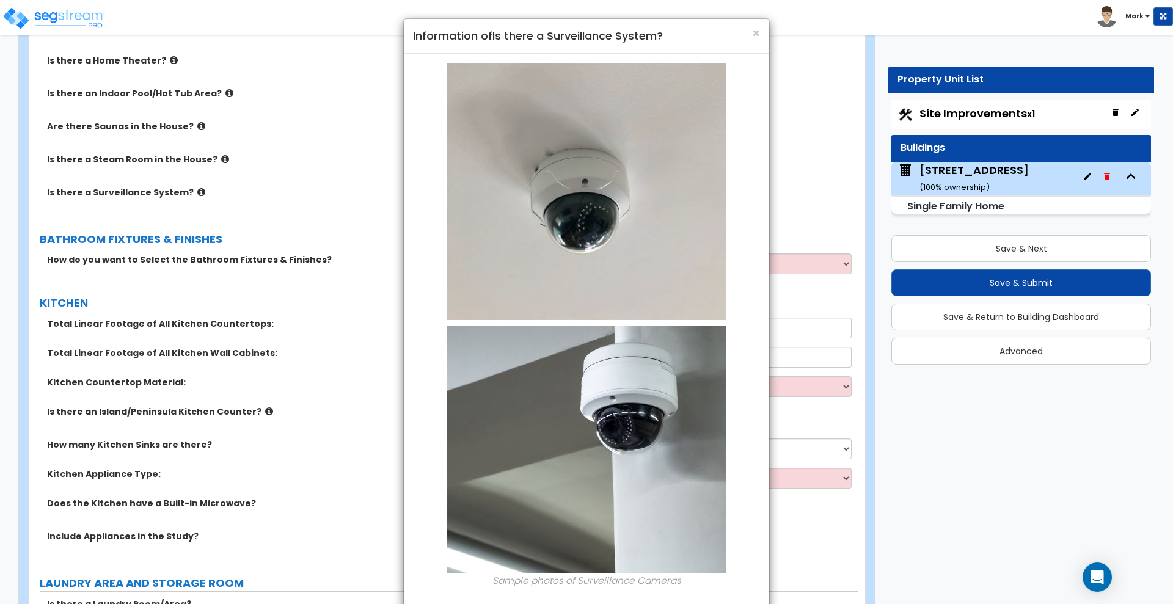
scroll to position [3588, 0]
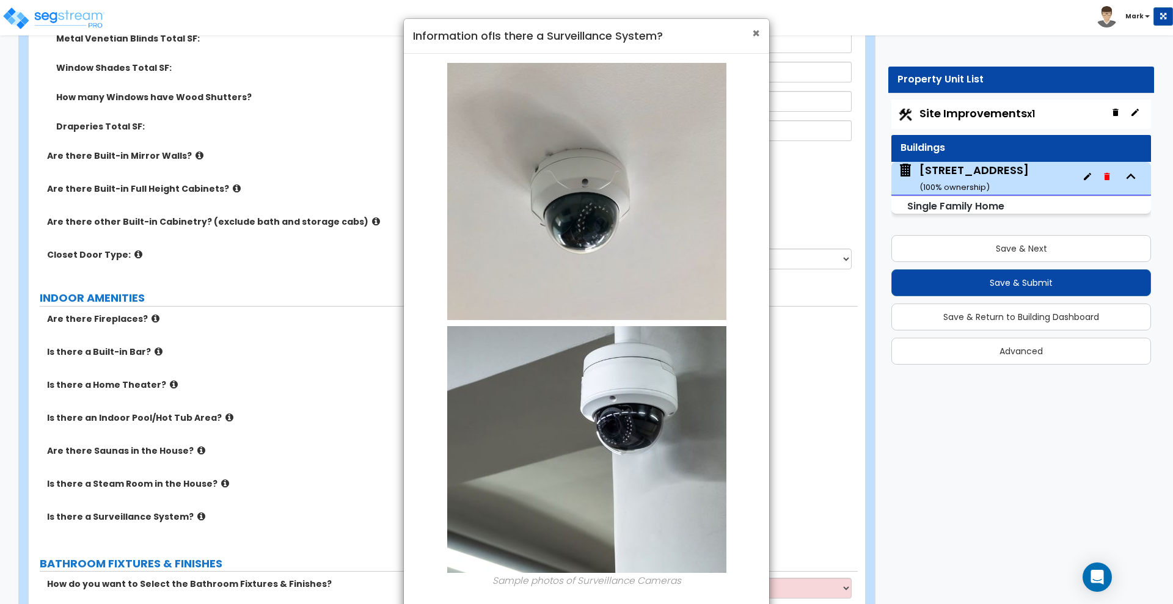
click at [754, 31] on span "×" at bounding box center [756, 33] width 8 height 18
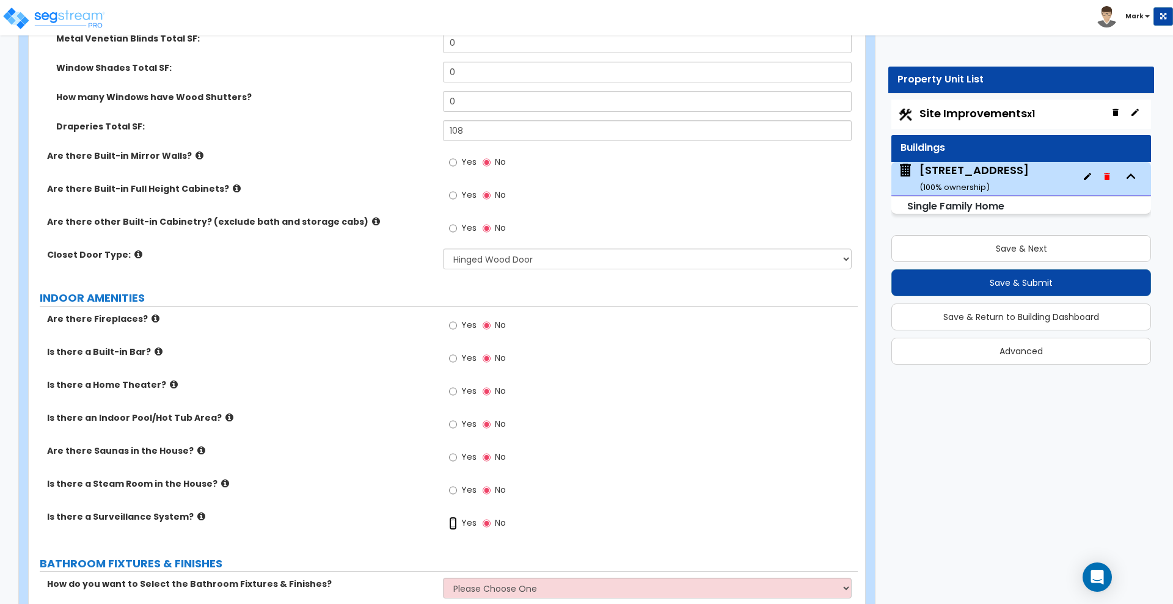
click at [454, 517] on input "Yes" at bounding box center [453, 523] width 8 height 13
radio input "true"
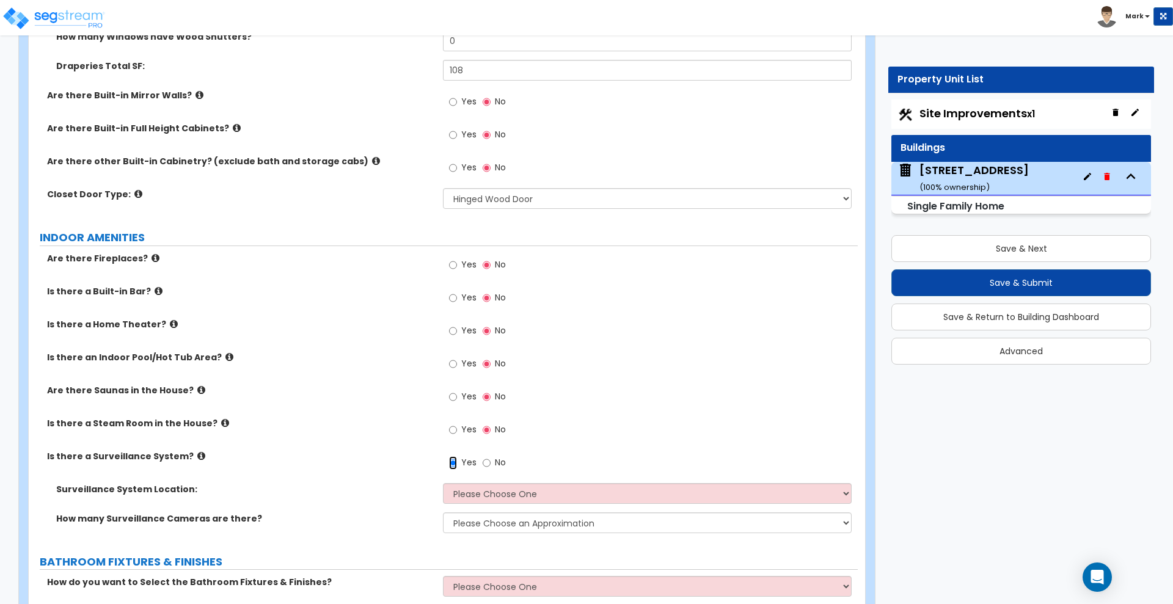
scroll to position [3741, 0]
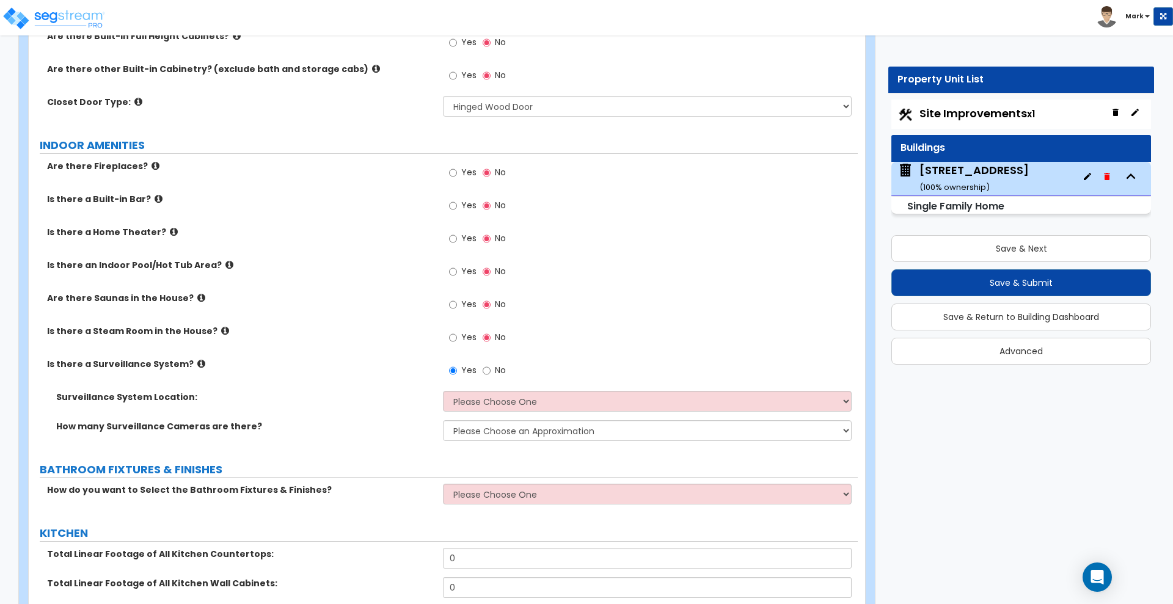
click at [542, 376] on div "Yes No" at bounding box center [650, 374] width 414 height 33
click at [547, 391] on select "Please Choose One Inside the House Outside the House Both Inside & Outside" at bounding box center [647, 401] width 408 height 21
select select "2"
click at [443, 391] on select "Please Choose One Inside the House Outside the House Both Inside & Outside" at bounding box center [647, 401] width 408 height 21
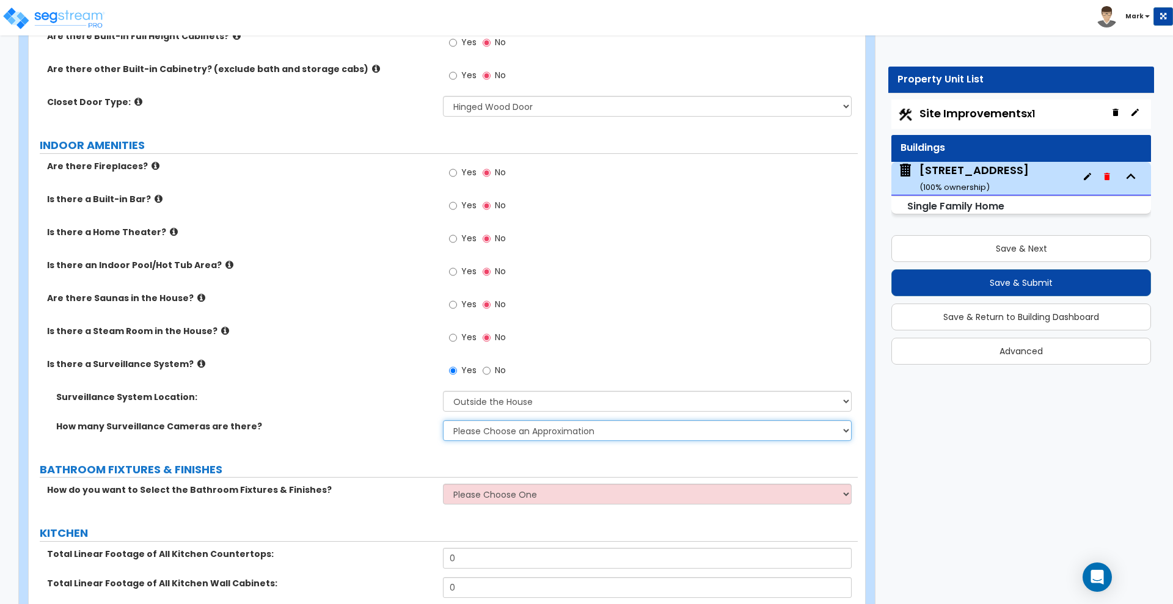
click at [511, 421] on select "Please Choose an Approximation Barely Noticed Any Noticed a Couple Frequently S…" at bounding box center [647, 430] width 408 height 21
select select "4"
click at [443, 420] on select "Please Choose an Approximation Barely Noticed Any Noticed a Couple Frequently S…" at bounding box center [647, 430] width 408 height 21
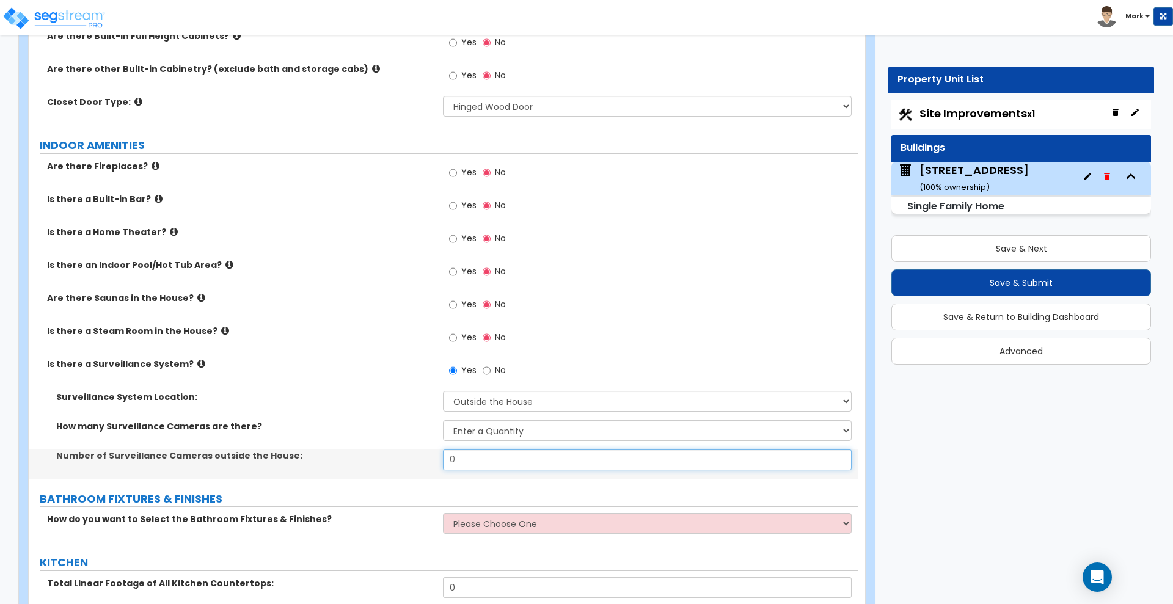
click at [424, 451] on div "Number of Surveillance Cameras outside the House: 0" at bounding box center [443, 464] width 829 height 29
type input "1"
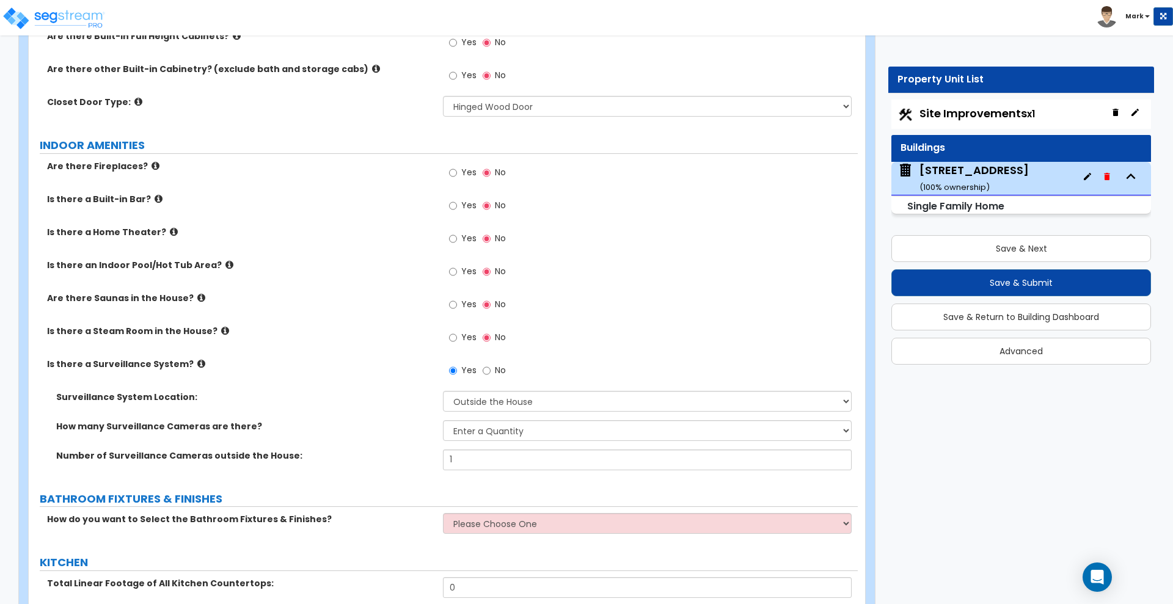
click at [362, 420] on label "How many Surveillance Cameras are there?" at bounding box center [244, 426] width 377 height 12
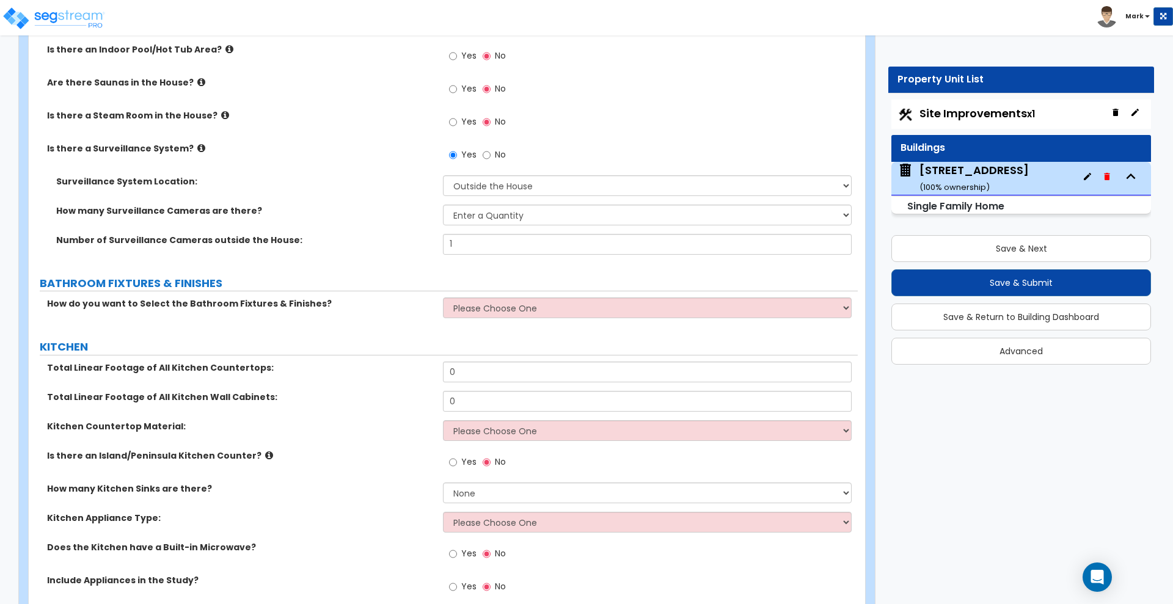
scroll to position [3970, 0]
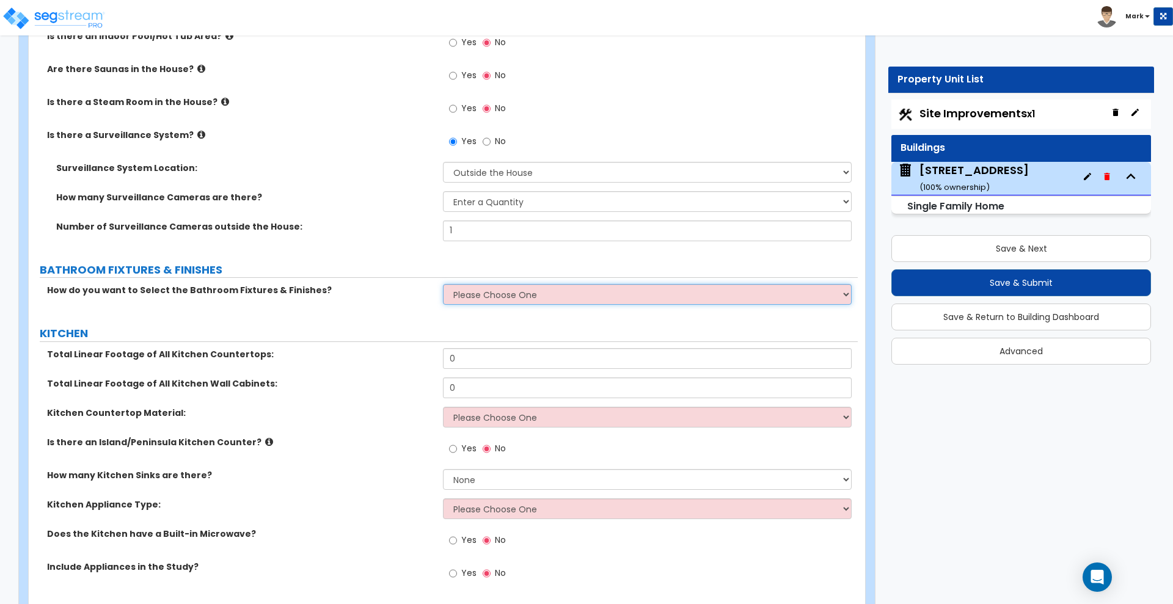
click at [525, 285] on select "Please Choose One I want to Select Fixtures and Finishes only for one Bath and …" at bounding box center [647, 294] width 408 height 21
select select "2"
click at [443, 284] on select "Please Choose One I want to Select Fixtures and Finishes only for one Bath and …" at bounding box center [647, 294] width 408 height 21
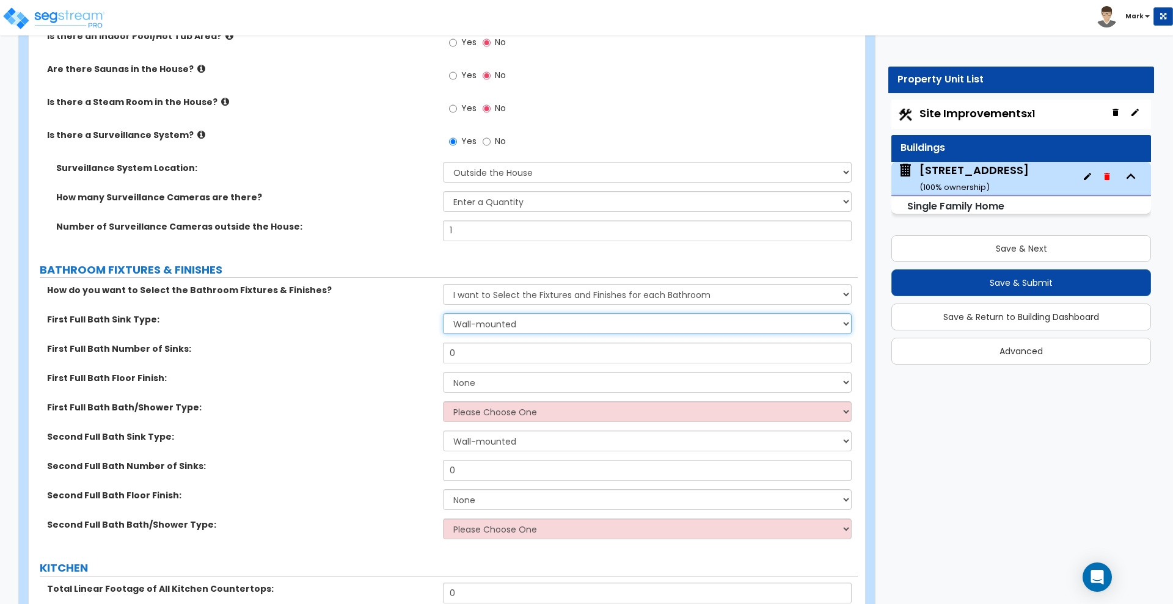
click at [526, 315] on select "Wall-mounted Pedestal-mounted Vanity-mounted" at bounding box center [647, 323] width 408 height 21
select select "3"
click at [443, 313] on select "Wall-mounted Pedestal-mounted Vanity-mounted" at bounding box center [647, 323] width 408 height 21
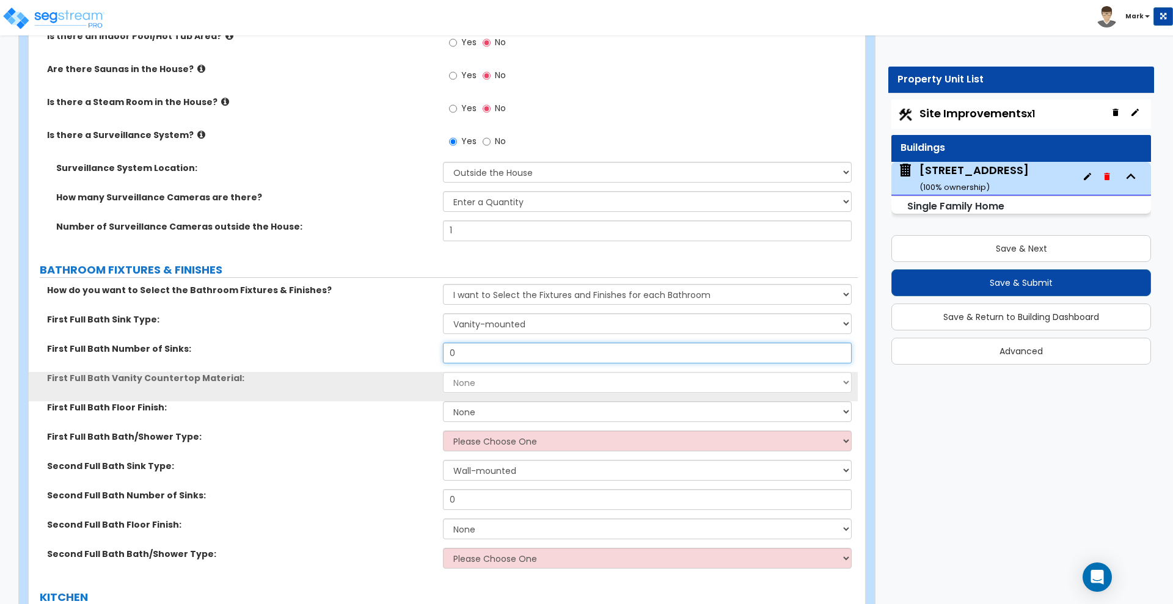
drag, startPoint x: 490, startPoint y: 341, endPoint x: 350, endPoint y: 344, distance: 140.5
click at [406, 343] on div "First Full Bath Number of Sinks: 0" at bounding box center [443, 357] width 829 height 29
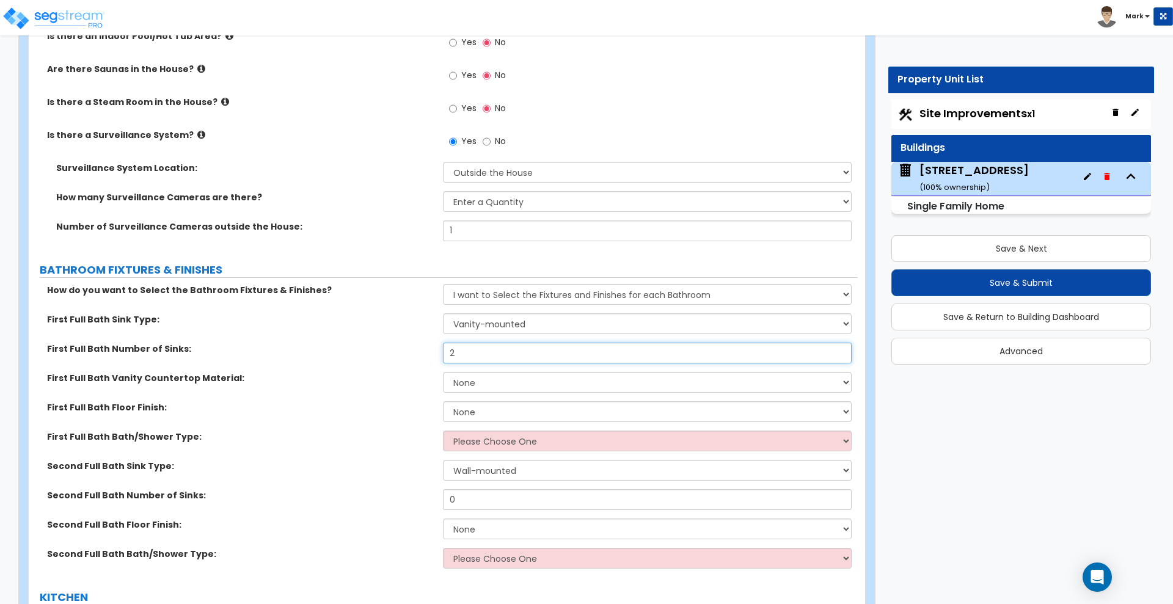
type input "2"
click at [492, 372] on select "None Plastic Laminate Solid Surface Stone Quartz Marble Tile Wood Stainless Ste…" at bounding box center [647, 382] width 408 height 21
select select "2"
click at [443, 372] on select "None Plastic Laminate Solid Surface Stone Quartz Marble Tile Wood Stainless Ste…" at bounding box center [647, 382] width 408 height 21
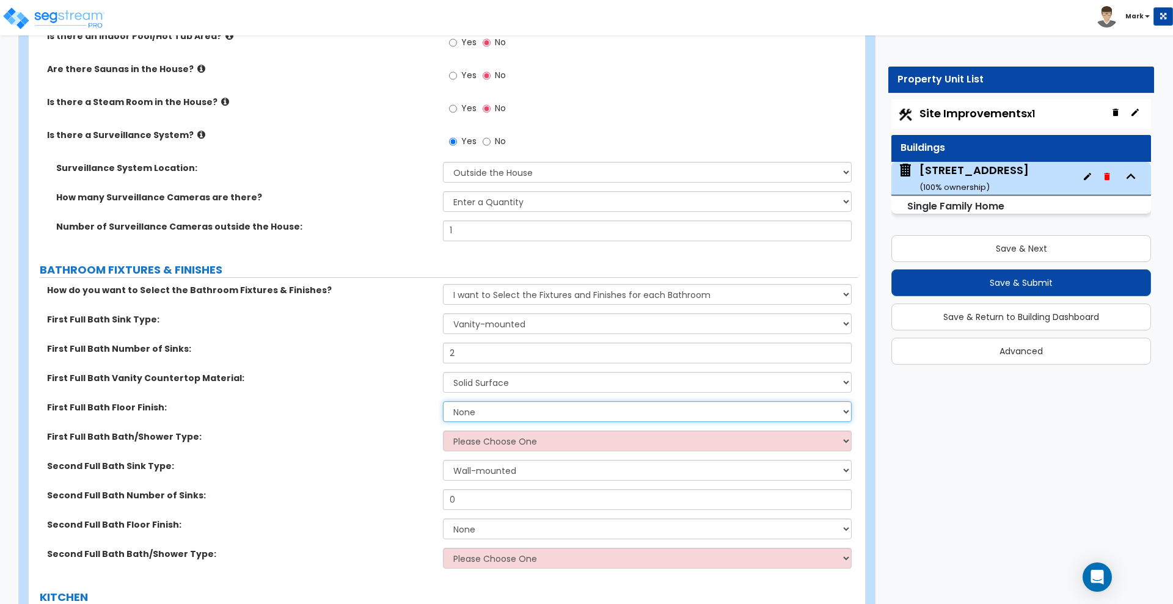
click at [505, 405] on select "None Tile Flooring Hardwood Flooring Resilient Laminate Flooring VCT Flooring S…" at bounding box center [647, 411] width 408 height 21
select select "1"
click at [443, 401] on select "None Tile Flooring Hardwood Flooring Resilient Laminate Flooring VCT Flooring S…" at bounding box center [647, 411] width 408 height 21
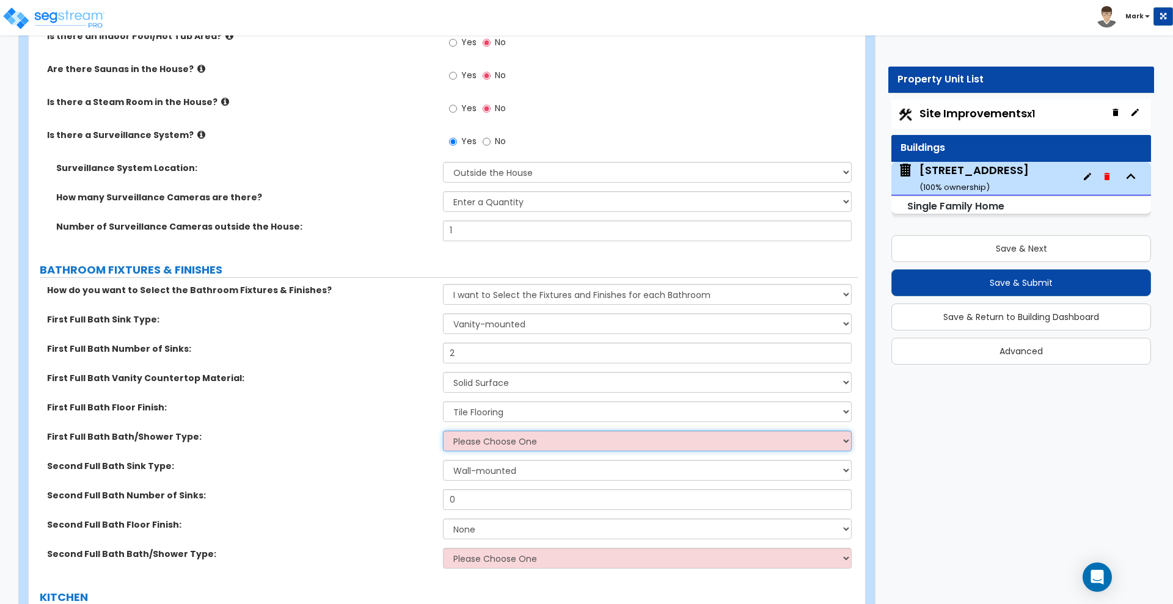
click at [488, 431] on select "Please Choose One Standalone Shower Bathtub - Shower Combo" at bounding box center [647, 441] width 408 height 21
select select "2"
click at [443, 431] on select "Please Choose One Standalone Shower Bathtub - Shower Combo" at bounding box center [647, 441] width 408 height 21
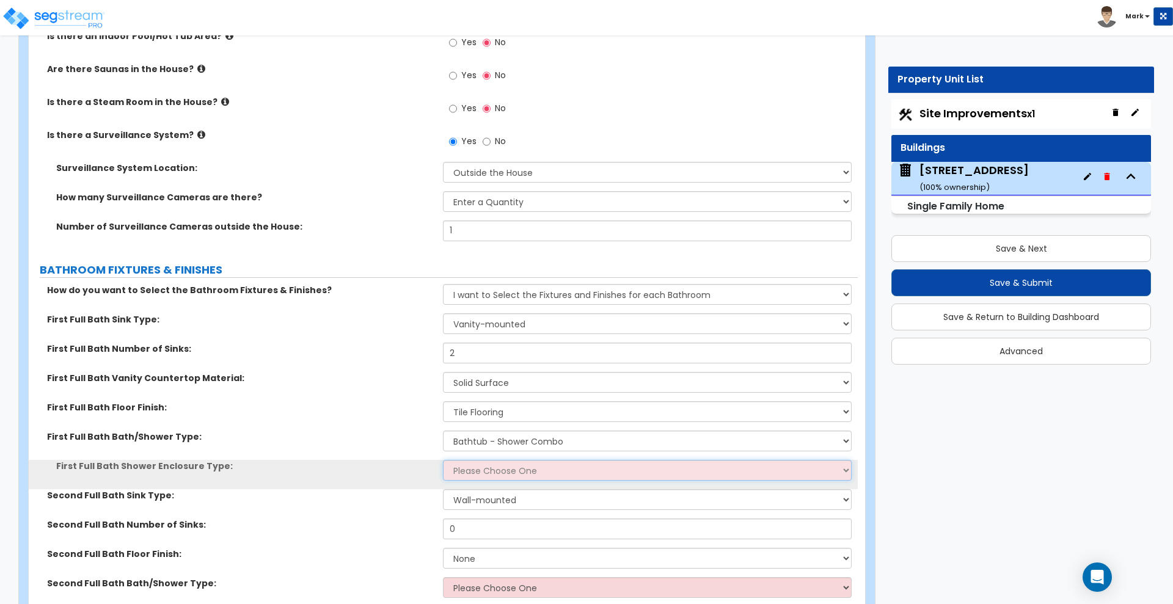
click at [496, 462] on select "Please Choose One Curtain & Rod Glass Sliding Doors Glass Hinged Doors" at bounding box center [647, 470] width 408 height 21
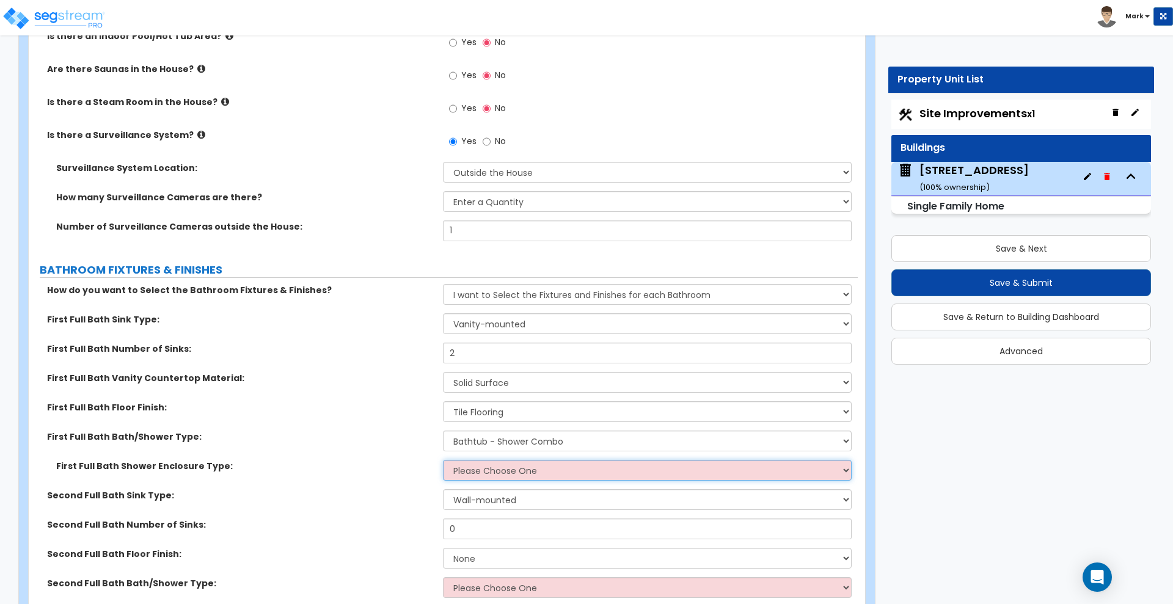
select select "1"
click at [443, 460] on select "Please Choose One Curtain & Rod Glass Sliding Doors Glass Hinged Doors" at bounding box center [647, 470] width 408 height 21
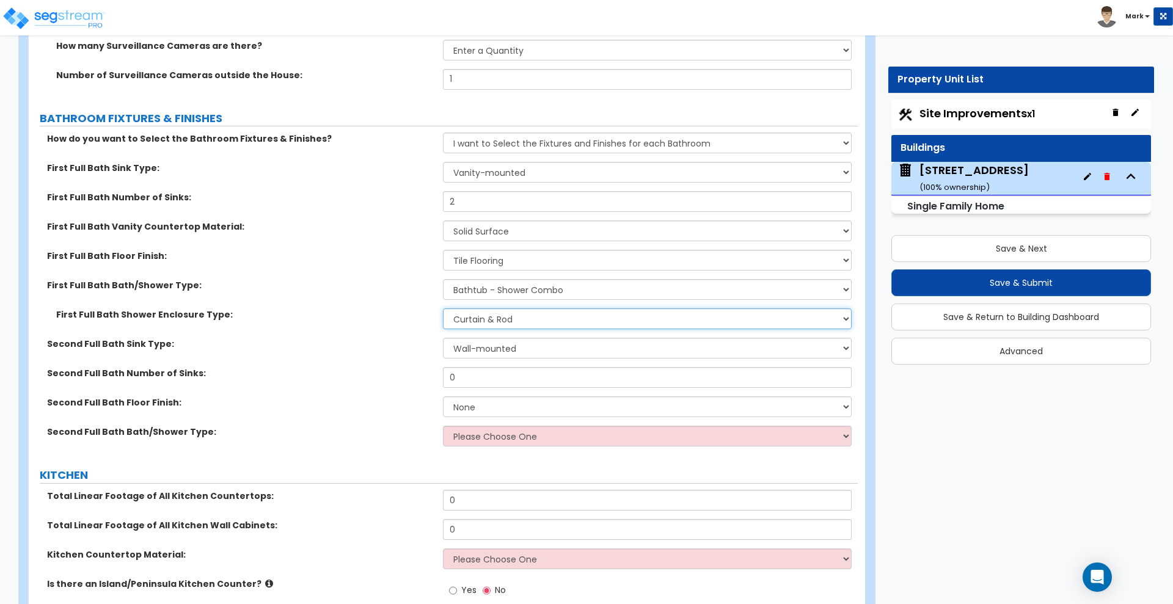
scroll to position [4123, 0]
click at [524, 323] on div "First Full Bath Shower Enclosure Type: Please Choose One Curtain & Rod Glass Sl…" at bounding box center [443, 321] width 829 height 29
click at [515, 338] on select "Wall-mounted Pedestal-mounted Vanity-mounted" at bounding box center [647, 347] width 408 height 21
select select "3"
click at [443, 337] on select "Wall-mounted Pedestal-mounted Vanity-mounted" at bounding box center [647, 347] width 408 height 21
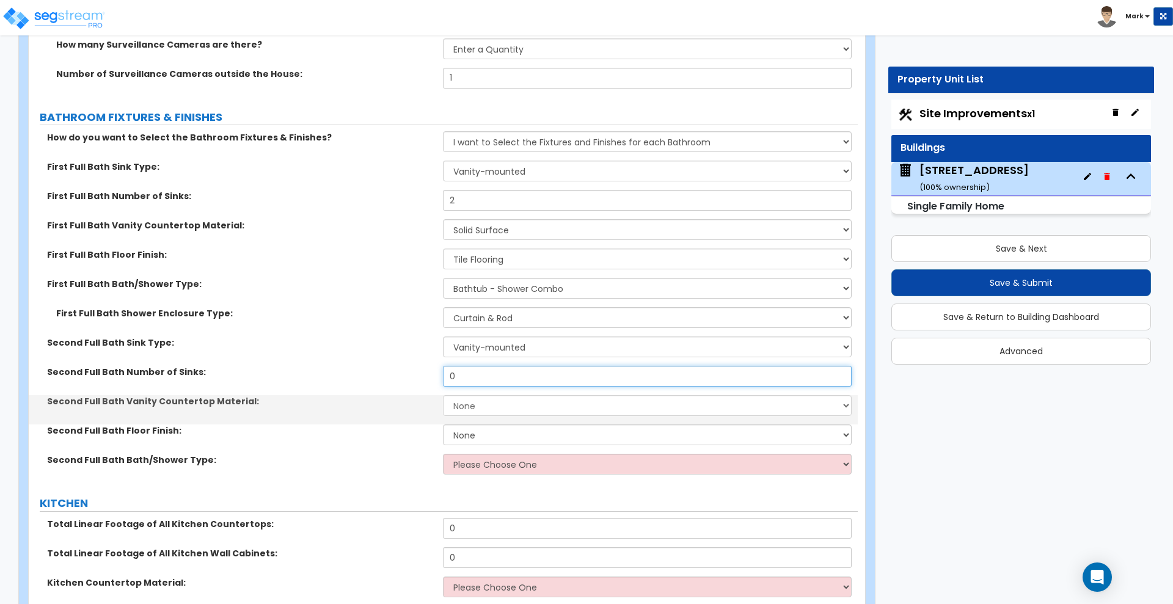
drag, startPoint x: 506, startPoint y: 367, endPoint x: 346, endPoint y: 362, distance: 160.1
click at [349, 366] on div "Second Full Bath Number of Sinks: 0" at bounding box center [443, 380] width 829 height 29
type input "1"
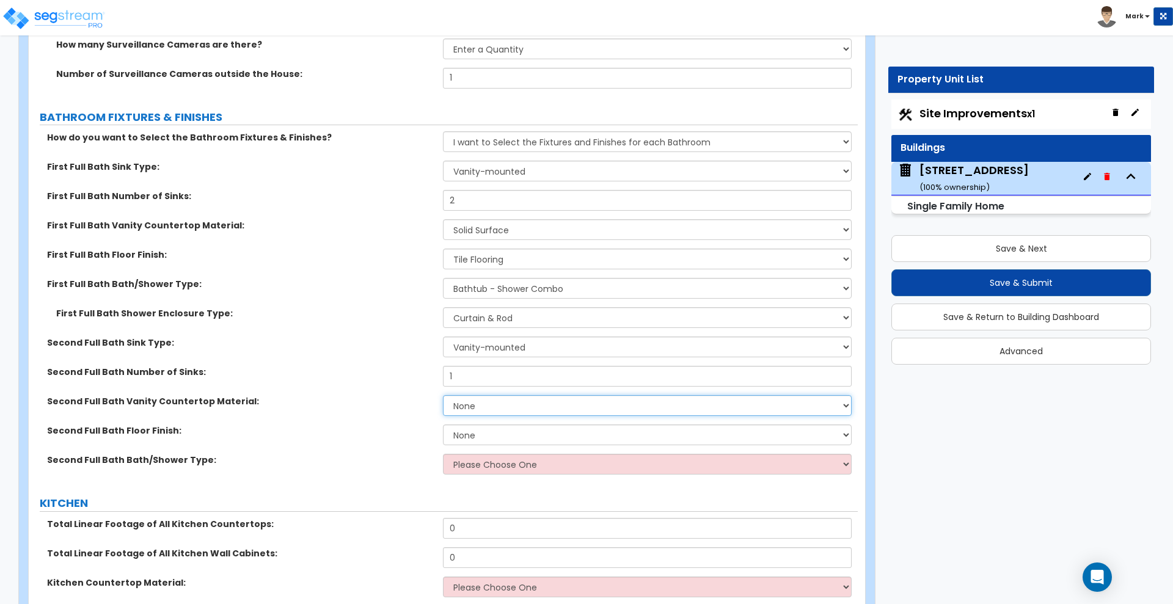
click at [507, 395] on select "None Plastic Laminate Solid Surface Stone Quartz Marble Tile Wood Stainless Ste…" at bounding box center [647, 405] width 408 height 21
select select "2"
click at [443, 395] on select "None Plastic Laminate Solid Surface Stone Quartz Marble Tile Wood Stainless Ste…" at bounding box center [647, 405] width 408 height 21
click at [478, 424] on select "None Tile Flooring Hardwood Flooring Resilient Laminate Flooring VCT Flooring S…" at bounding box center [647, 434] width 408 height 21
select select "1"
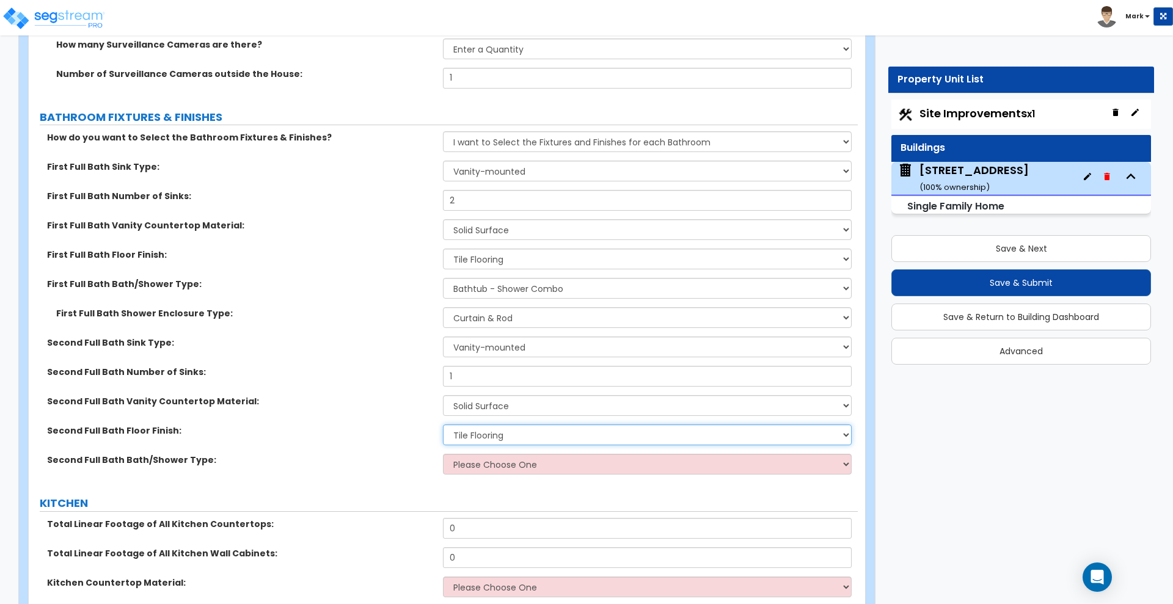
click at [443, 424] on select "None Tile Flooring Hardwood Flooring Resilient Laminate Flooring VCT Flooring S…" at bounding box center [647, 434] width 408 height 21
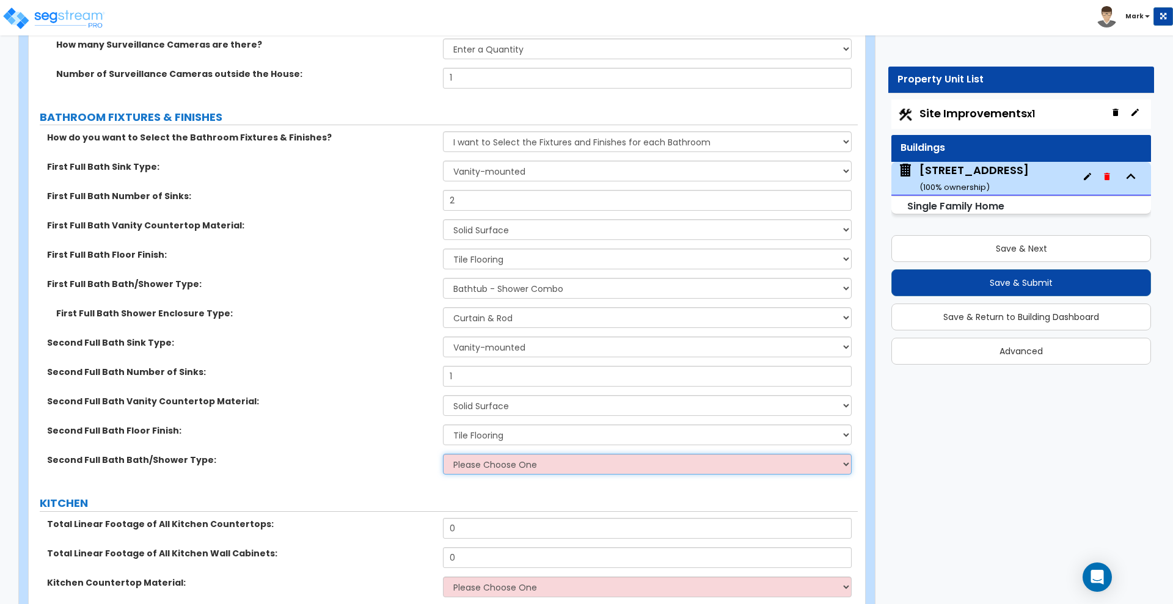
click at [484, 454] on select "Please Choose One Standalone Shower Bathtub - Shower Combo" at bounding box center [647, 464] width 408 height 21
select select "2"
click at [443, 454] on select "Please Choose One Standalone Shower Bathtub - Shower Combo" at bounding box center [647, 464] width 408 height 21
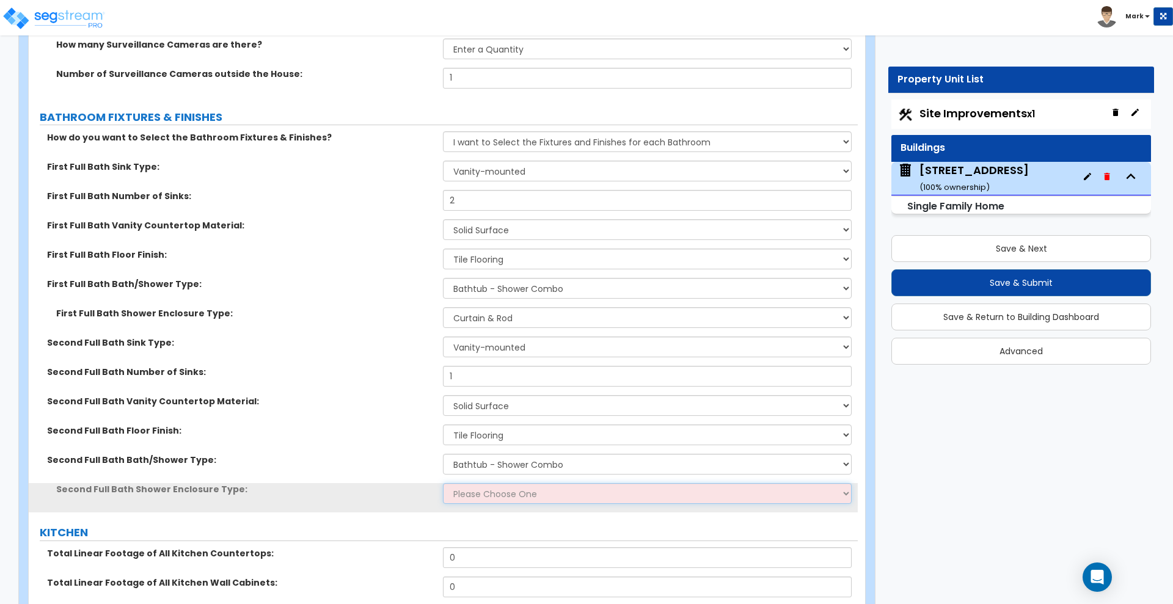
click at [493, 484] on select "Please Choose One Curtain & Rod Glass Sliding Doors Glass Hinged Doors" at bounding box center [647, 493] width 408 height 21
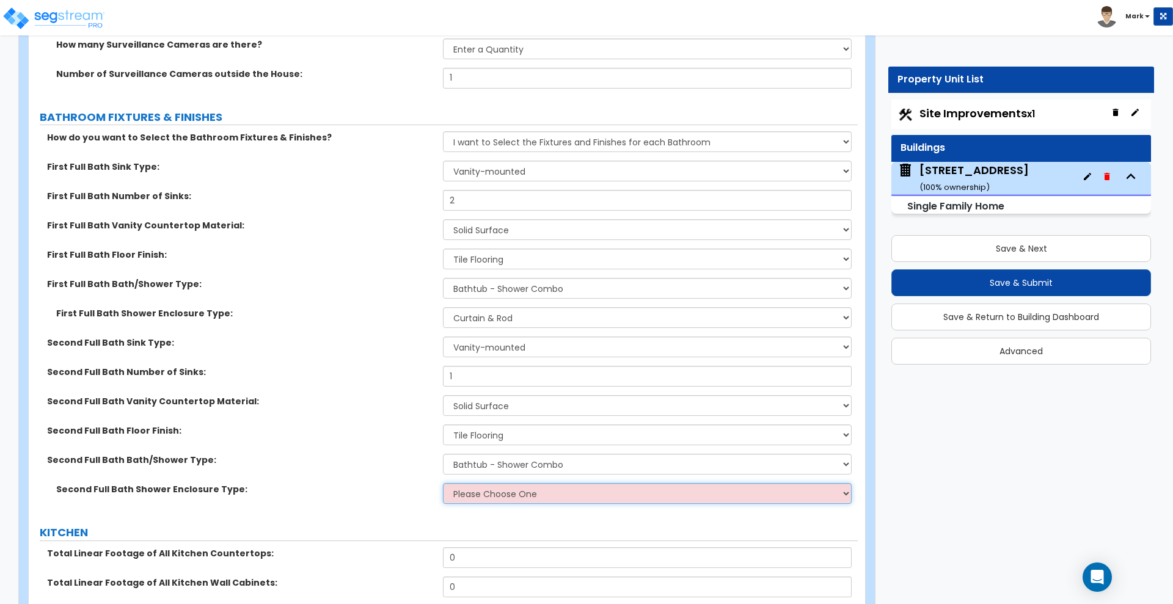
select select "1"
click at [443, 483] on select "Please Choose One Curtain & Rod Glass Sliding Doors Glass Hinged Doors" at bounding box center [647, 493] width 408 height 21
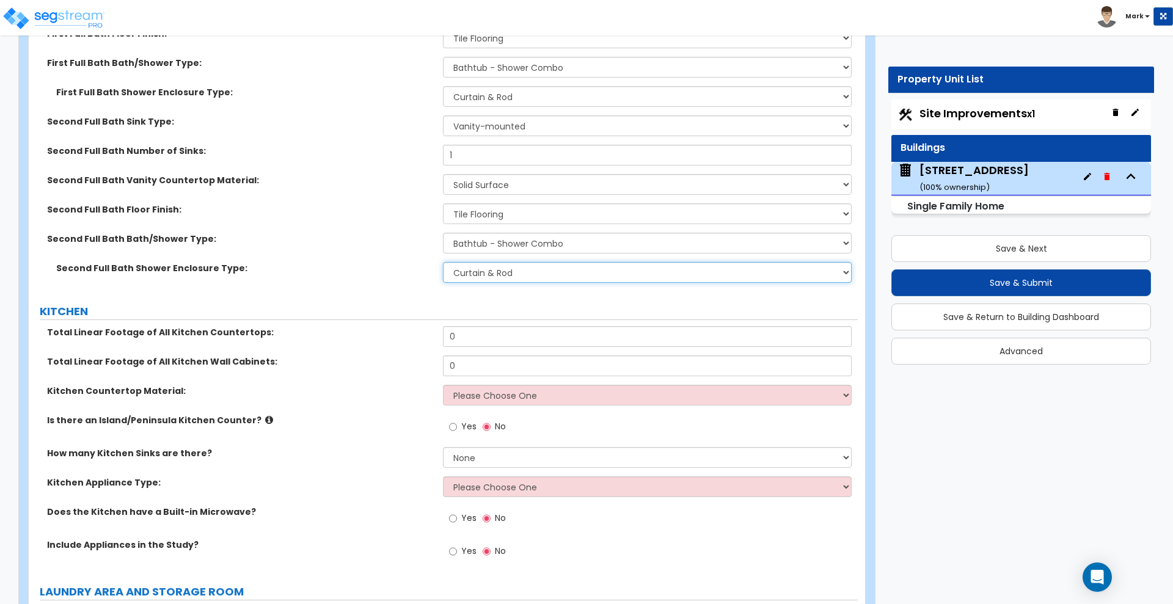
scroll to position [4352, 0]
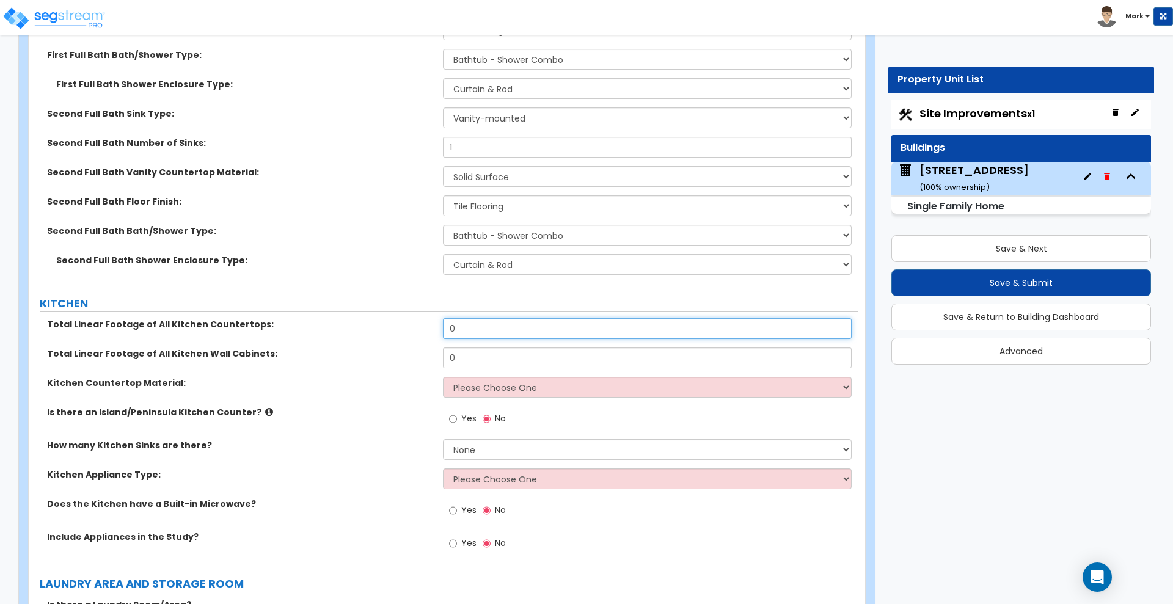
drag, startPoint x: 481, startPoint y: 318, endPoint x: 394, endPoint y: 310, distance: 87.0
click at [395, 318] on div "Total Linear Footage of All Kitchen Countertops: 0" at bounding box center [443, 332] width 829 height 29
type input "20"
drag, startPoint x: 464, startPoint y: 351, endPoint x: 399, endPoint y: 347, distance: 65.5
click at [401, 348] on div "Total Linear Footage of All Kitchen Wall Cabinets: 0" at bounding box center [443, 362] width 829 height 29
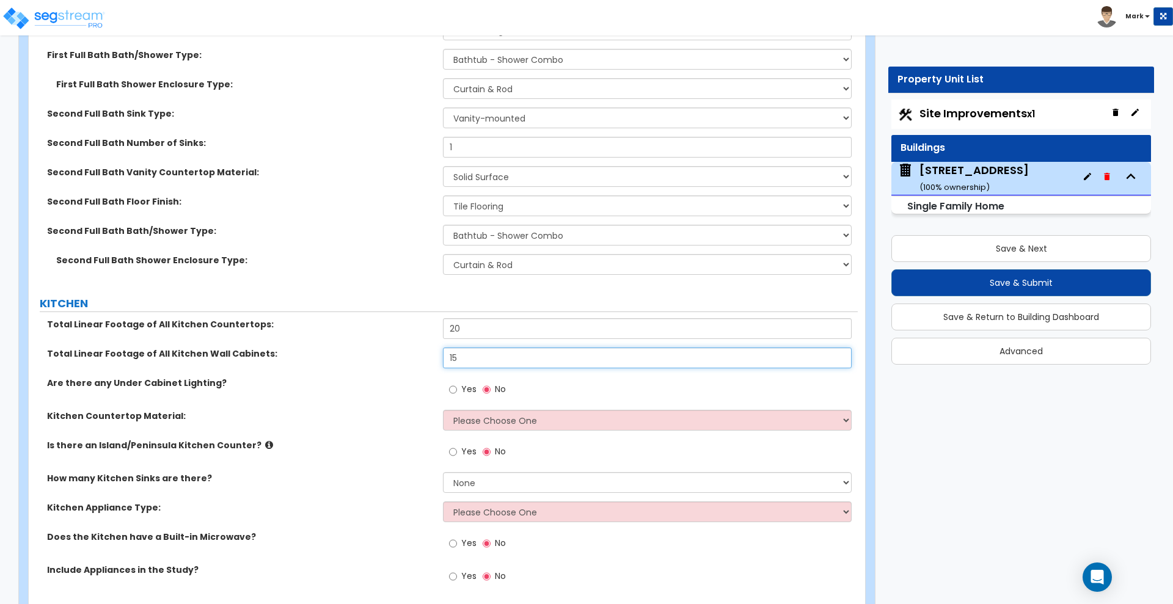
type input "15"
click at [490, 410] on select "Please Choose One Plastic Laminate Solid Surface Stone Quartz Marble Tile Wood …" at bounding box center [647, 420] width 408 height 21
select select "3"
click at [443, 410] on select "Please Choose One Plastic Laminate Solid Surface Stone Quartz Marble Tile Wood …" at bounding box center [647, 420] width 408 height 21
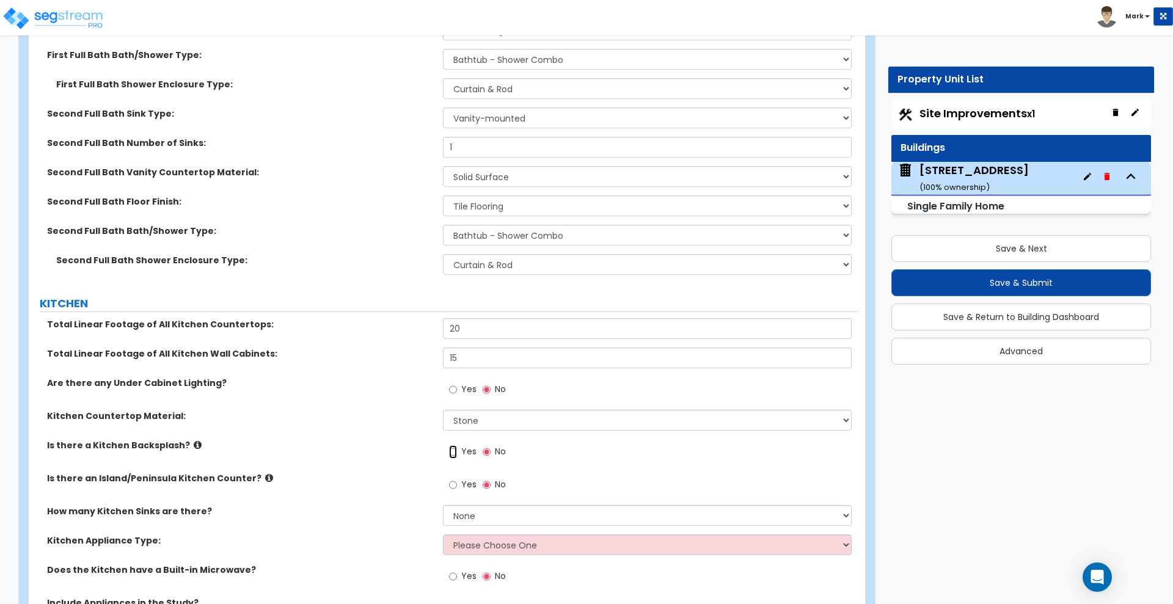
click at [450, 445] on input "Yes" at bounding box center [453, 451] width 8 height 13
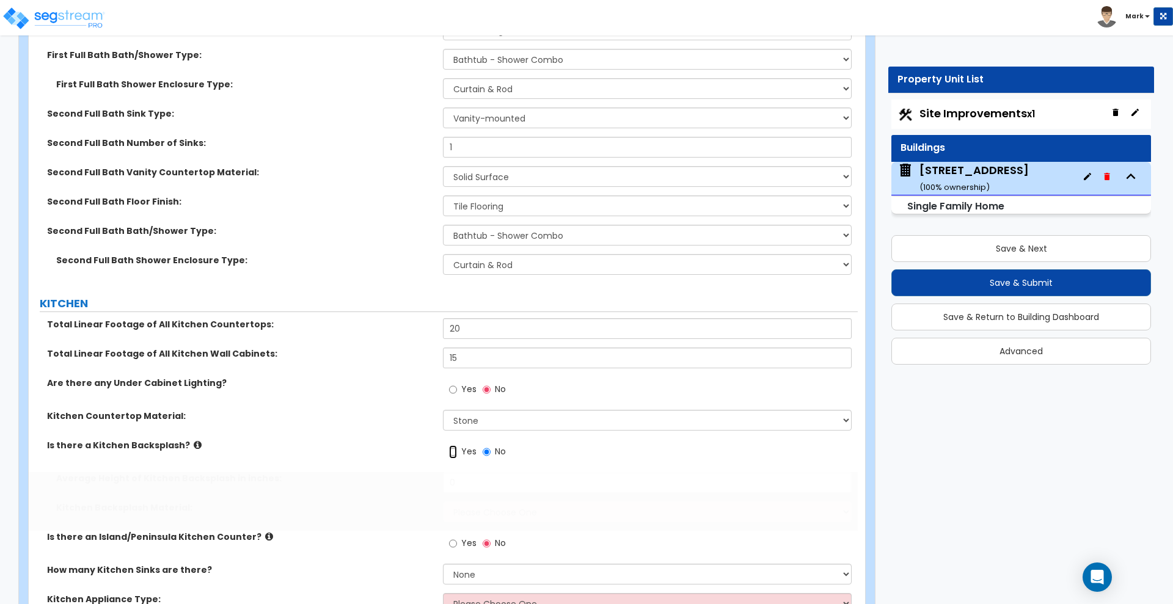
radio input "true"
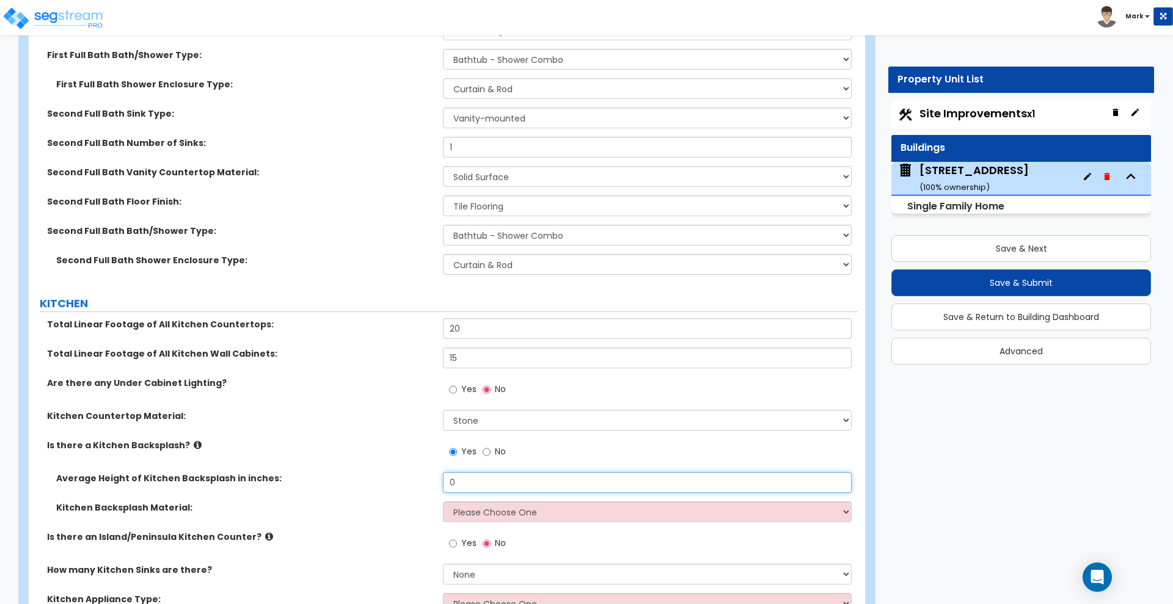
drag, startPoint x: 506, startPoint y: 472, endPoint x: 490, endPoint y: 469, distance: 16.7
click at [505, 472] on input "0" at bounding box center [647, 482] width 408 height 21
drag, startPoint x: 365, startPoint y: 472, endPoint x: 340, endPoint y: 467, distance: 24.8
click at [335, 472] on div "Average Height of Kitchen Backsplash in inches: 0" at bounding box center [443, 486] width 829 height 29
type input "24"
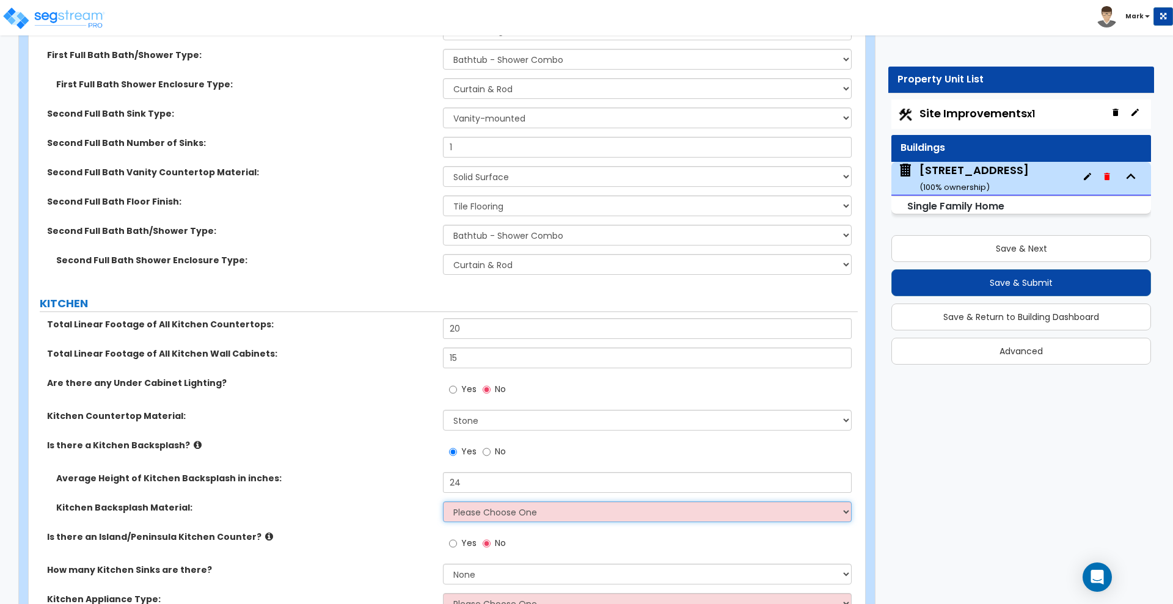
click at [532, 501] on select "Please Choose One Plastic Laminate Solid Surface Stone Quartz Tile Stainless St…" at bounding box center [647, 511] width 408 height 21
select select "6"
click at [443, 501] on select "Please Choose One Plastic Laminate Solid Surface Stone Quartz Tile Stainless St…" at bounding box center [647, 511] width 408 height 21
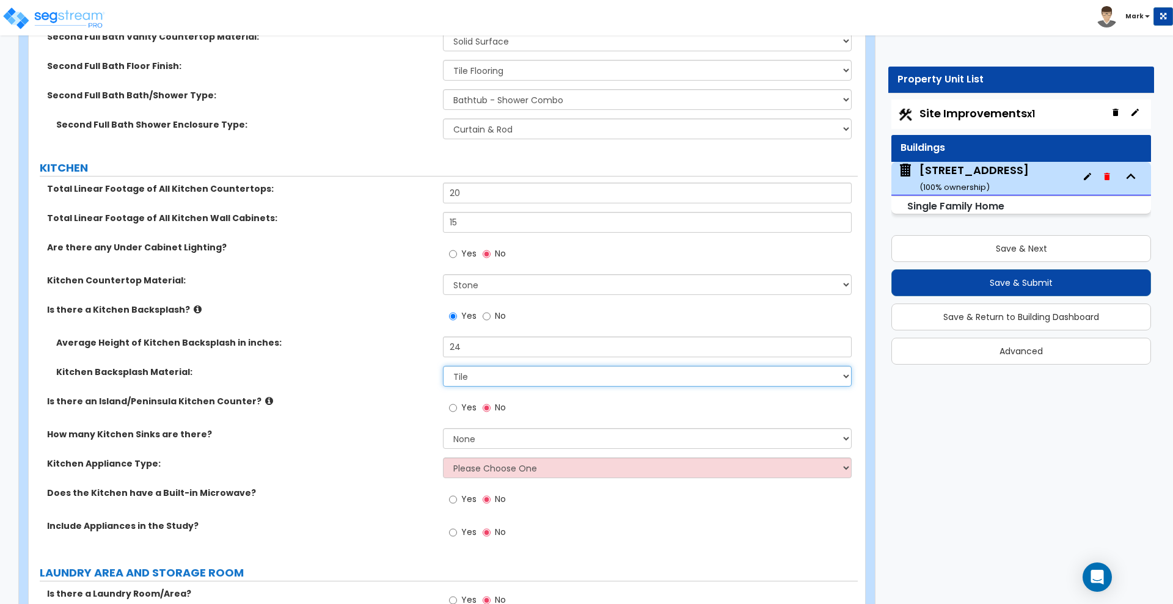
scroll to position [4504, 0]
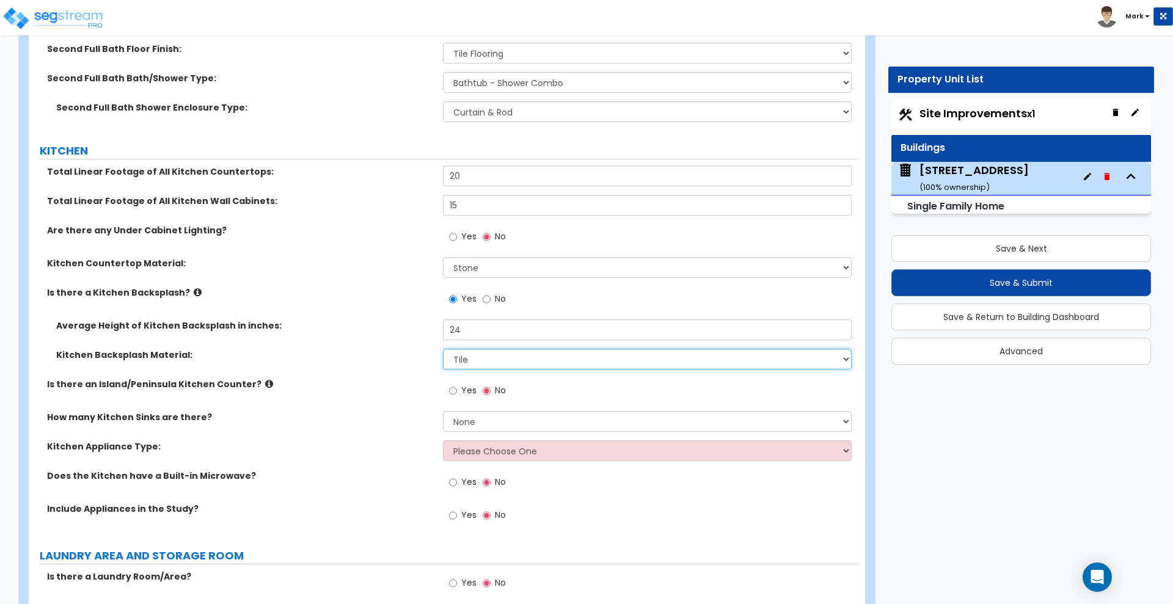
click at [522, 349] on select "Please Choose One Plastic Laminate Solid Surface Stone Quartz Tile Stainless St…" at bounding box center [647, 359] width 408 height 21
click at [443, 349] on select "Please Choose One Plastic Laminate Solid Surface Stone Quartz Tile Stainless St…" at bounding box center [647, 359] width 408 height 21
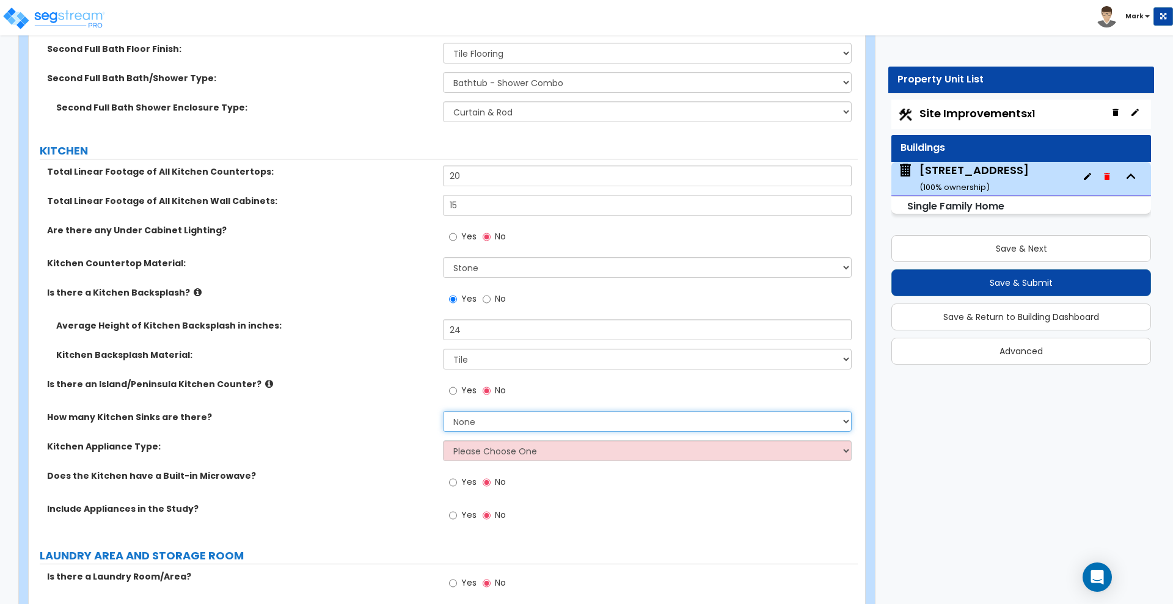
click at [498, 413] on select "None 1 2 3" at bounding box center [647, 421] width 408 height 21
select select "1"
click at [443, 411] on select "None 1 2 3" at bounding box center [647, 421] width 408 height 21
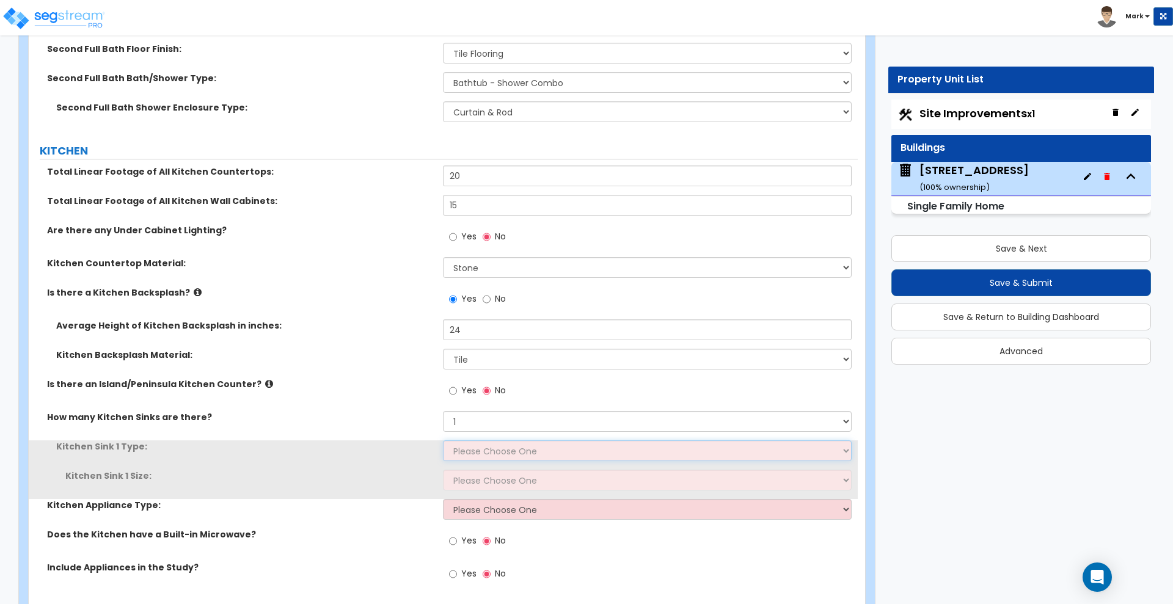
click at [496, 440] on select "Please Choose One Stainless Steel Porcelain Enamel Cast Iron Granite Composite" at bounding box center [647, 450] width 408 height 21
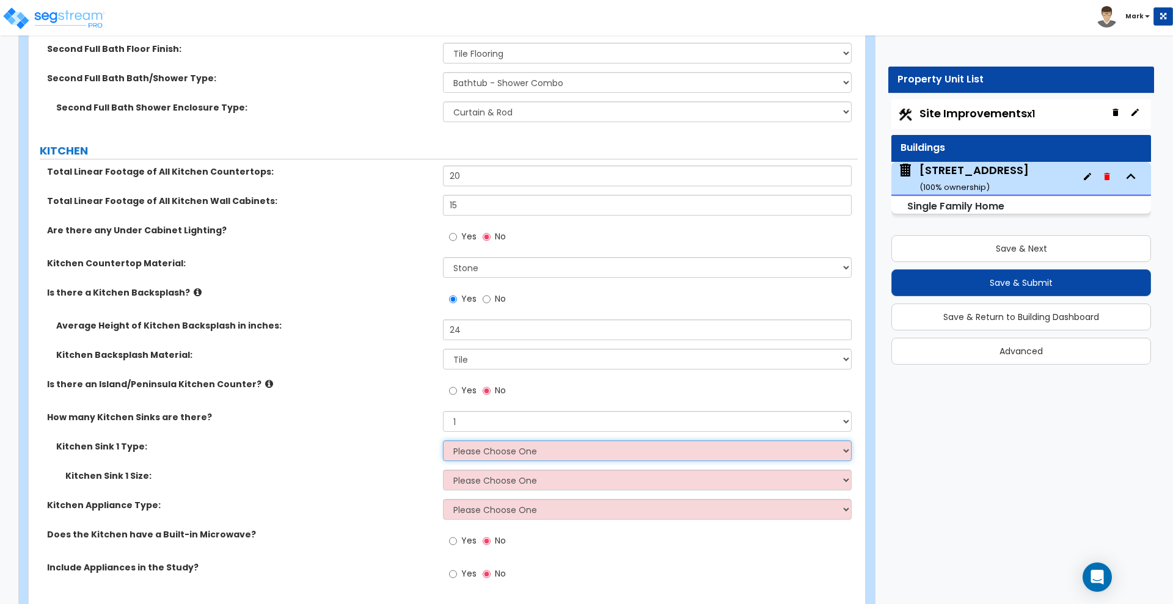
select select "1"
click at [443, 440] on select "Please Choose One Stainless Steel Porcelain Enamel Cast Iron Granite Composite" at bounding box center [647, 450] width 408 height 21
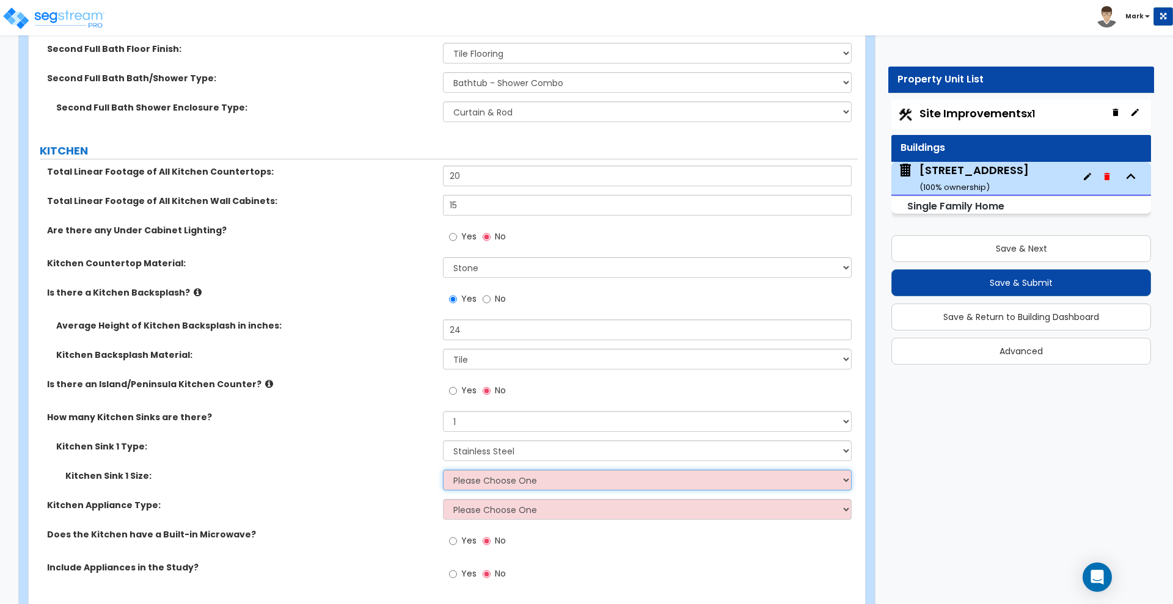
click at [483, 470] on select "Please Choose One Single Sink Double Sink" at bounding box center [647, 480] width 408 height 21
click at [443, 470] on select "Please Choose One Single Sink Double Sink" at bounding box center [647, 480] width 408 height 21
click at [503, 470] on select "Please Choose One Single Sink Double Sink" at bounding box center [647, 480] width 408 height 21
select select "1"
click at [443, 470] on select "Please Choose One Single Sink Double Sink" at bounding box center [647, 480] width 408 height 21
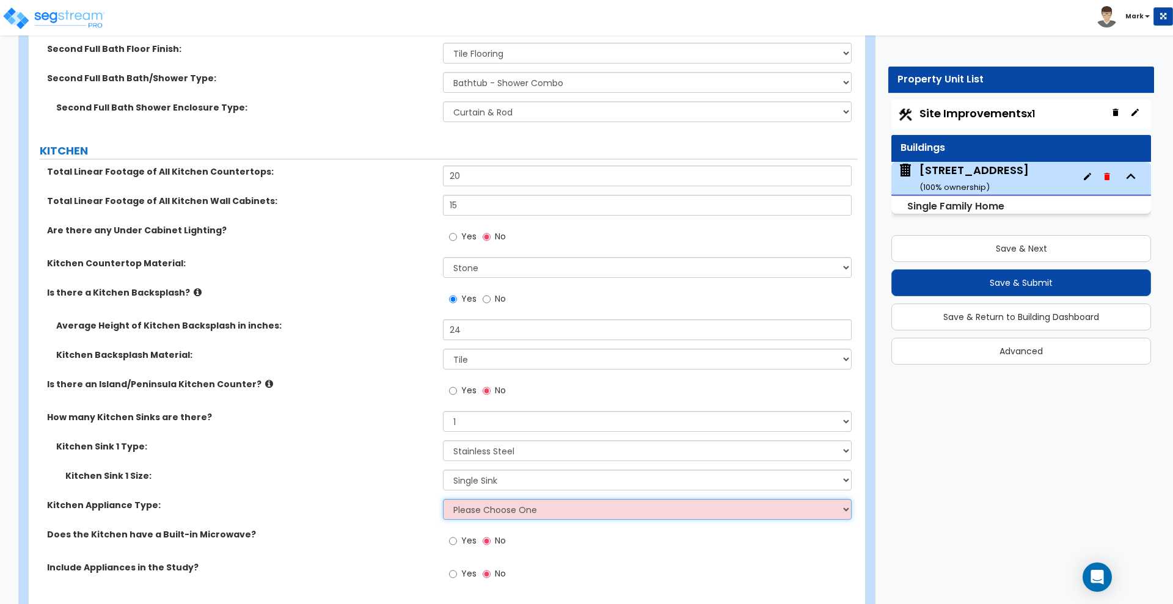
click at [497, 499] on select "Please Choose One Gas Electric" at bounding box center [647, 509] width 408 height 21
select select "1"
click at [443, 499] on select "Please Choose One Gas Electric" at bounding box center [647, 509] width 408 height 21
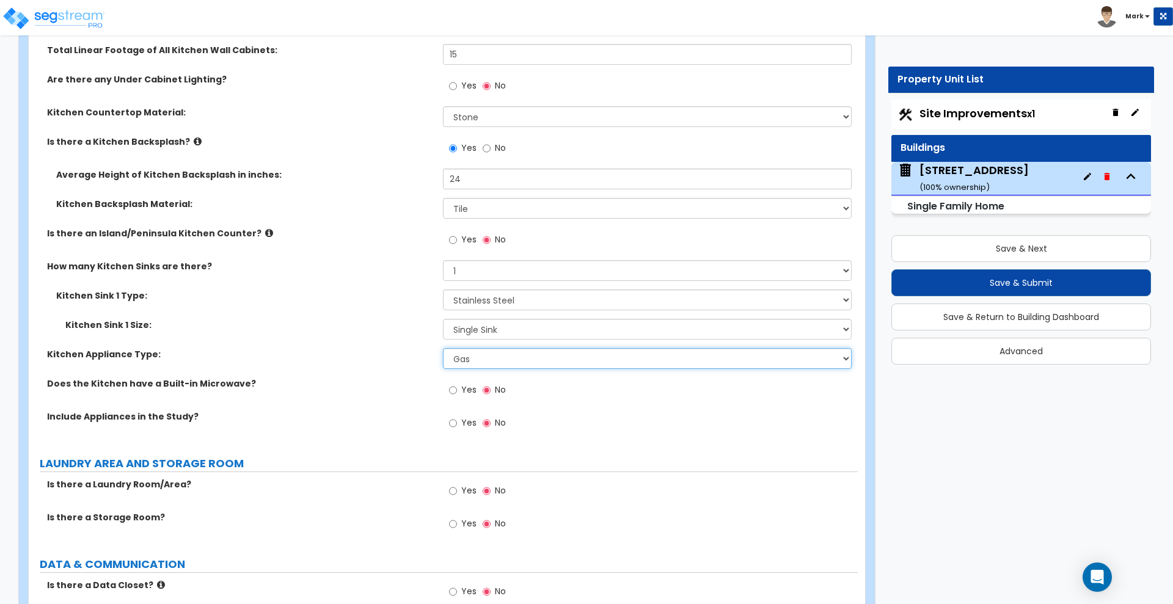
scroll to position [4657, 0]
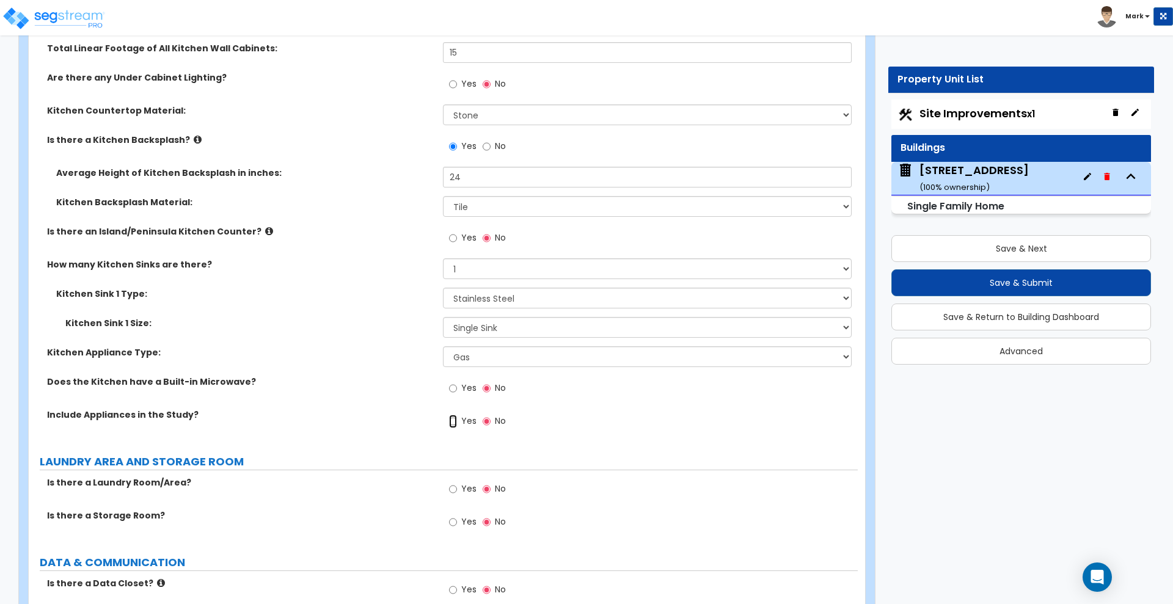
click at [452, 415] on input "Yes" at bounding box center [453, 421] width 8 height 13
radio input "true"
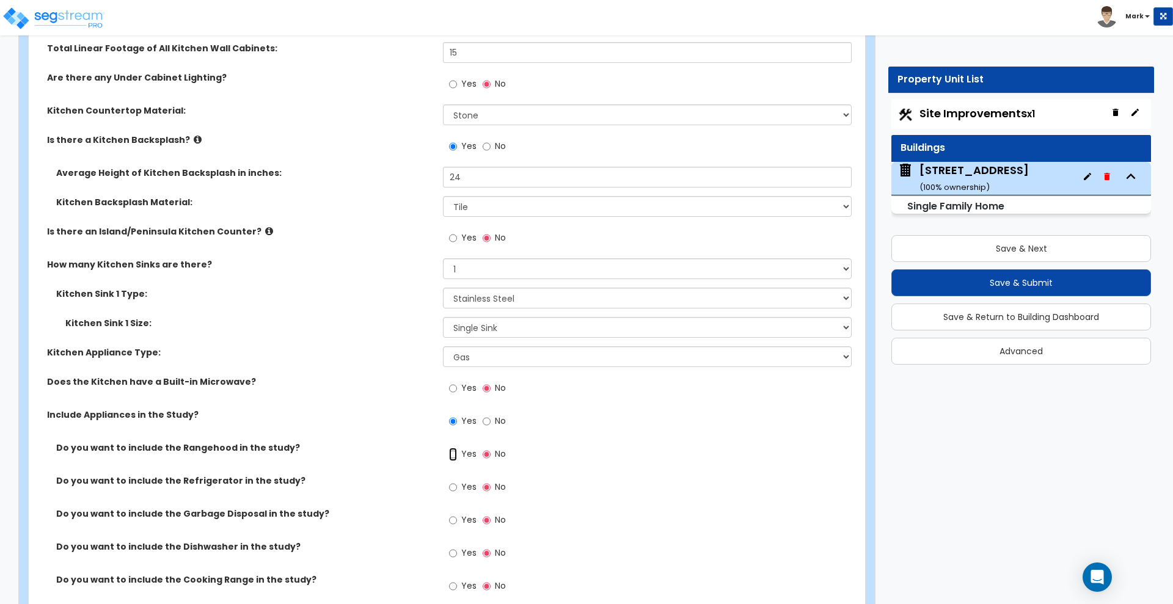
click at [453, 448] on input "Yes" at bounding box center [453, 454] width 8 height 13
radio input "true"
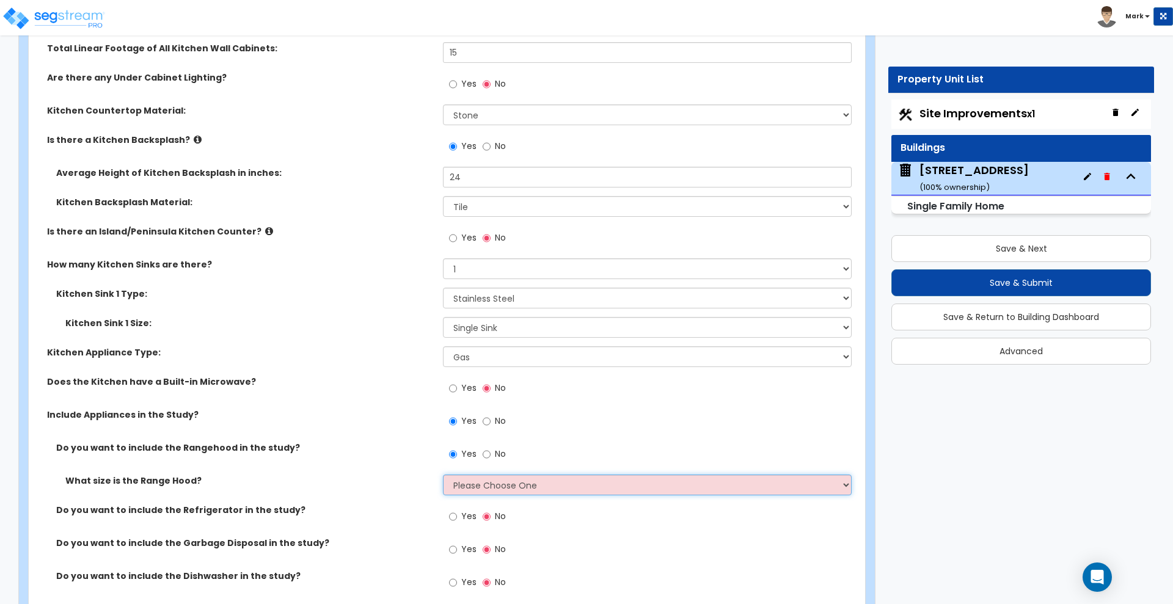
click at [476, 475] on select "Please Choose One Normal - 30" Wide - 42"" at bounding box center [647, 485] width 408 height 21
select select "2"
click at [443, 475] on select "Please Choose One Normal - 30" Wide - 42"" at bounding box center [647, 485] width 408 height 21
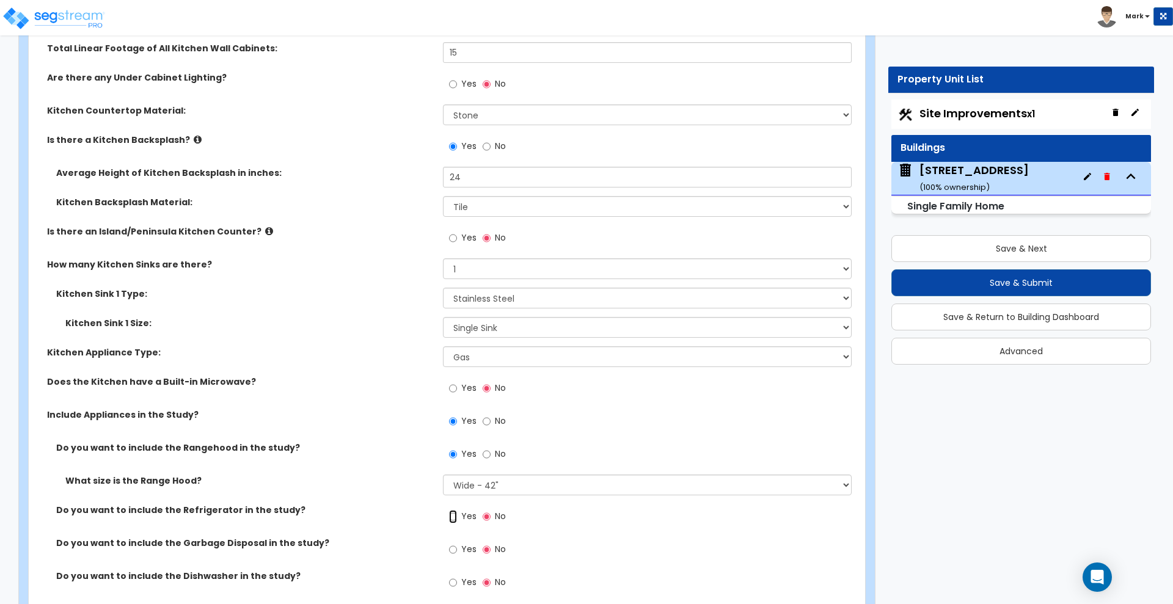
click at [454, 510] on input "Yes" at bounding box center [453, 516] width 8 height 13
radio input "true"
click at [455, 543] on input "Yes" at bounding box center [453, 549] width 8 height 13
radio input "true"
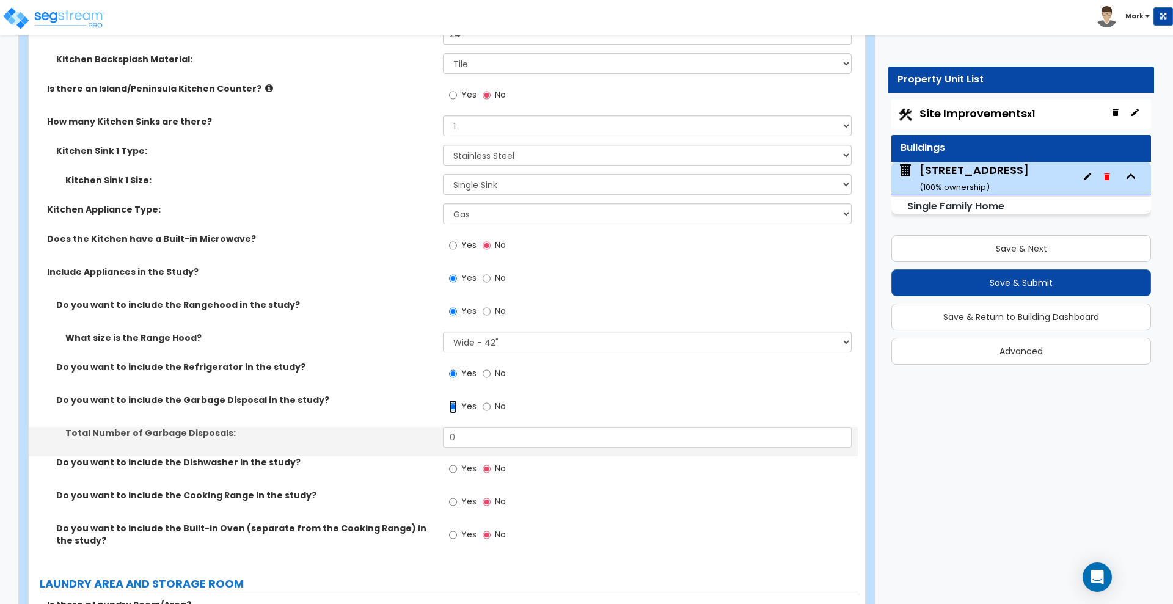
scroll to position [4810, 0]
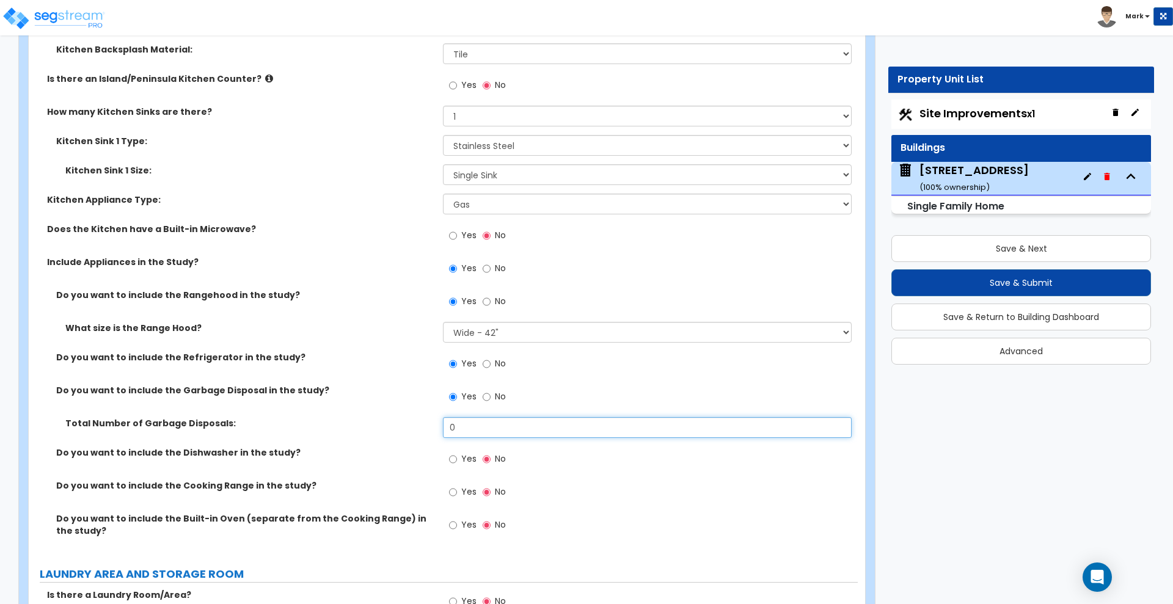
click at [487, 417] on input "0" at bounding box center [647, 427] width 408 height 21
click at [413, 419] on div "Total Number of Garbage Disposals: 0" at bounding box center [443, 431] width 829 height 29
type input "1"
click at [452, 453] on input "Yes" at bounding box center [453, 459] width 8 height 13
radio input "true"
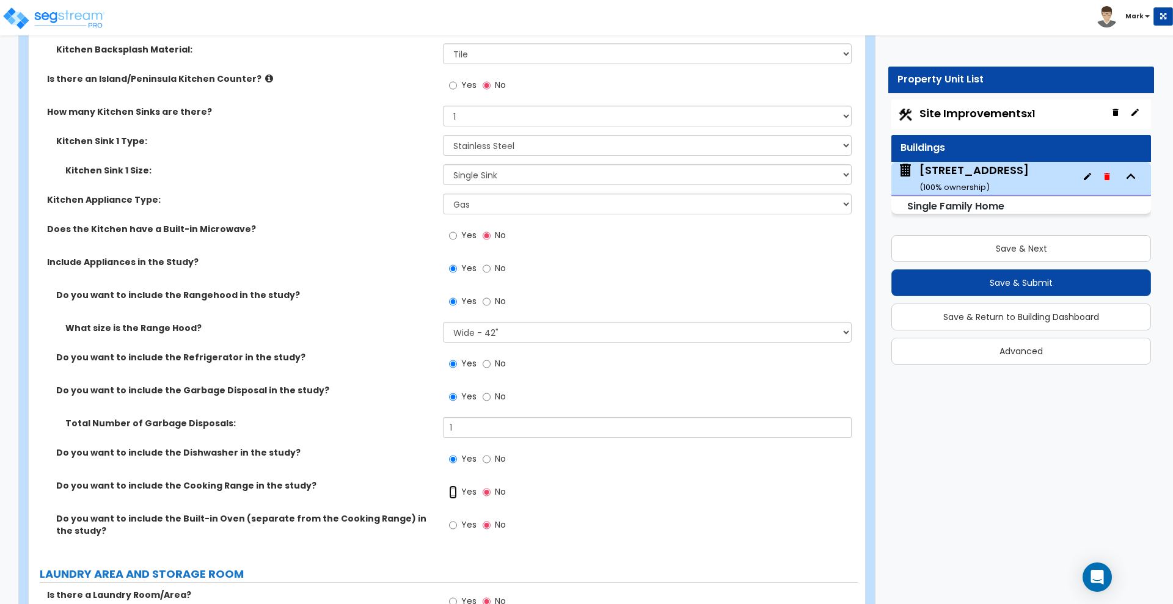
click at [455, 486] on input "Yes" at bounding box center [453, 492] width 8 height 13
radio input "true"
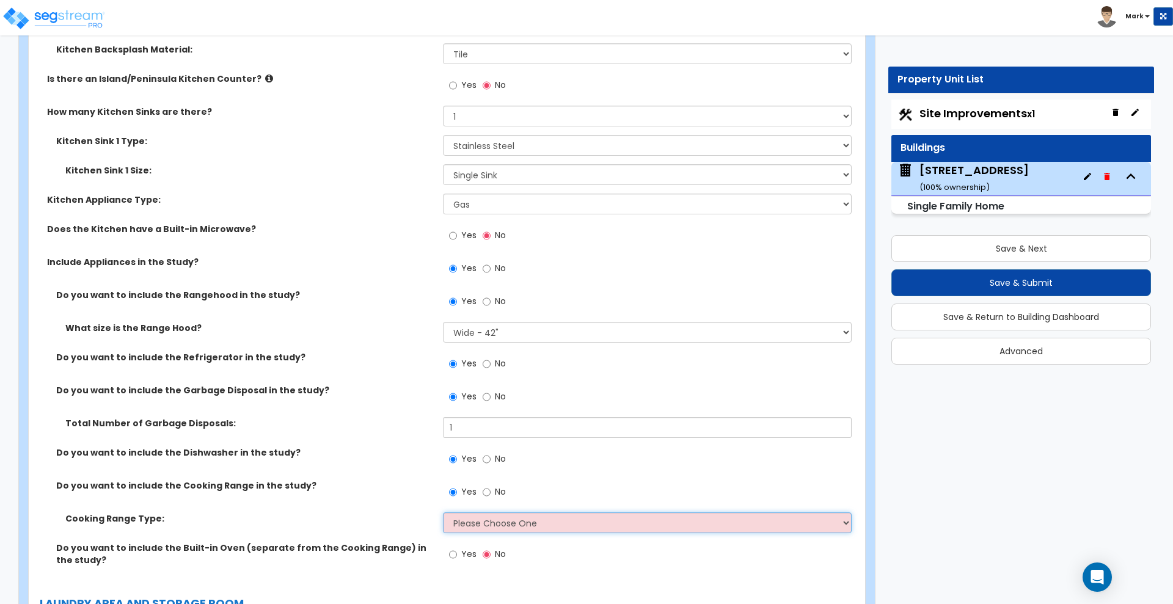
click at [479, 515] on select "Please Choose One Cook Top Only Range with Oven" at bounding box center [647, 522] width 408 height 21
select select "2"
click at [443, 512] on select "Please Choose One Cook Top Only Range with Oven" at bounding box center [647, 522] width 408 height 21
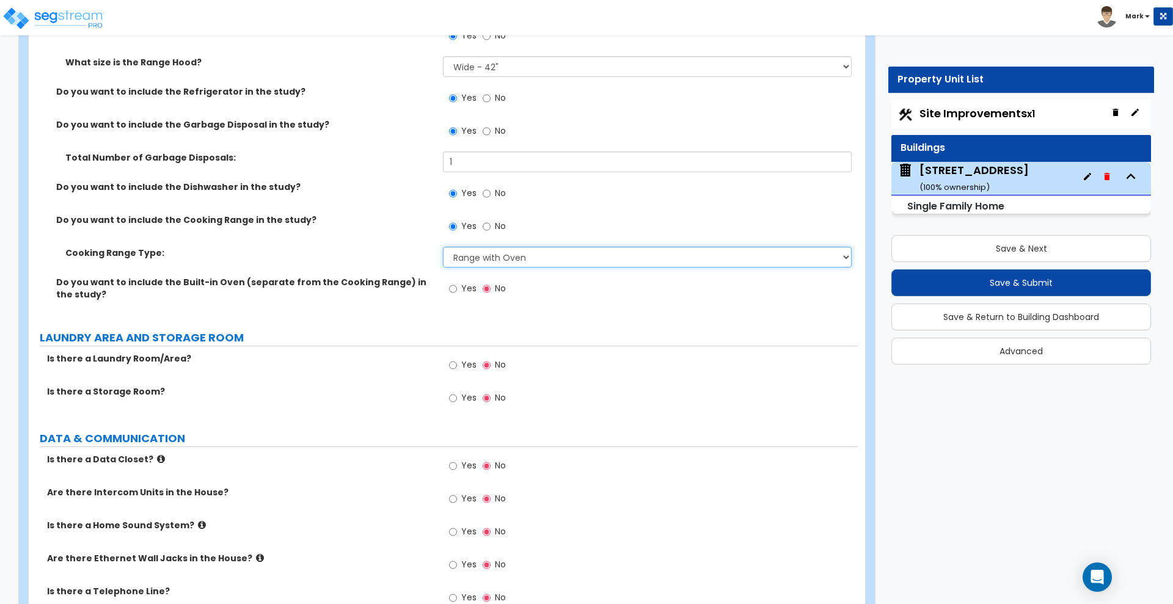
scroll to position [5115, 0]
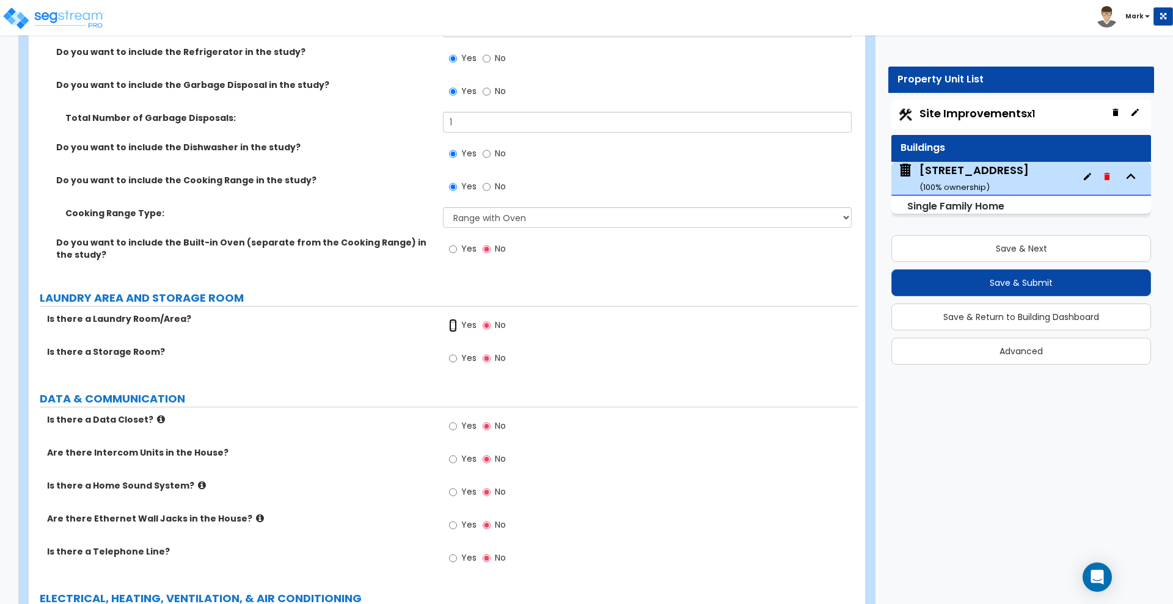
click at [450, 319] on input "Yes" at bounding box center [453, 325] width 8 height 13
radio input "true"
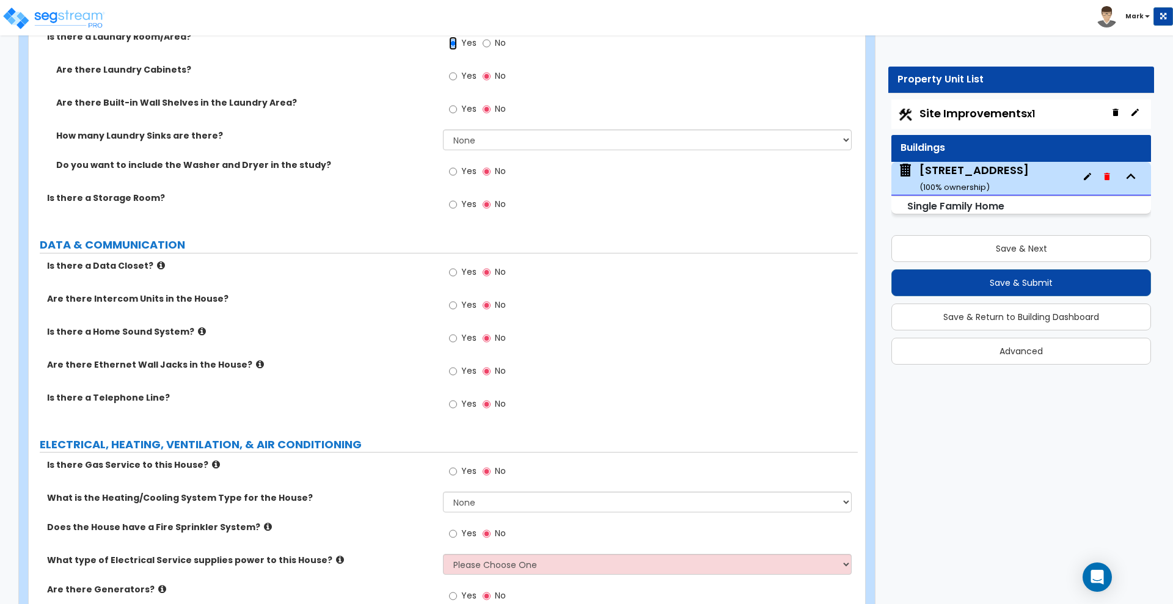
scroll to position [5420, 0]
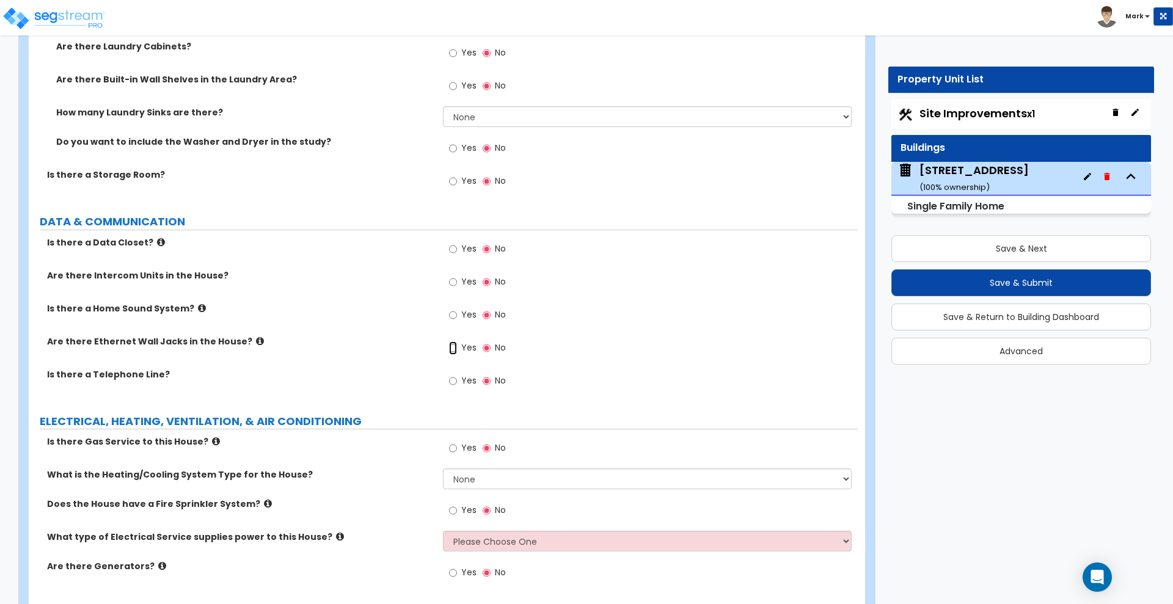
click at [455, 341] on input "Yes" at bounding box center [453, 347] width 8 height 13
radio input "true"
click at [455, 374] on input "Yes" at bounding box center [453, 380] width 8 height 13
radio input "true"
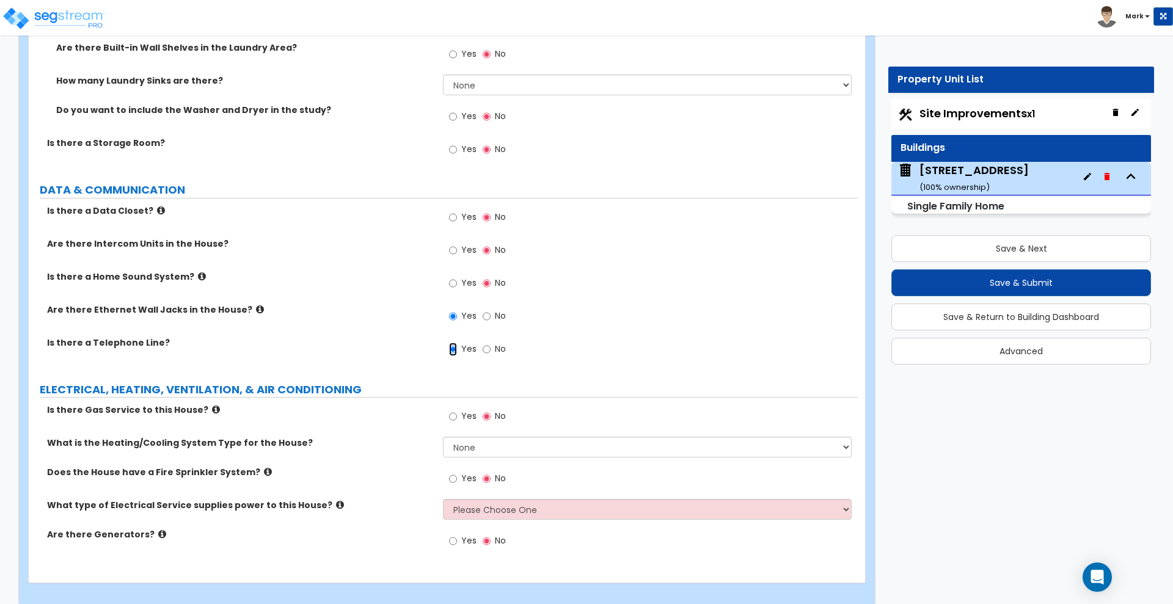
scroll to position [5453, 0]
click at [452, 409] on input "Yes" at bounding box center [453, 415] width 8 height 13
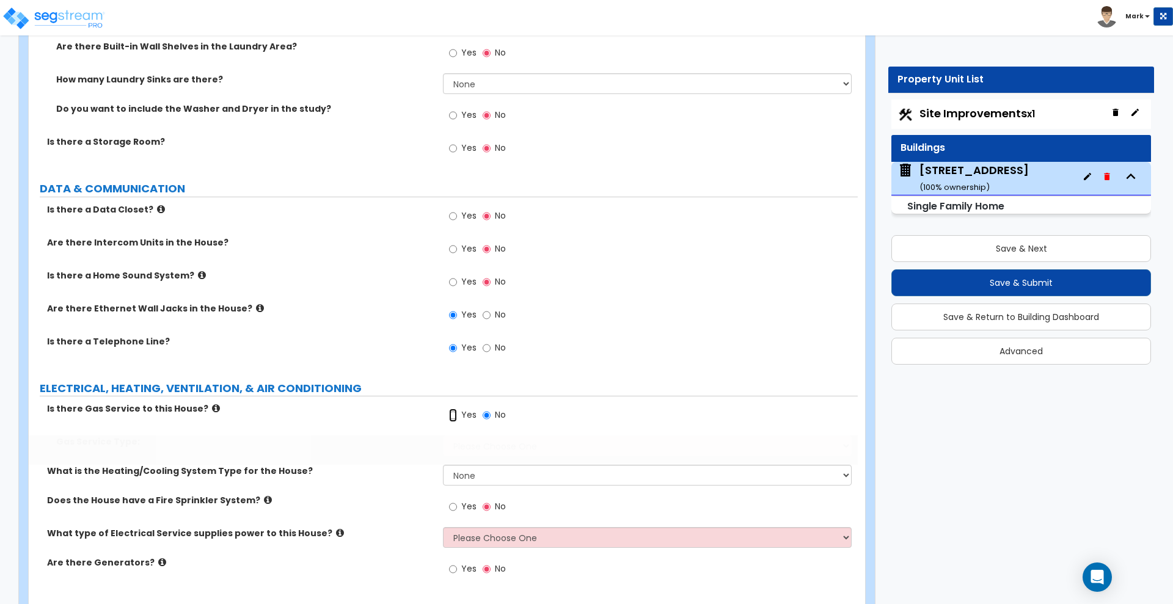
radio input "true"
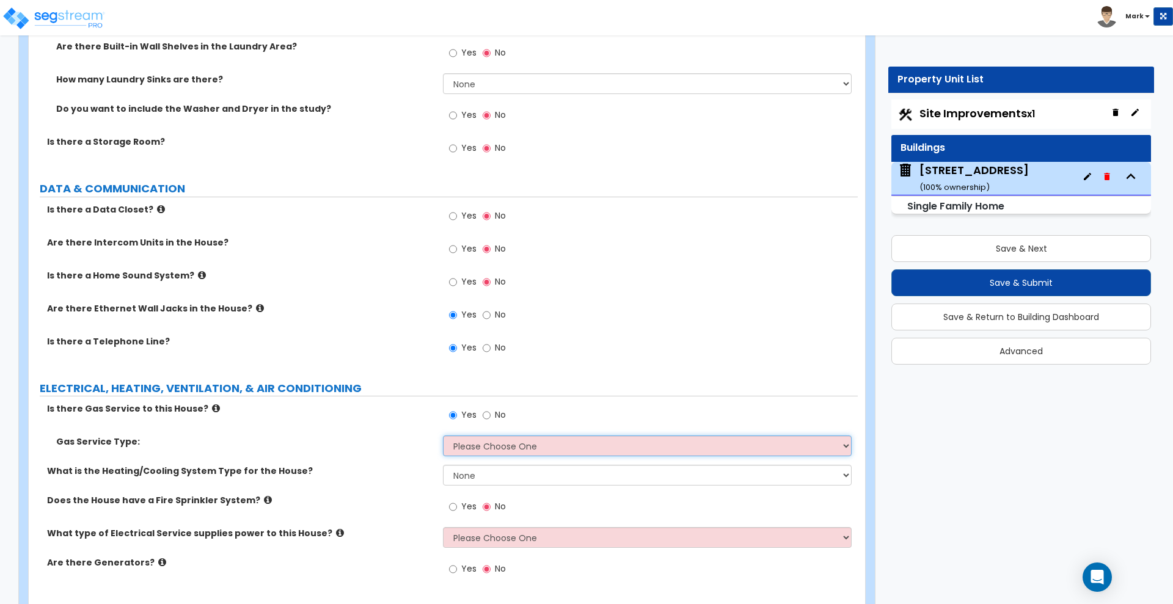
click at [487, 435] on select "Please Choose One Natural Gas Service Propane Tank On-site" at bounding box center [647, 445] width 408 height 21
select select "1"
click at [443, 435] on select "Please Choose One Natural Gas Service Propane Tank On-site" at bounding box center [647, 445] width 408 height 21
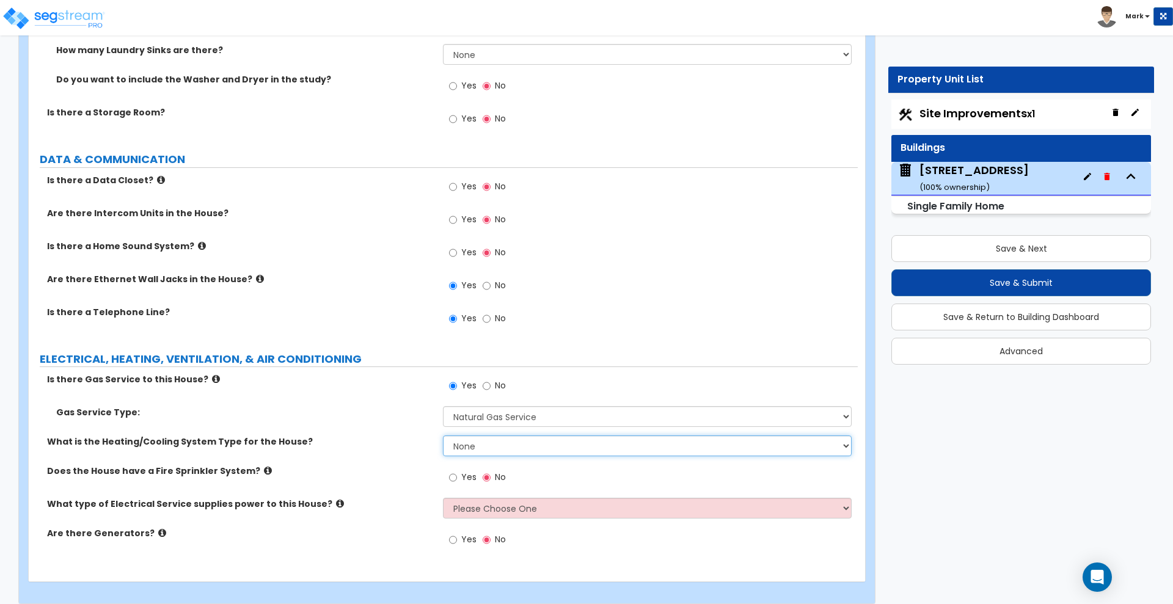
click at [482, 435] on select "None Heat Only Centralized Heating & Cooling Thru Wall Air Conditioners Mini Sp…" at bounding box center [647, 445] width 408 height 21
select select "2"
click at [443, 435] on select "None Heat Only Centralized Heating & Cooling Thru Wall Air Conditioners Mini Sp…" at bounding box center [647, 445] width 408 height 21
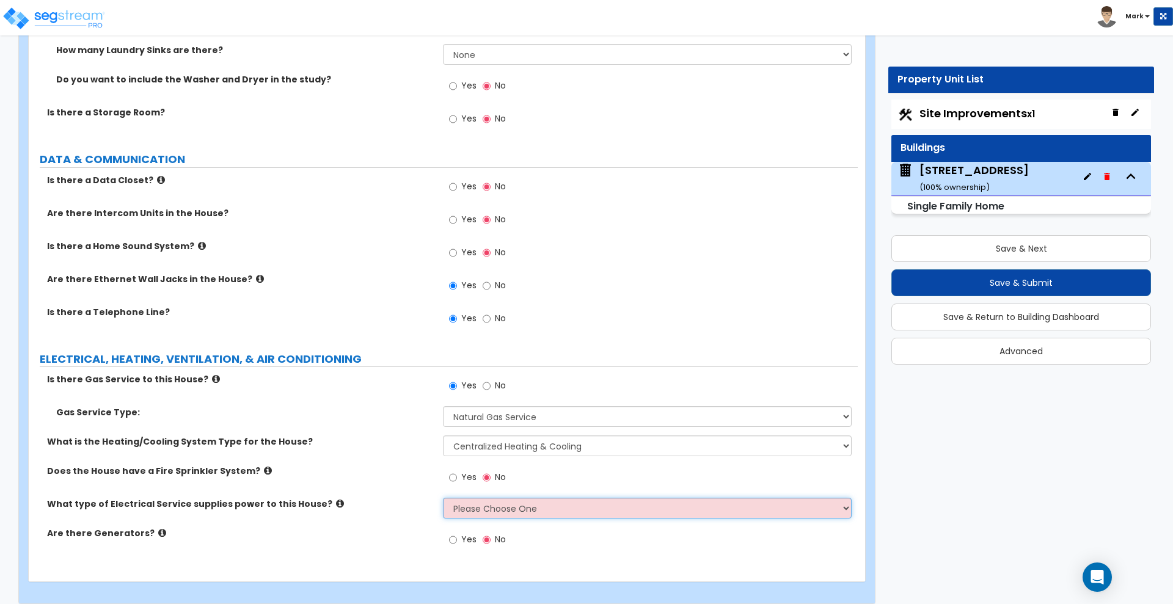
click at [470, 498] on select "Please Choose One Overhead Underground" at bounding box center [647, 508] width 408 height 21
select select "1"
click at [443, 498] on select "Please Choose One Overhead Underground" at bounding box center [647, 508] width 408 height 21
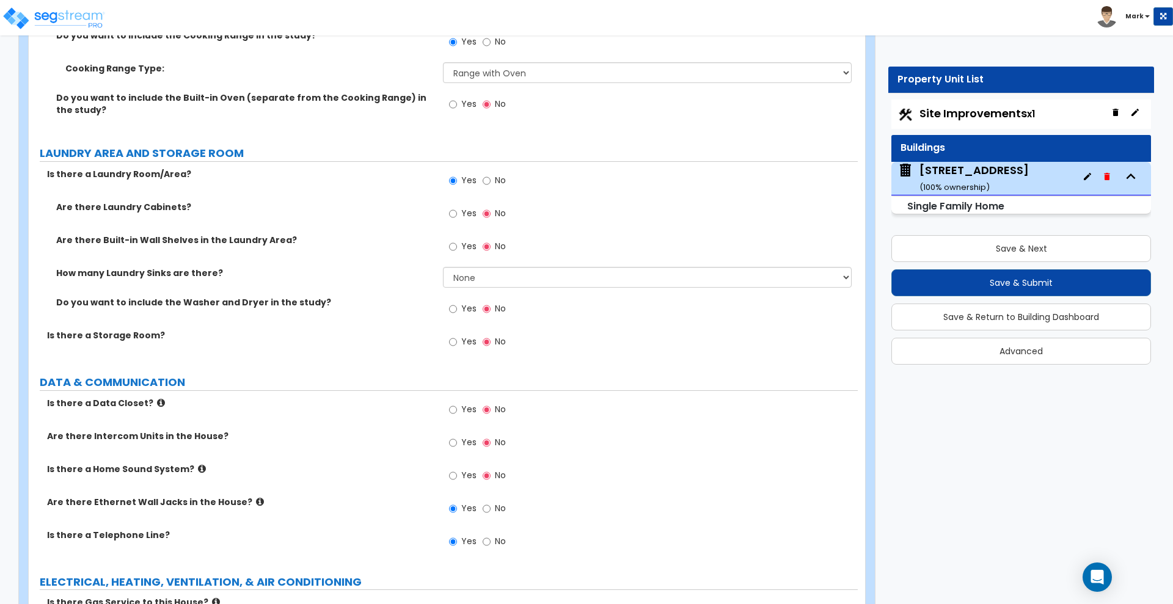
scroll to position [5254, 0]
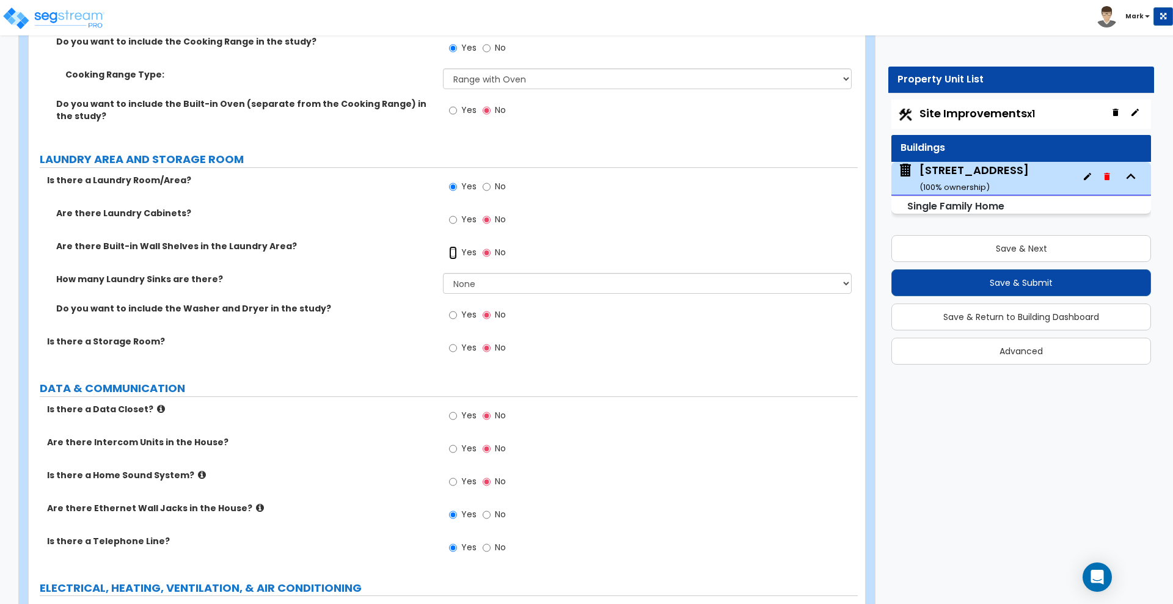
click at [453, 246] on input "Yes" at bounding box center [453, 252] width 8 height 13
radio input "true"
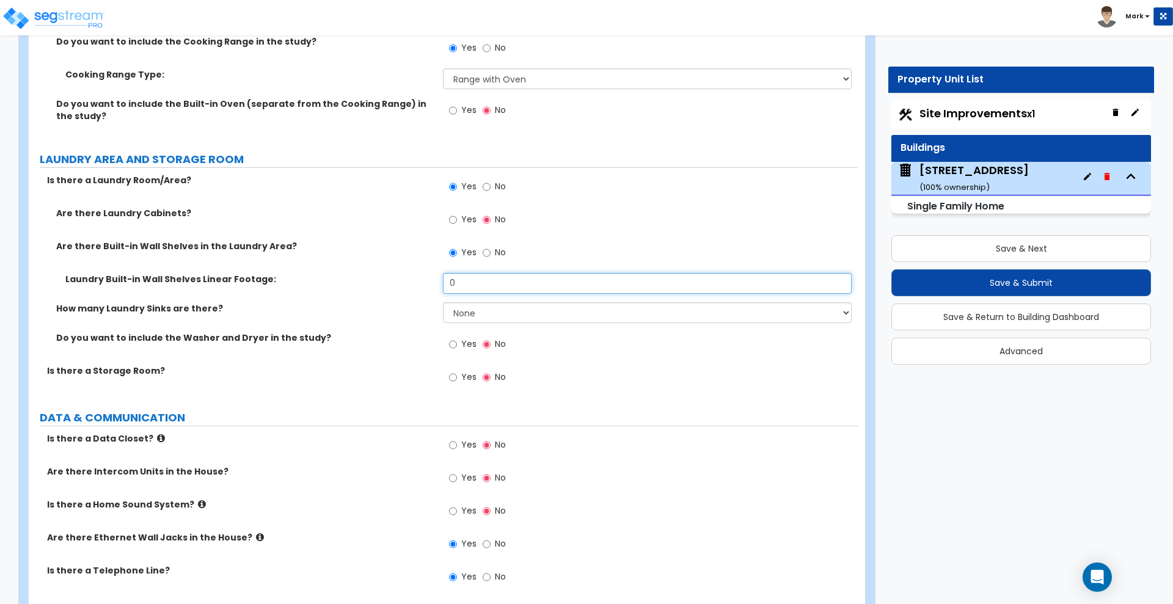
drag, startPoint x: 474, startPoint y: 273, endPoint x: 395, endPoint y: 274, distance: 79.4
click at [395, 274] on div "Laundry Built-in Wall Shelves Linear Footage: 0" at bounding box center [443, 287] width 829 height 29
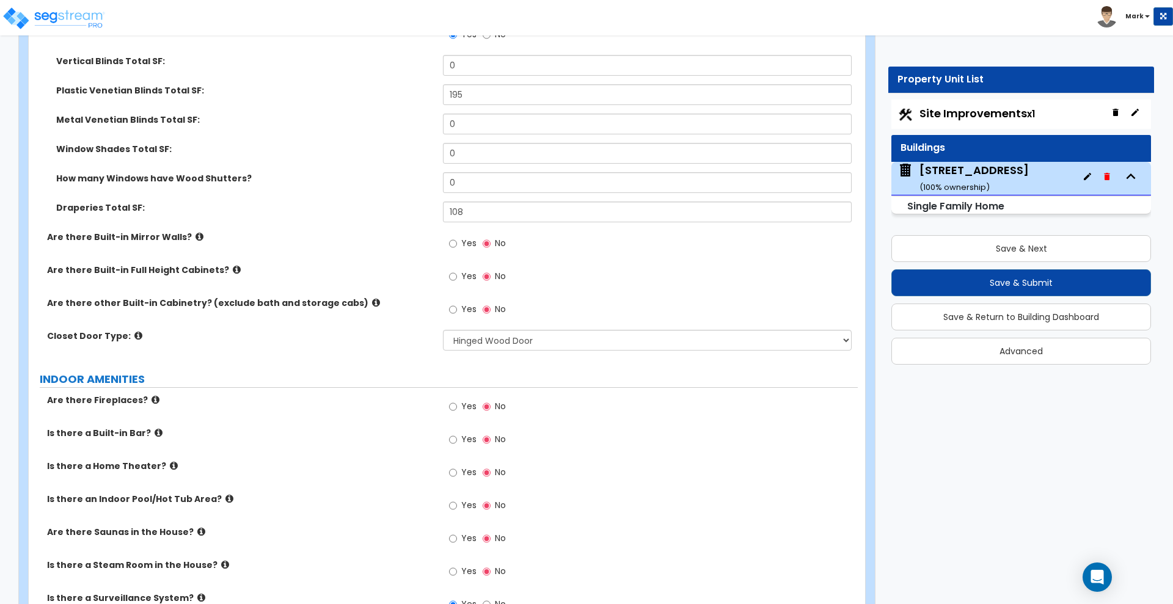
scroll to position [3680, 0]
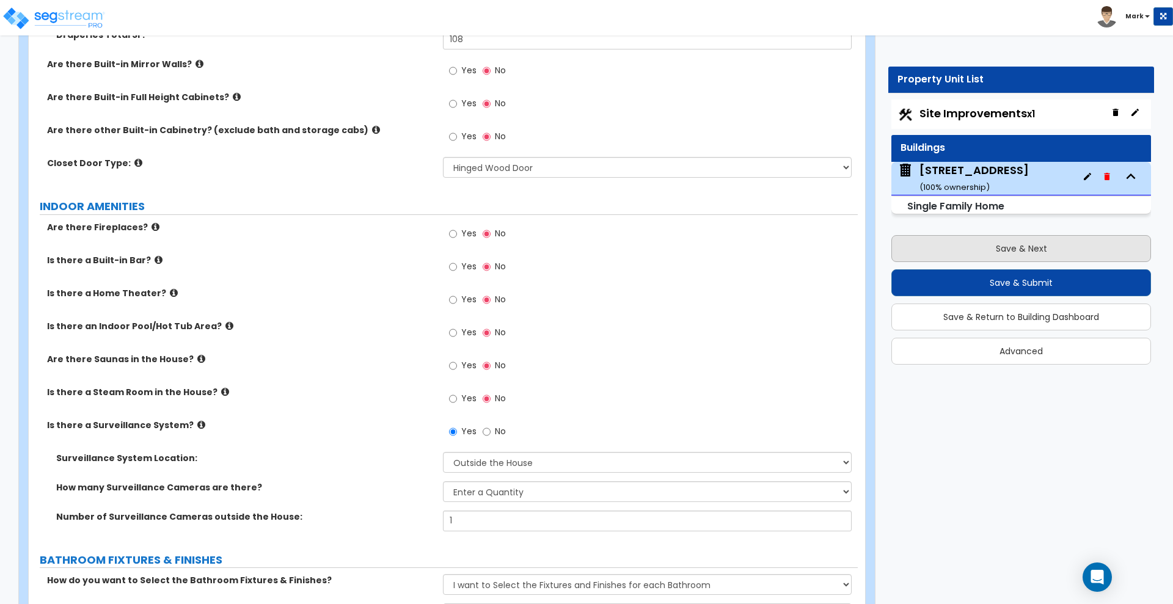
type input "35"
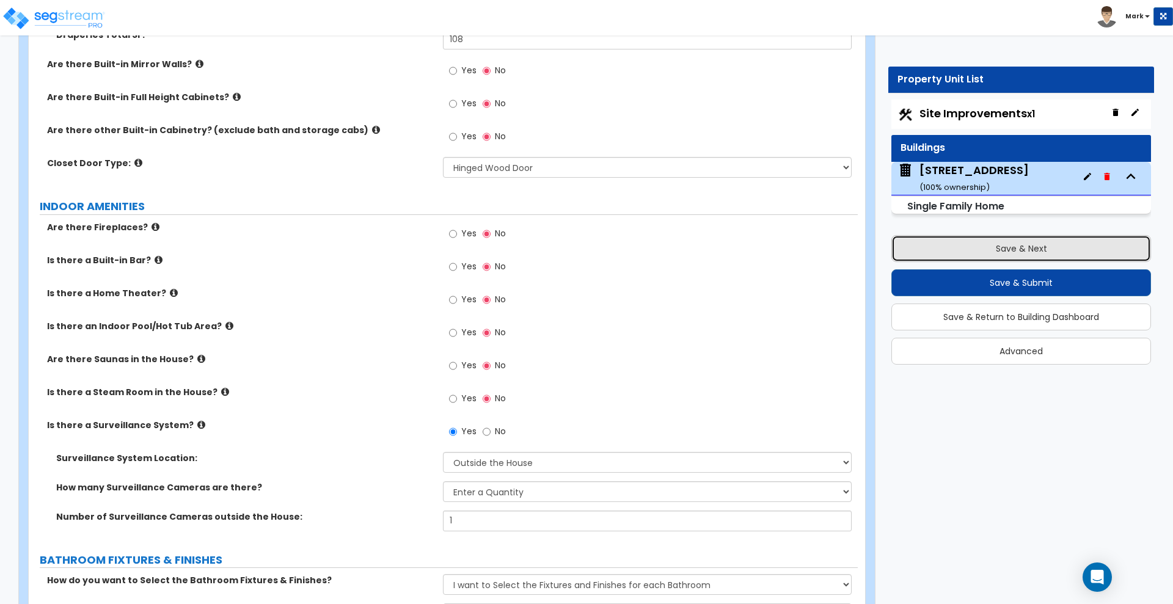
click at [971, 249] on button "Save & Next" at bounding box center [1021, 248] width 260 height 27
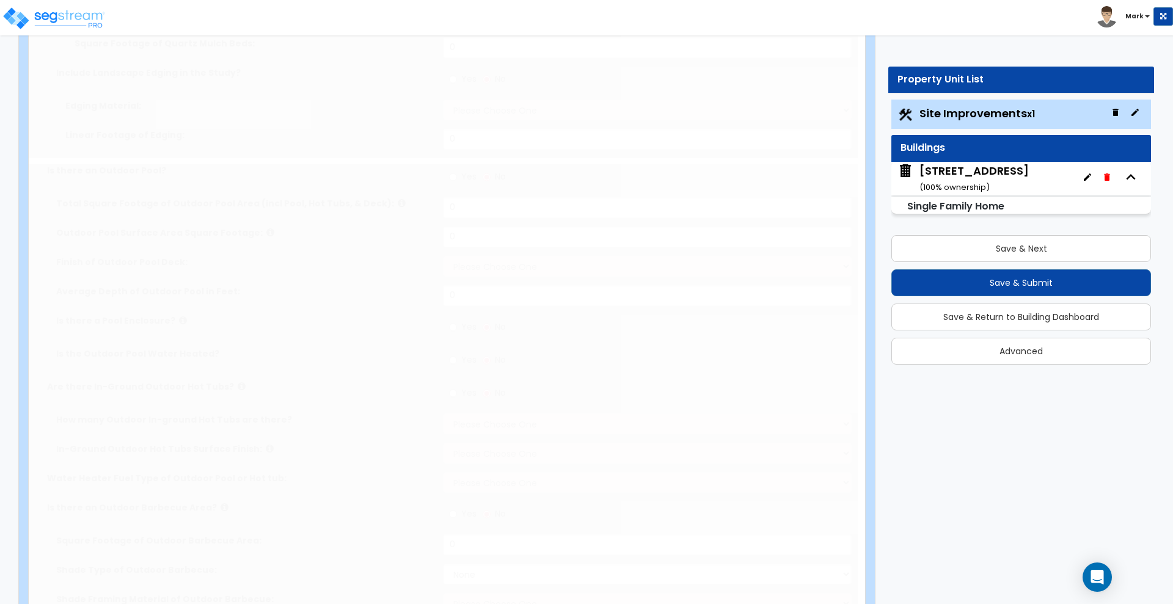
type input "0.21"
select select "2"
type input "1215"
radio input "true"
select select "1"
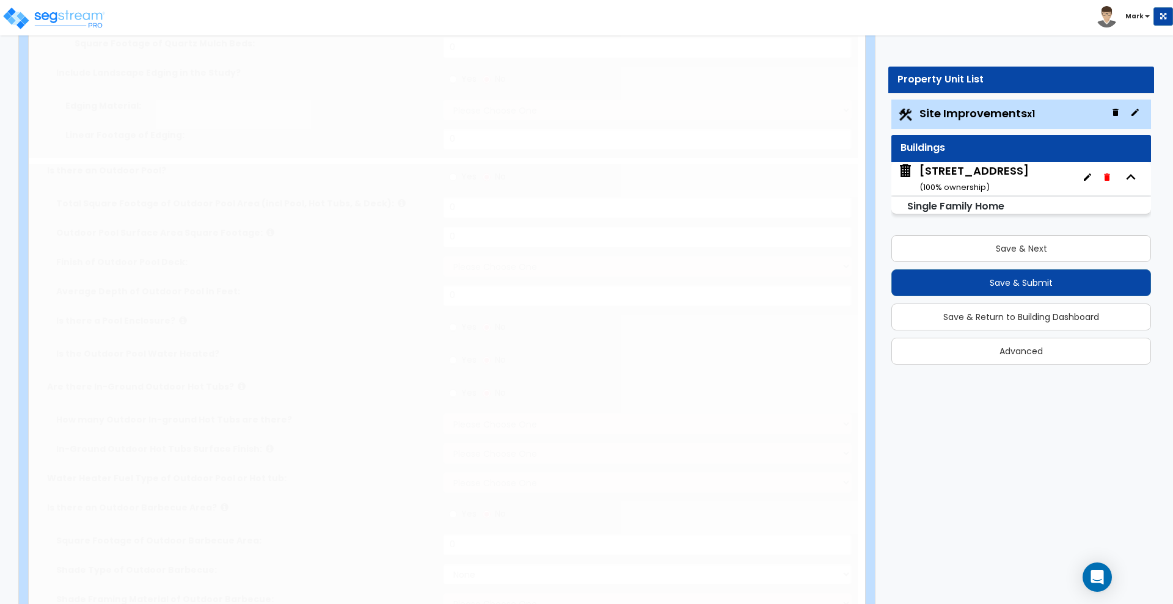
type input "175"
radio input "true"
type input "4"
radio input "true"
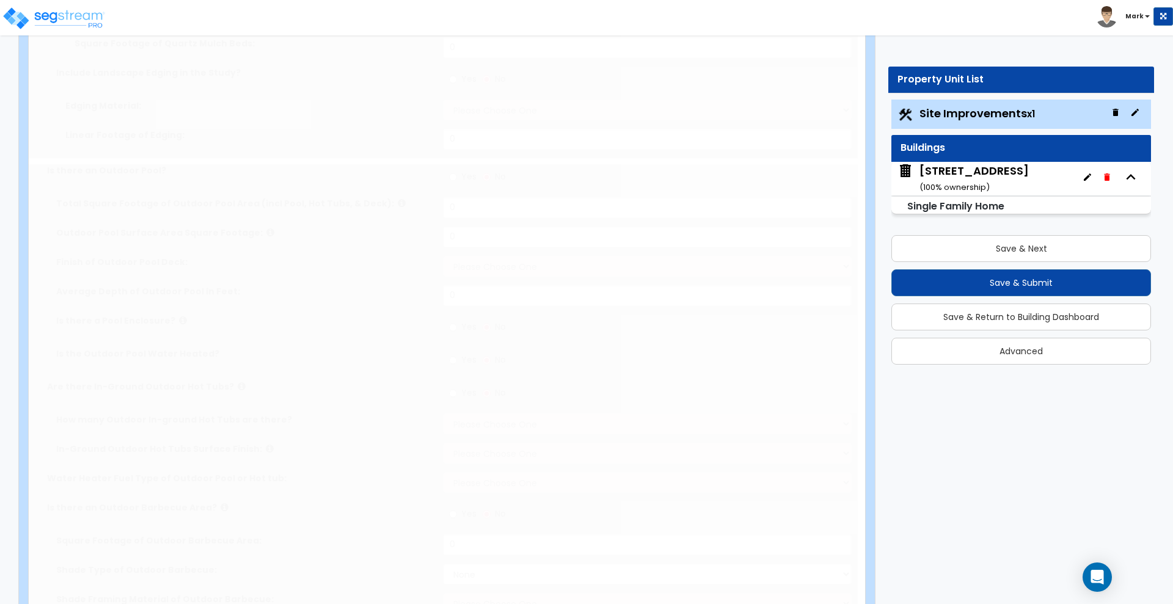
select select "3"
radio input "true"
select select "2"
type input "55"
select select "1"
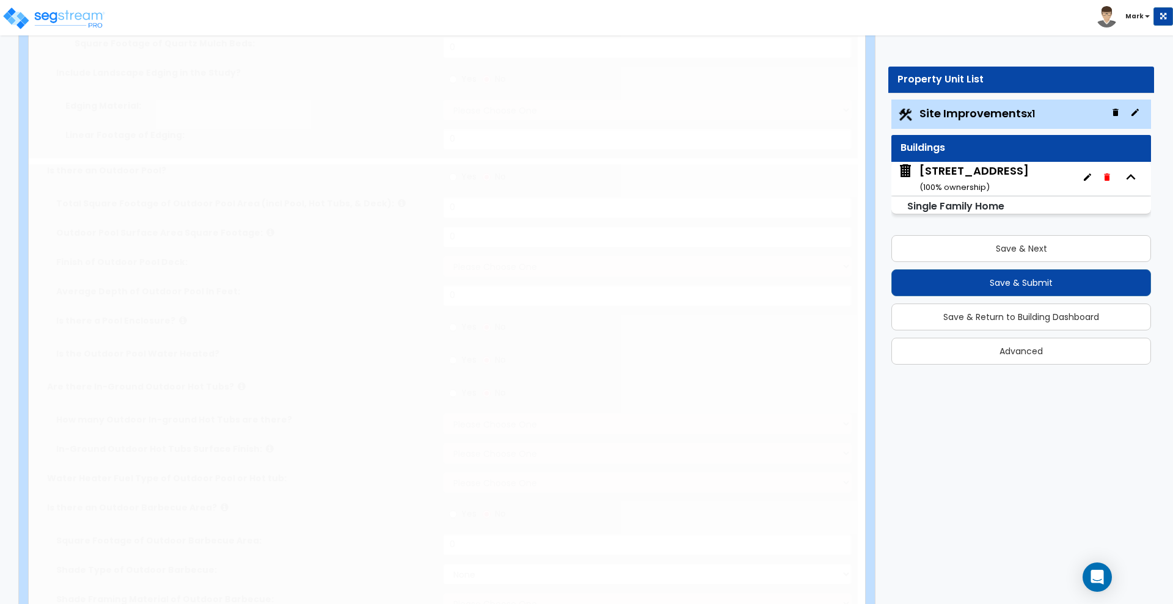
select select "1"
radio input "true"
select select "1"
select select "4"
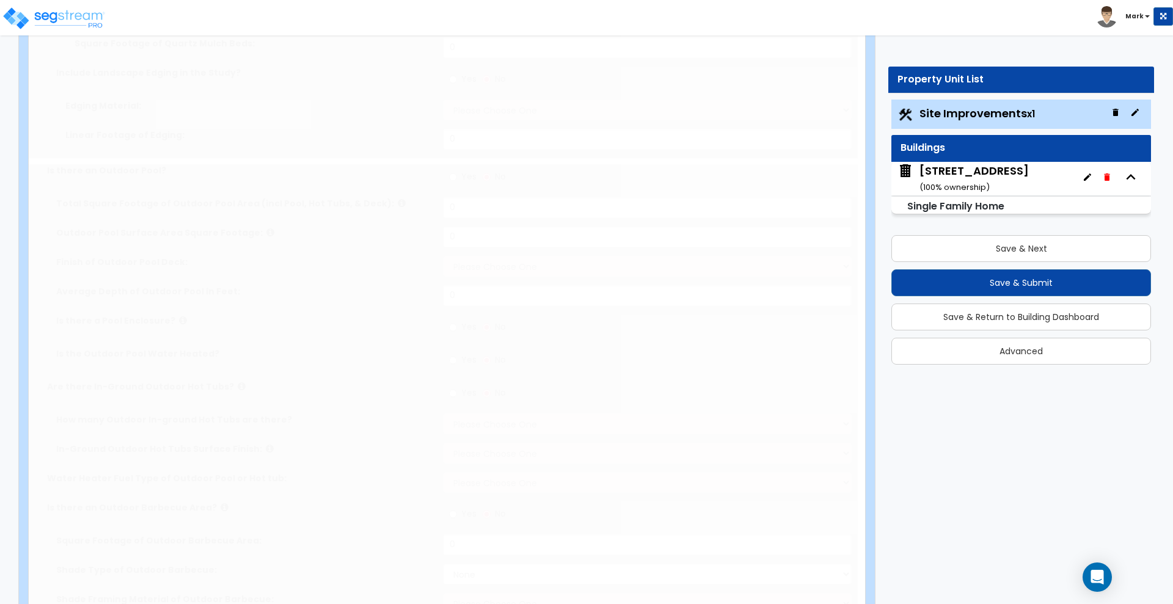
type input "9"
radio input "true"
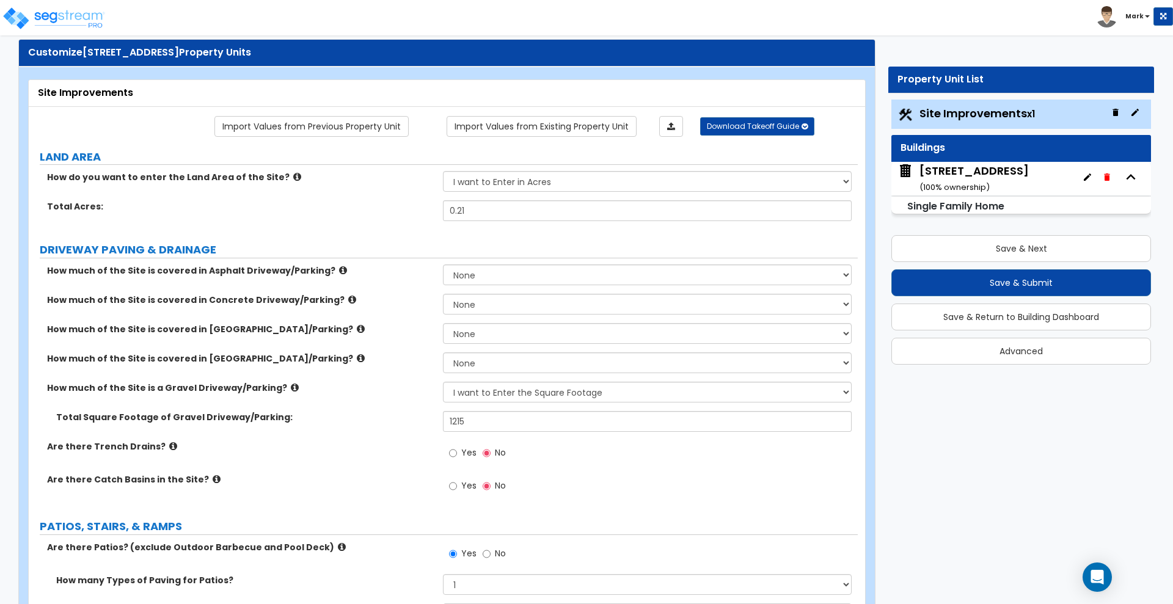
scroll to position [0, 0]
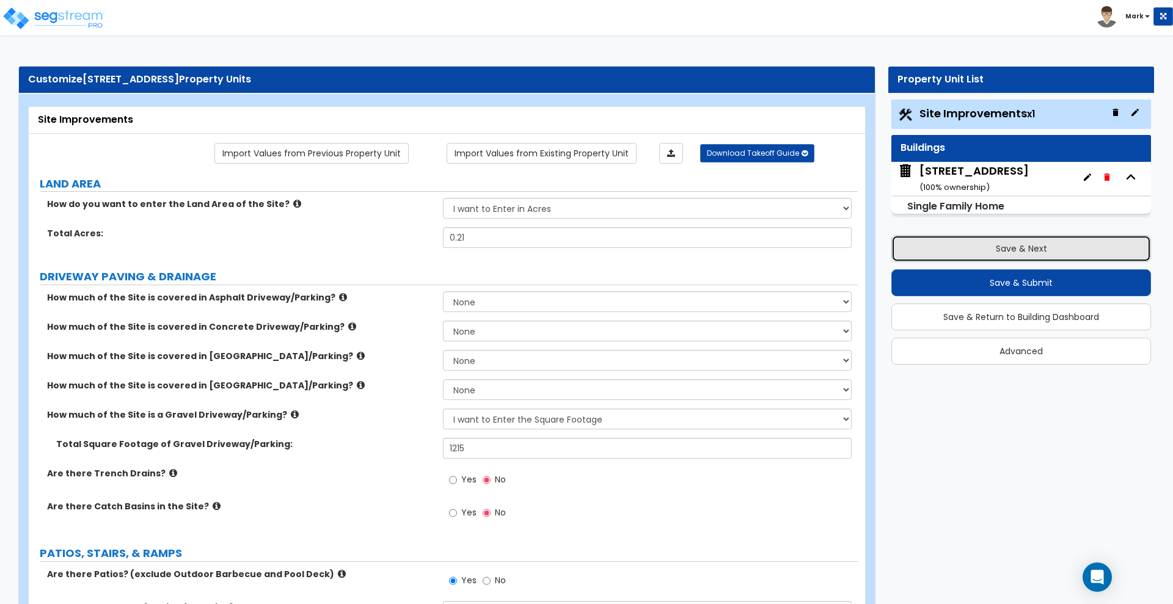
click at [993, 252] on button "Save & Next" at bounding box center [1021, 248] width 260 height 27
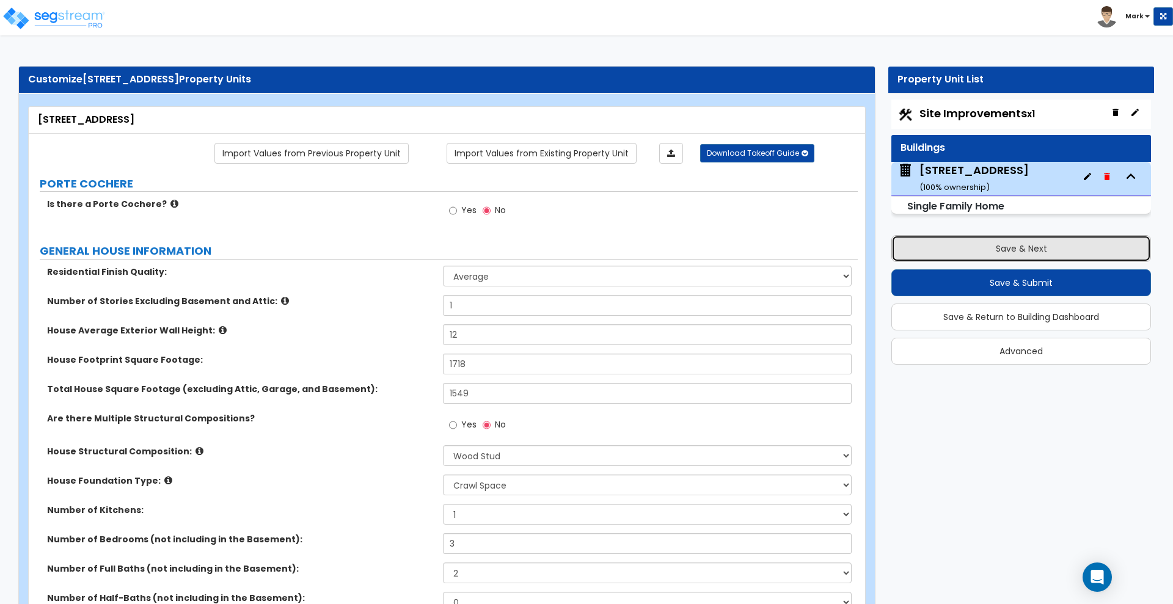
click at [942, 250] on button "Save & Next" at bounding box center [1021, 248] width 260 height 27
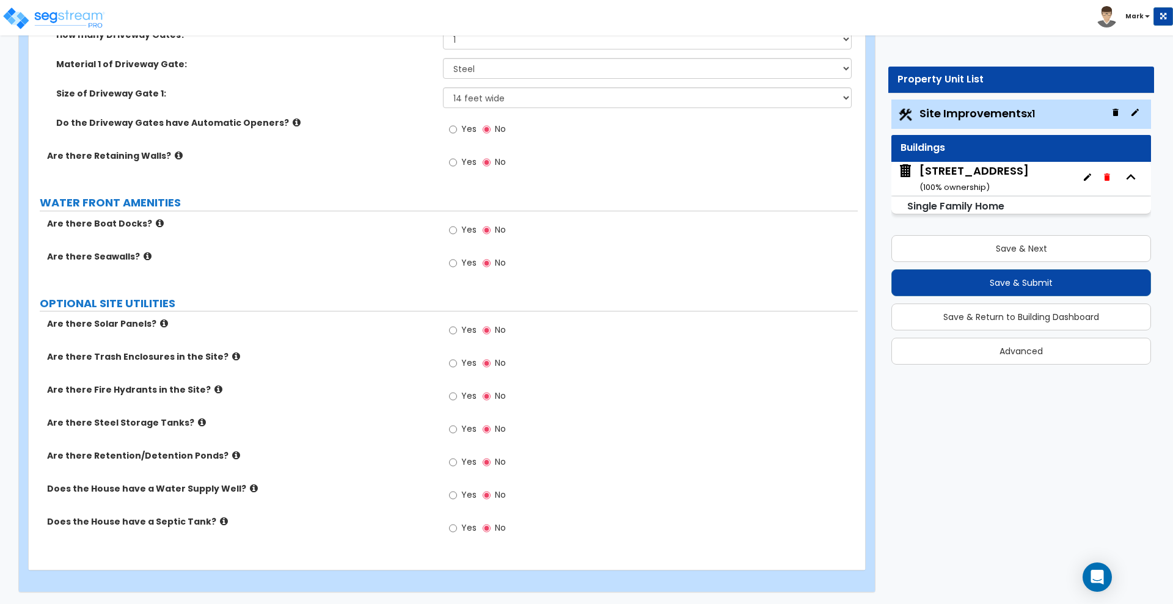
scroll to position [2928, 0]
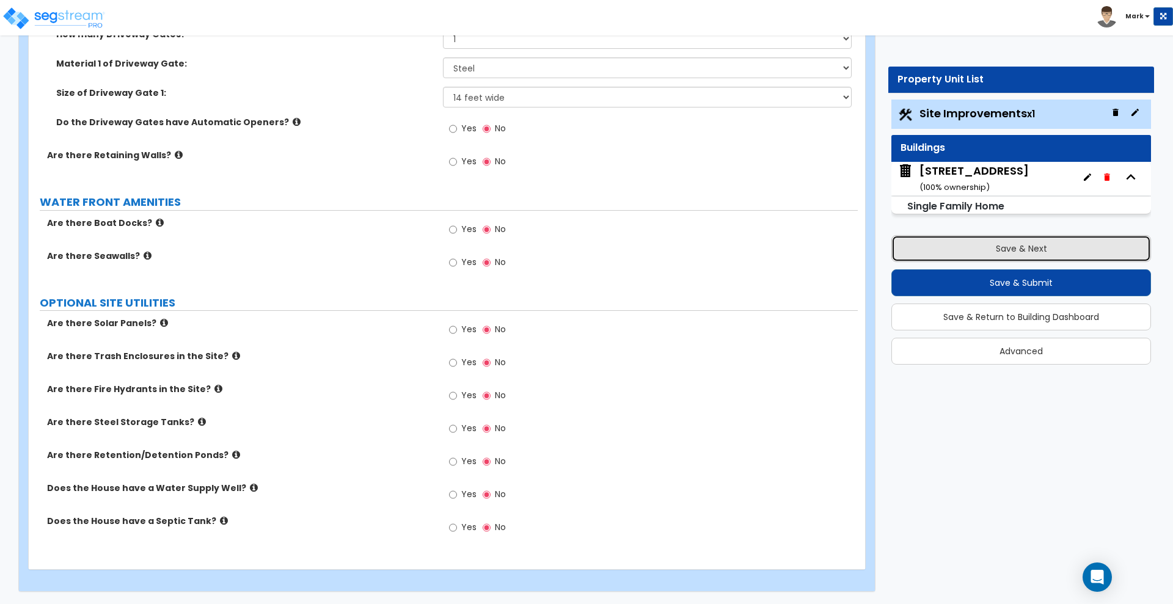
click at [1077, 247] on button "Save & Next" at bounding box center [1021, 248] width 260 height 27
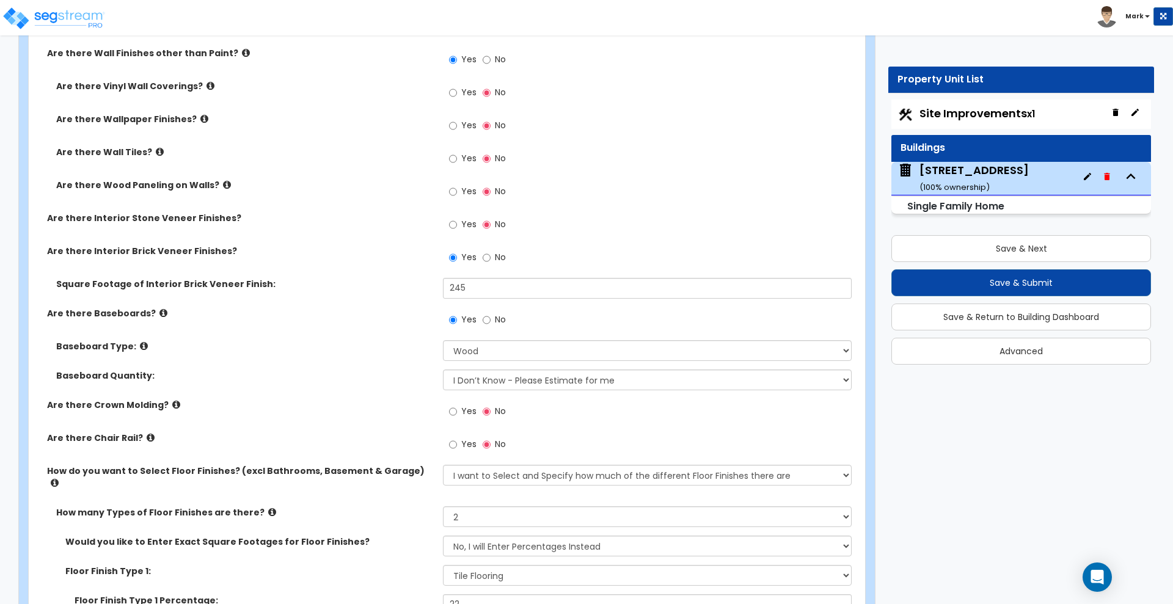
scroll to position [2502, 0]
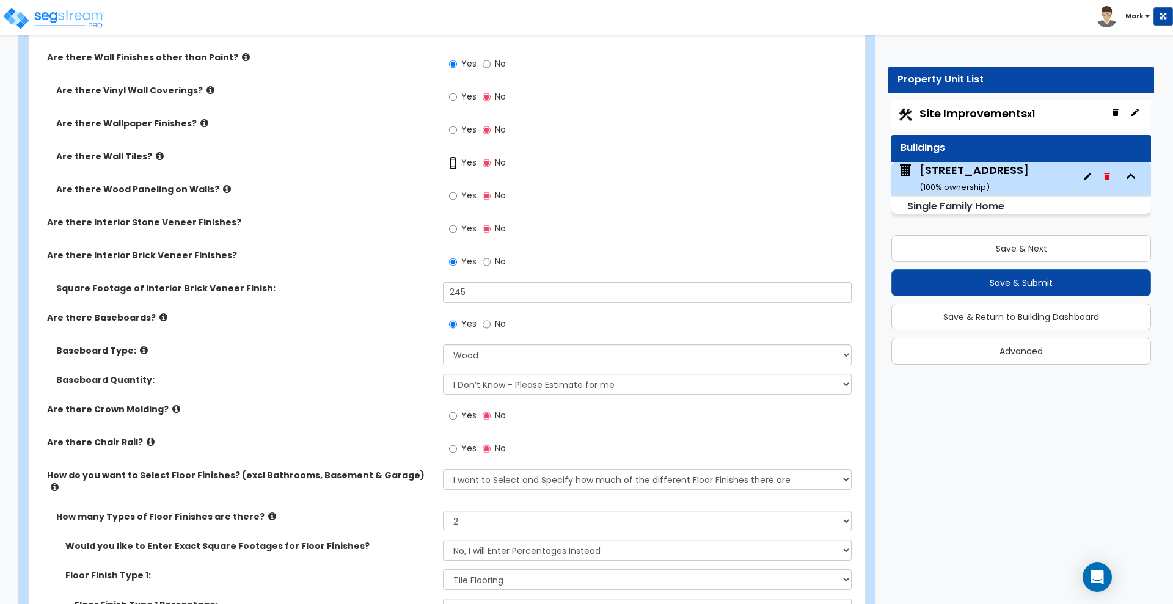
click at [454, 162] on input "Yes" at bounding box center [453, 162] width 8 height 13
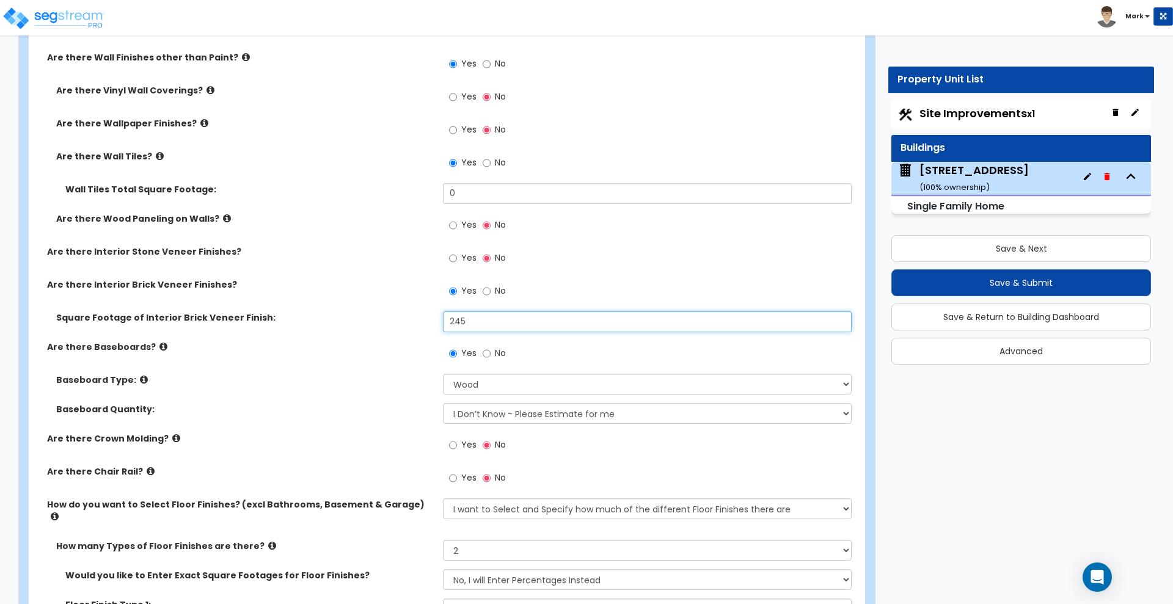
drag, startPoint x: 452, startPoint y: 317, endPoint x: 436, endPoint y: 318, distance: 15.9
click at [436, 318] on div "Square Footage of Interior Brick Veneer Finish: 245" at bounding box center [443, 325] width 829 height 29
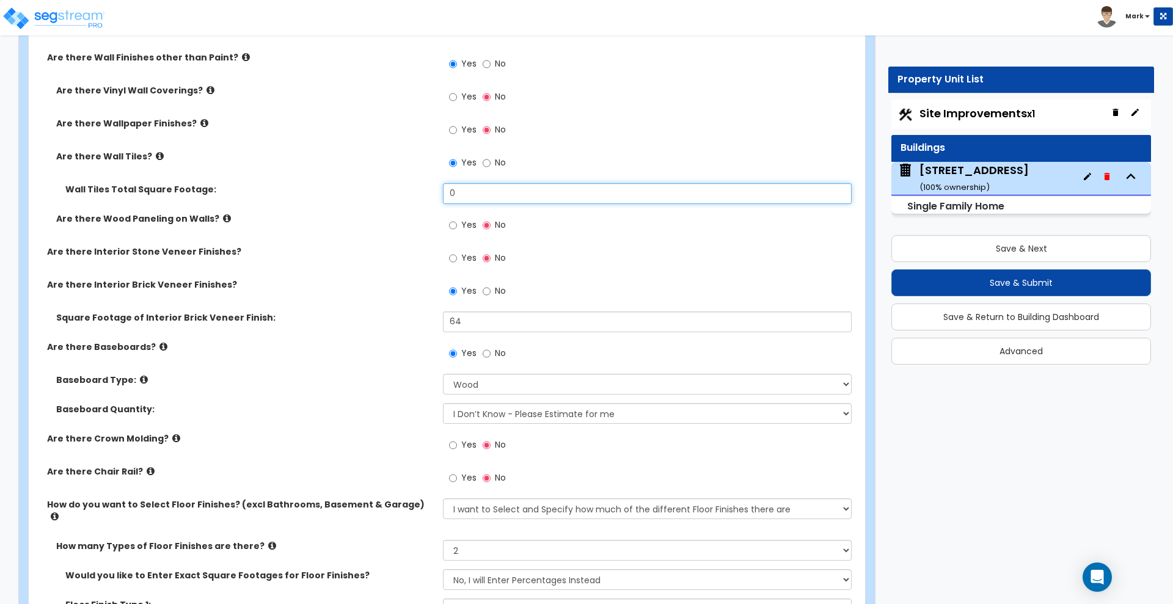
drag, startPoint x: 460, startPoint y: 192, endPoint x: 402, endPoint y: 196, distance: 58.1
click at [404, 197] on div "Wall Tiles Total Square Footage: 0" at bounding box center [443, 197] width 829 height 29
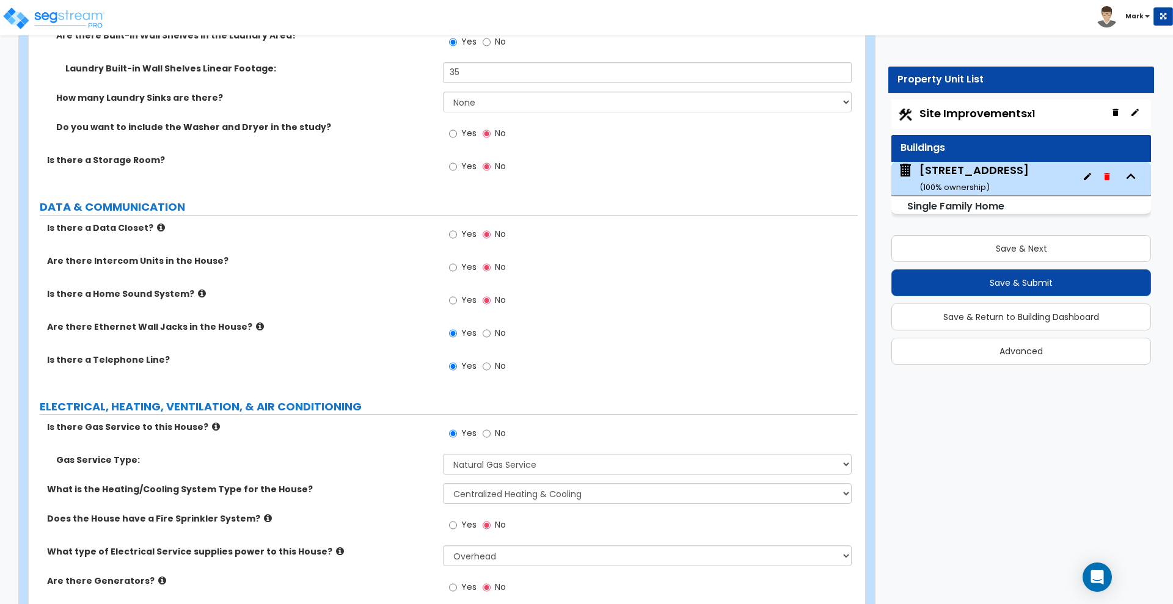
scroll to position [5492, 0]
click at [455, 161] on input "Yes" at bounding box center [453, 167] width 8 height 13
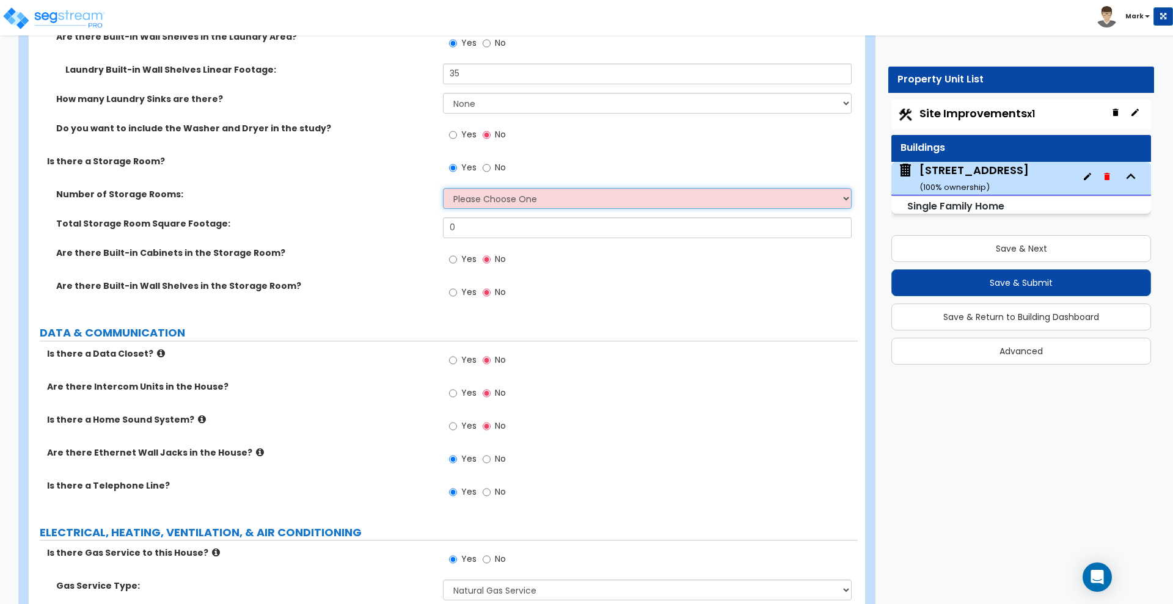
click at [652, 188] on select "Please Choose One 1 2 3" at bounding box center [647, 198] width 408 height 21
click at [443, 188] on select "Please Choose One 1 2 3" at bounding box center [647, 198] width 408 height 21
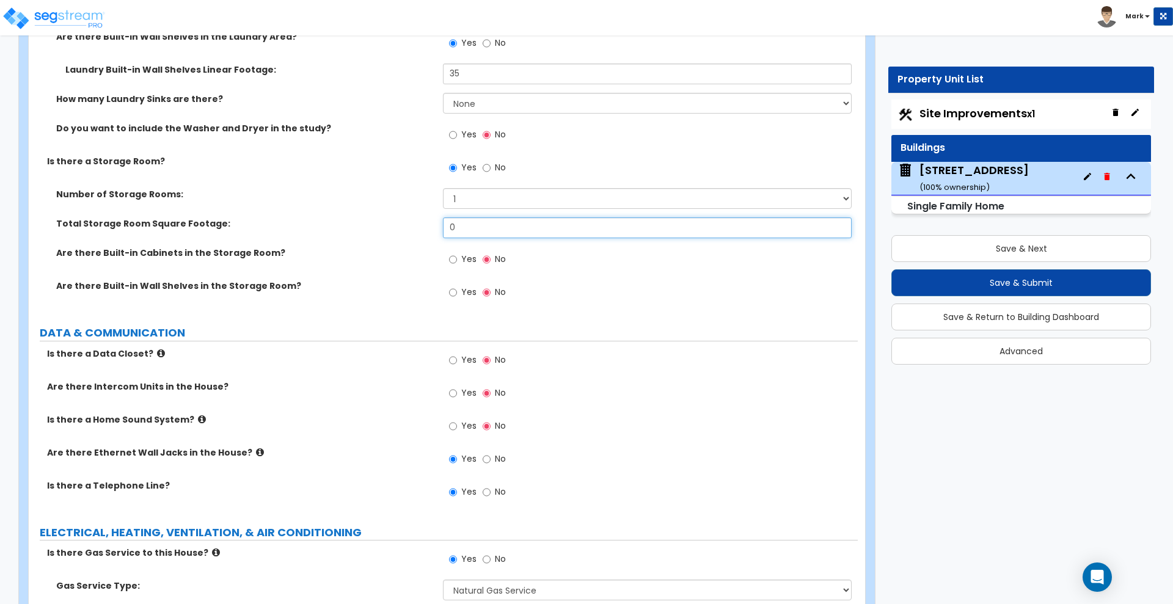
click at [553, 220] on input "0" at bounding box center [647, 227] width 408 height 21
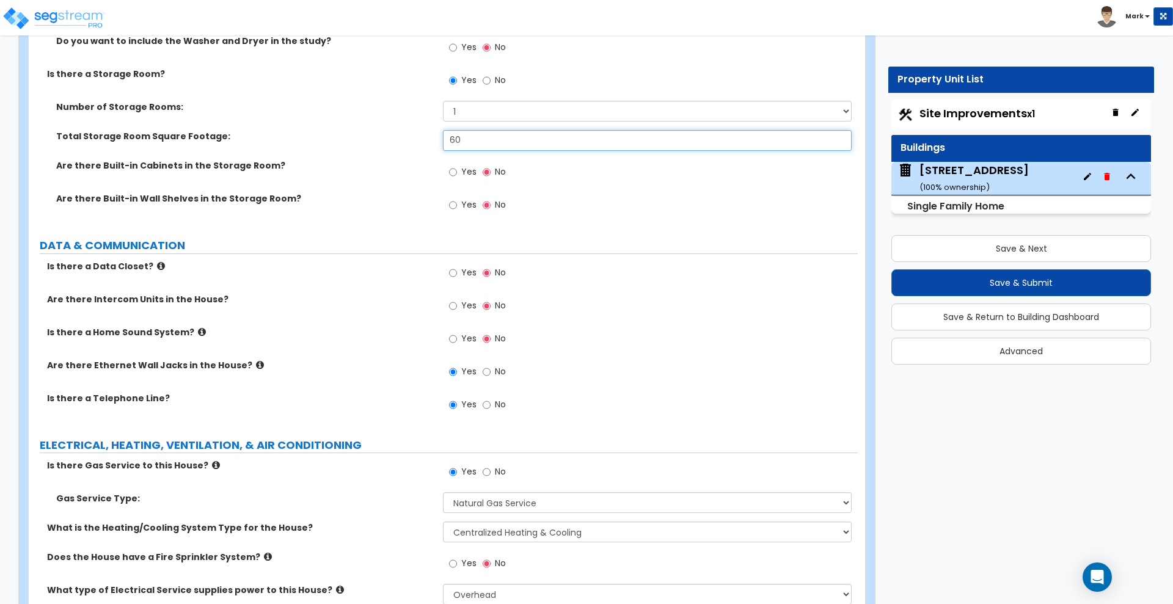
scroll to position [5582, 0]
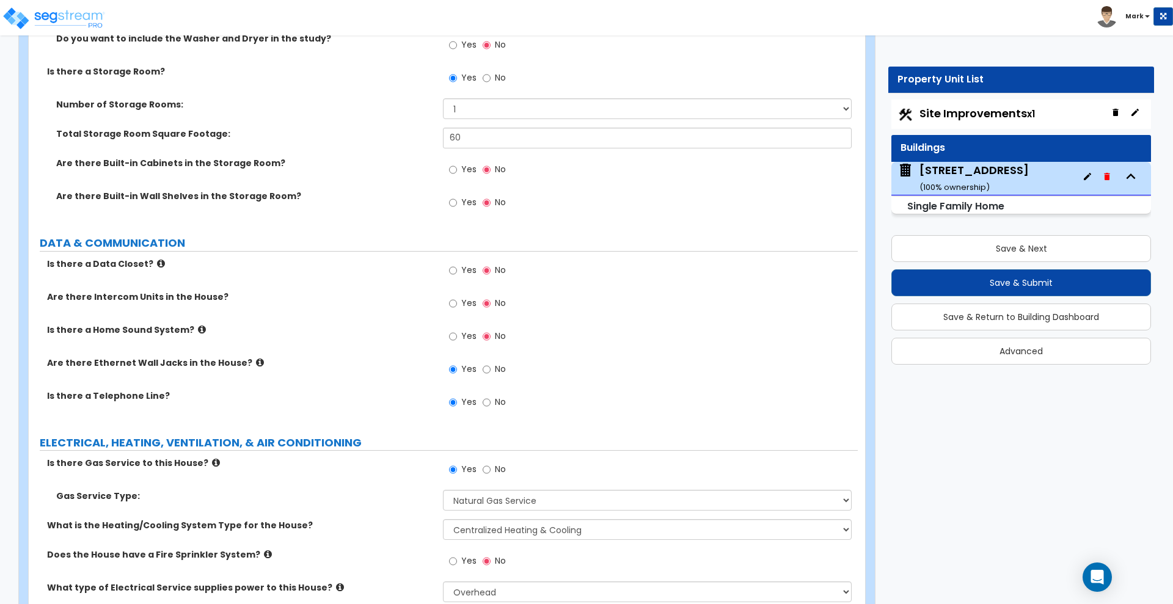
click at [774, 390] on div "Yes No" at bounding box center [650, 406] width 414 height 33
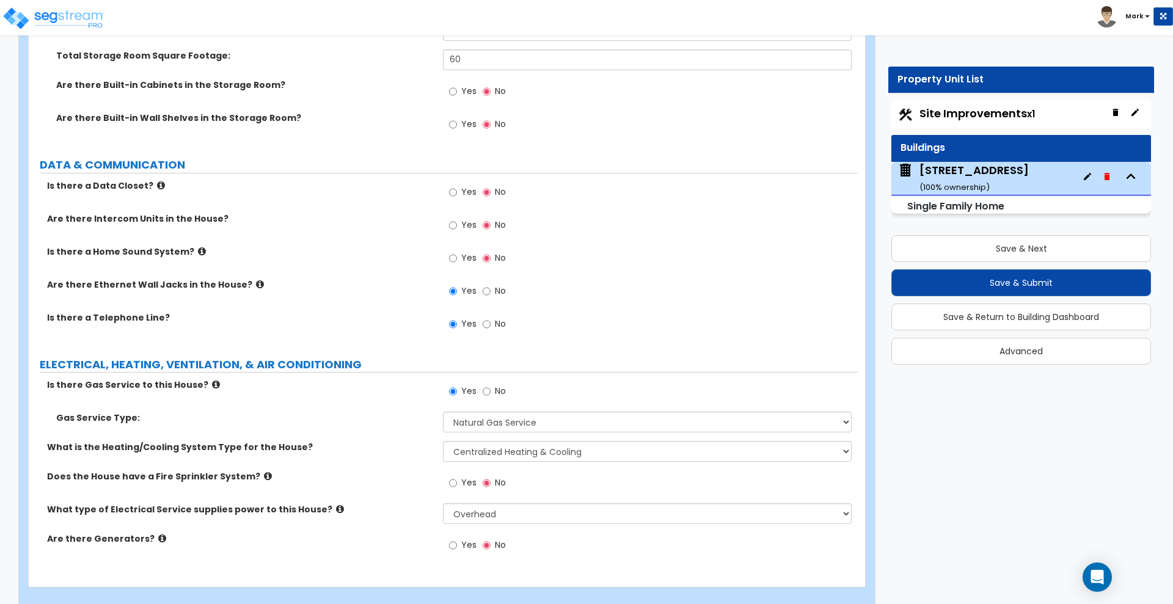
scroll to position [5666, 0]
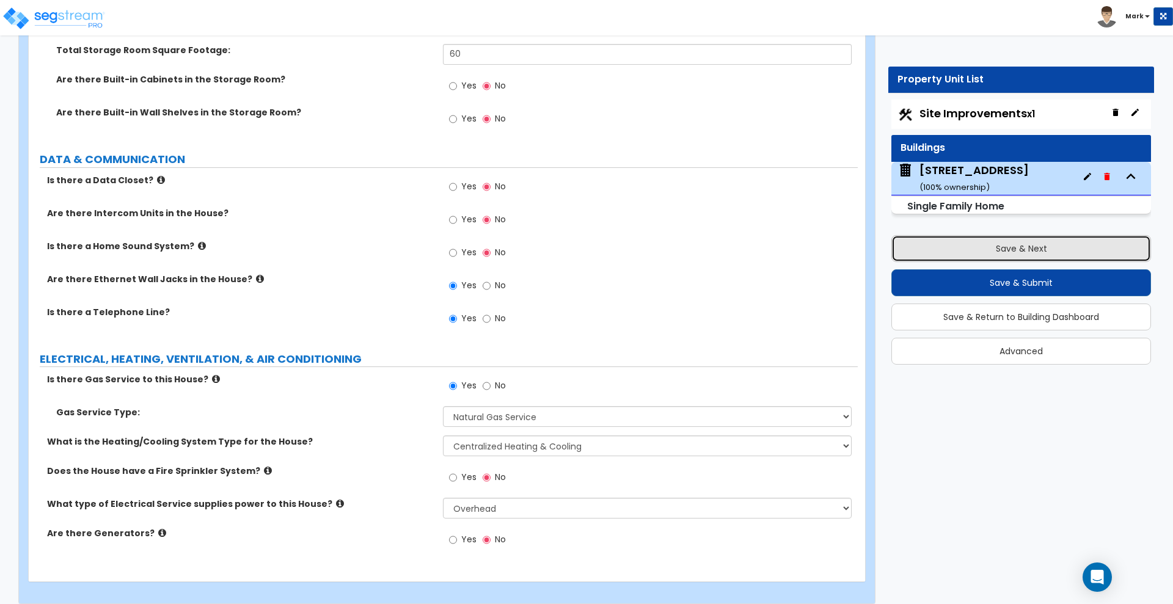
click at [972, 247] on button "Save & Next" at bounding box center [1021, 248] width 260 height 27
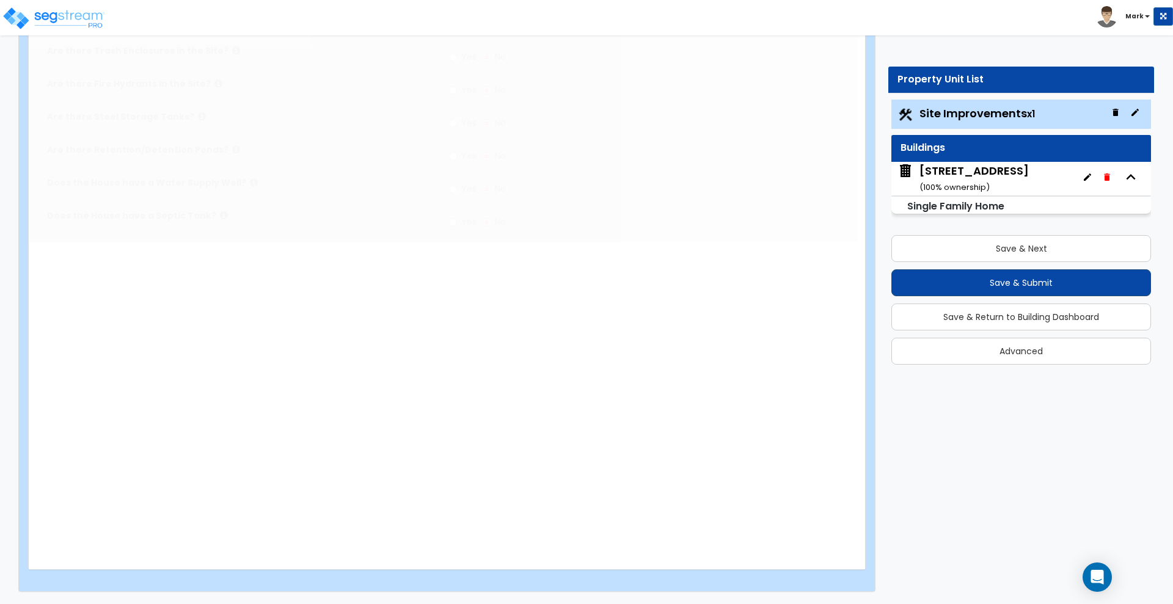
scroll to position [0, 0]
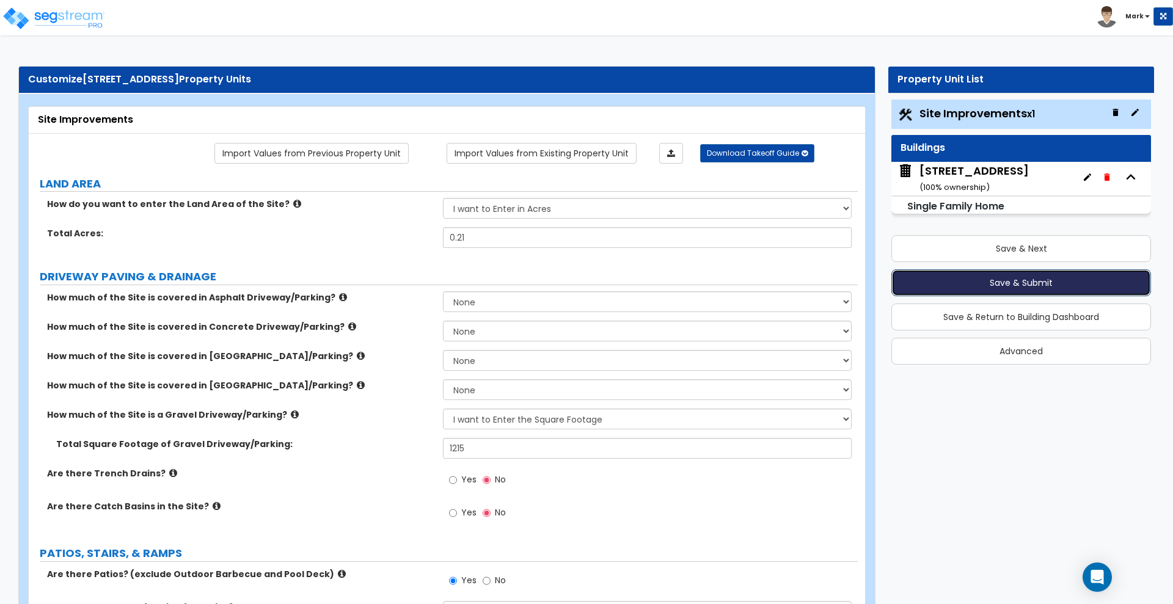
click at [923, 282] on button "Save & Submit" at bounding box center [1021, 282] width 260 height 27
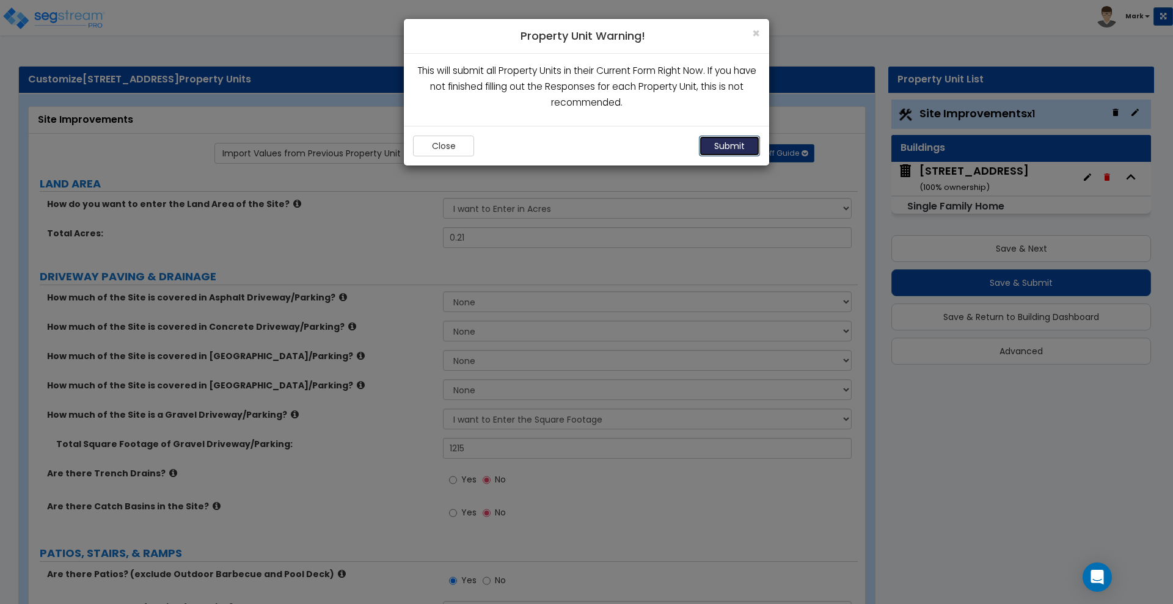
click at [734, 144] on button "Submit" at bounding box center [729, 146] width 61 height 21
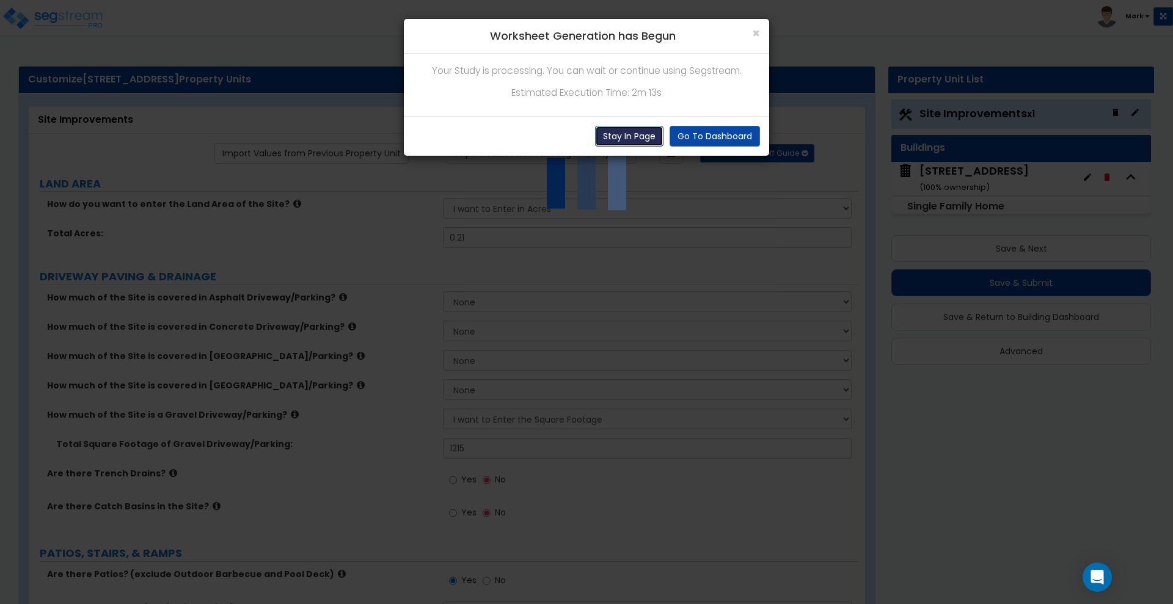
click at [623, 134] on button "Stay In Page" at bounding box center [629, 136] width 68 height 21
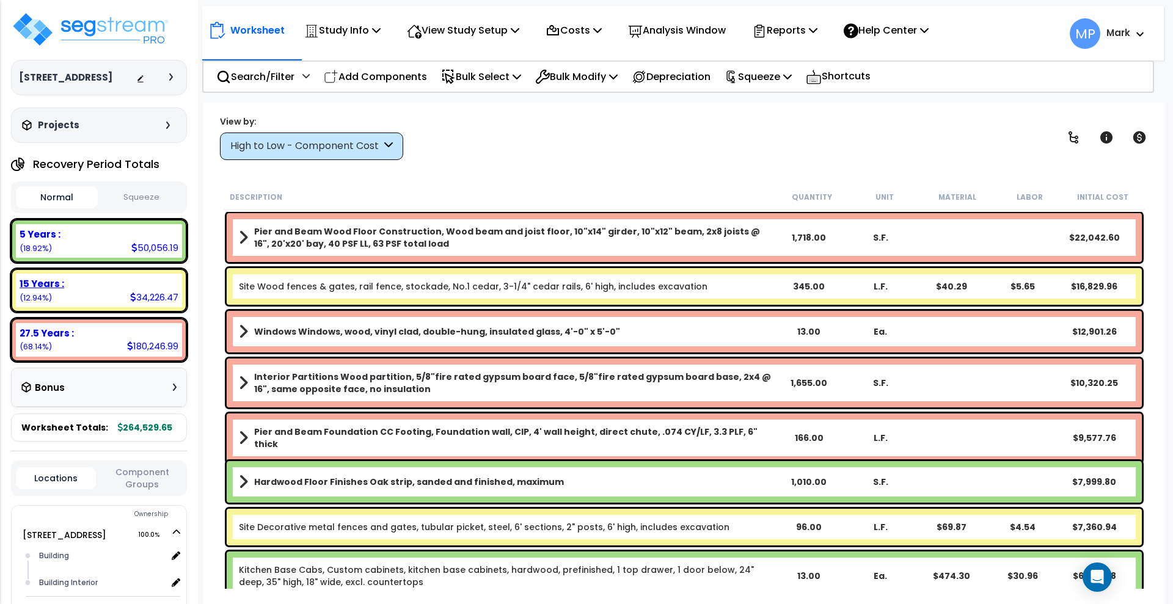
drag, startPoint x: 89, startPoint y: 289, endPoint x: 151, endPoint y: 272, distance: 64.0
click at [90, 289] on div "15 Years :" at bounding box center [99, 283] width 159 height 13
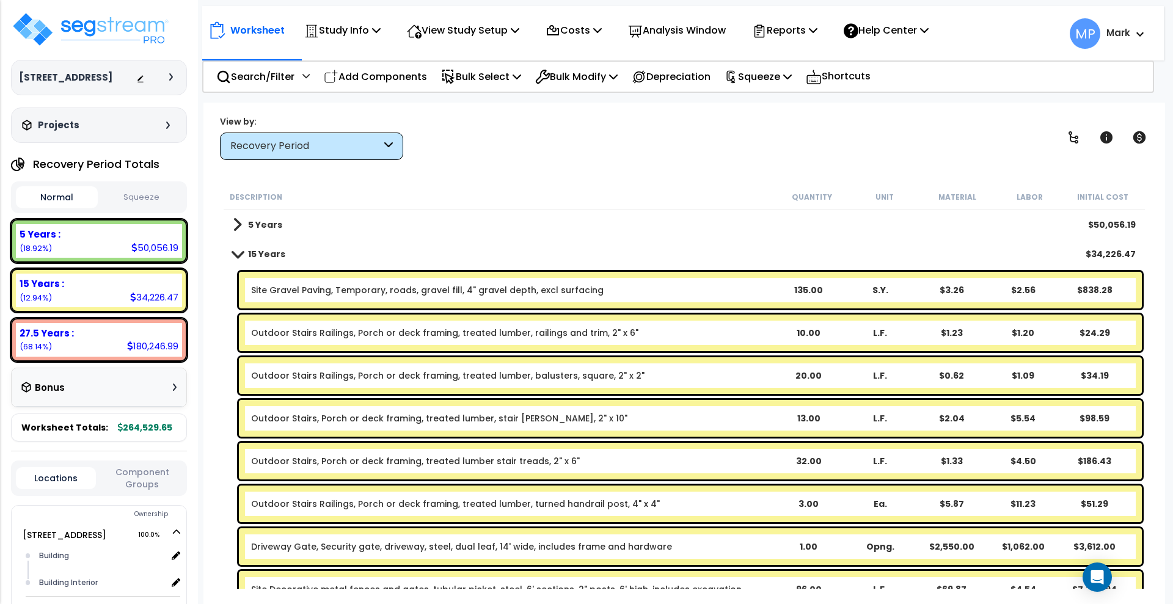
click at [391, 150] on icon at bounding box center [388, 146] width 9 height 14
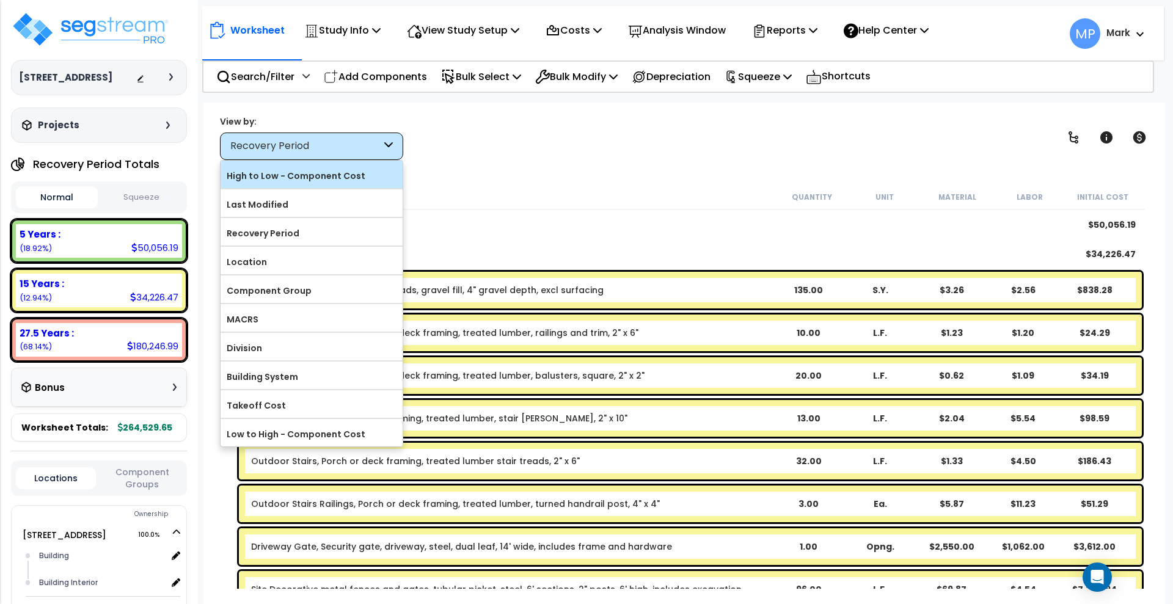
click at [337, 171] on label "High to Low - Component Cost" at bounding box center [311, 176] width 182 height 18
click at [0, 0] on input "High to Low - Component Cost" at bounding box center [0, 0] width 0 height 0
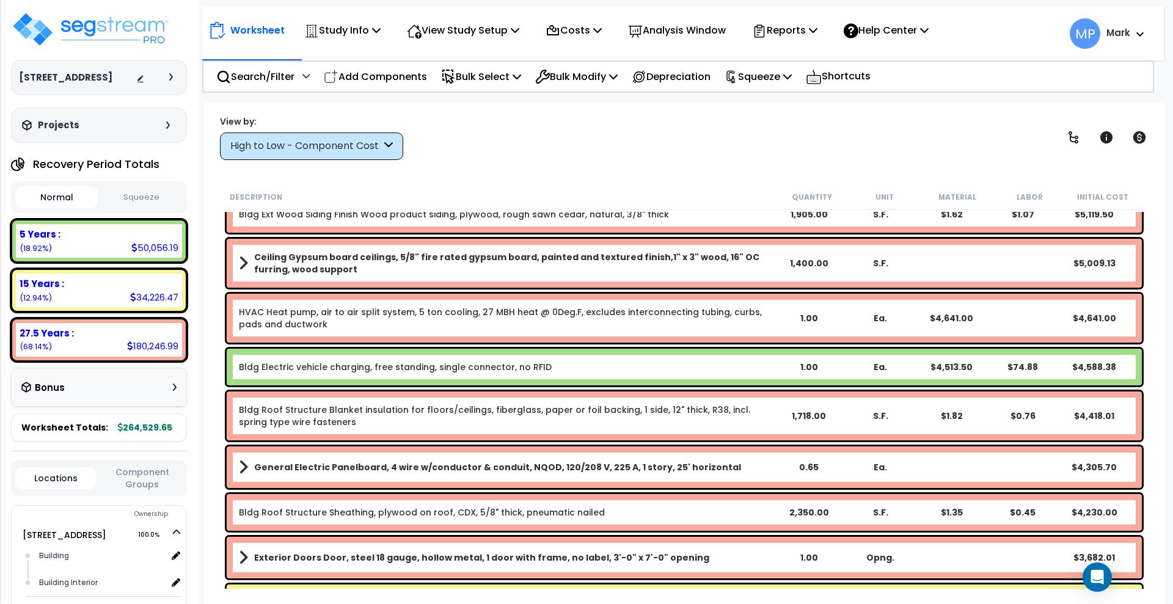
scroll to position [611, 0]
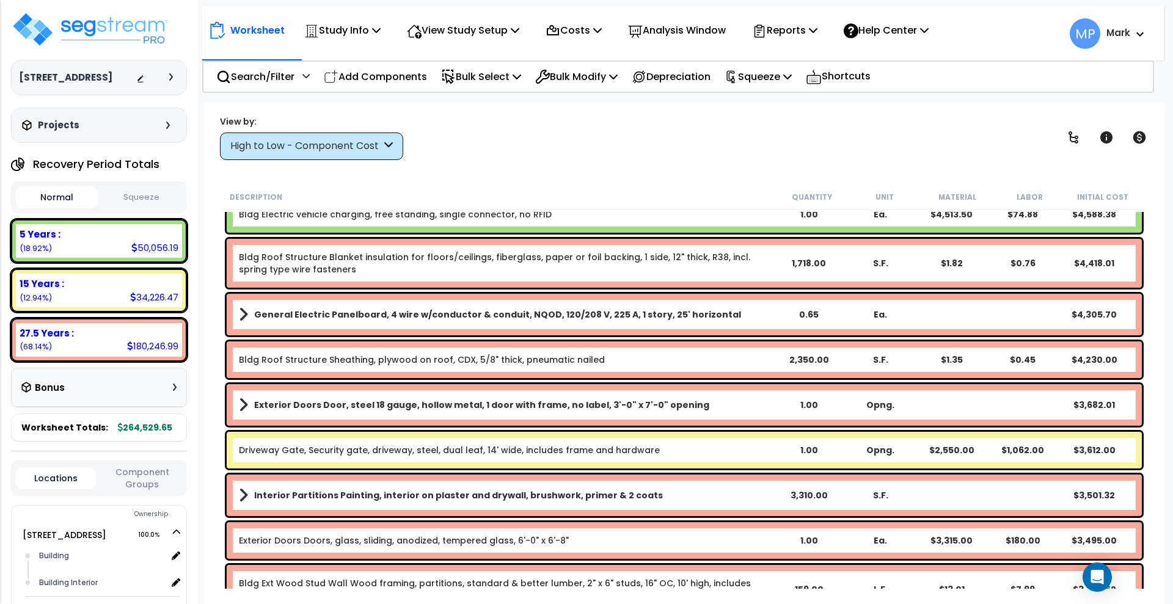
click at [1, 233] on div "[STREET_ADDRESS] Depreciable Tax Basis : $450,000.00 Placed-In-Service Date : […" at bounding box center [99, 302] width 198 height 604
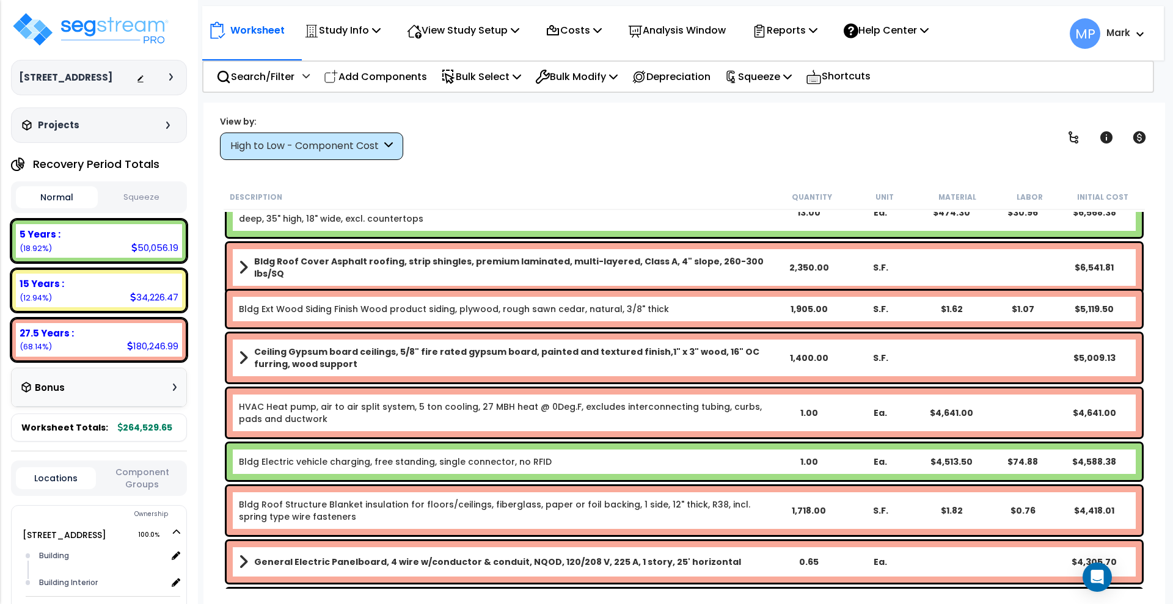
scroll to position [305, 0]
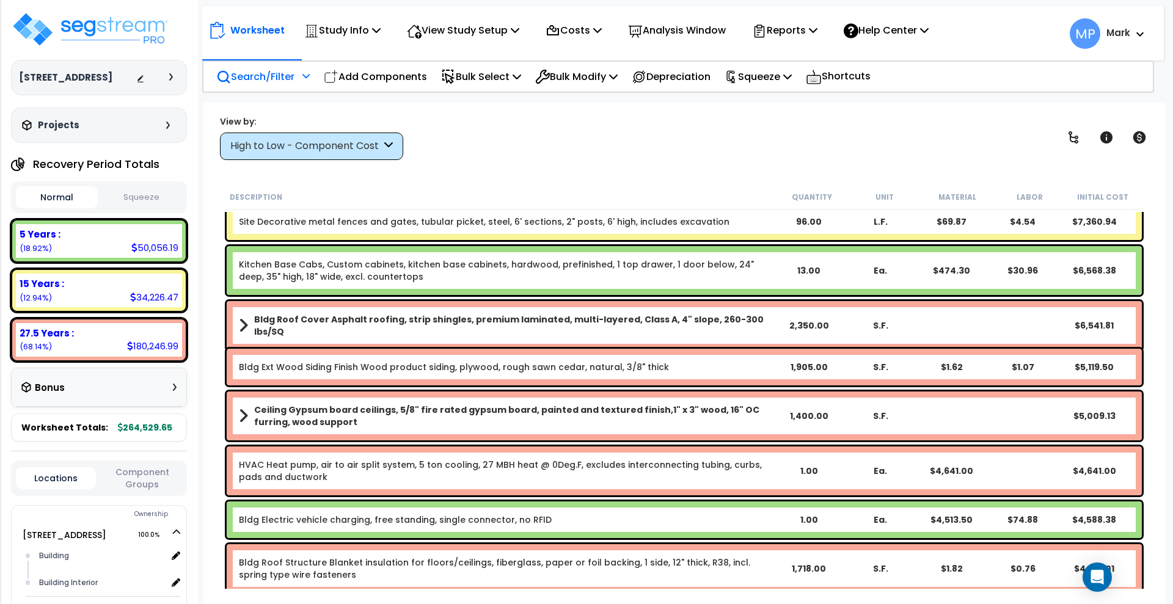
click at [242, 76] on p "Search/Filter" at bounding box center [255, 76] width 78 height 16
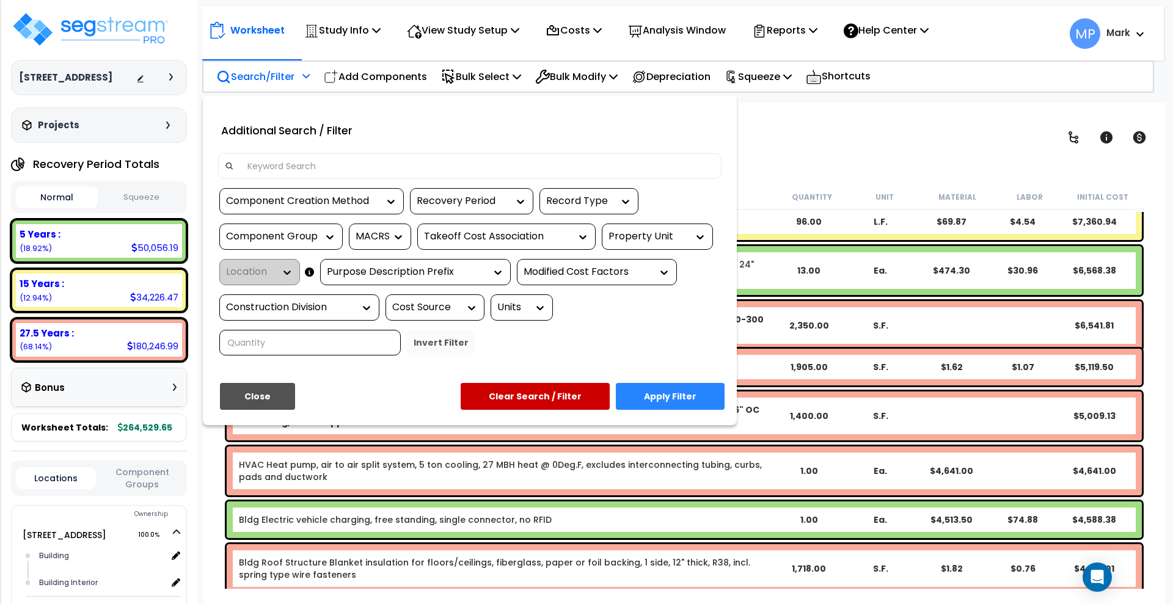
click at [289, 166] on input at bounding box center [477, 166] width 475 height 18
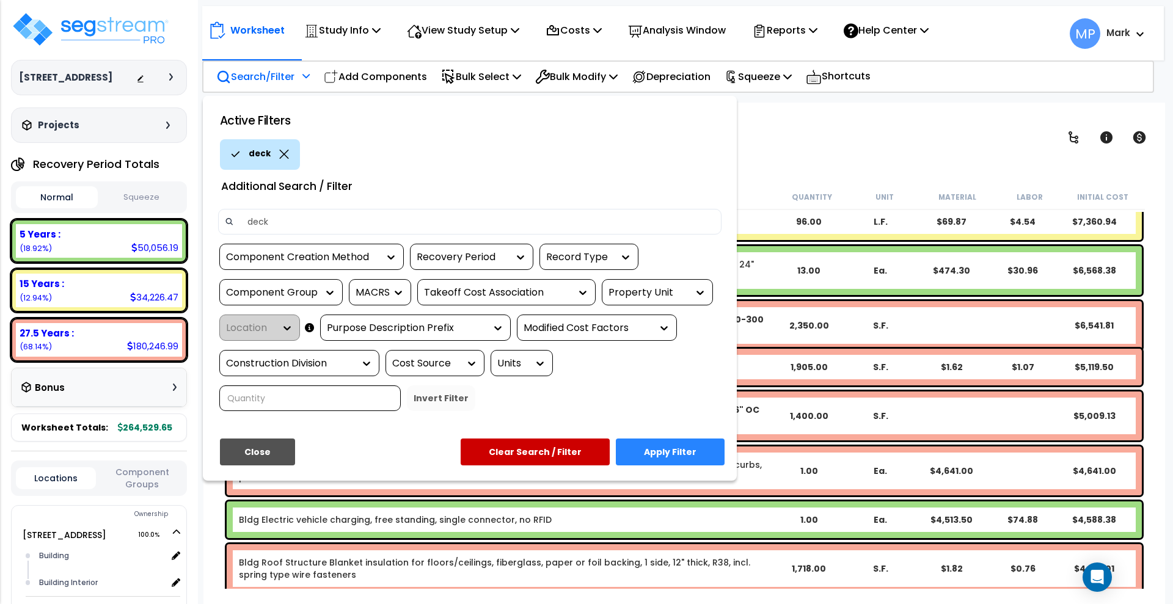
type input "deck"
click at [705, 453] on button "Apply Filter" at bounding box center [670, 452] width 109 height 27
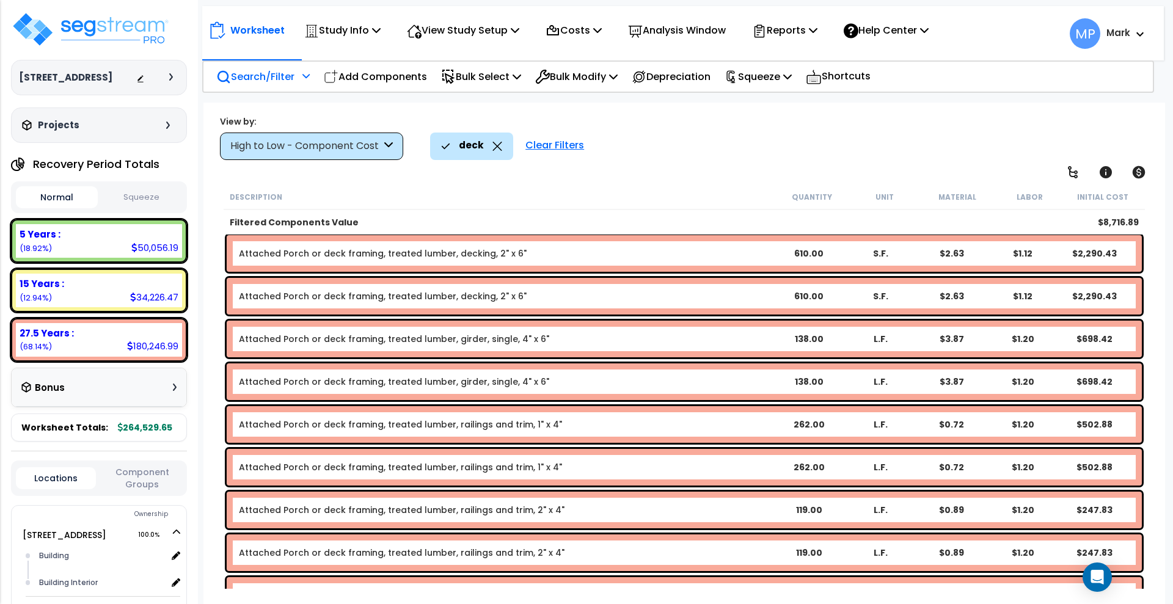
scroll to position [0, 0]
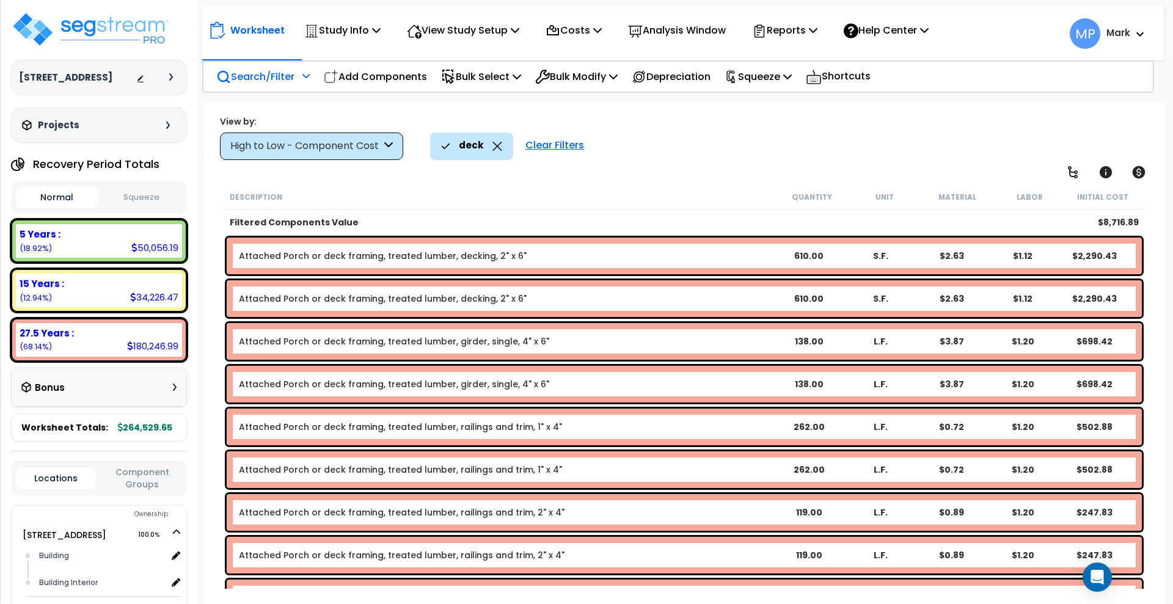
click at [564, 145] on div "Clear Filters" at bounding box center [554, 146] width 71 height 27
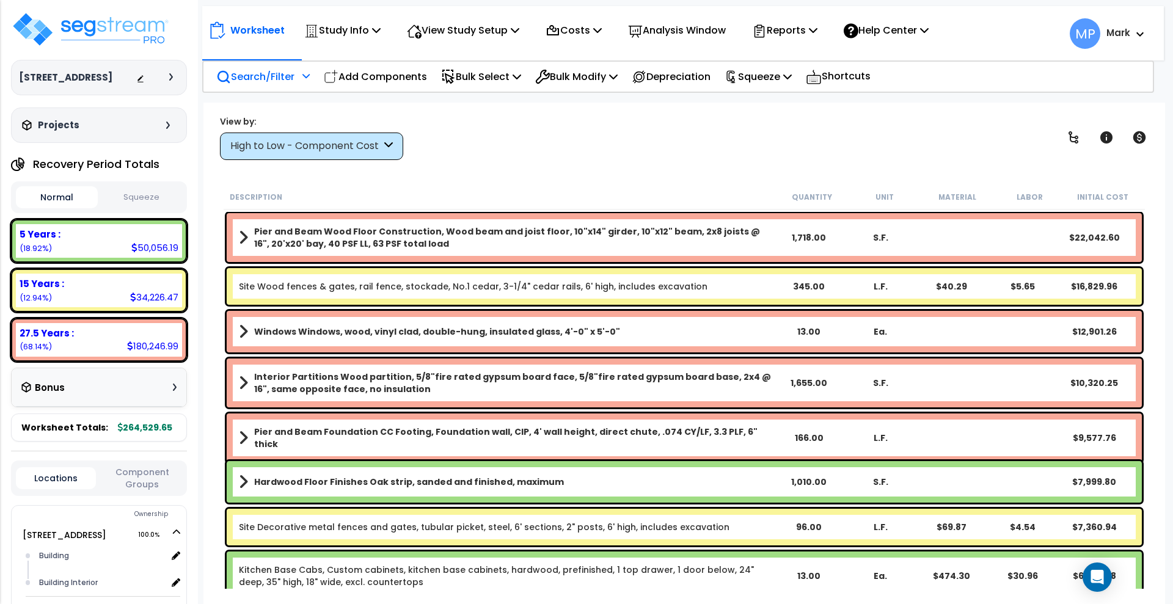
click at [269, 81] on p "Search/Filter" at bounding box center [255, 76] width 78 height 16
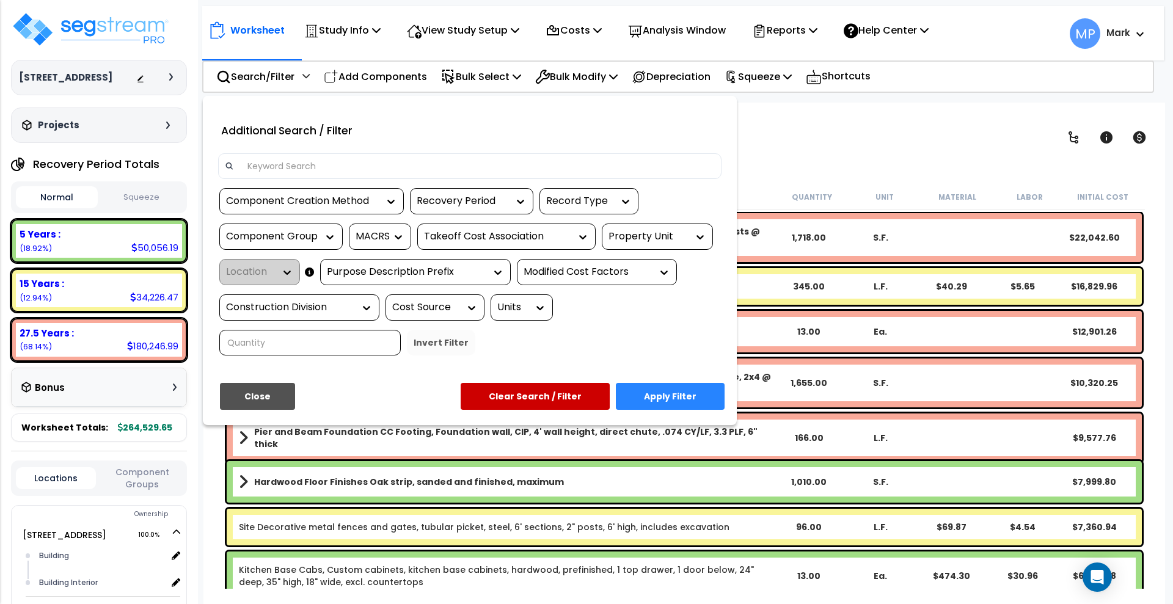
click at [318, 166] on input at bounding box center [477, 166] width 475 height 18
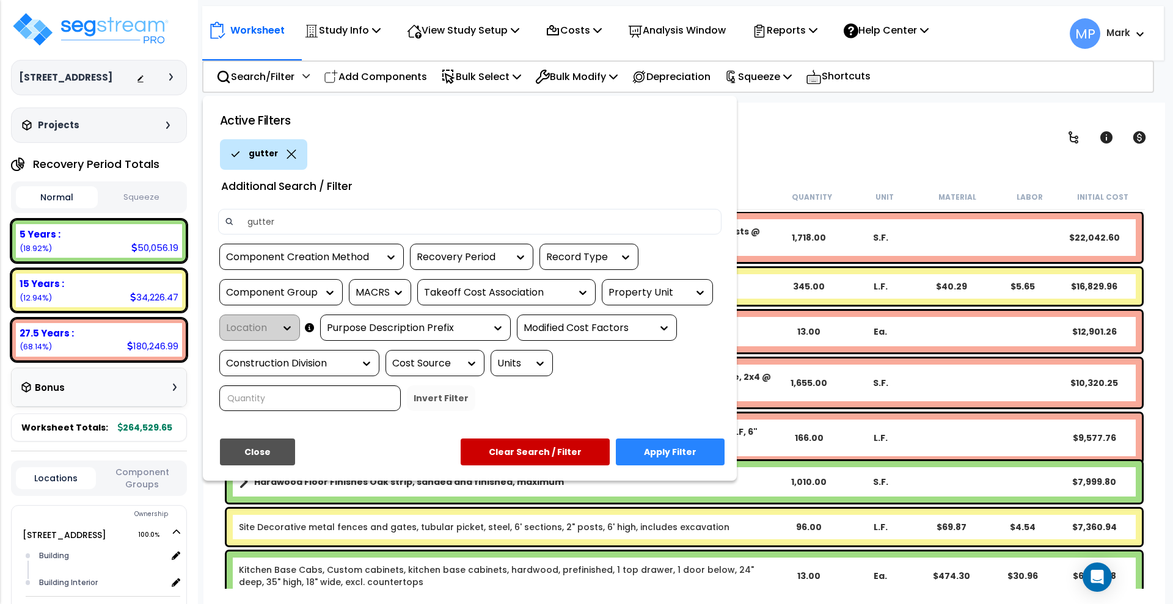
type input "gutter"
click at [649, 454] on button "Apply Filter" at bounding box center [670, 452] width 109 height 27
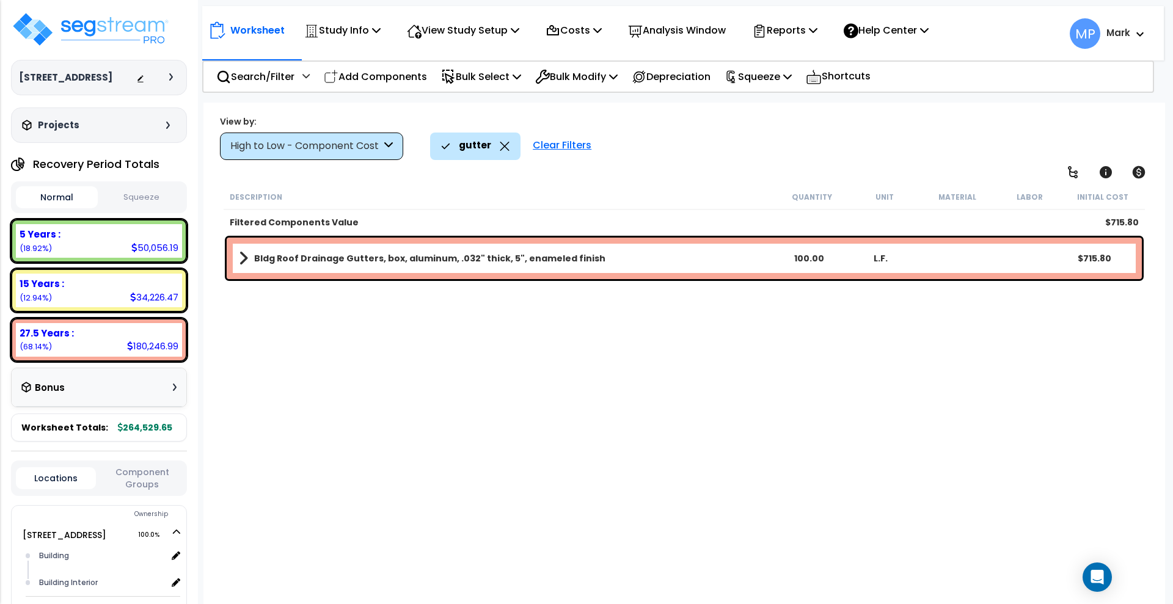
click at [599, 260] on link "Bldg Roof Drainage Gutters, box, aluminum, .032" thick, 5", enameled finish" at bounding box center [506, 258] width 534 height 17
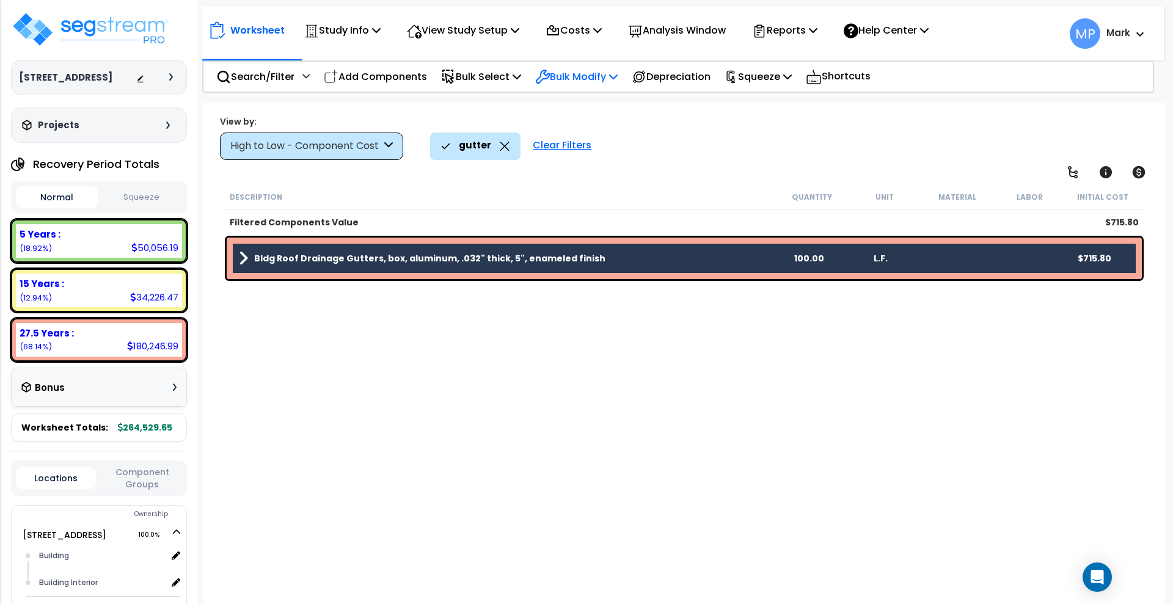
click at [582, 79] on p "Bulk Modify" at bounding box center [576, 76] width 82 height 16
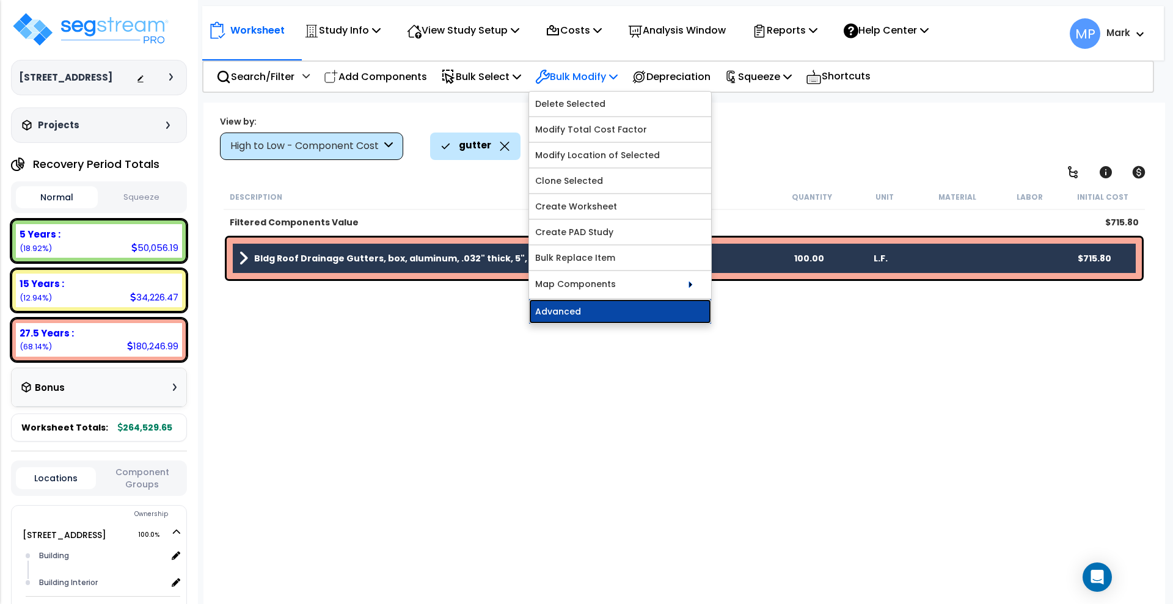
click at [611, 316] on link "Advanced" at bounding box center [620, 311] width 182 height 24
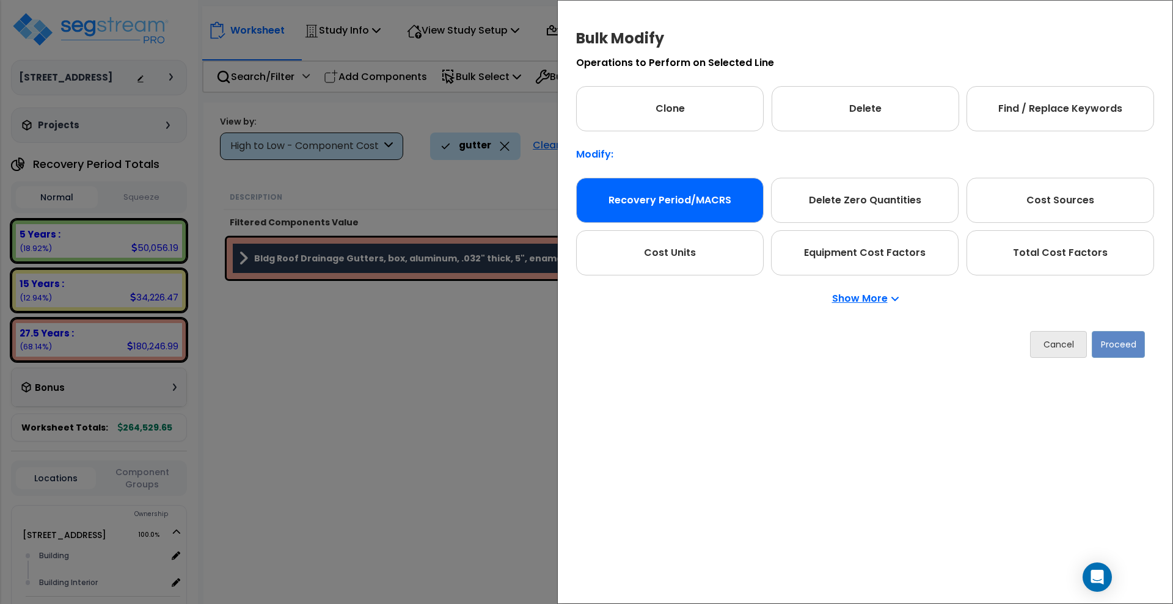
click at [687, 201] on div "Recovery Period/MACRS" at bounding box center [670, 200] width 188 height 45
click at [1116, 346] on button "Proceed" at bounding box center [1117, 344] width 53 height 27
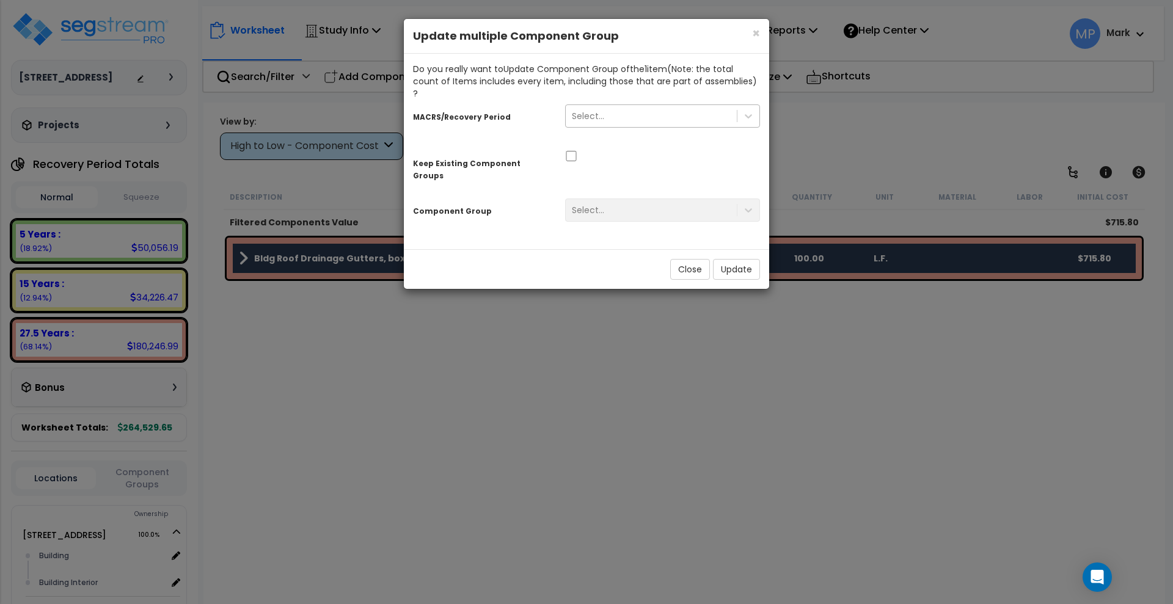
click at [609, 106] on div "Select..." at bounding box center [651, 116] width 171 height 20
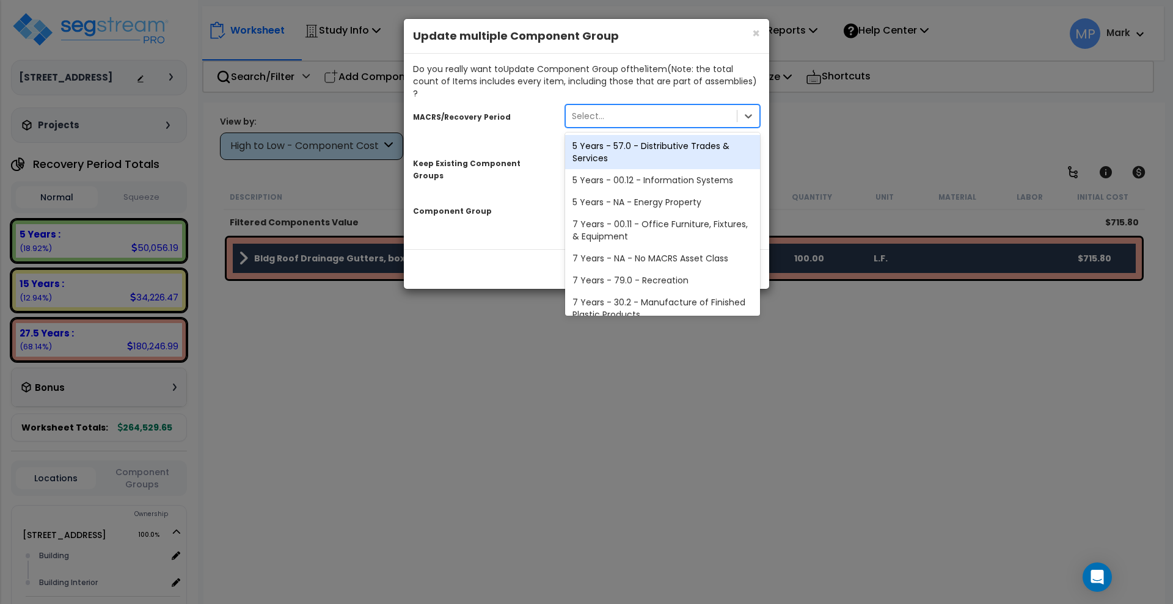
click at [616, 136] on div "5 Years - 57.0 - Distributive Trades & Services" at bounding box center [662, 152] width 195 height 34
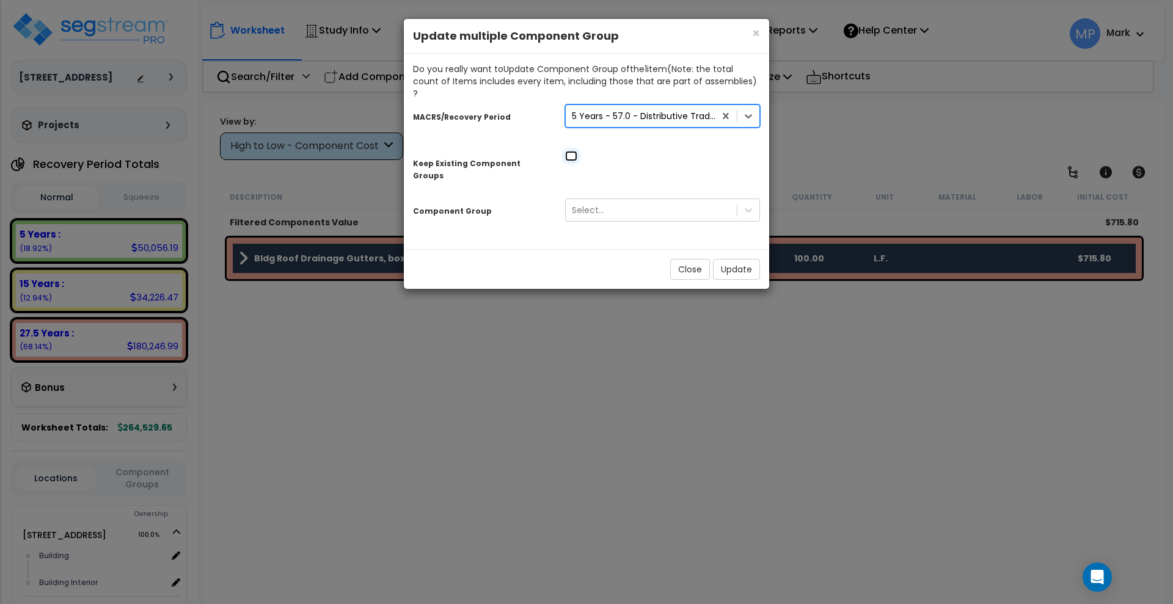
click at [573, 151] on input "checkbox" at bounding box center [571, 156] width 12 height 10
checkbox input "true"
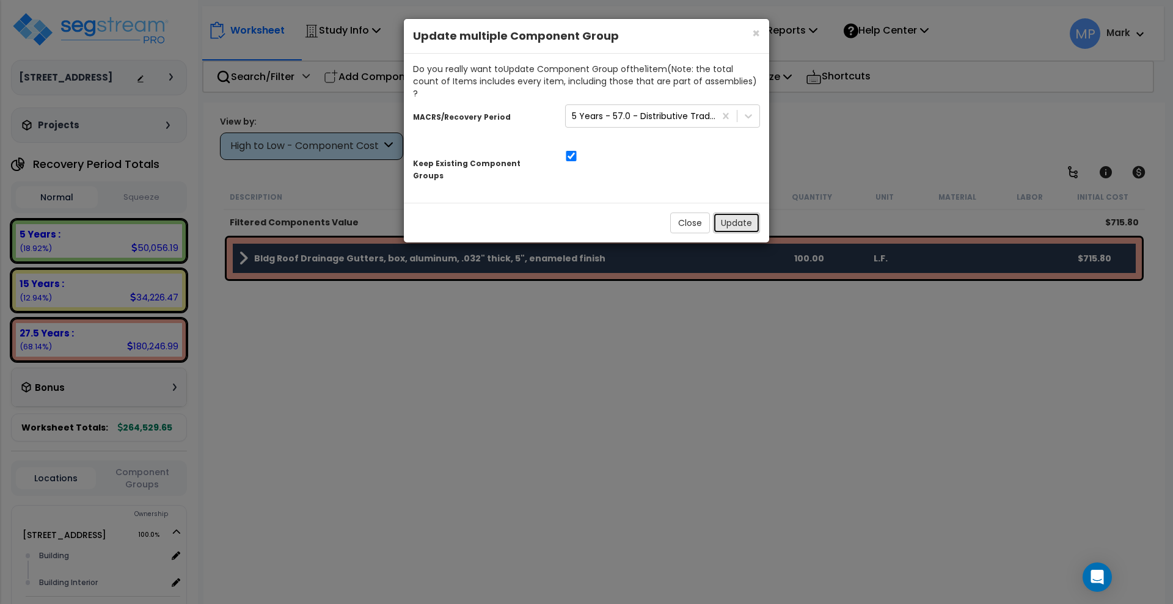
click at [736, 213] on button "Update" at bounding box center [736, 223] width 47 height 21
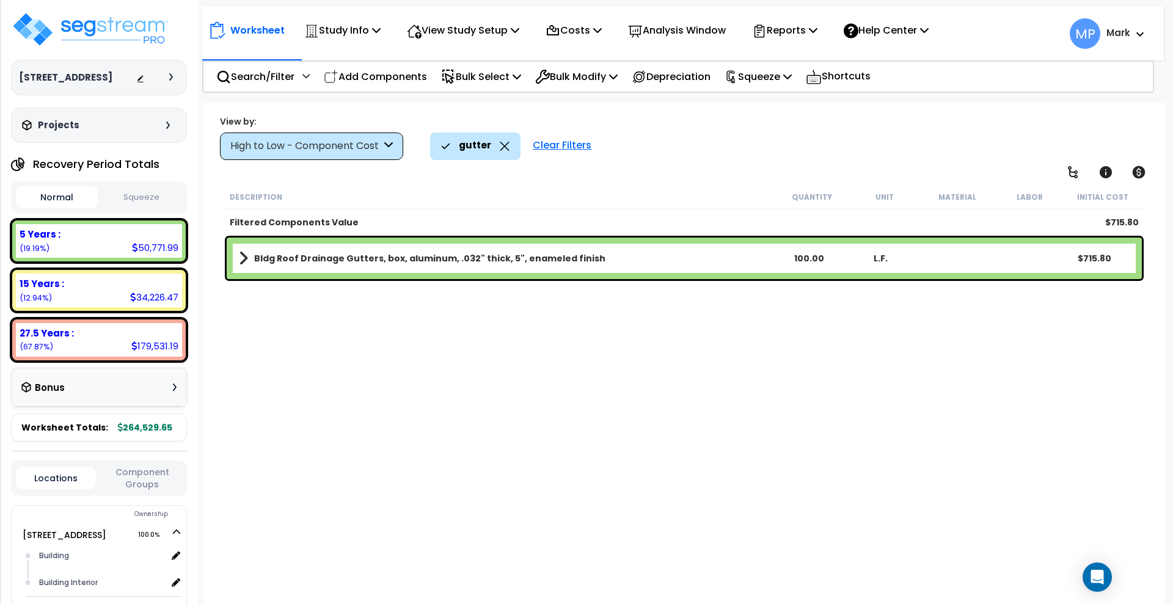
click at [573, 142] on div "Clear Filters" at bounding box center [561, 146] width 71 height 27
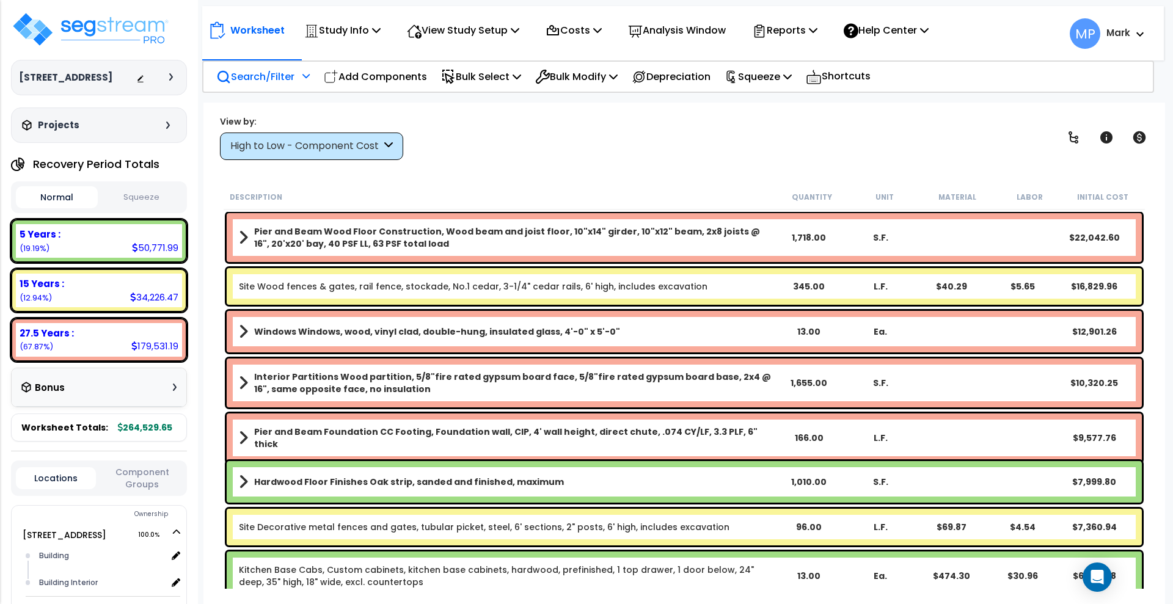
click at [272, 84] on p "Search/Filter" at bounding box center [255, 76] width 78 height 16
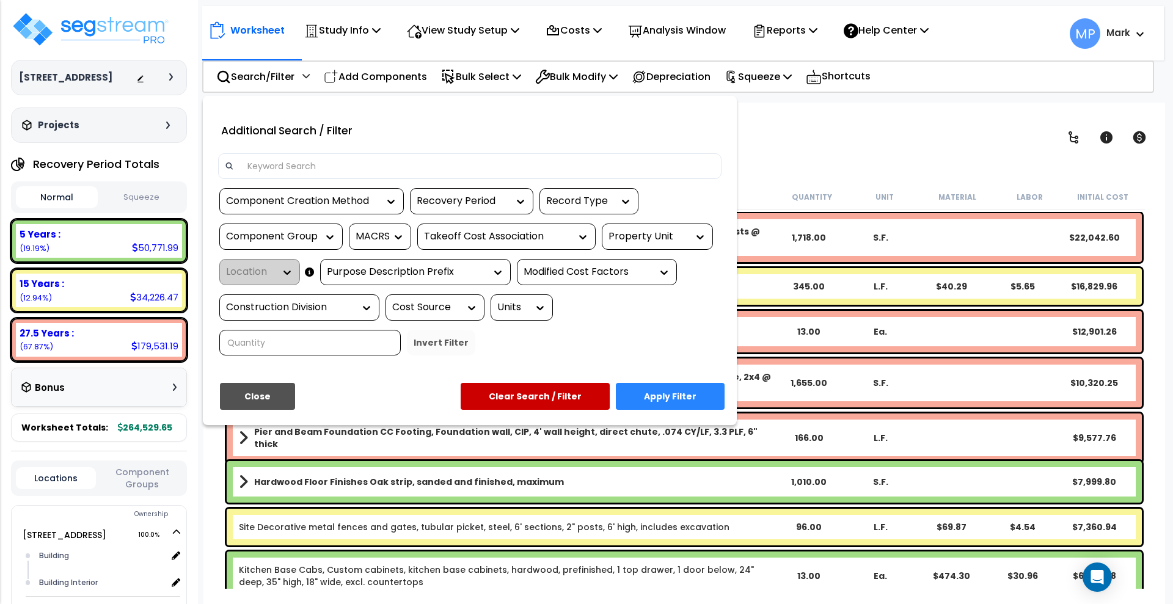
click at [313, 165] on input at bounding box center [477, 166] width 475 height 18
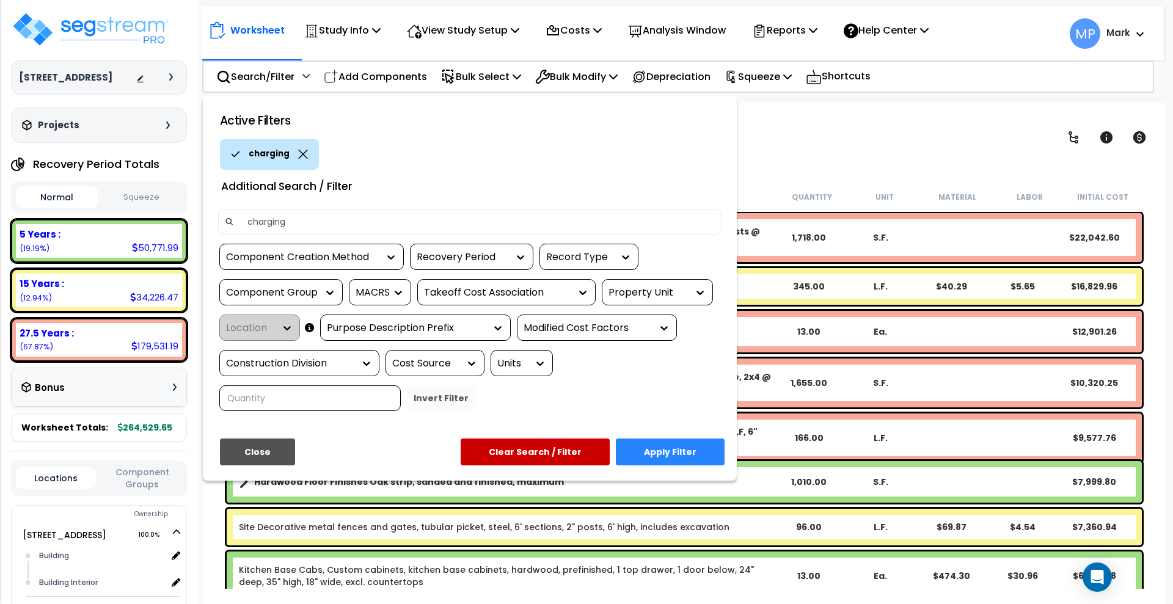
type input "charging"
click at [694, 451] on button "Apply Filter" at bounding box center [670, 452] width 109 height 27
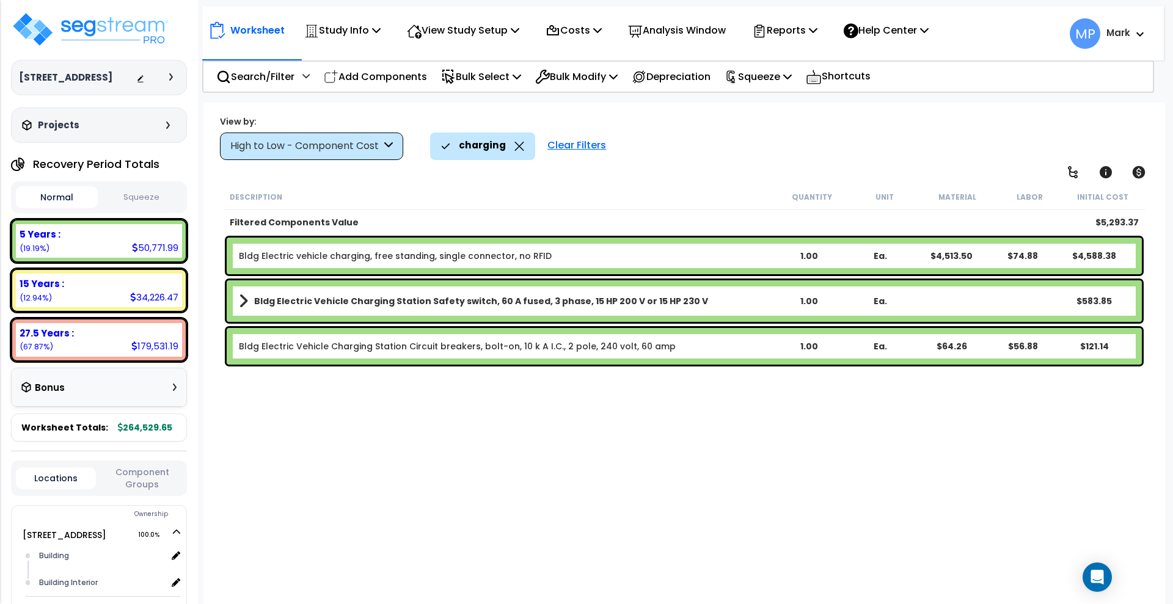
click at [517, 142] on icon at bounding box center [519, 146] width 10 height 9
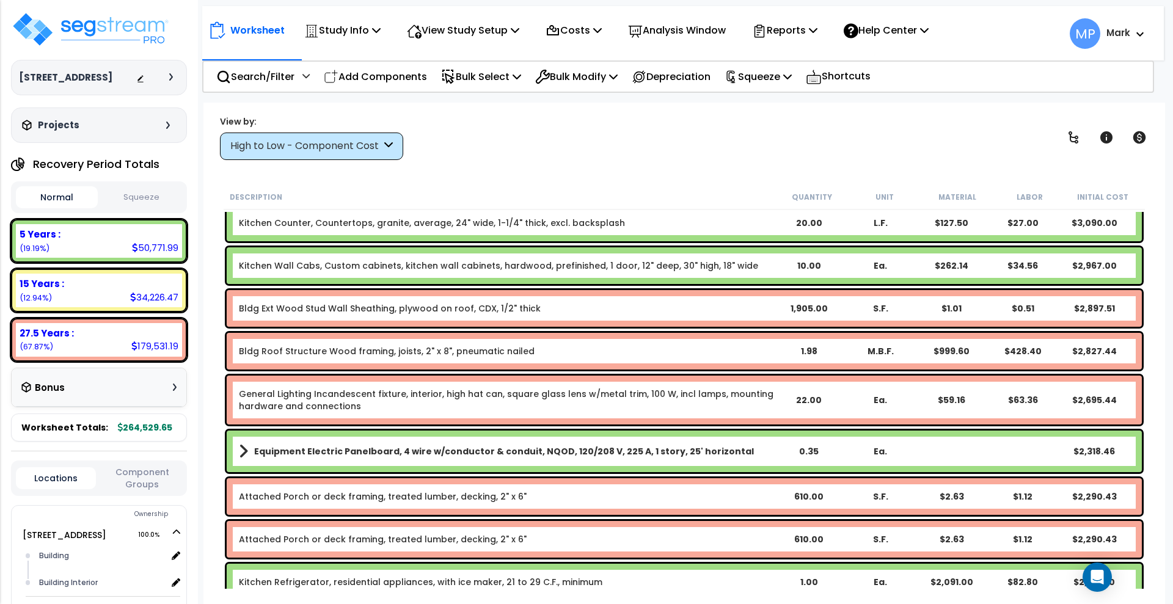
scroll to position [1222, 0]
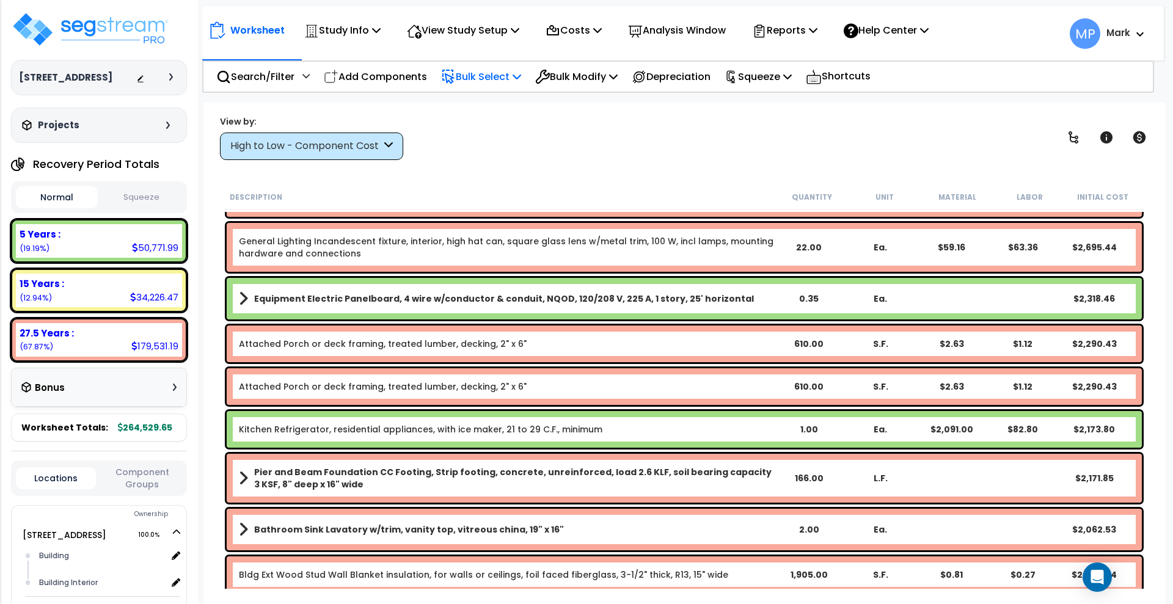
click at [480, 75] on p "Bulk Select" at bounding box center [481, 76] width 80 height 16
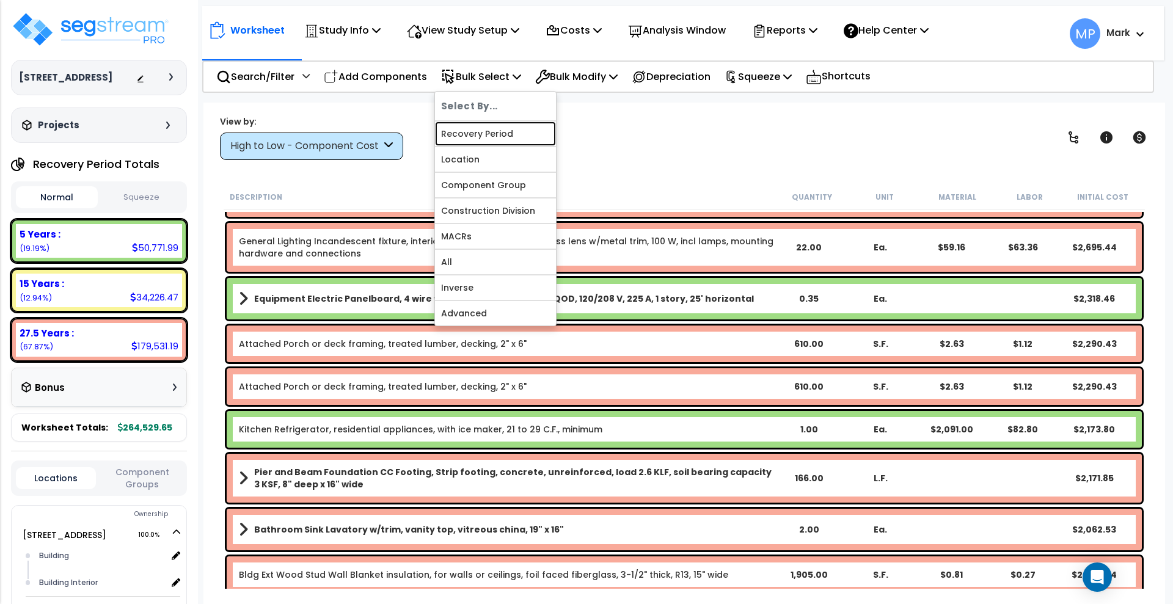
click at [494, 135] on link "Recovery Period" at bounding box center [495, 134] width 121 height 24
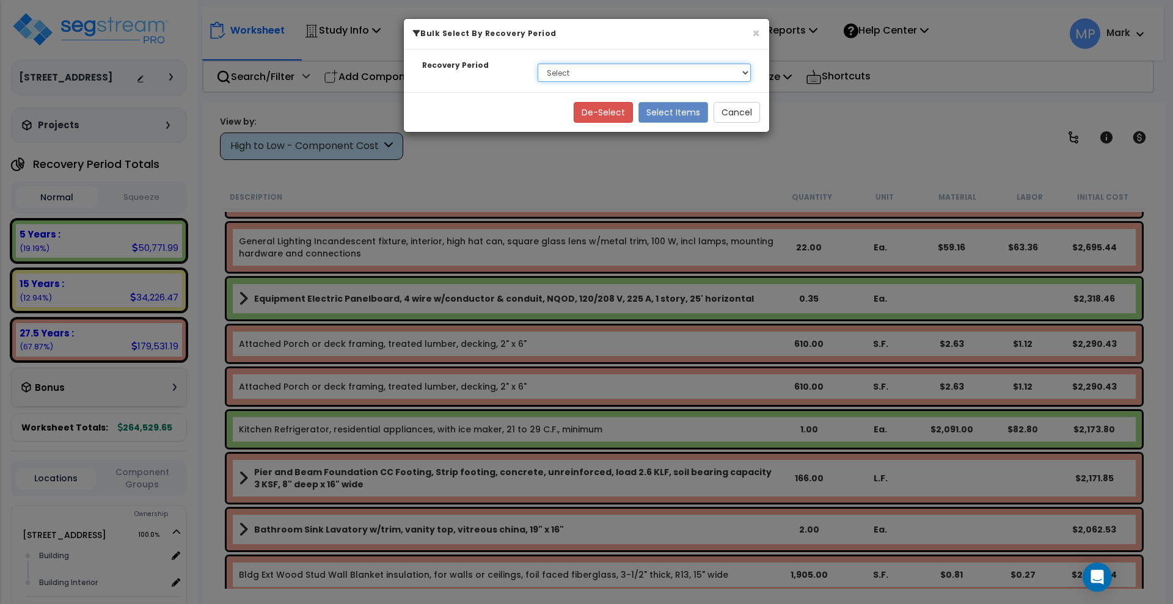
drag, startPoint x: 613, startPoint y: 73, endPoint x: 606, endPoint y: 79, distance: 9.1
click at [613, 73] on select "Select 5 Years 15 Years 27.5 Years" at bounding box center [643, 73] width 213 height 18
select select "15Y"
click at [537, 64] on select "Select 5 Years 15 Years 27.5 Years" at bounding box center [643, 73] width 213 height 18
click at [663, 111] on button "Select Items" at bounding box center [673, 112] width 70 height 21
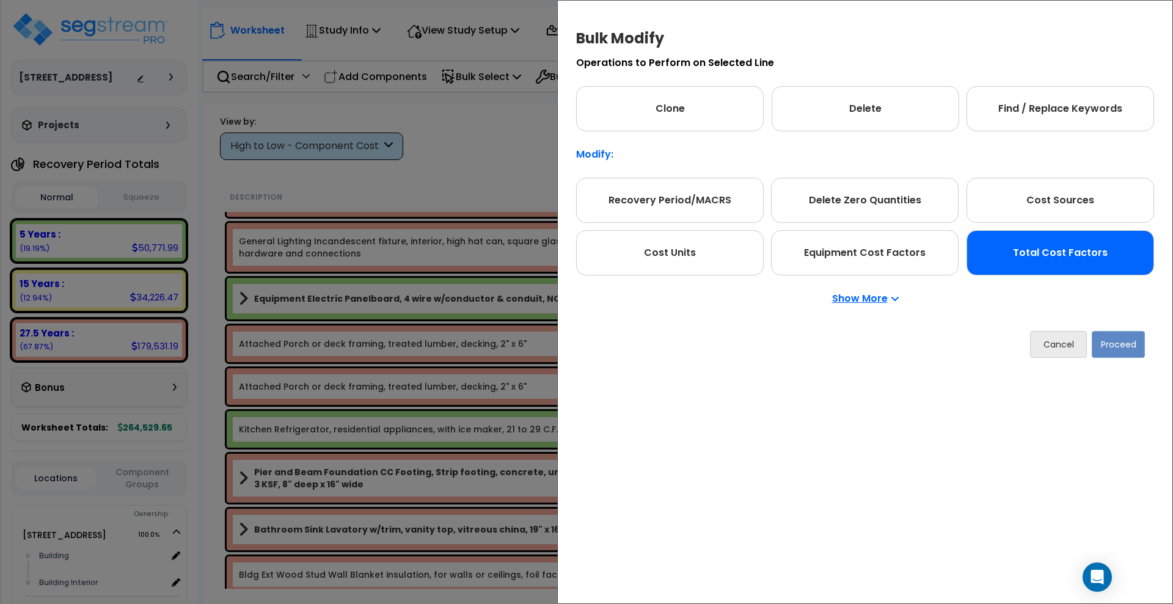
click at [1012, 253] on div "Total Cost Factors" at bounding box center [1060, 252] width 188 height 45
click at [1115, 343] on button "Proceed" at bounding box center [1117, 344] width 53 height 27
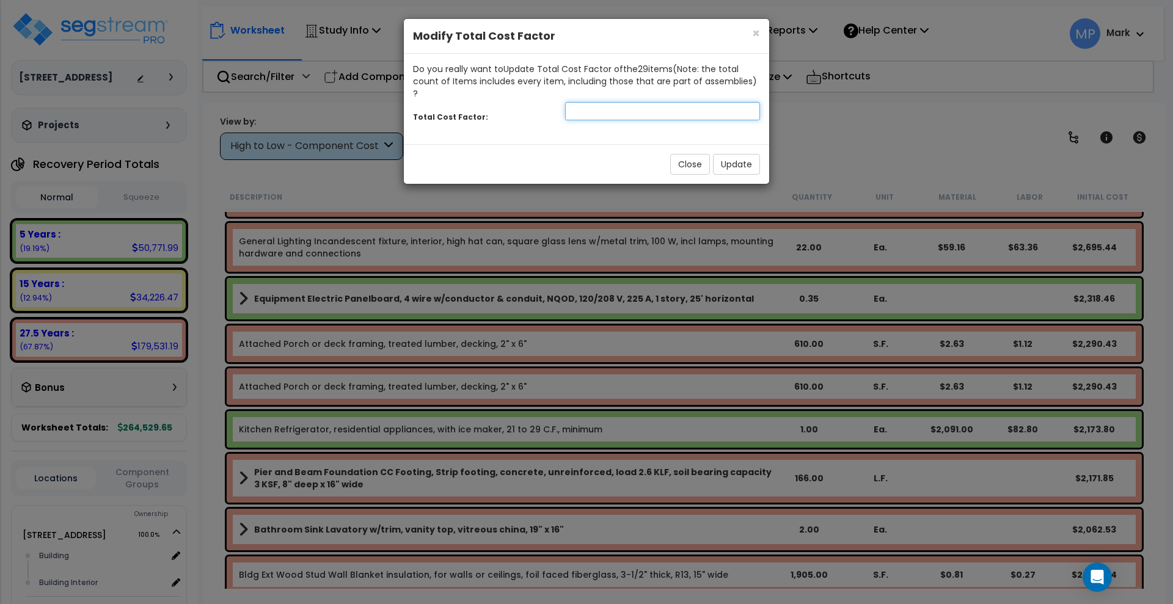
click at [614, 102] on input "number" at bounding box center [662, 111] width 195 height 18
type input "0.8"
click at [739, 154] on button "Update" at bounding box center [736, 164] width 47 height 21
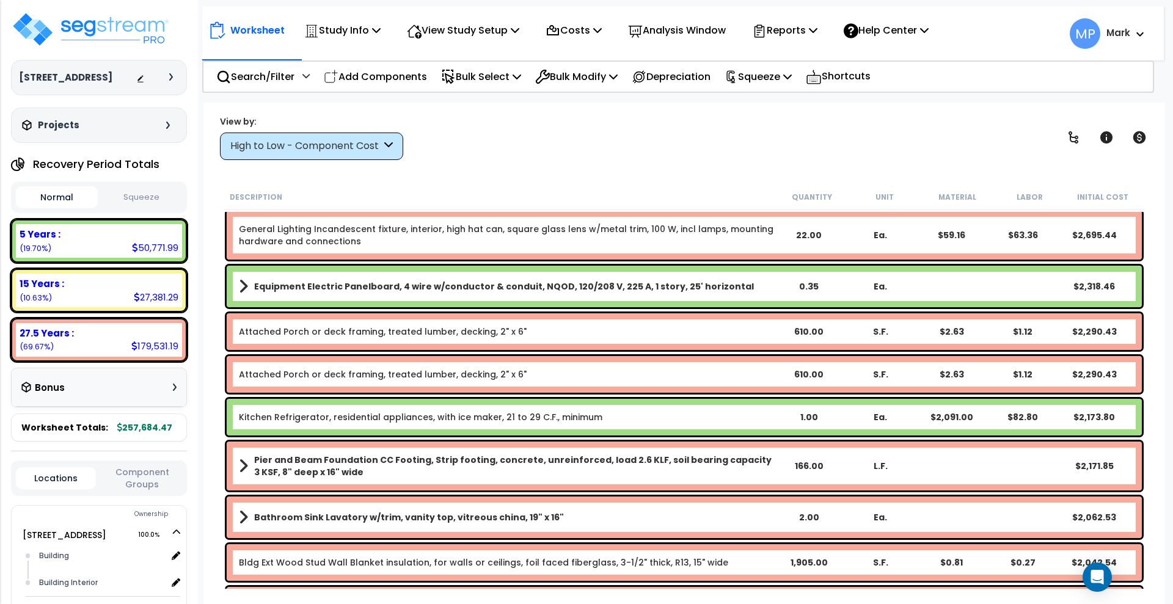
click at [554, 159] on div "View by: High to Low - Component Cost High to Low - Component Cost" at bounding box center [684, 137] width 937 height 45
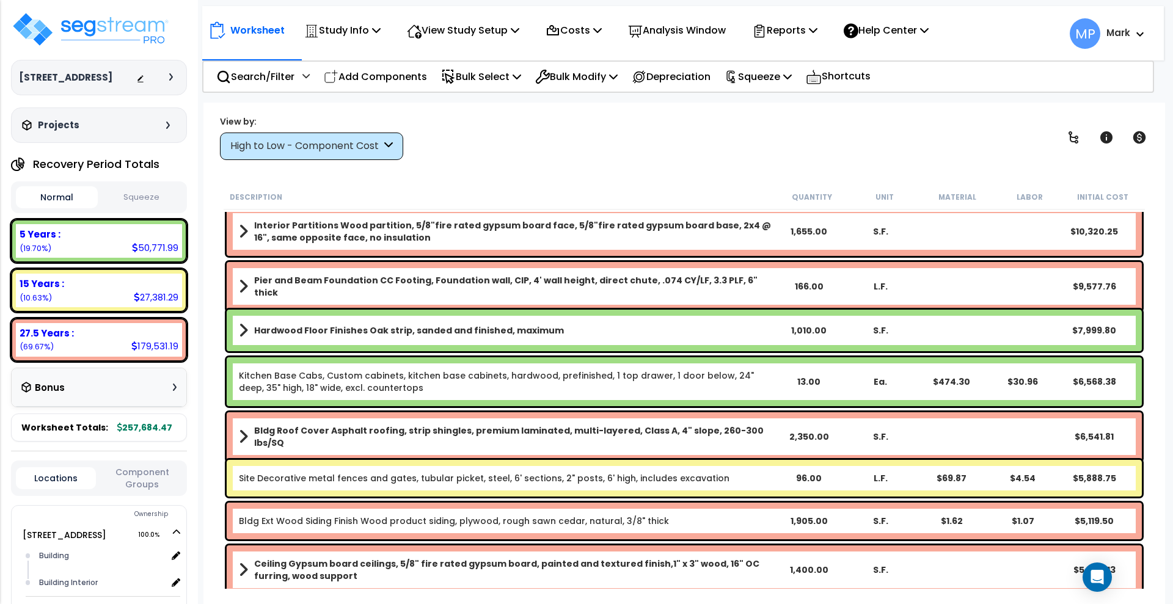
scroll to position [153, 0]
